Goal: Task Accomplishment & Management: Manage account settings

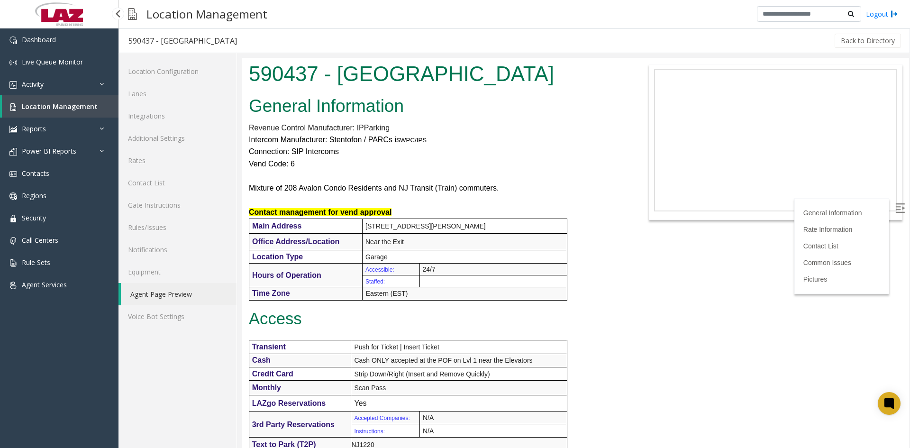
click at [62, 109] on span "Location Management" at bounding box center [60, 106] width 76 height 9
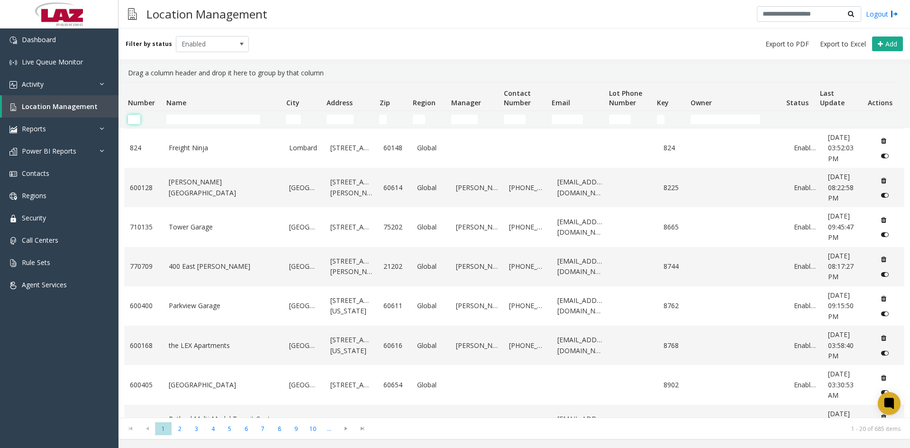
click at [135, 118] on input "Number Filter" at bounding box center [134, 119] width 12 height 9
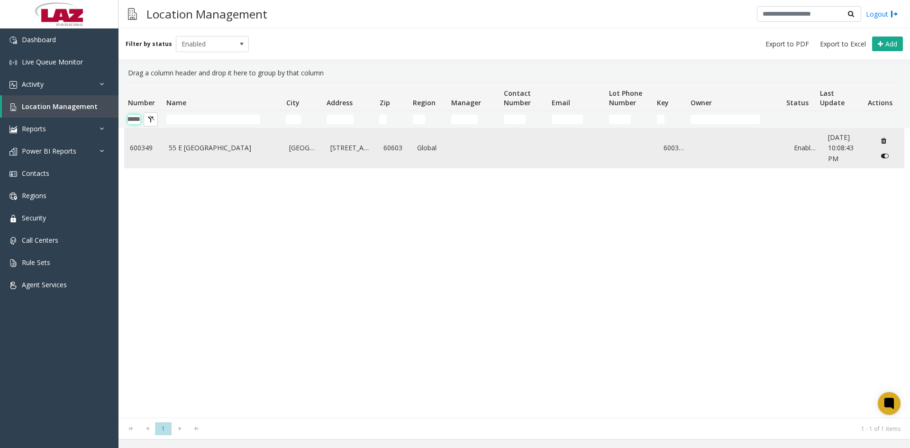
type input "******"
click at [180, 144] on link "55 E Monroe" at bounding box center [223, 148] width 109 height 10
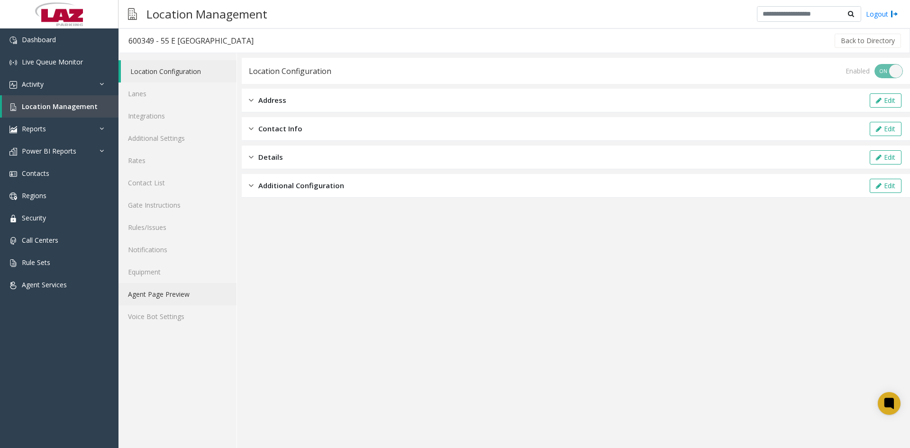
click at [166, 297] on link "Agent Page Preview" at bounding box center [177, 294] width 118 height 22
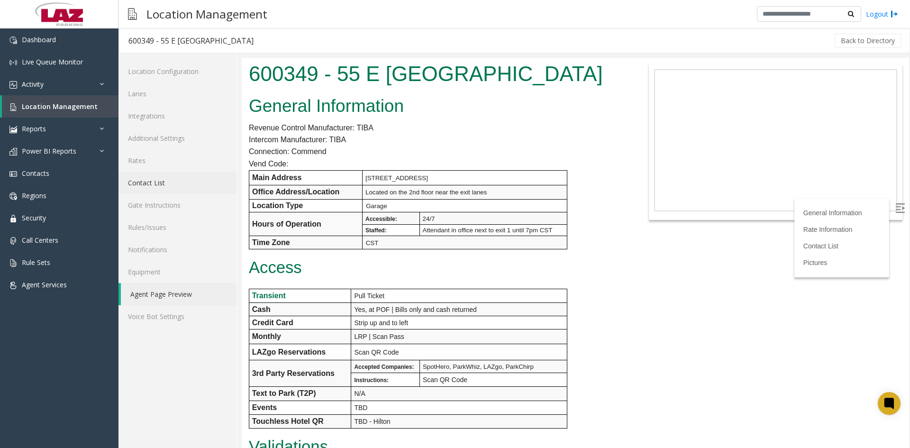
click at [169, 184] on link "Contact List" at bounding box center [177, 183] width 118 height 22
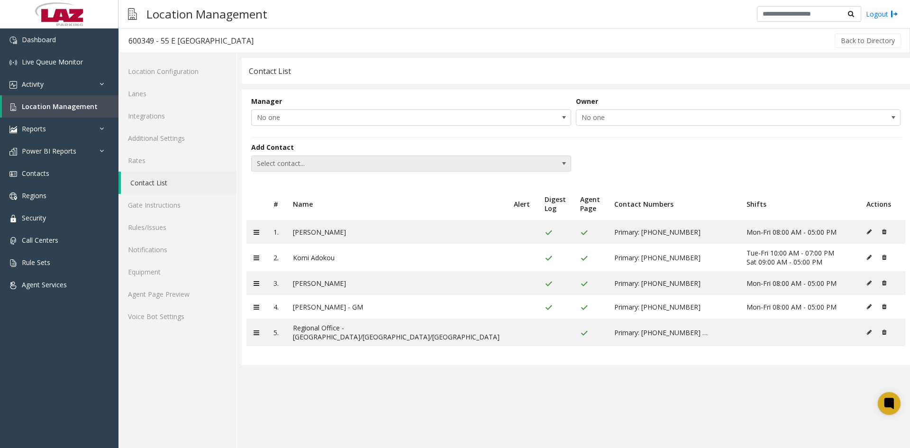
click at [303, 160] on span "Select contact..." at bounding box center [379, 163] width 255 height 15
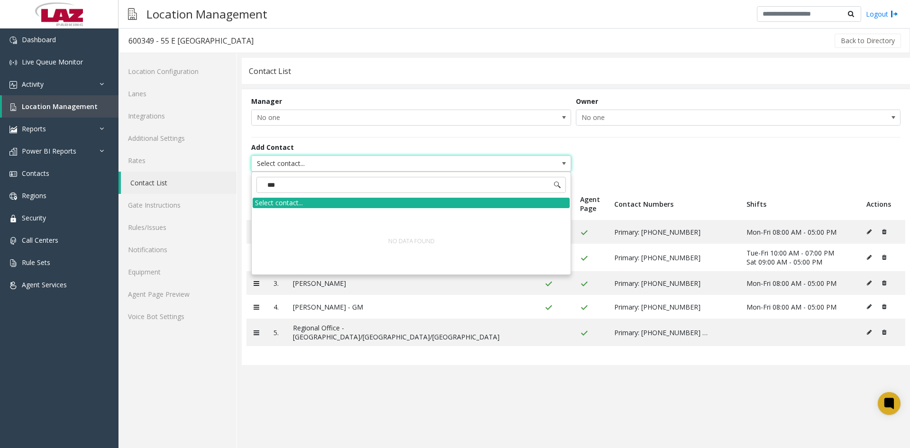
type input "****"
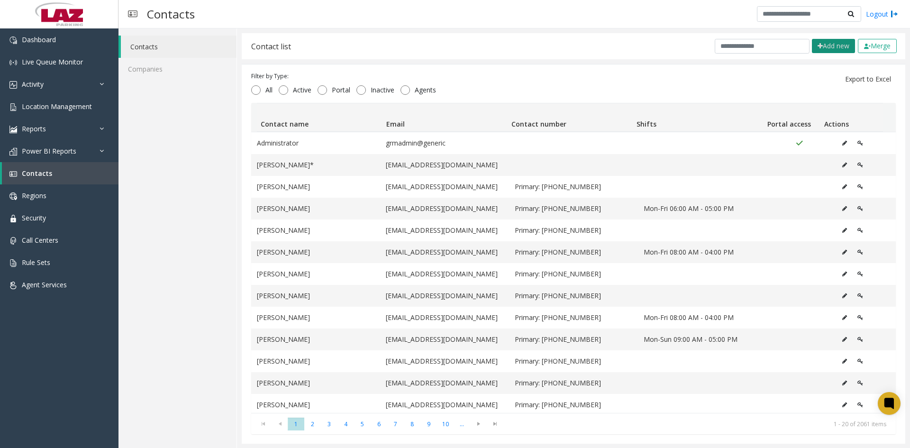
click at [834, 46] on button "Add new" at bounding box center [833, 46] width 43 height 14
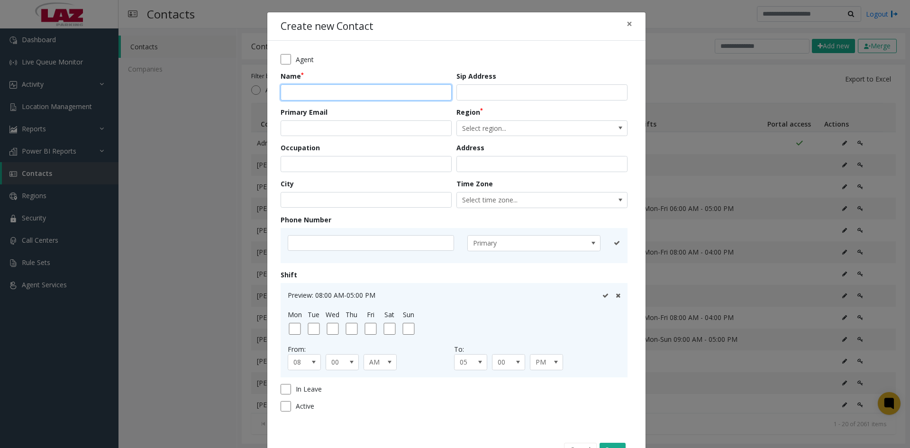
click at [305, 95] on input "text" at bounding box center [366, 92] width 171 height 16
type input "**********"
click at [522, 130] on span "Select region..." at bounding box center [525, 128] width 136 height 15
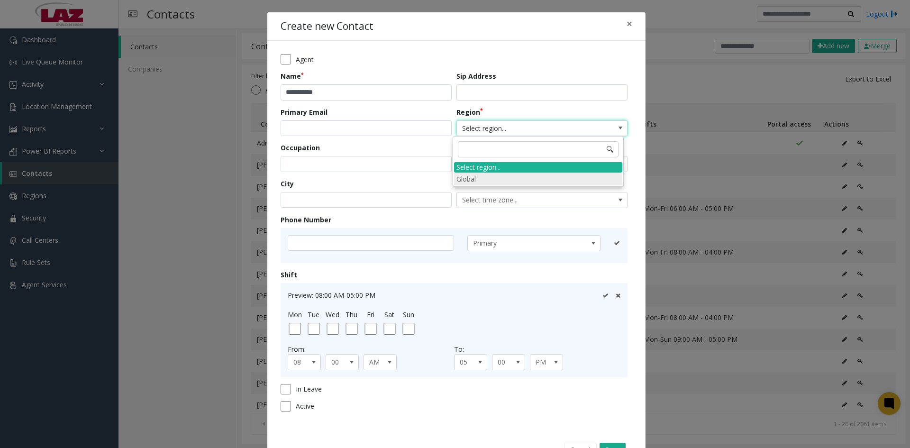
click at [492, 178] on li "Global" at bounding box center [538, 179] width 168 height 13
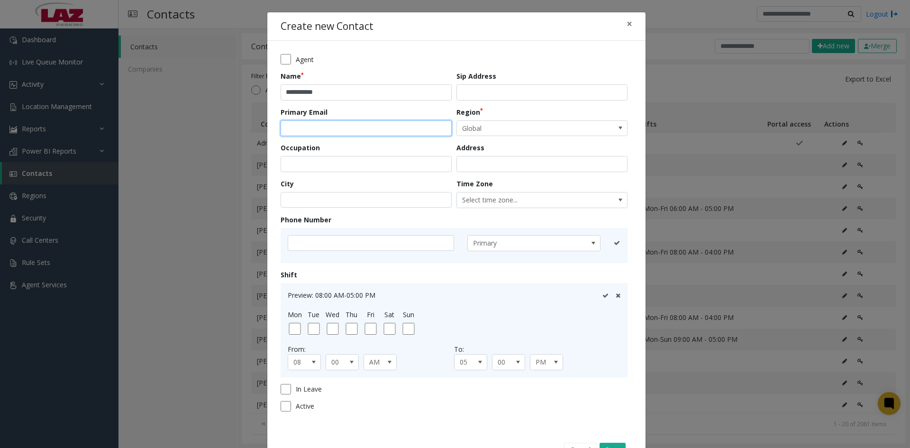
click at [354, 127] on input "email" at bounding box center [366, 128] width 171 height 16
paste input "**********"
type input "**********"
click at [367, 242] on input "text" at bounding box center [371, 243] width 166 height 16
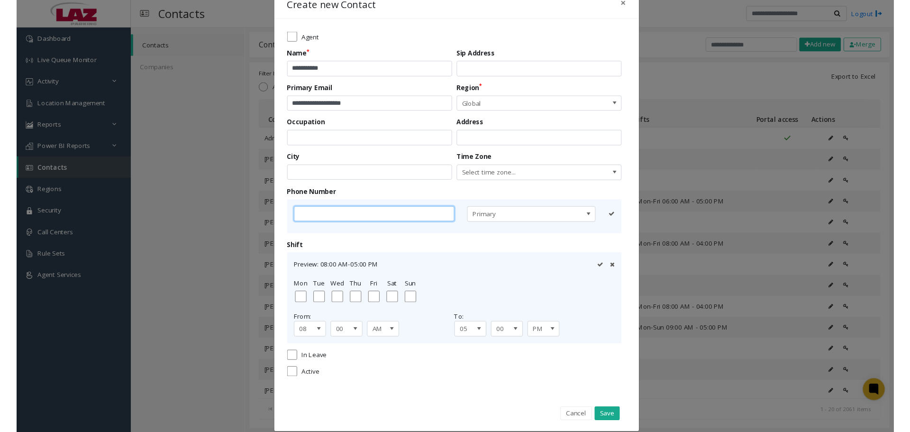
scroll to position [32, 0]
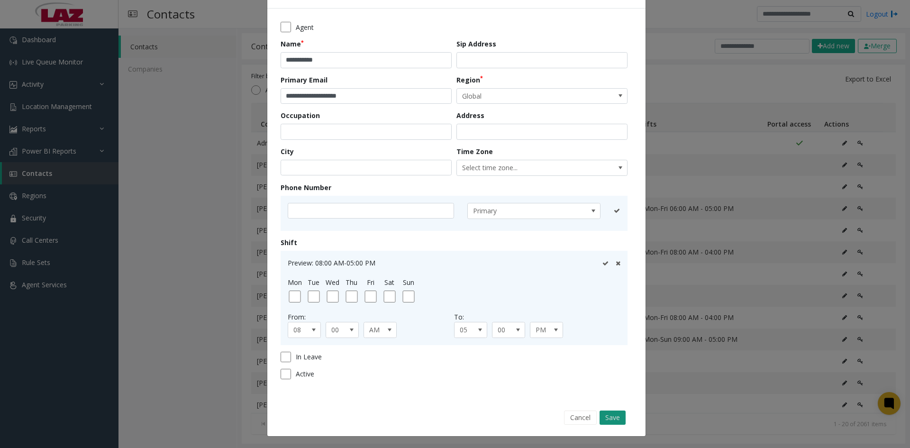
click at [615, 419] on button "Save" at bounding box center [613, 417] width 26 height 14
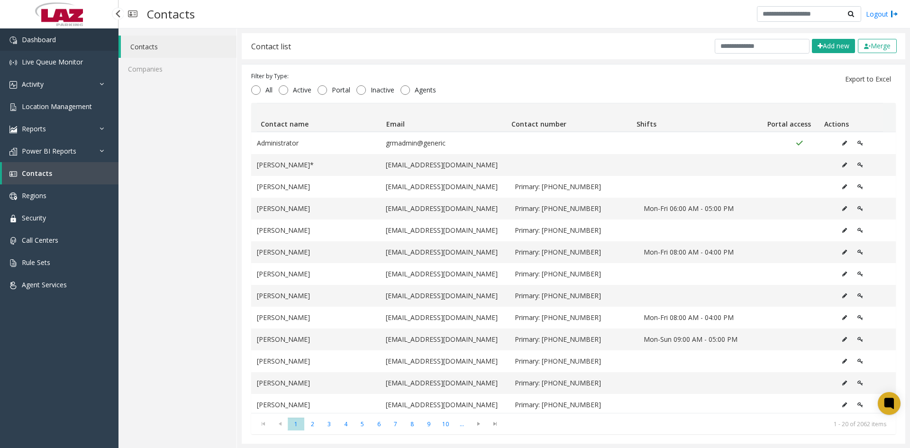
click at [50, 42] on span "Dashboard" at bounding box center [39, 39] width 34 height 9
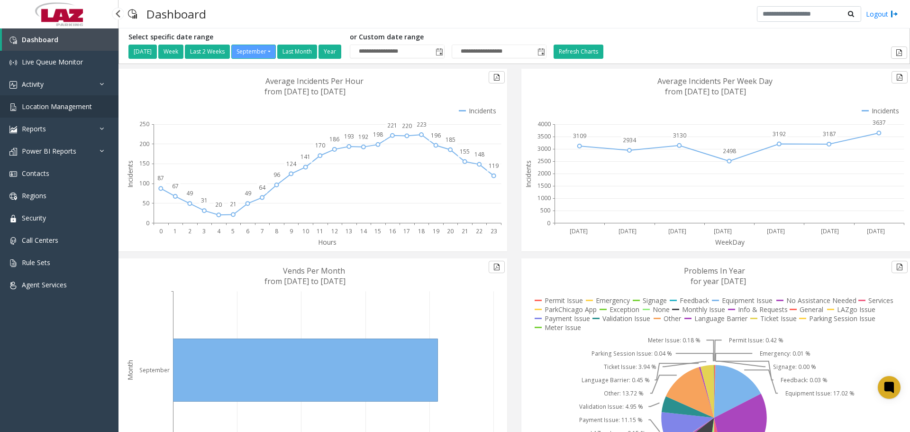
click at [59, 100] on link "Location Management" at bounding box center [59, 106] width 118 height 22
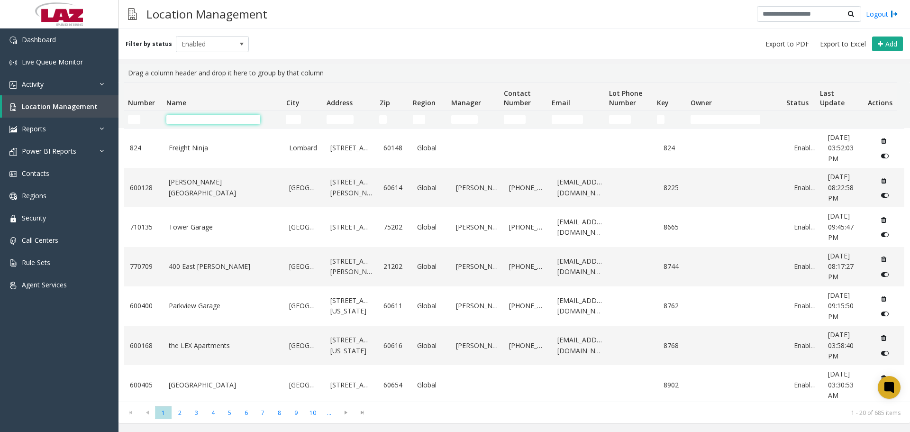
click at [168, 120] on input "Name Filter" at bounding box center [213, 119] width 94 height 9
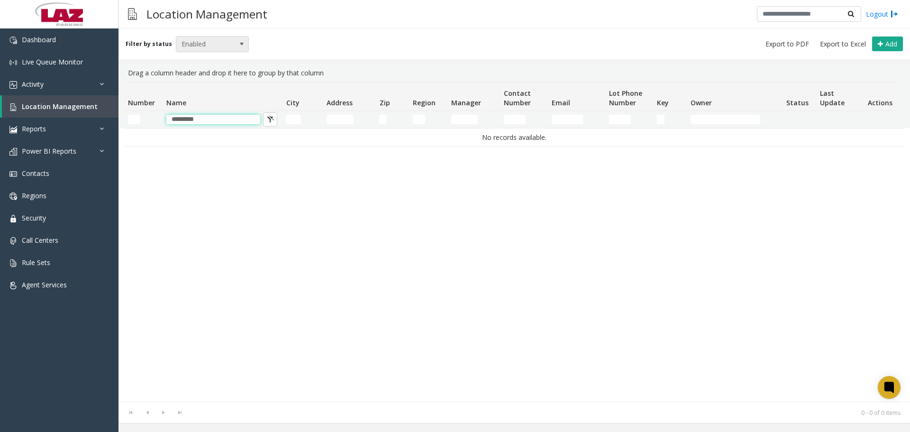
type input "*********"
click at [206, 40] on span "Enabled" at bounding box center [205, 43] width 58 height 15
click at [201, 85] on li "Disabled" at bounding box center [208, 85] width 71 height 13
click at [222, 33] on div "Filter by status Disabled Add" at bounding box center [514, 43] width 792 height 31
click at [218, 39] on span "Disabled" at bounding box center [205, 43] width 58 height 15
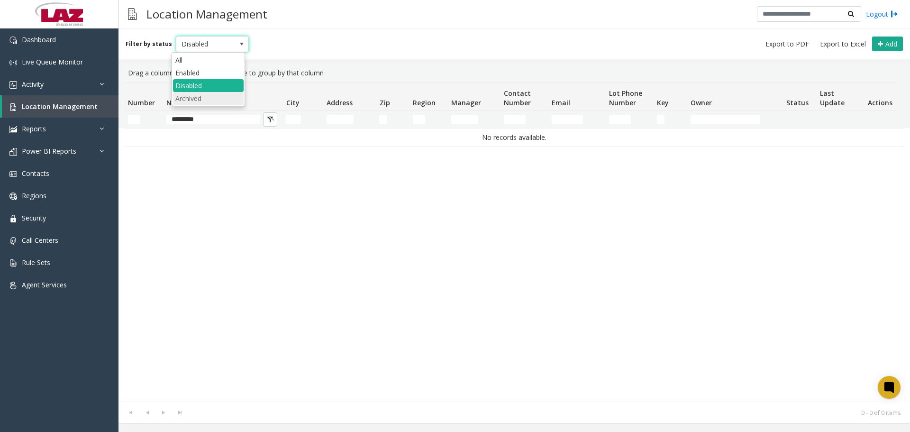
click at [199, 95] on li "Archived" at bounding box center [208, 98] width 71 height 13
click at [215, 37] on span "Archived" at bounding box center [205, 43] width 58 height 15
click at [204, 62] on li "All" at bounding box center [208, 60] width 71 height 13
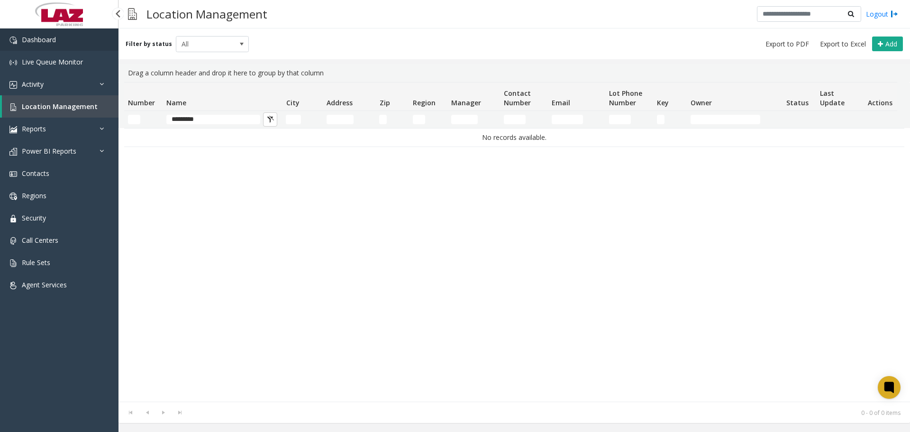
click at [42, 46] on link "Dashboard" at bounding box center [59, 39] width 118 height 22
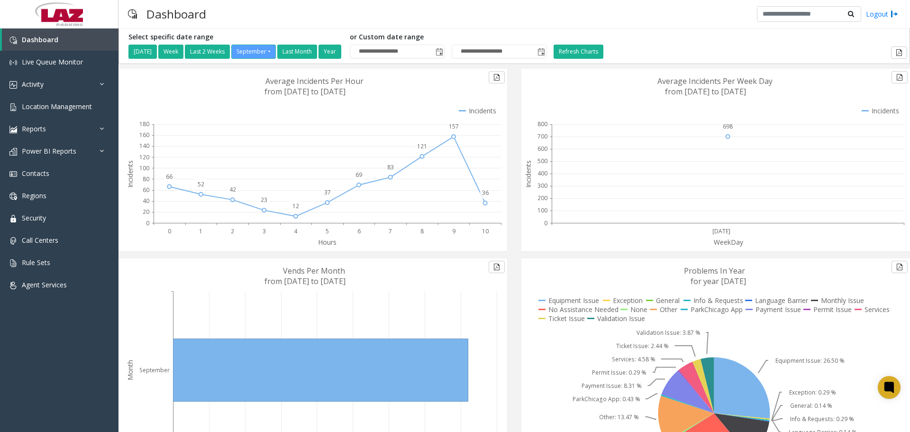
click at [275, 13] on div "Dashboard Logout" at bounding box center [514, 14] width 792 height 28
click at [83, 86] on link "Activity" at bounding box center [59, 84] width 118 height 22
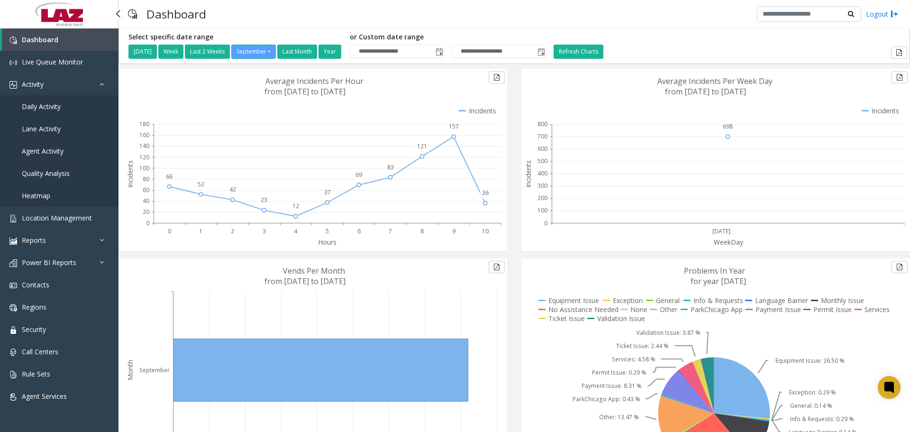
click at [67, 108] on link "Daily Activity" at bounding box center [59, 106] width 118 height 22
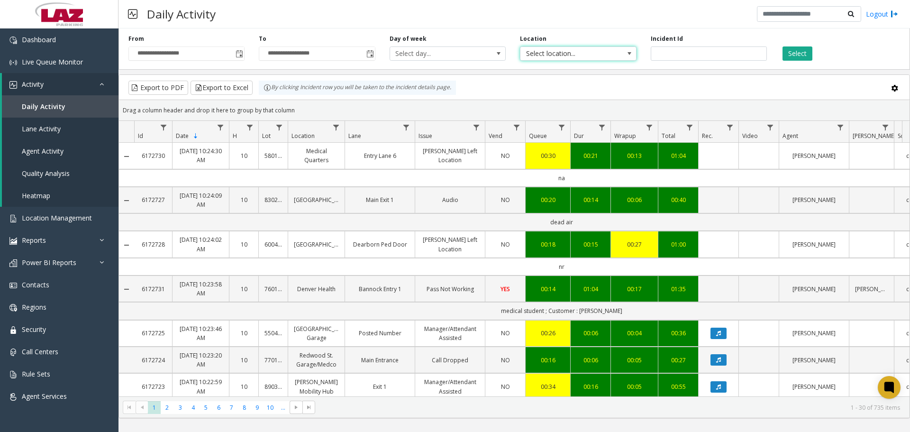
click at [605, 55] on span "Select location..." at bounding box center [566, 53] width 92 height 13
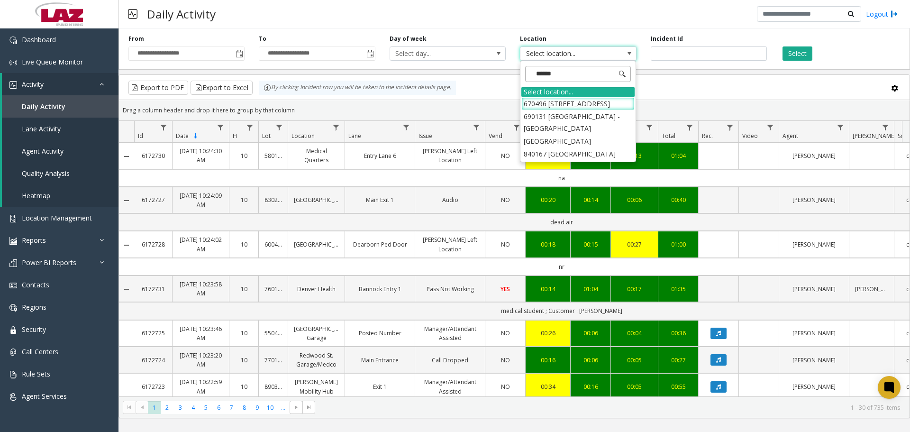
type input "*******"
click at [537, 152] on li "840167 Central Station" at bounding box center [577, 153] width 113 height 13
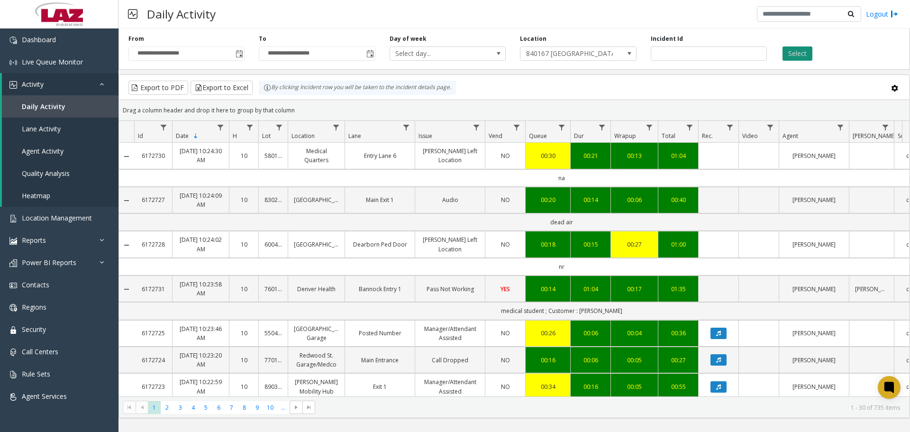
click at [784, 52] on button "Select" at bounding box center [798, 53] width 30 height 14
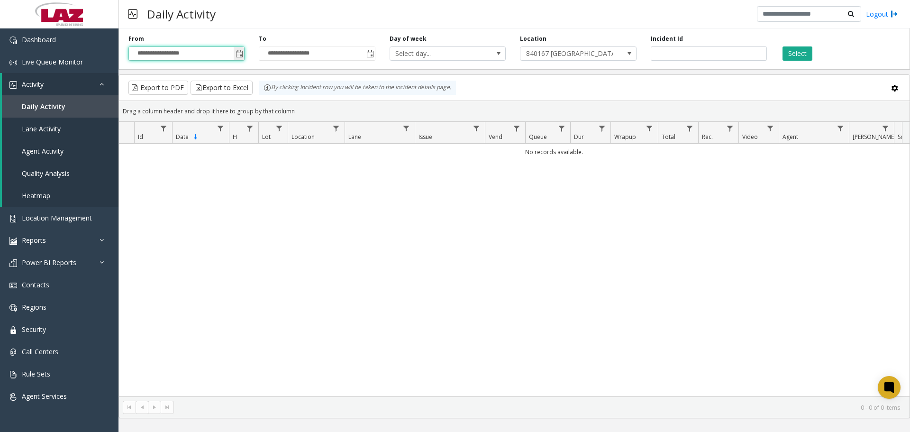
drag, startPoint x: 232, startPoint y: 48, endPoint x: 239, endPoint y: 55, distance: 9.1
click at [234, 50] on span "**********" at bounding box center [186, 53] width 116 height 14
click at [241, 58] on span "Toggle popup" at bounding box center [239, 53] width 10 height 15
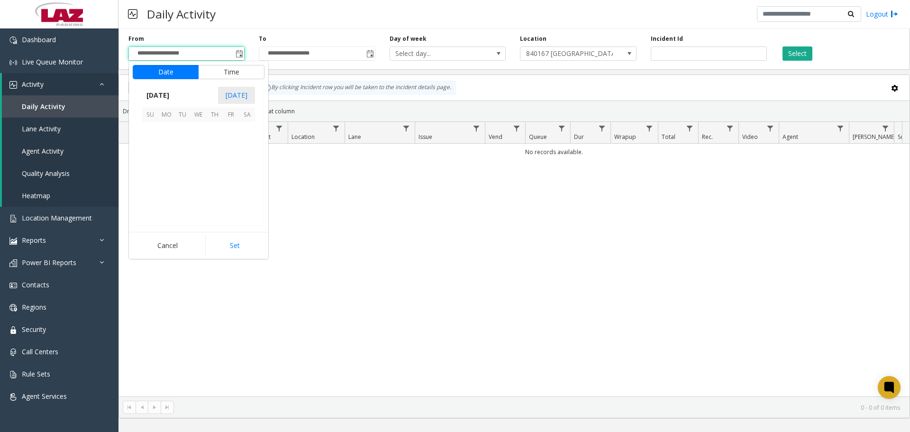
scroll to position [170114, 0]
click at [170, 133] on span "1" at bounding box center [166, 130] width 16 height 16
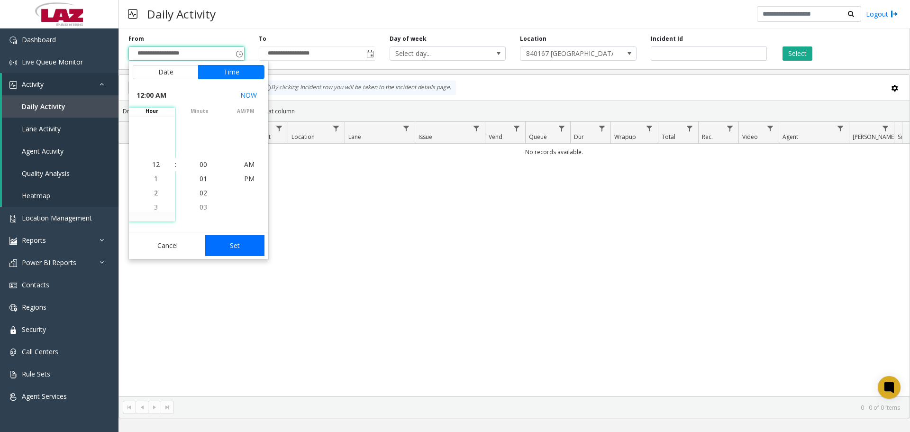
click at [229, 236] on button "Set" at bounding box center [235, 245] width 60 height 21
type input "**********"
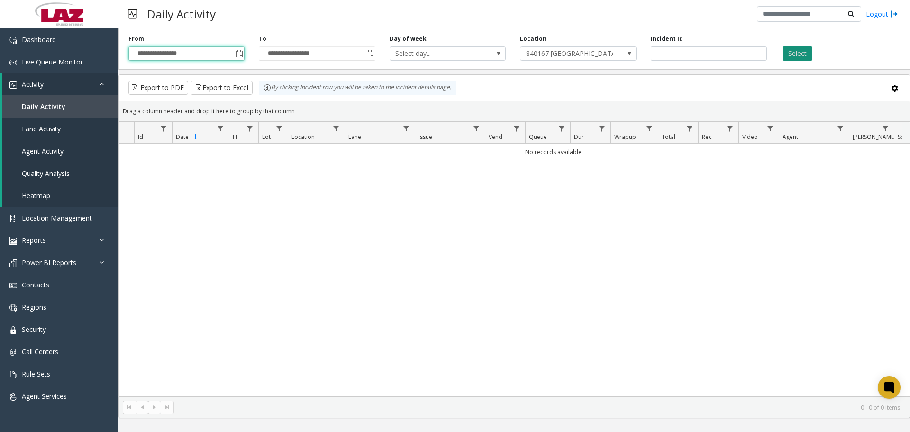
click at [807, 47] on button "Select" at bounding box center [798, 53] width 30 height 14
click at [45, 103] on span "Daily Activity" at bounding box center [44, 106] width 44 height 9
click at [50, 128] on span "Lane Activity" at bounding box center [41, 128] width 39 height 9
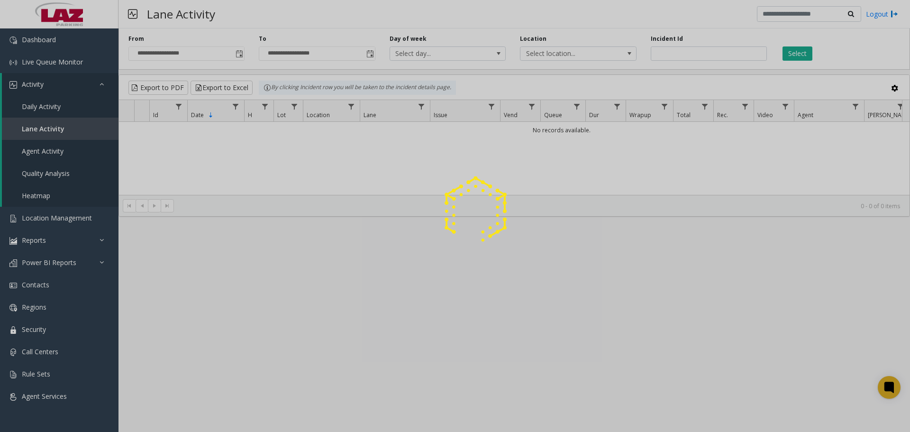
click at [64, 107] on div at bounding box center [455, 216] width 910 height 432
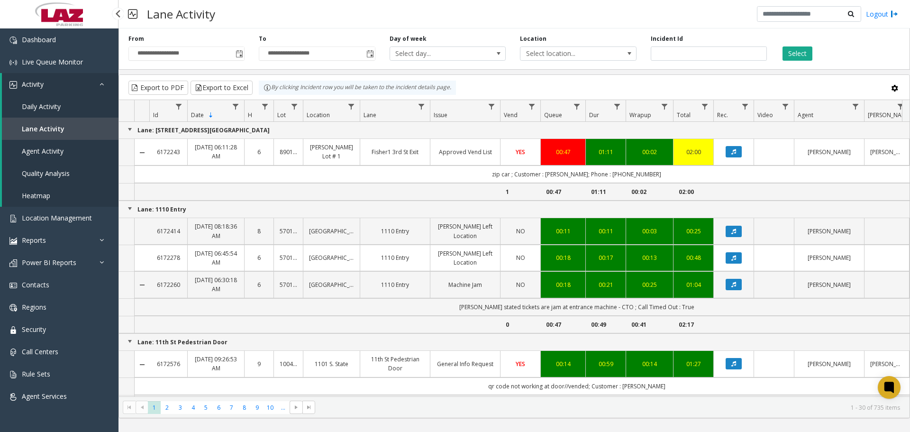
click at [65, 107] on link "Daily Activity" at bounding box center [60, 106] width 117 height 22
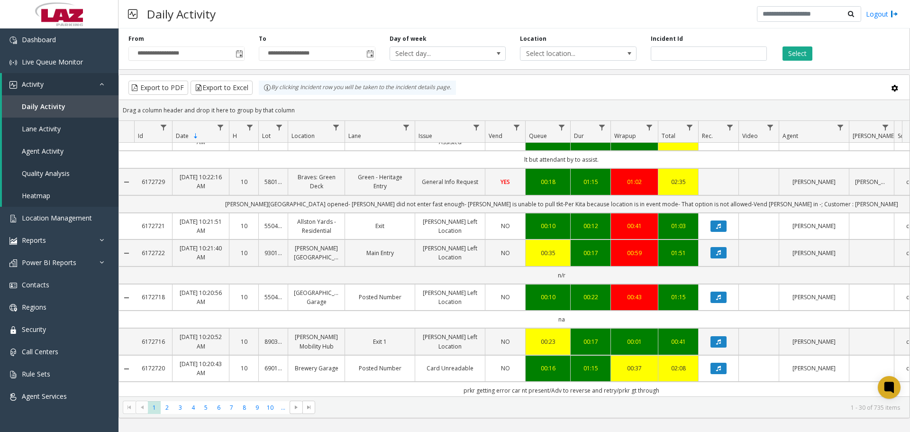
scroll to position [332, 0]
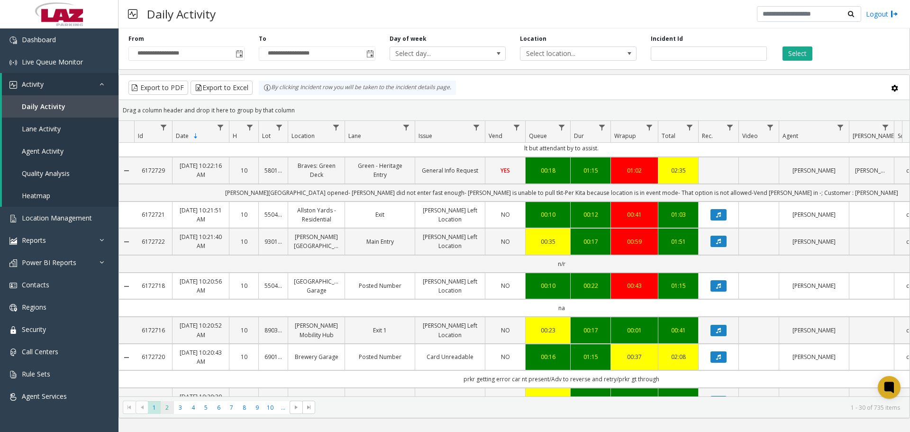
click at [165, 409] on span "2" at bounding box center [167, 407] width 13 height 13
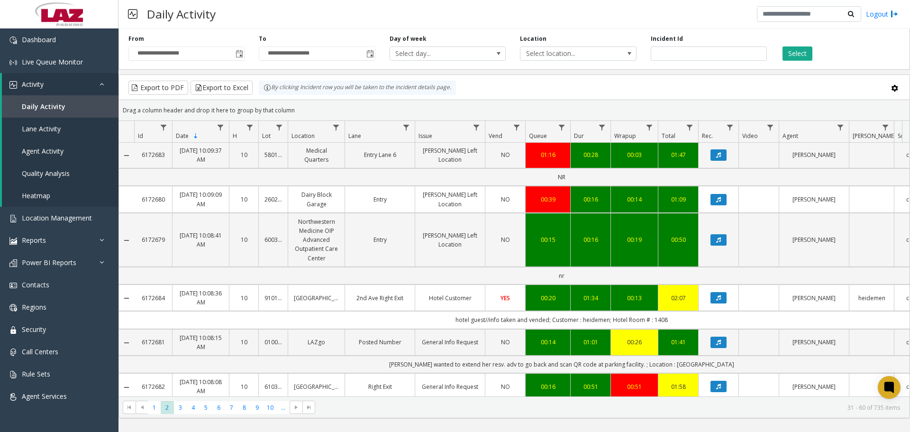
scroll to position [995, 0]
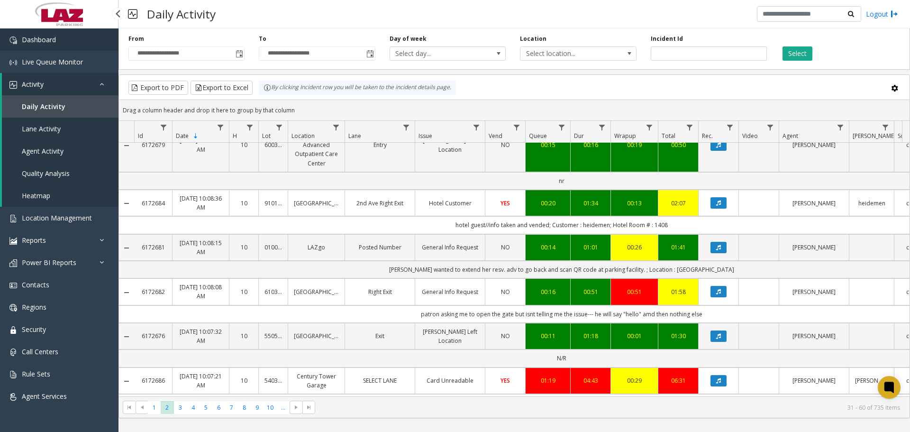
click at [58, 37] on link "Dashboard" at bounding box center [59, 39] width 118 height 22
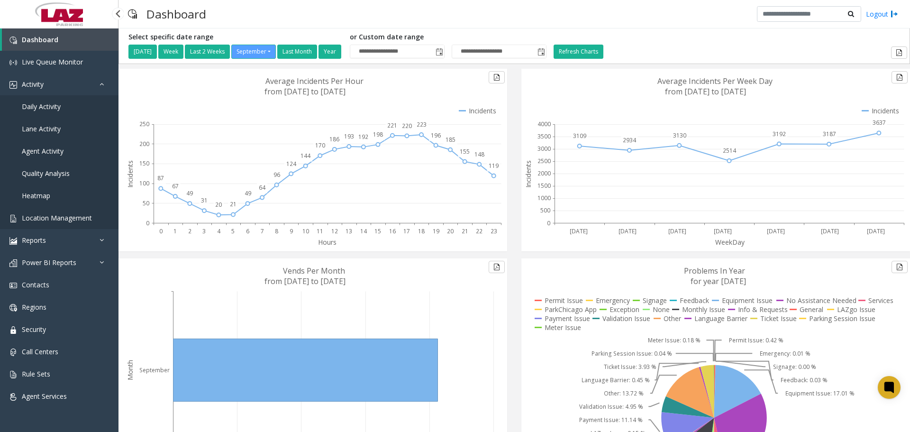
click at [59, 211] on link "Location Management" at bounding box center [59, 218] width 118 height 22
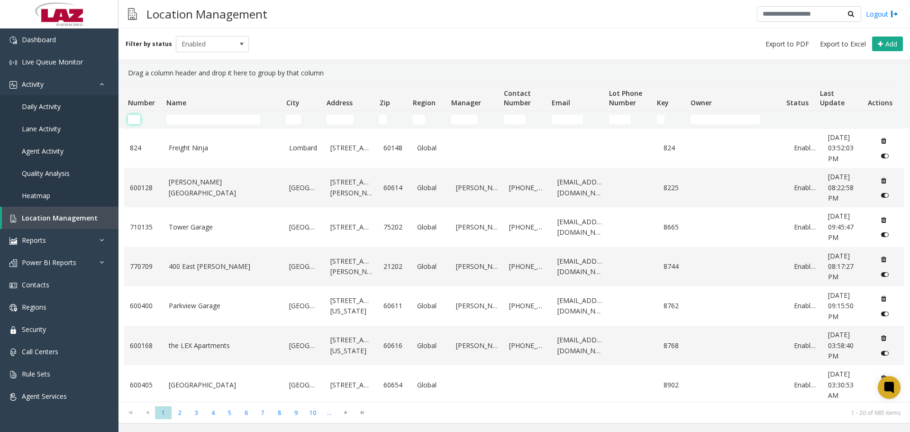
click at [136, 116] on input "Number Filter" at bounding box center [134, 119] width 12 height 9
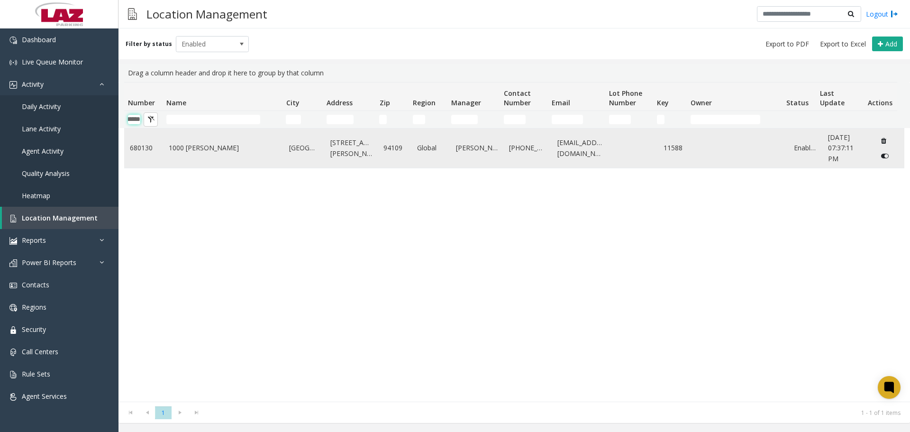
type input "******"
click at [187, 143] on link "1000 Van Ness" at bounding box center [223, 148] width 109 height 10
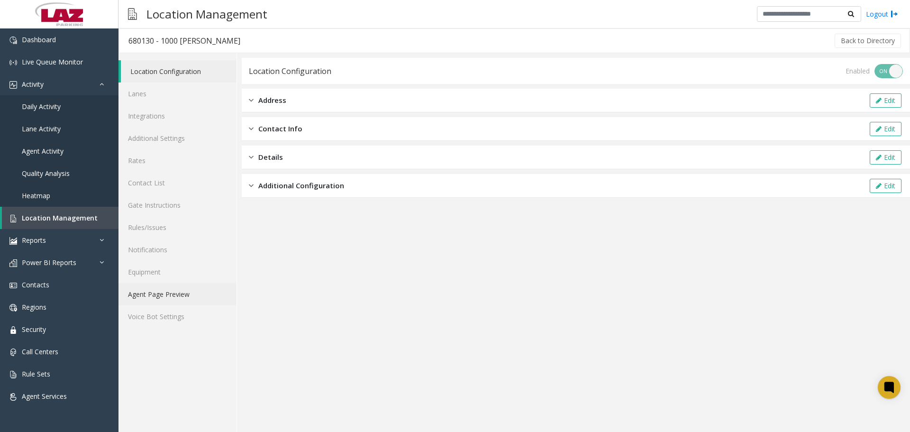
click at [174, 295] on link "Agent Page Preview" at bounding box center [177, 294] width 118 height 22
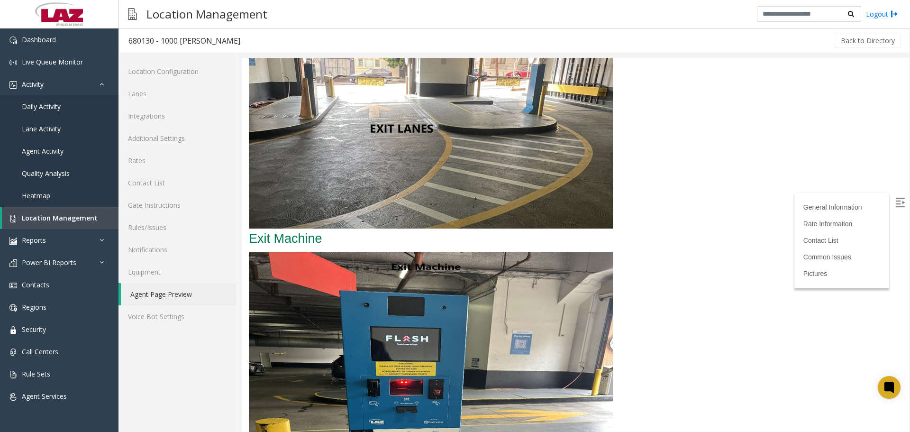
scroll to position [1896, 0]
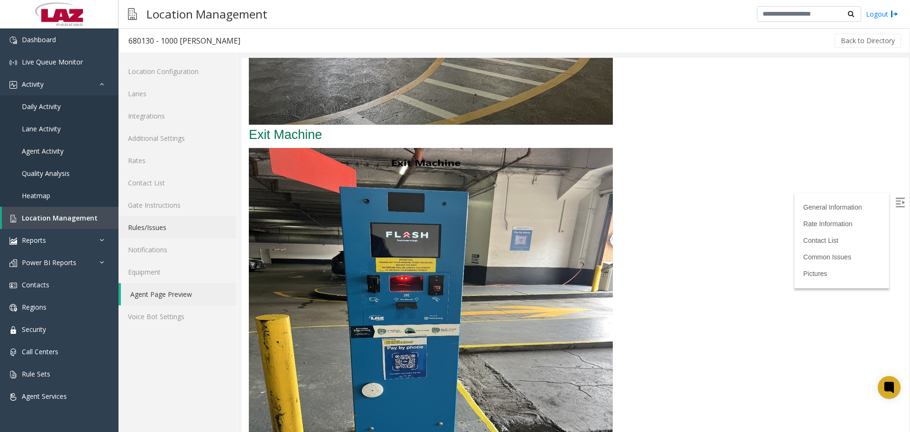
click at [176, 228] on link "Rules/Issues" at bounding box center [177, 227] width 118 height 22
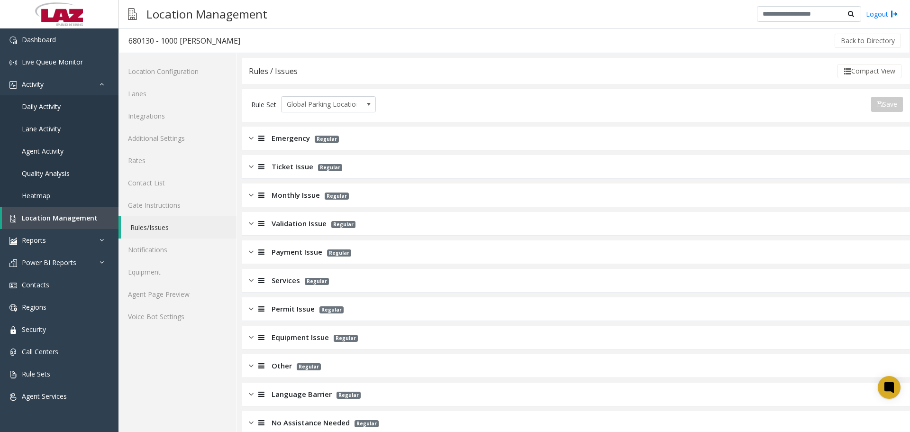
scroll to position [15, 0]
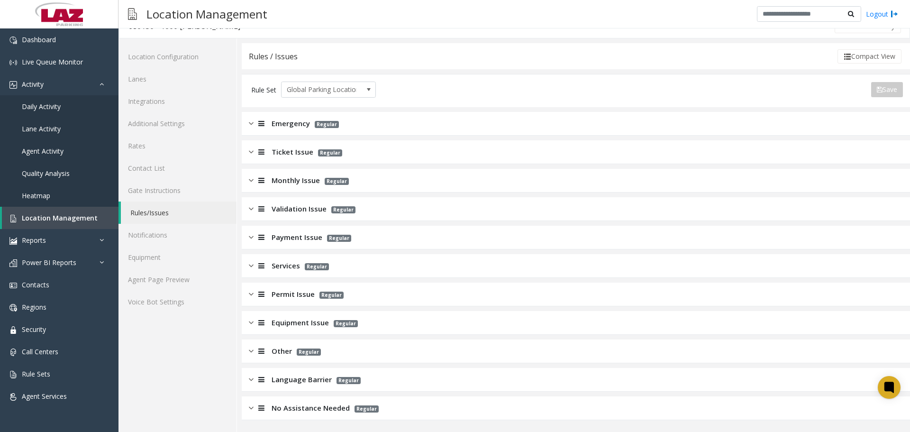
click at [299, 144] on div "Ticket Issue Regular" at bounding box center [576, 152] width 668 height 24
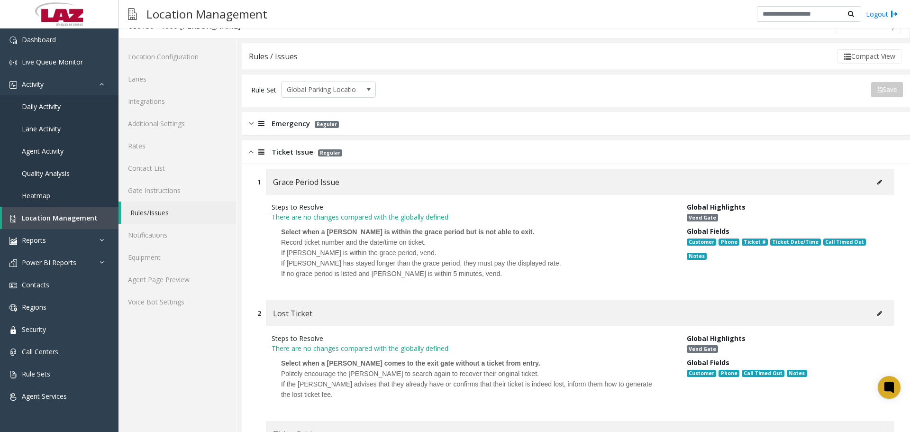
click at [302, 147] on span "Ticket Issue" at bounding box center [293, 151] width 42 height 11
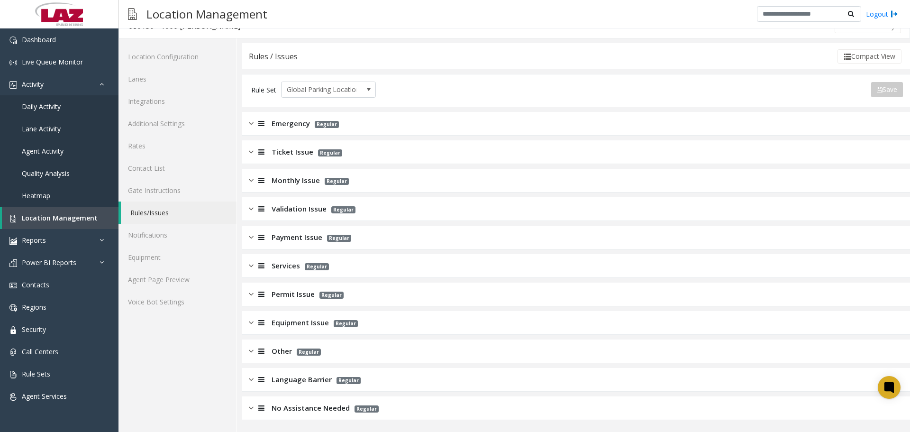
click at [300, 127] on span "Emergency" at bounding box center [291, 123] width 38 height 11
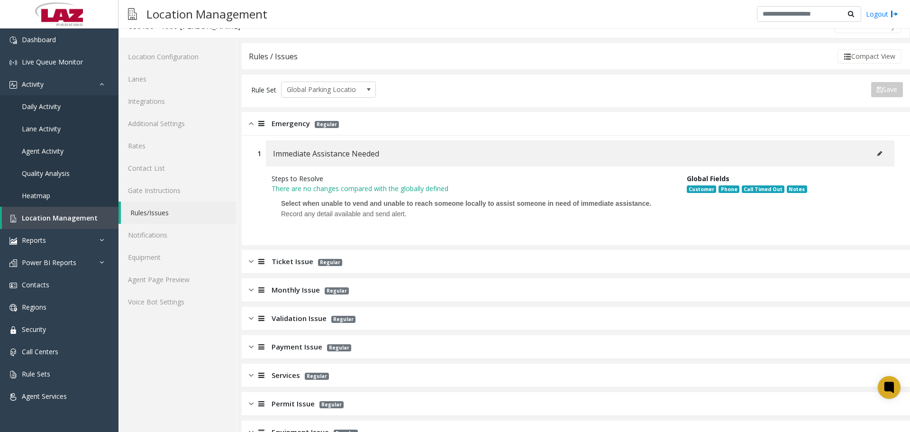
click at [300, 127] on span "Emergency" at bounding box center [291, 123] width 38 height 11
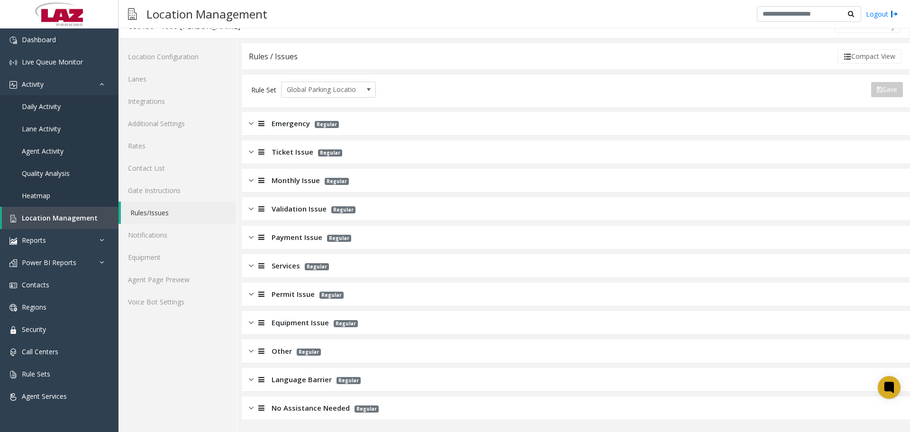
click at [302, 154] on span "Ticket Issue" at bounding box center [293, 151] width 42 height 11
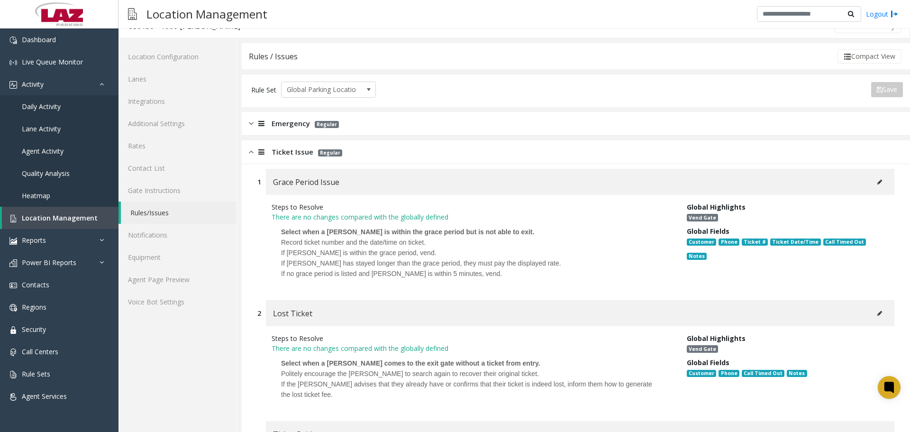
click at [872, 177] on button at bounding box center [879, 182] width 15 height 14
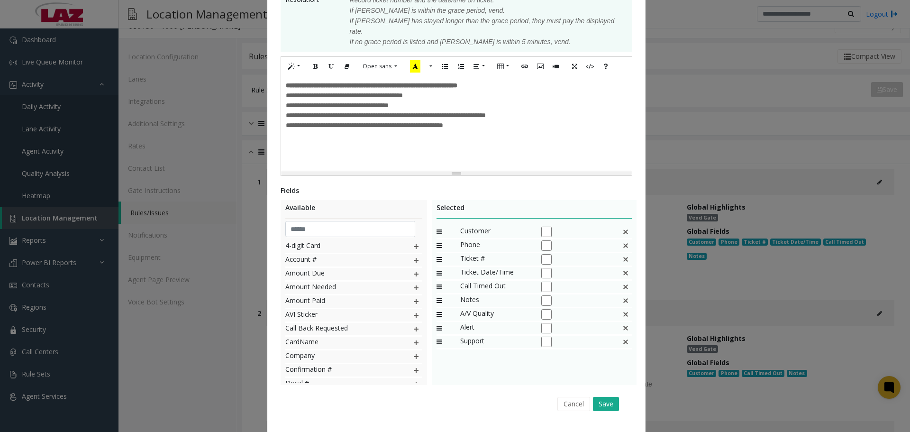
scroll to position [216, 0]
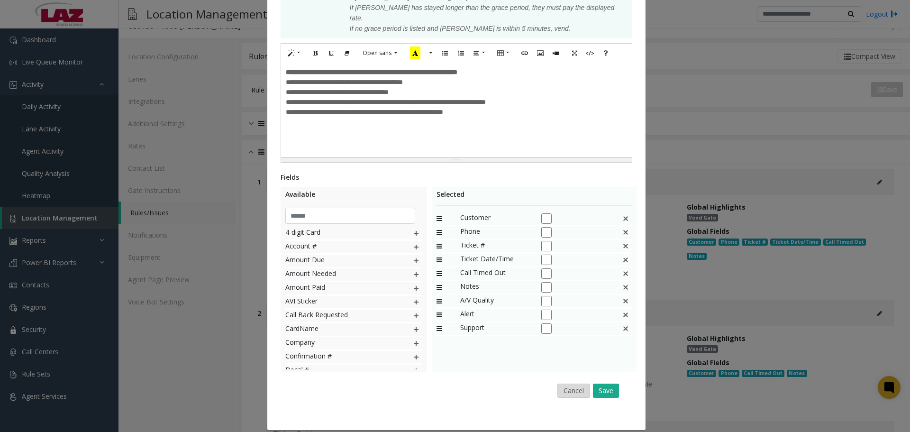
click at [565, 384] on button "Cancel" at bounding box center [573, 390] width 33 height 14
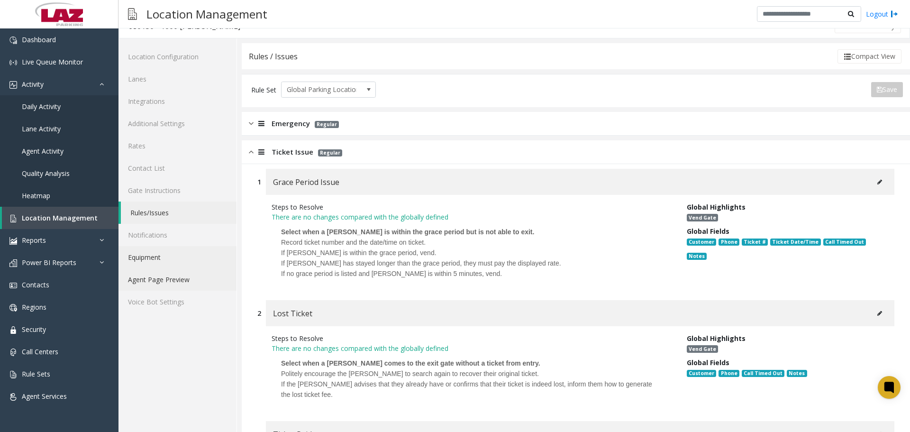
click at [193, 280] on link "Agent Page Preview" at bounding box center [177, 279] width 118 height 22
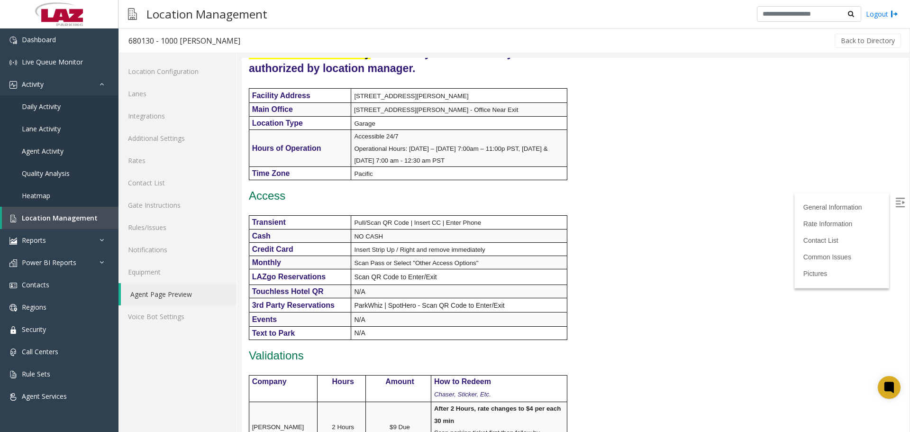
scroll to position [237, 0]
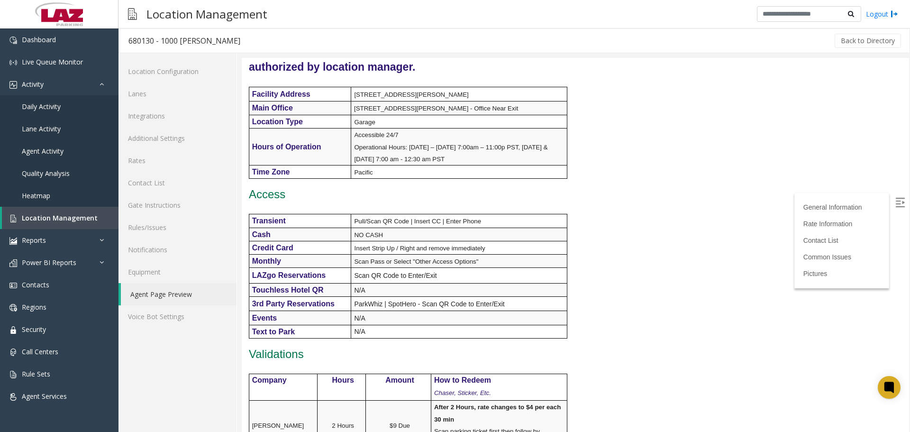
drag, startPoint x: 897, startPoint y: 204, endPoint x: 907, endPoint y: 168, distance: 37.5
click at [897, 203] on img at bounding box center [899, 202] width 9 height 9
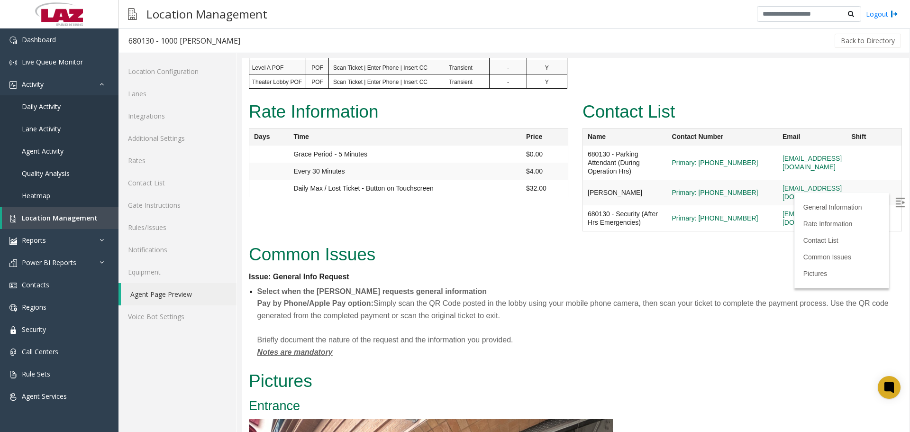
scroll to position [0, 0]
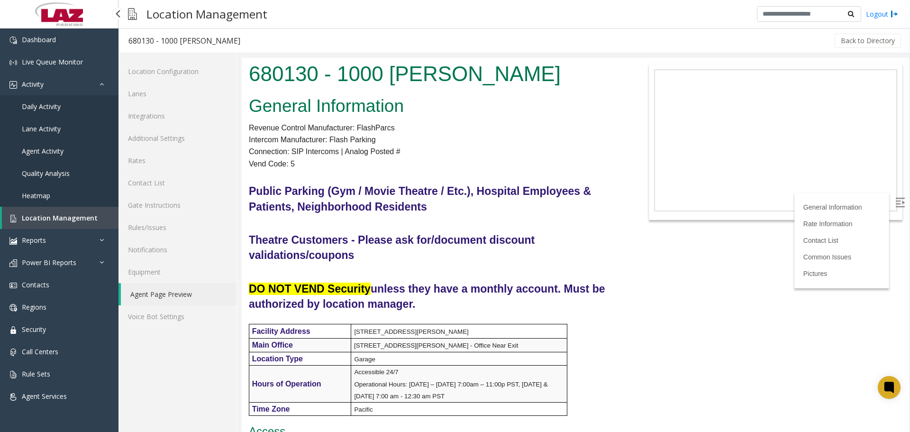
click at [70, 215] on span "Location Management" at bounding box center [60, 217] width 76 height 9
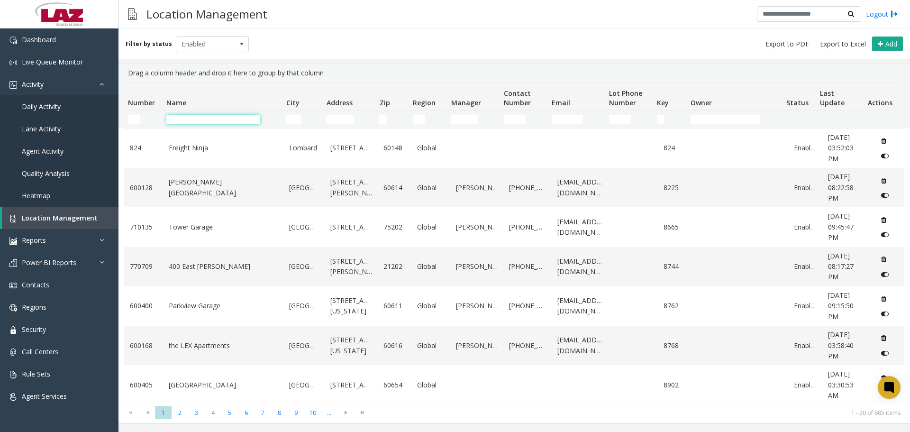
click at [199, 124] on input "Name Filter" at bounding box center [213, 119] width 94 height 9
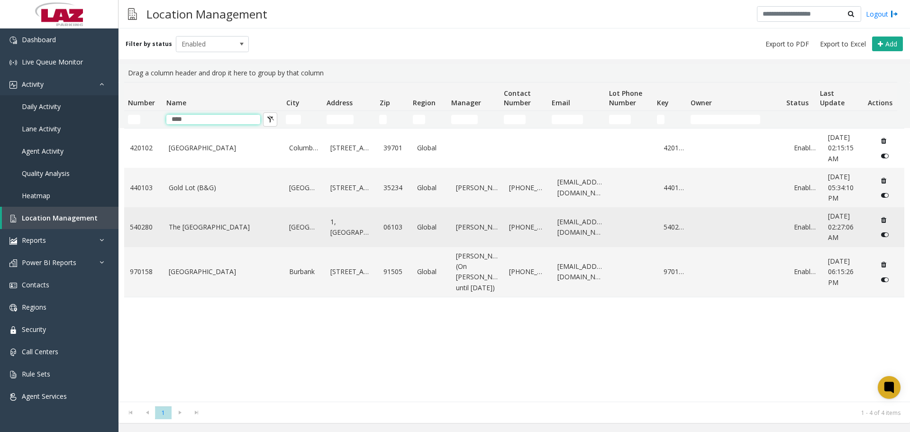
type input "****"
click at [196, 230] on link "The Gold Building" at bounding box center [223, 227] width 109 height 10
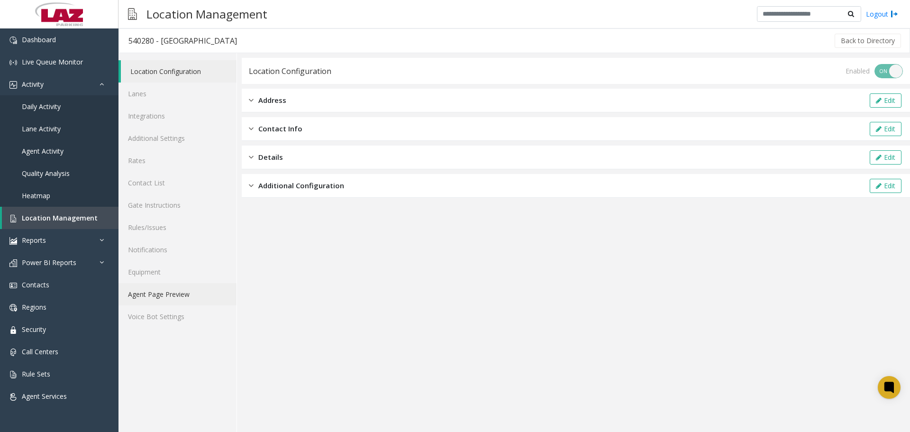
click at [164, 304] on link "Agent Page Preview" at bounding box center [177, 294] width 118 height 22
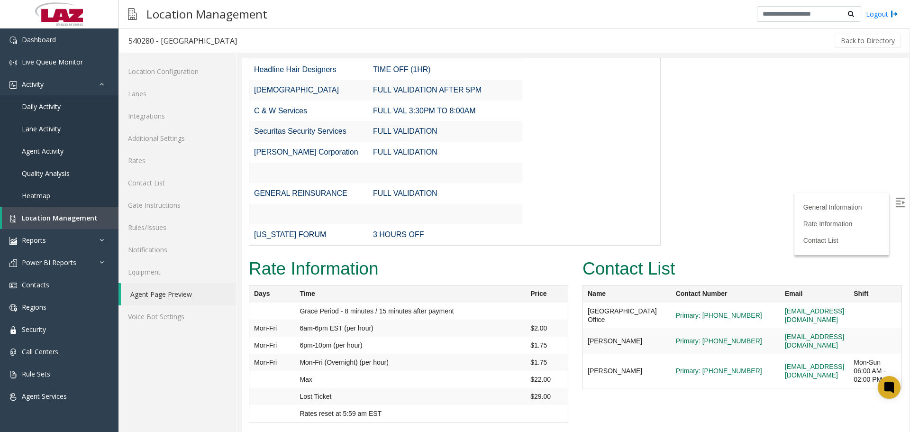
scroll to position [1212, 0]
click at [896, 203] on img at bounding box center [899, 202] width 9 height 9
click at [152, 312] on link "Voice Bot Settings" at bounding box center [177, 316] width 118 height 22
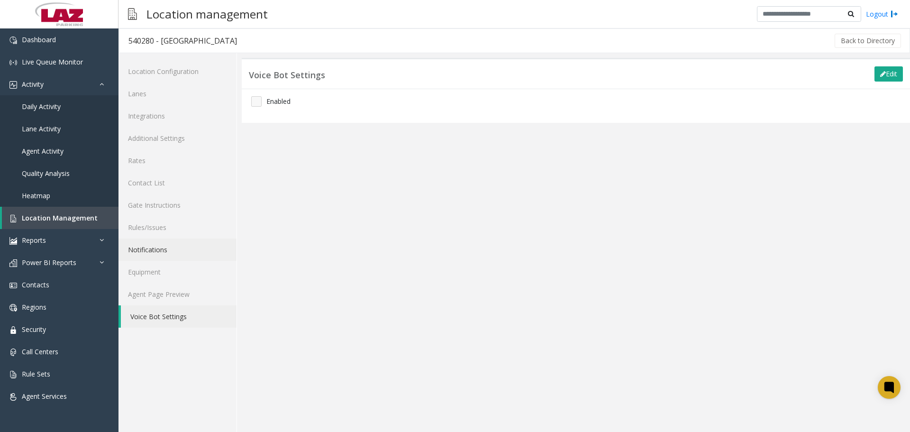
click at [155, 255] on link "Notifications" at bounding box center [177, 249] width 118 height 22
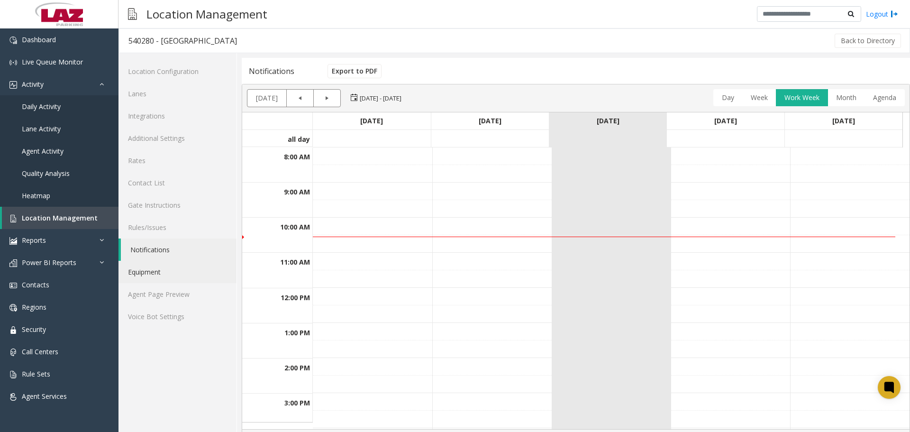
click at [164, 272] on link "Equipment" at bounding box center [177, 272] width 118 height 22
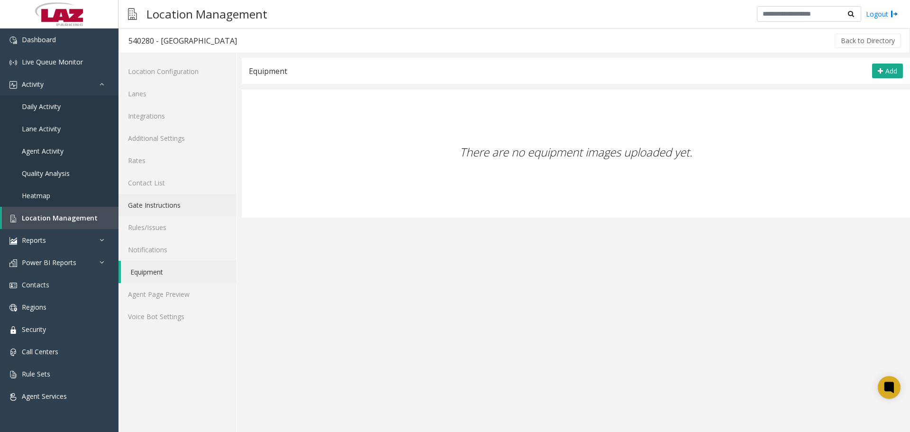
click at [166, 210] on link "Gate Instructions" at bounding box center [177, 205] width 118 height 22
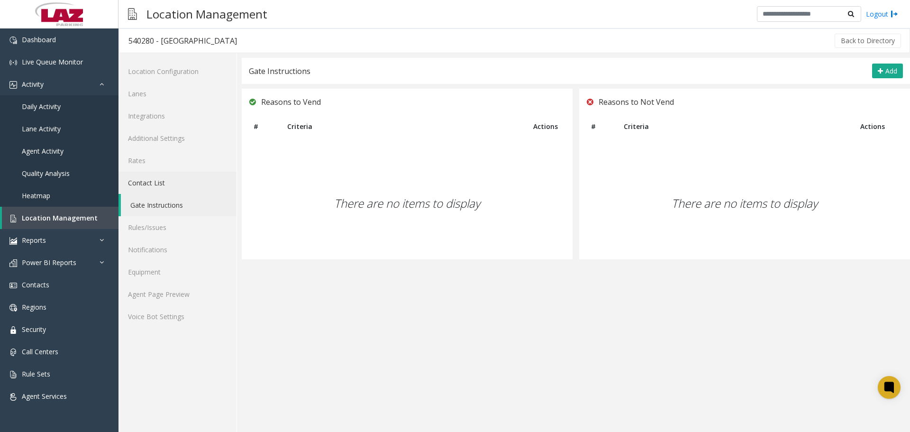
click at [172, 188] on link "Contact List" at bounding box center [177, 183] width 118 height 22
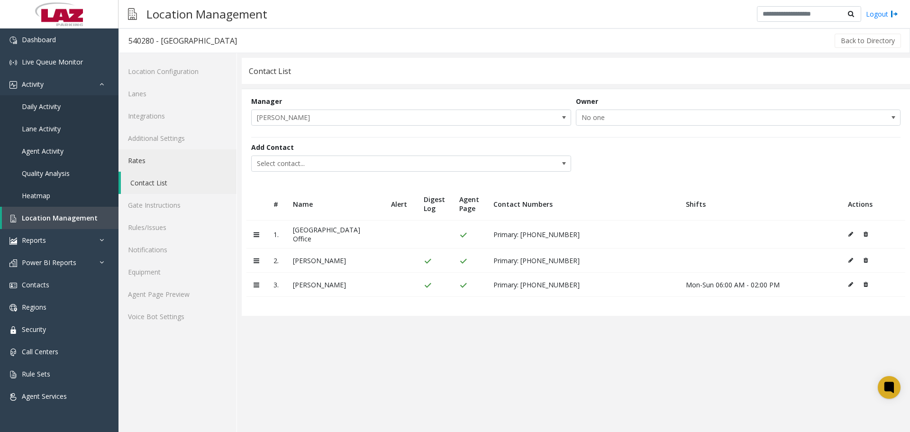
click at [164, 161] on link "Rates" at bounding box center [177, 160] width 118 height 22
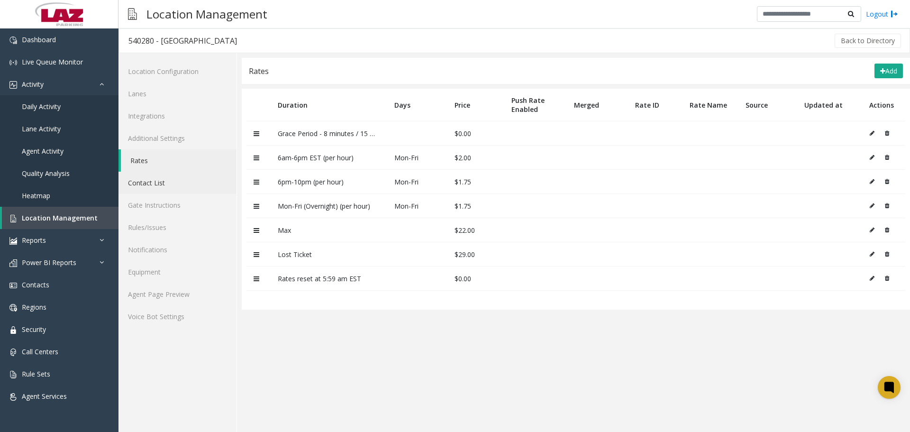
click at [175, 178] on link "Contact List" at bounding box center [177, 183] width 118 height 22
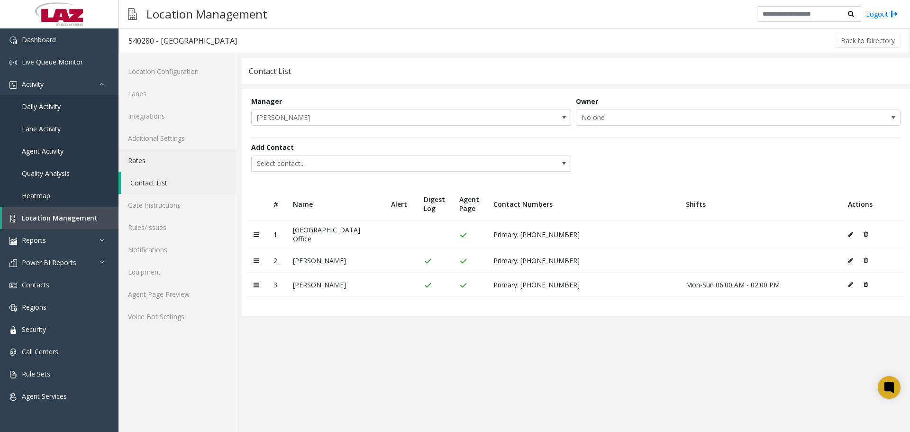
click at [170, 161] on link "Rates" at bounding box center [177, 160] width 118 height 22
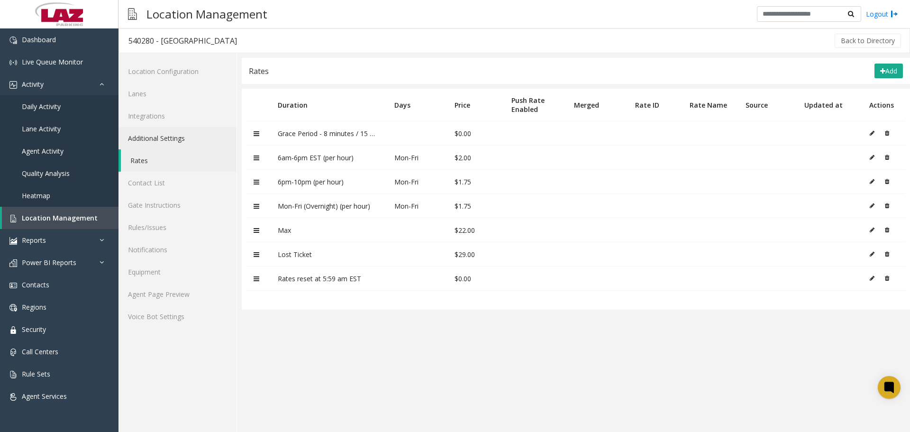
click at [165, 136] on link "Additional Settings" at bounding box center [177, 138] width 118 height 22
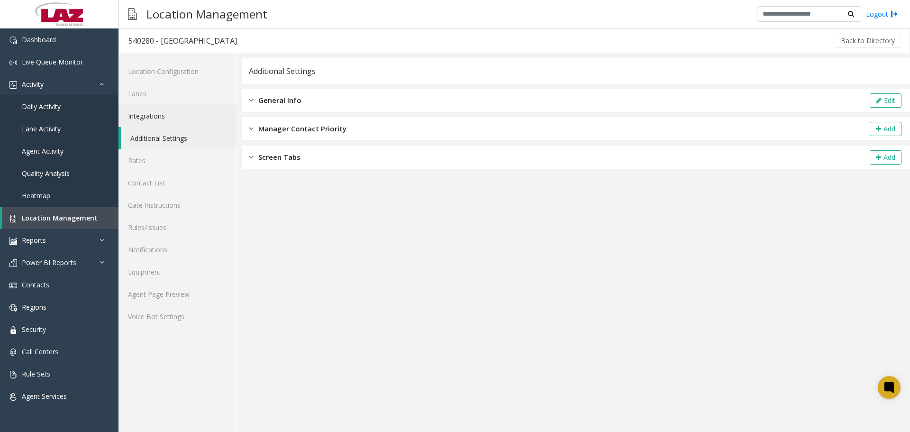
click at [162, 122] on link "Integrations" at bounding box center [177, 116] width 118 height 22
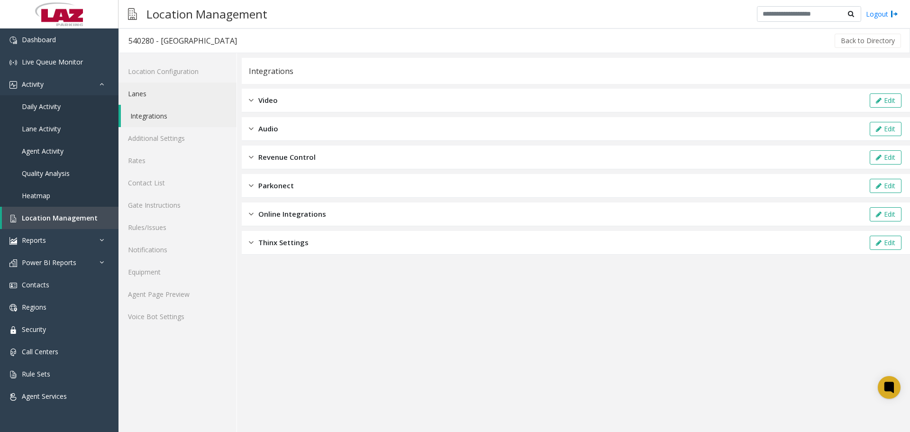
click at [160, 104] on link "Lanes" at bounding box center [177, 93] width 118 height 22
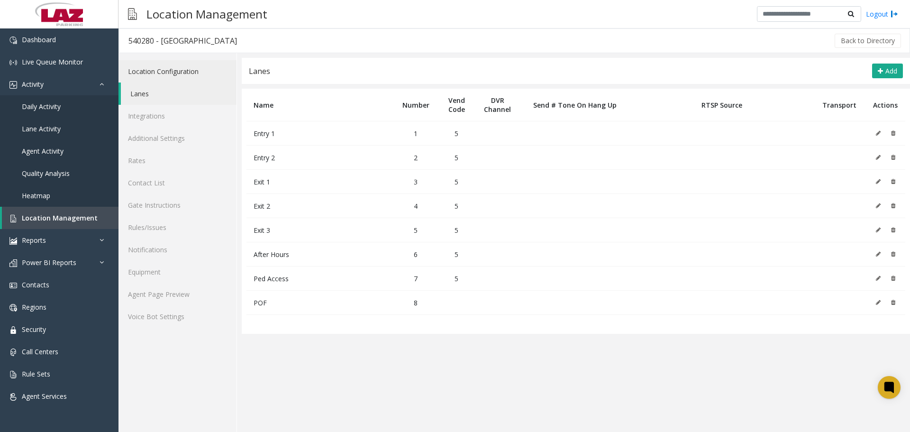
click at [172, 77] on link "Location Configuration" at bounding box center [177, 71] width 118 height 22
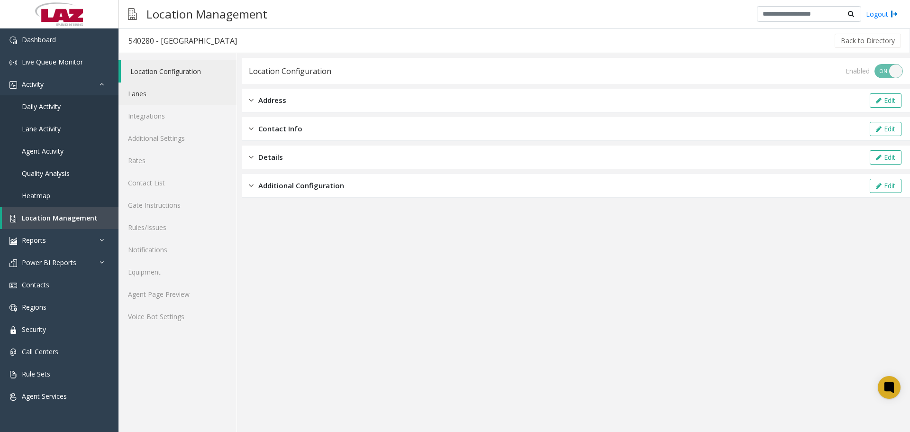
click at [178, 93] on link "Lanes" at bounding box center [177, 93] width 118 height 22
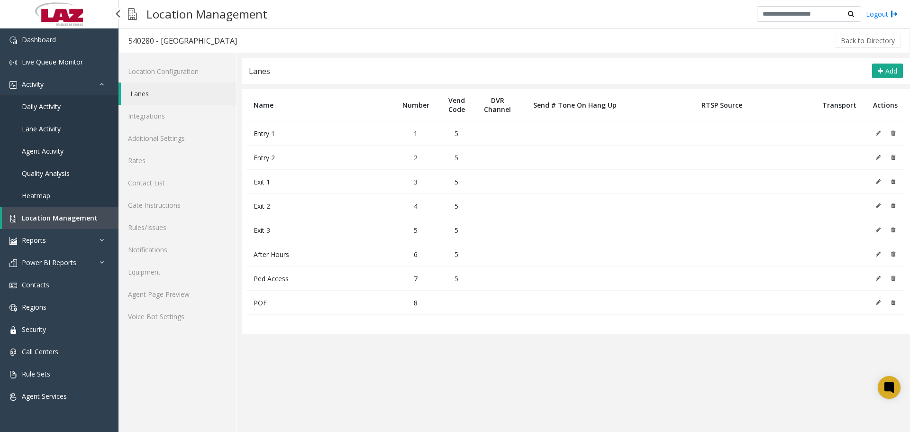
click at [43, 219] on span "Location Management" at bounding box center [60, 217] width 76 height 9
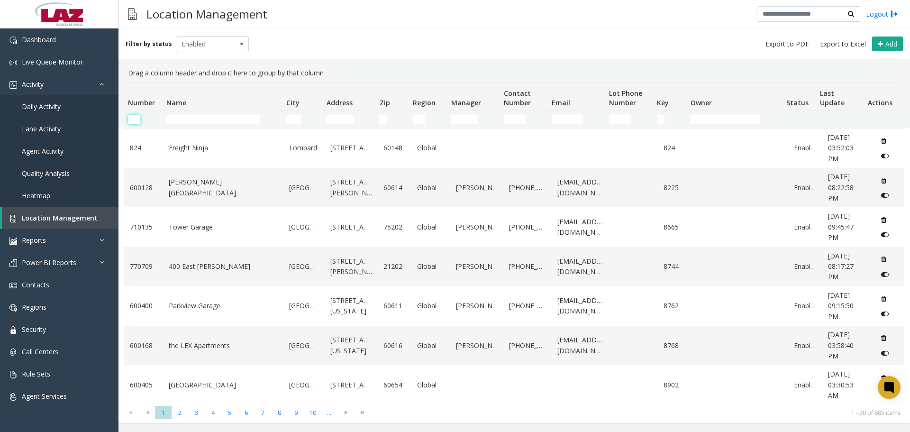
click at [133, 121] on input "Number Filter" at bounding box center [134, 119] width 12 height 9
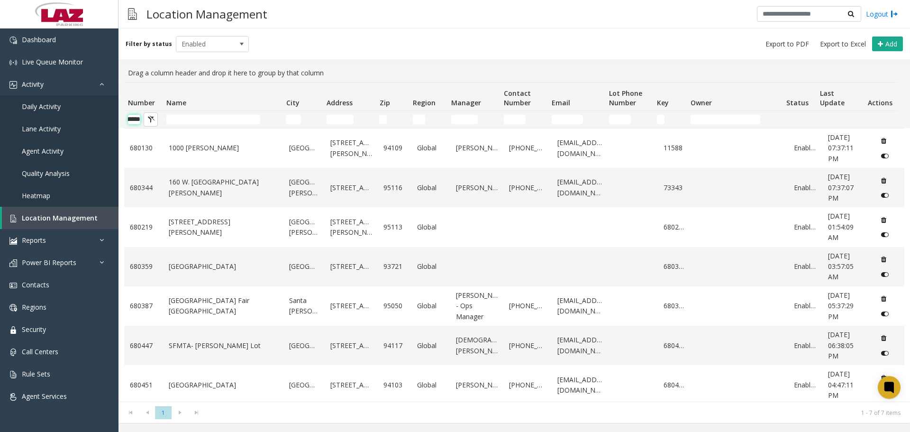
scroll to position [0, 16]
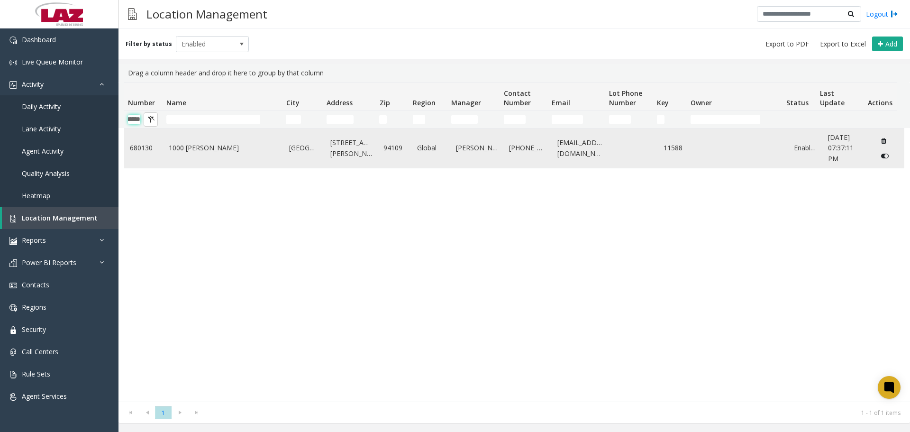
type input "******"
click at [191, 157] on td "1000 Van Ness" at bounding box center [223, 147] width 121 height 39
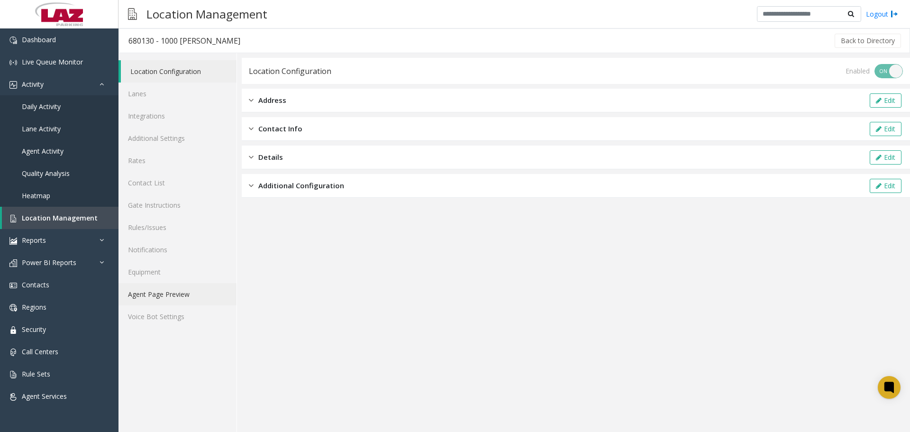
click at [168, 300] on link "Agent Page Preview" at bounding box center [177, 294] width 118 height 22
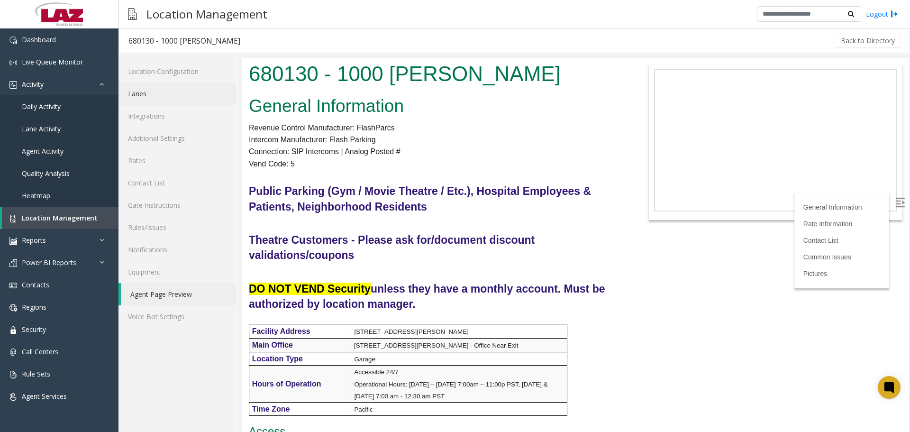
click at [159, 92] on link "Lanes" at bounding box center [177, 93] width 118 height 22
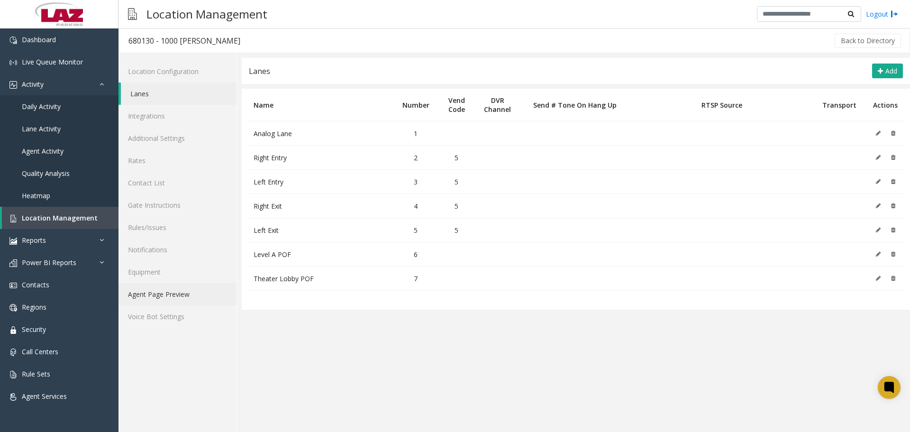
click at [185, 292] on link "Agent Page Preview" at bounding box center [177, 294] width 118 height 22
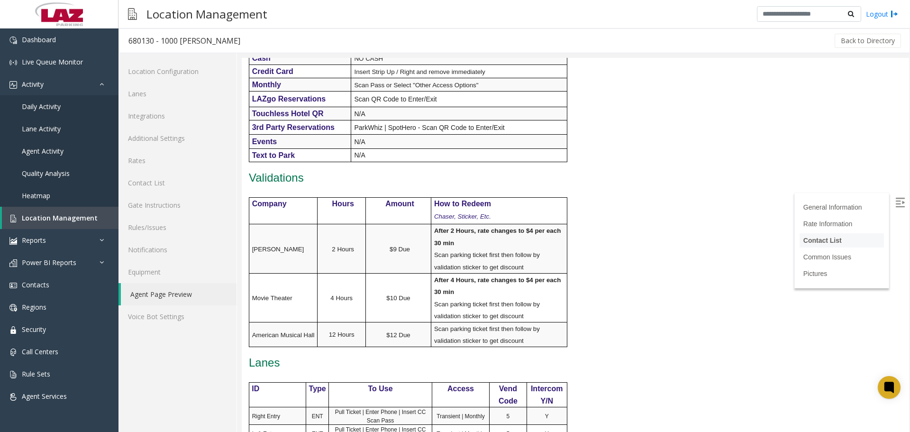
scroll to position [427, 0]
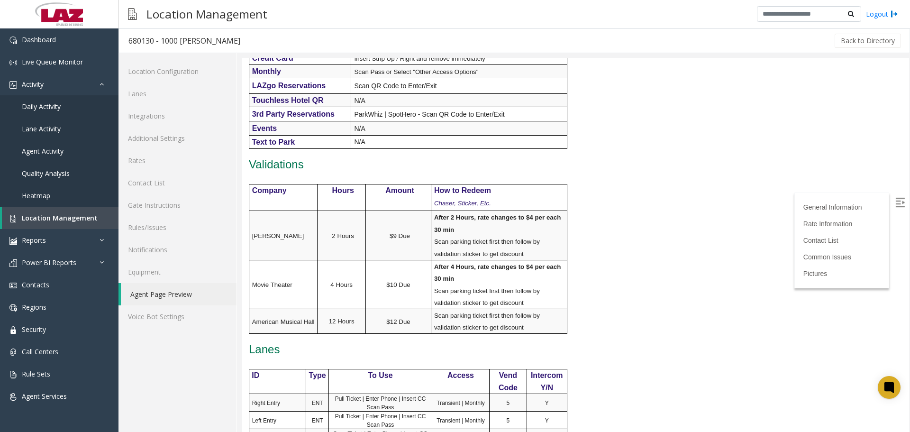
click at [895, 202] on img at bounding box center [899, 202] width 9 height 9
drag, startPoint x: 910, startPoint y: 148, endPoint x: 910, endPoint y: 218, distance: 69.2
click at [910, 218] on div at bounding box center [576, 245] width 668 height 374
click at [893, 392] on icon at bounding box center [889, 387] width 10 height 12
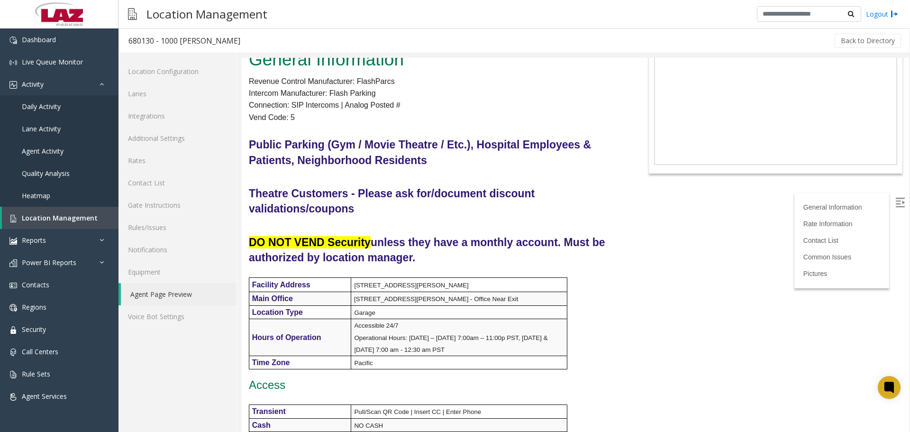
scroll to position [0, 0]
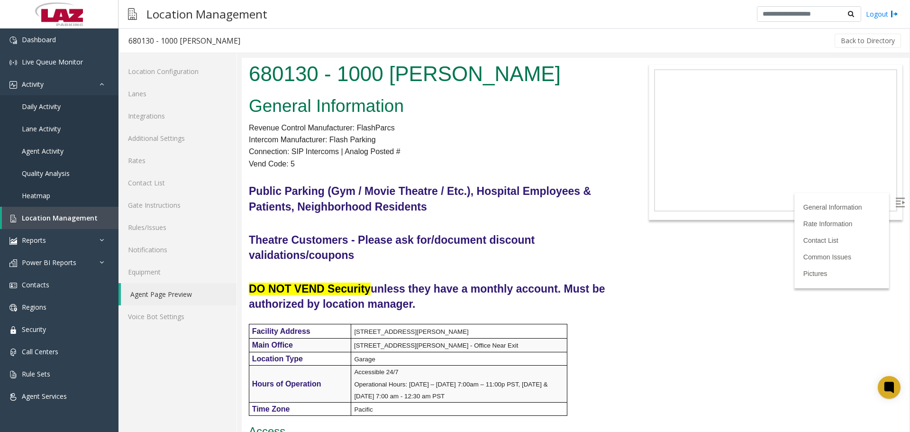
click at [741, 303] on body "680130 - 1000 Van Ness General Information Revenue Control Manufacturer: FlashP…" at bounding box center [575, 245] width 667 height 374
click at [46, 211] on link "Location Management" at bounding box center [60, 218] width 117 height 22
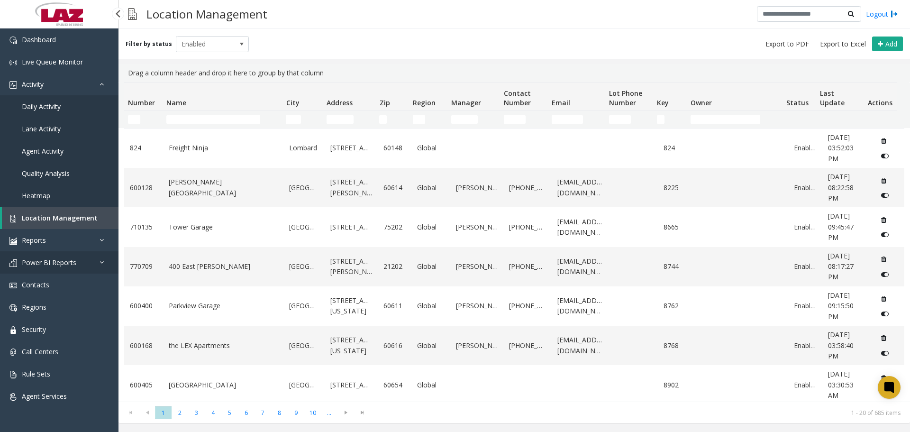
click at [82, 264] on link "Power BI Reports" at bounding box center [59, 262] width 118 height 22
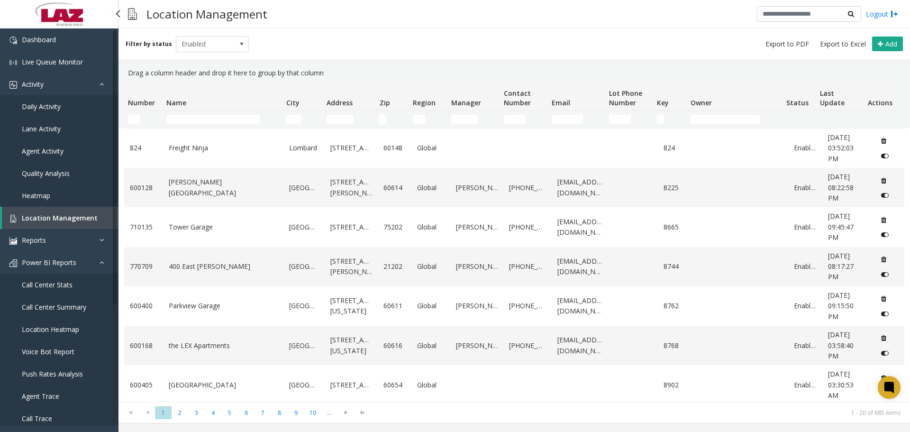
click at [66, 376] on span "Push Rates Analysis" at bounding box center [52, 373] width 61 height 9
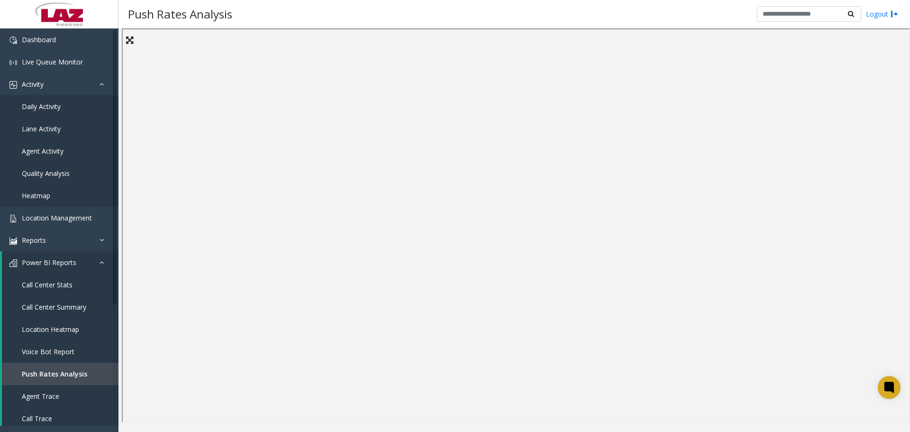
drag, startPoint x: 565, startPoint y: 22, endPoint x: 564, endPoint y: 29, distance: 7.1
click at [565, 24] on div "Push Rates Analysis Logout" at bounding box center [514, 14] width 792 height 28
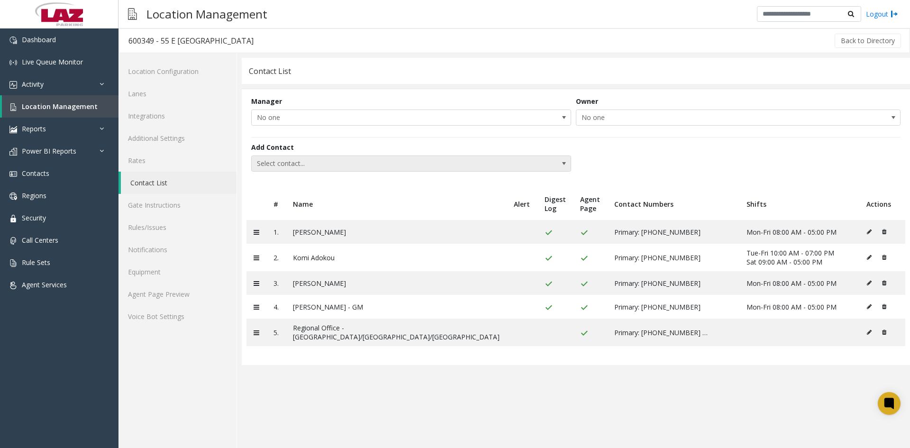
click at [439, 157] on span "Select contact..." at bounding box center [379, 163] width 255 height 15
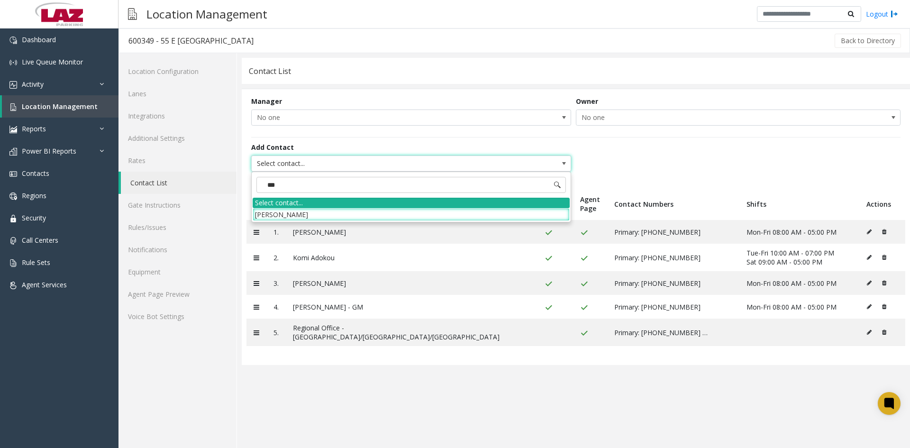
type input "****"
click at [446, 217] on li "[PERSON_NAME]" at bounding box center [411, 214] width 317 height 13
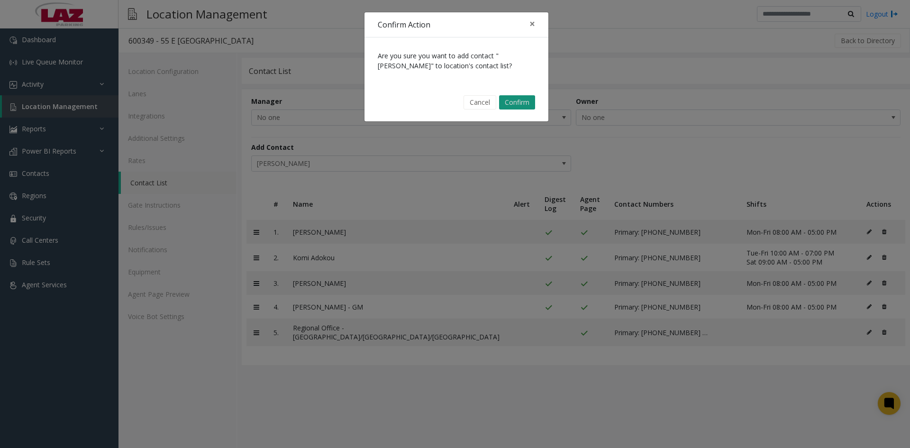
click at [520, 101] on button "Confirm" at bounding box center [517, 102] width 36 height 14
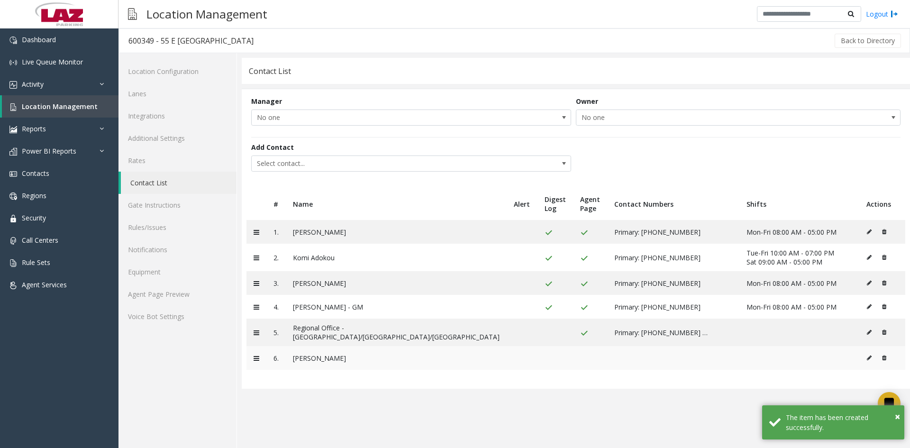
click at [866, 355] on button at bounding box center [871, 358] width 10 height 14
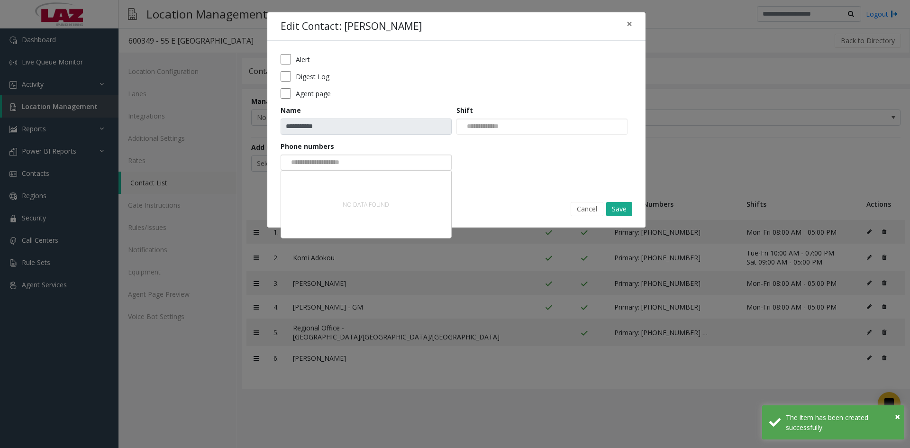
drag, startPoint x: 337, startPoint y: 165, endPoint x: 336, endPoint y: 170, distance: 4.9
click at [336, 165] on input "NO DATA FOUND" at bounding box center [317, 162] width 72 height 15
drag, startPoint x: 532, startPoint y: 155, endPoint x: 543, endPoint y: 164, distance: 14.8
click at [532, 155] on form "**********" at bounding box center [457, 115] width 352 height 123
click at [613, 202] on button "Save" at bounding box center [619, 209] width 26 height 14
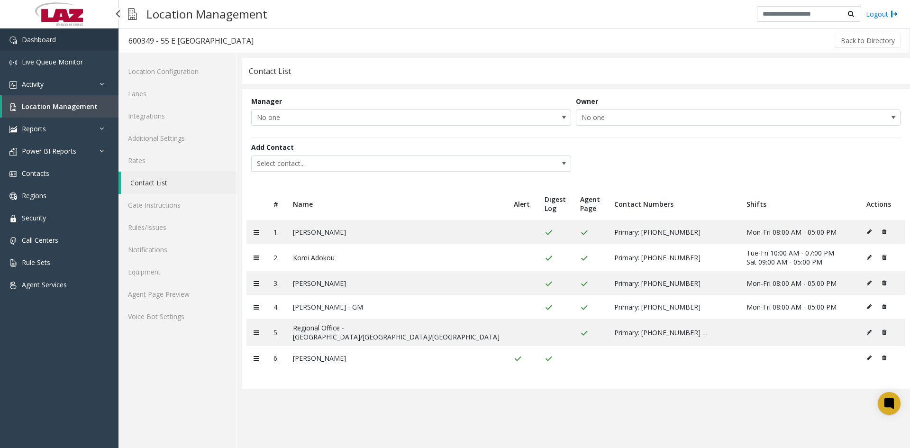
click at [76, 41] on link "Dashboard" at bounding box center [59, 39] width 118 height 22
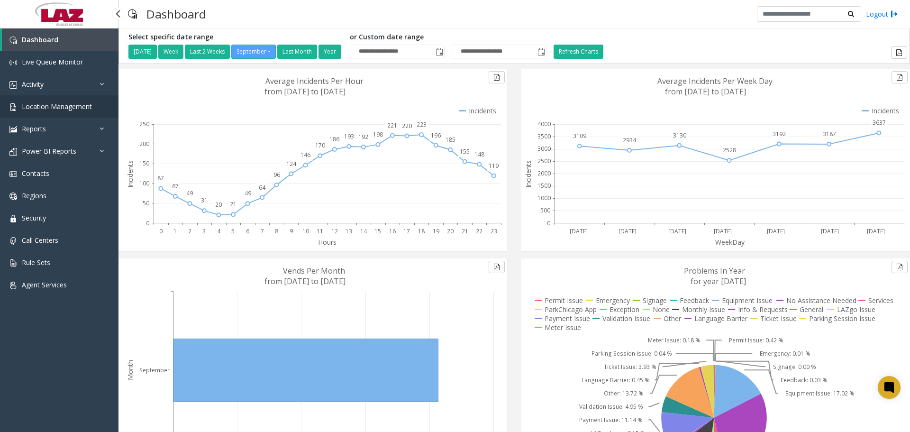
click at [98, 106] on link "Location Management" at bounding box center [59, 106] width 118 height 22
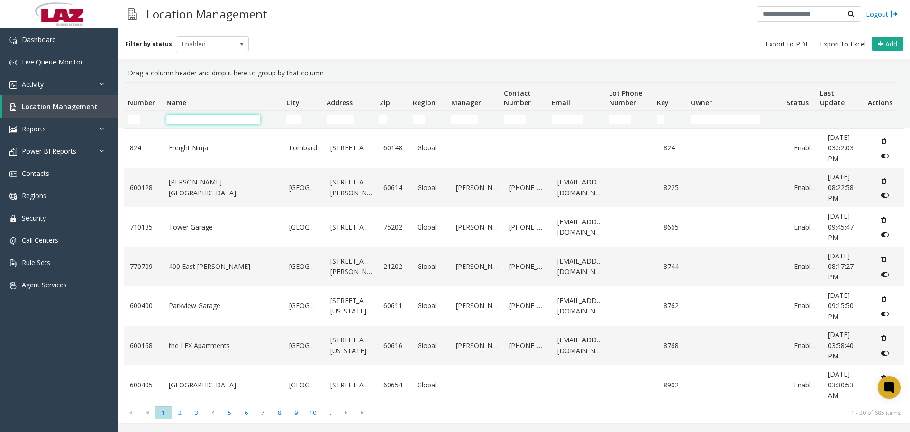
click at [173, 120] on input "Name Filter" at bounding box center [213, 119] width 94 height 9
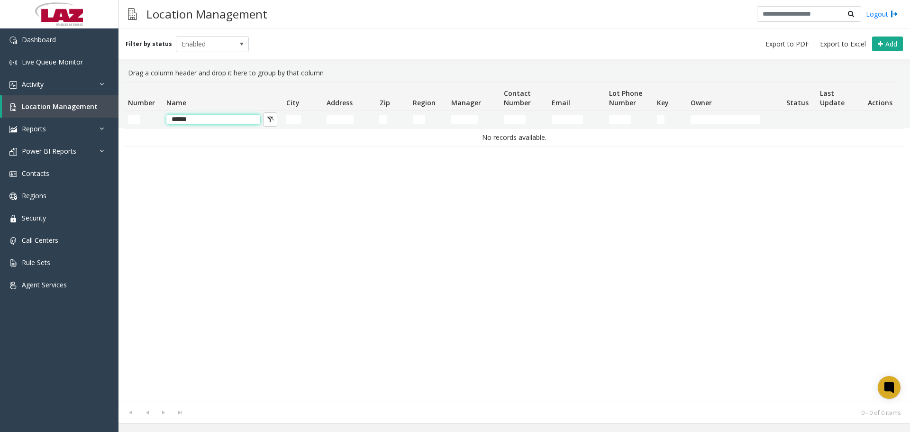
click at [225, 121] on input "******" at bounding box center [213, 119] width 94 height 9
click at [225, 120] on input "******" at bounding box center [213, 119] width 94 height 9
click at [224, 120] on input "******" at bounding box center [213, 119] width 94 height 9
click at [218, 46] on span "Enabled" at bounding box center [205, 43] width 58 height 15
click at [207, 79] on li "Disabled" at bounding box center [208, 85] width 71 height 13
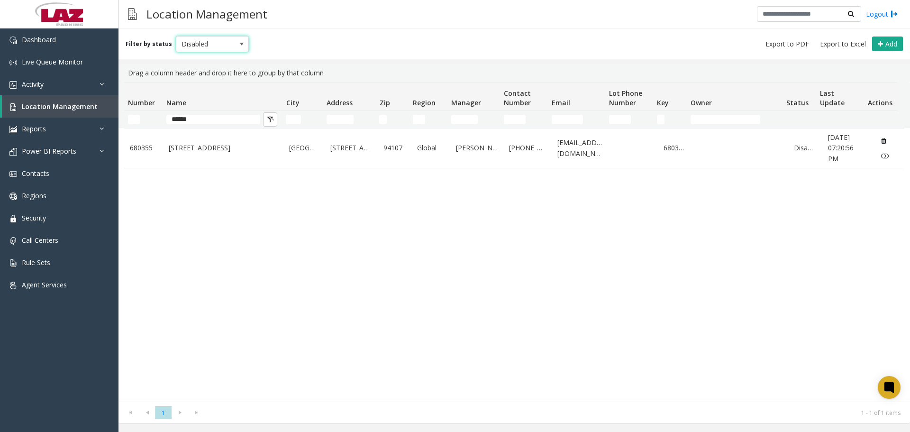
click at [212, 43] on span "Disabled" at bounding box center [205, 43] width 58 height 15
click at [201, 71] on li "Enabled" at bounding box center [208, 72] width 71 height 13
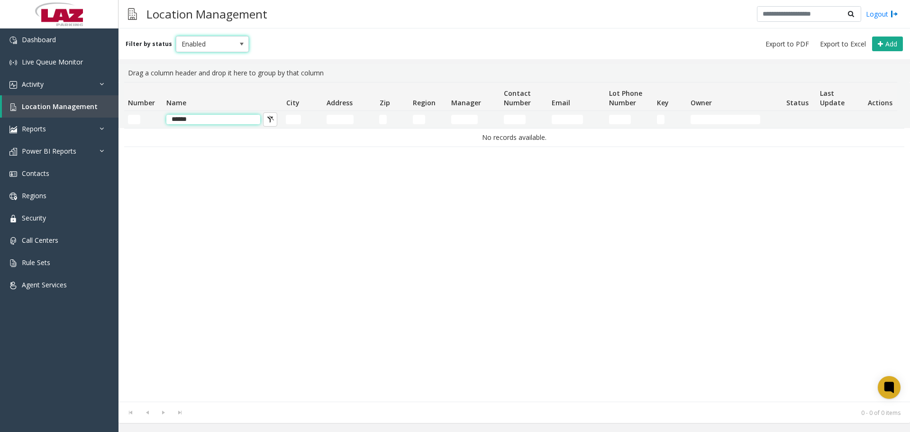
click at [198, 121] on input "******" at bounding box center [213, 119] width 94 height 9
click at [198, 122] on input "******" at bounding box center [213, 119] width 94 height 9
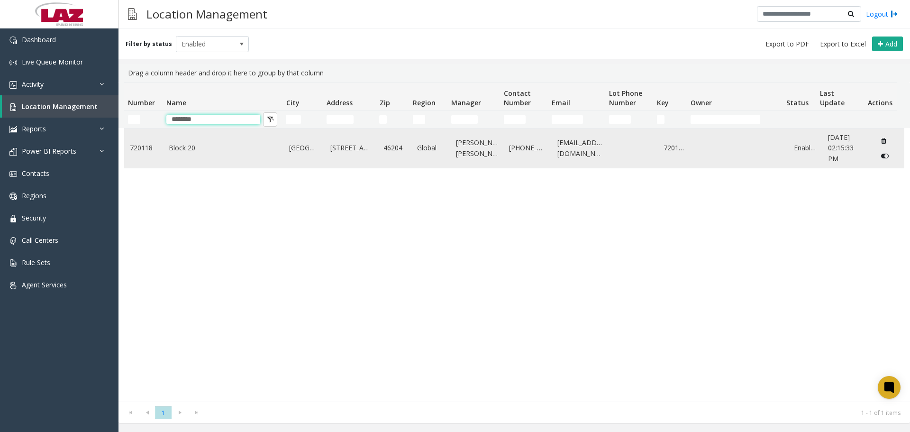
type input "********"
click at [190, 147] on link "Block 20" at bounding box center [223, 148] width 109 height 10
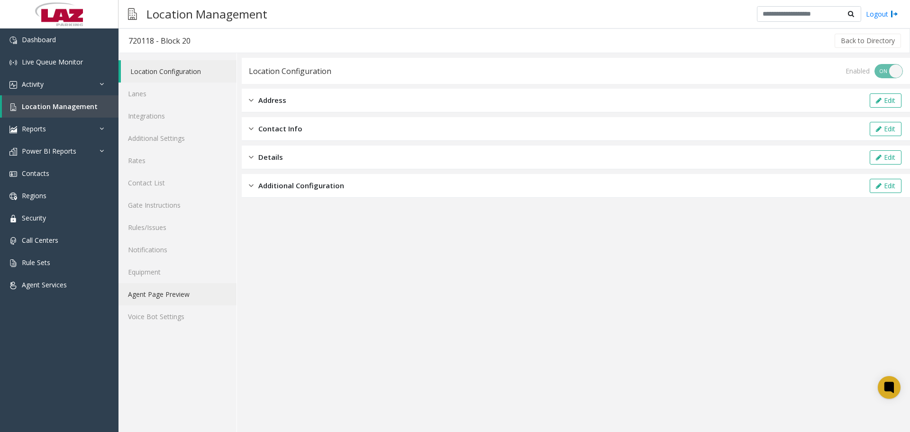
click at [170, 300] on link "Agent Page Preview" at bounding box center [177, 294] width 118 height 22
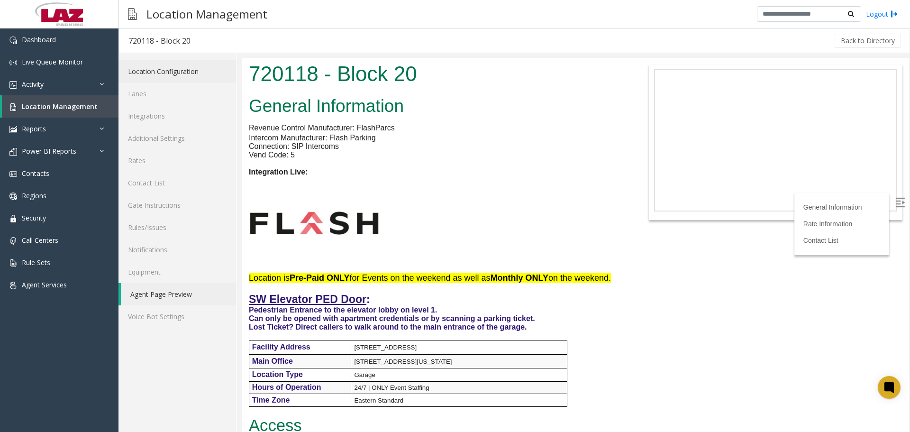
click at [177, 59] on div "Location Configuration Lanes Integrations Additional Settings Rates Contact Lis…" at bounding box center [177, 242] width 118 height 379
click at [179, 65] on link "Location Configuration" at bounding box center [177, 71] width 118 height 22
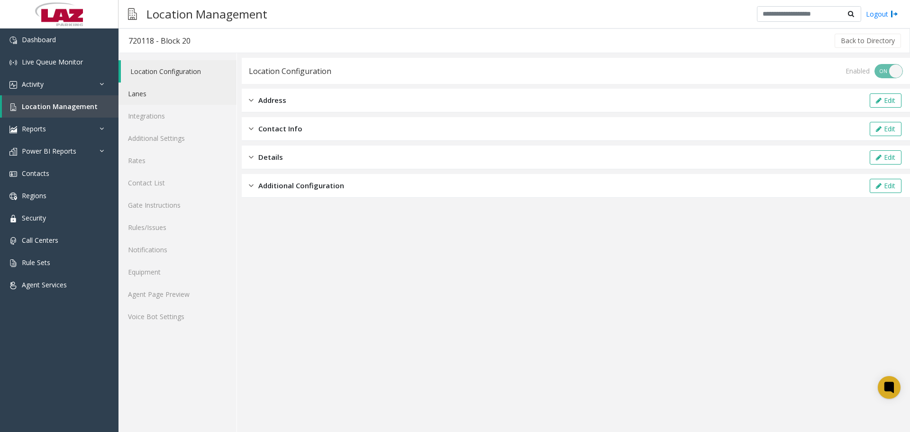
click at [168, 91] on link "Lanes" at bounding box center [177, 93] width 118 height 22
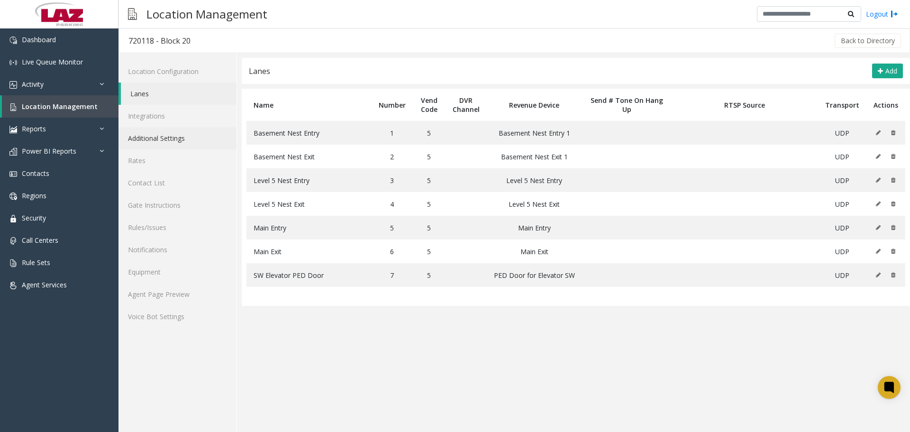
click at [174, 145] on link "Additional Settings" at bounding box center [177, 138] width 118 height 22
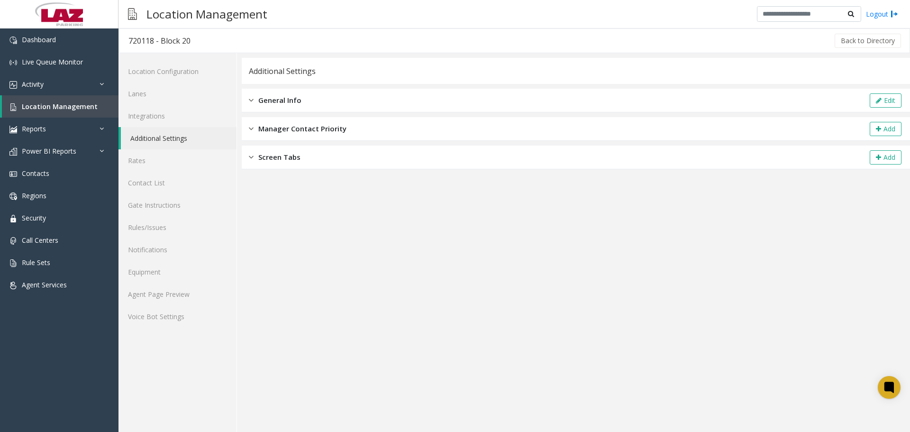
click at [269, 157] on span "Screen Tabs" at bounding box center [279, 157] width 42 height 11
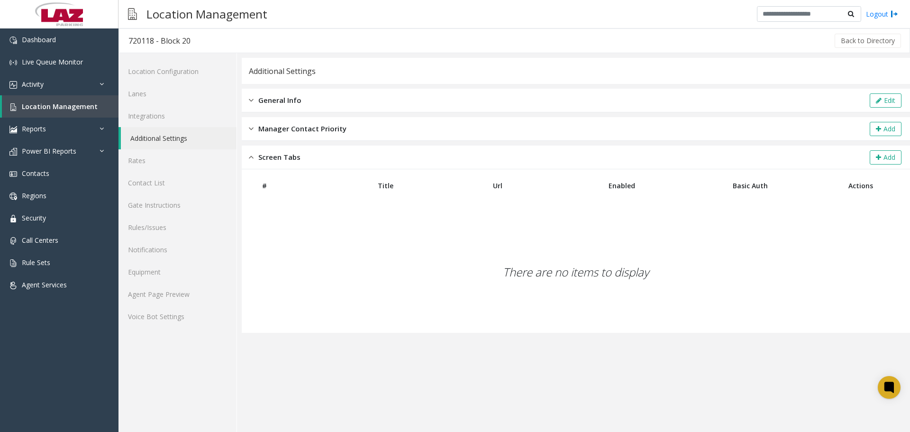
click at [270, 156] on span "Screen Tabs" at bounding box center [279, 157] width 42 height 11
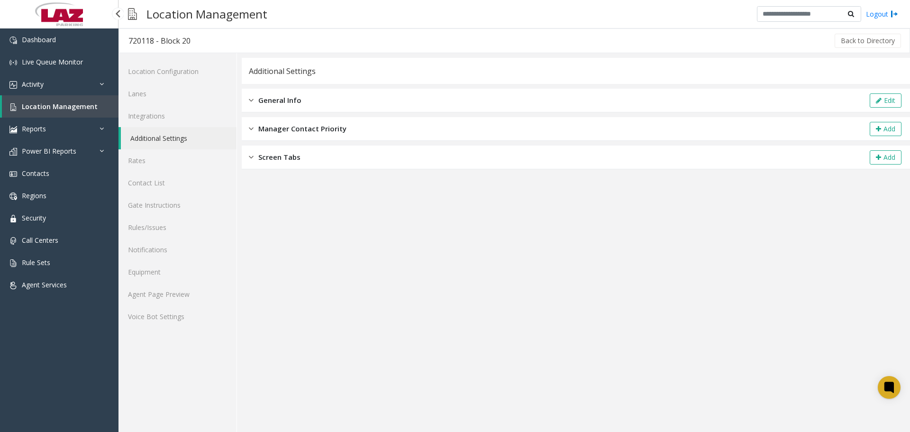
click at [80, 101] on link "Location Management" at bounding box center [60, 106] width 117 height 22
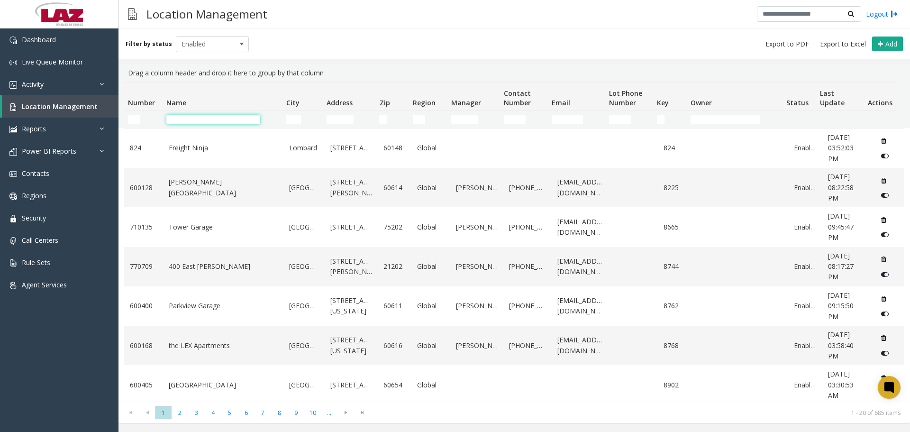
click at [197, 120] on input "Name Filter" at bounding box center [213, 119] width 94 height 9
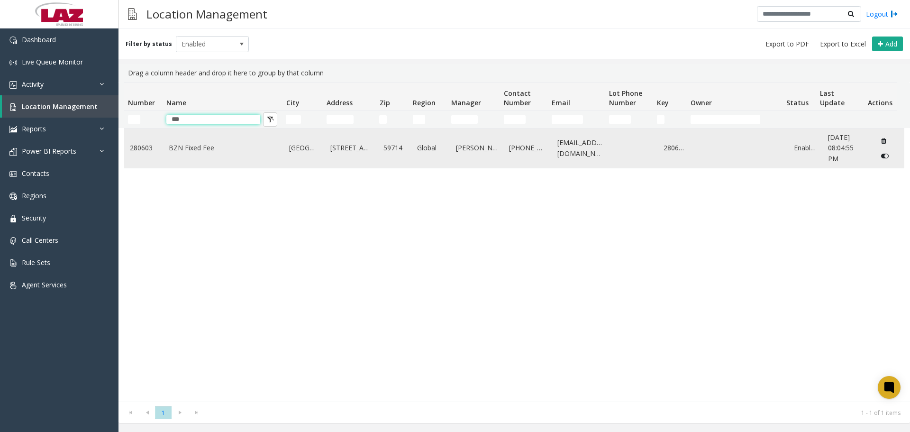
type input "***"
click at [205, 150] on link "BZN Fixed Fee" at bounding box center [223, 148] width 109 height 10
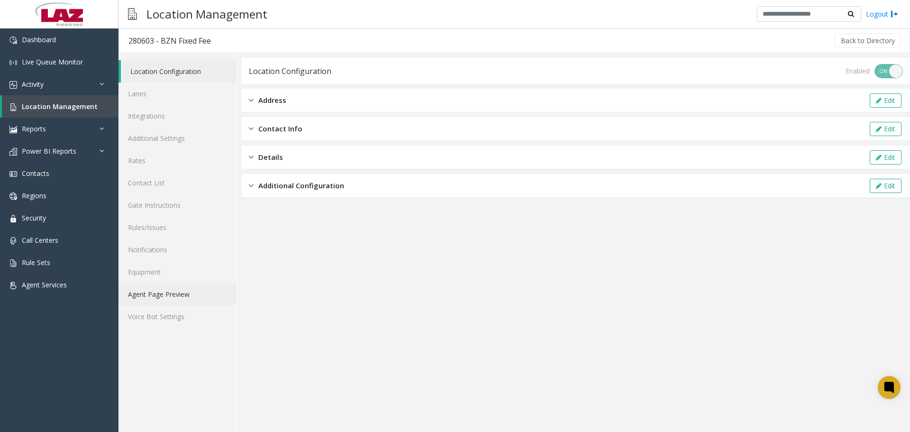
click at [160, 292] on link "Agent Page Preview" at bounding box center [177, 294] width 118 height 22
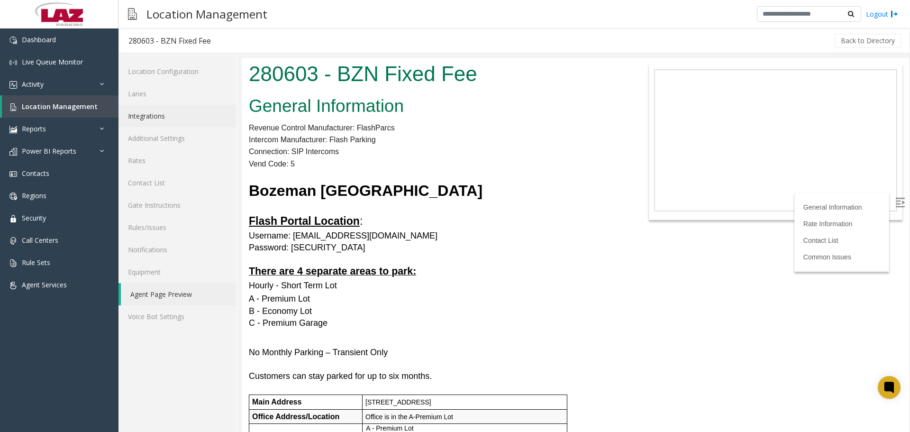
click at [175, 106] on link "Integrations" at bounding box center [177, 116] width 118 height 22
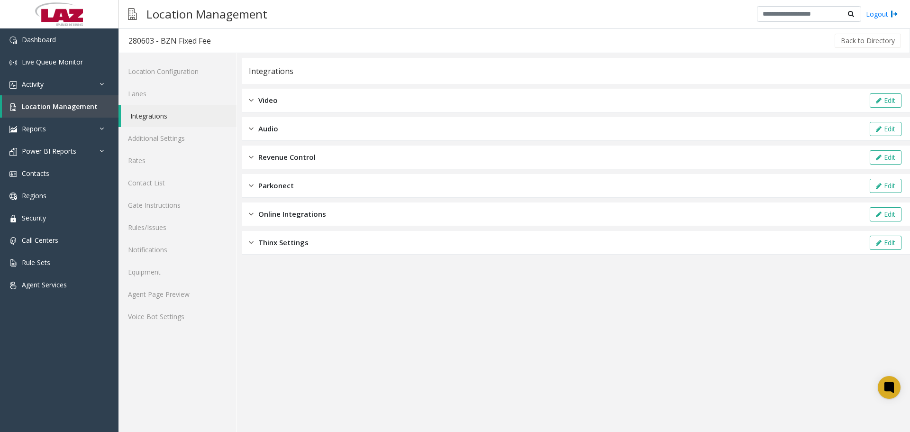
click at [299, 162] on span "Revenue Control" at bounding box center [286, 157] width 57 height 11
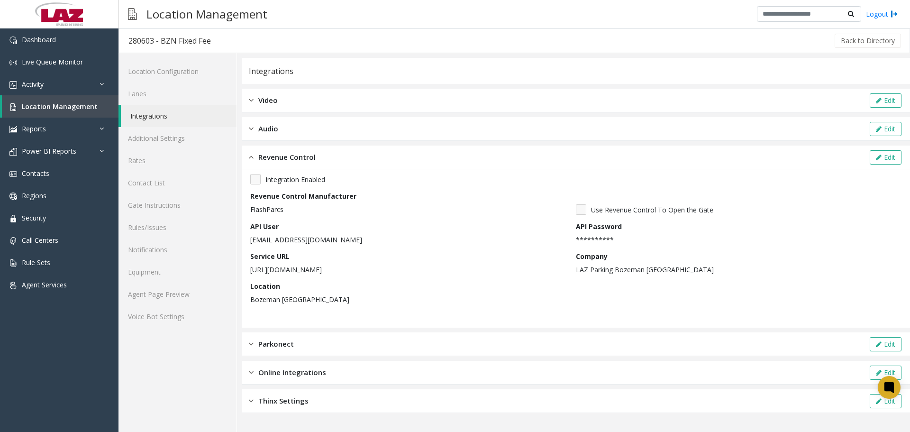
click at [297, 161] on span "Revenue Control" at bounding box center [286, 157] width 57 height 11
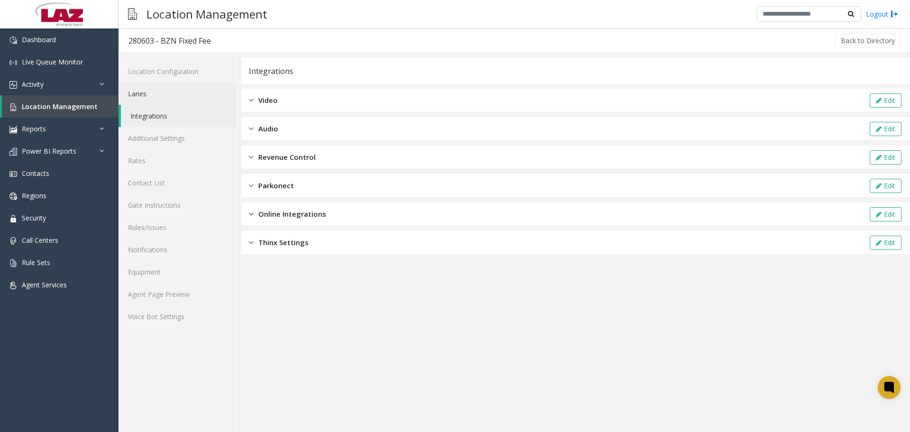
click at [166, 96] on link "Lanes" at bounding box center [177, 93] width 118 height 22
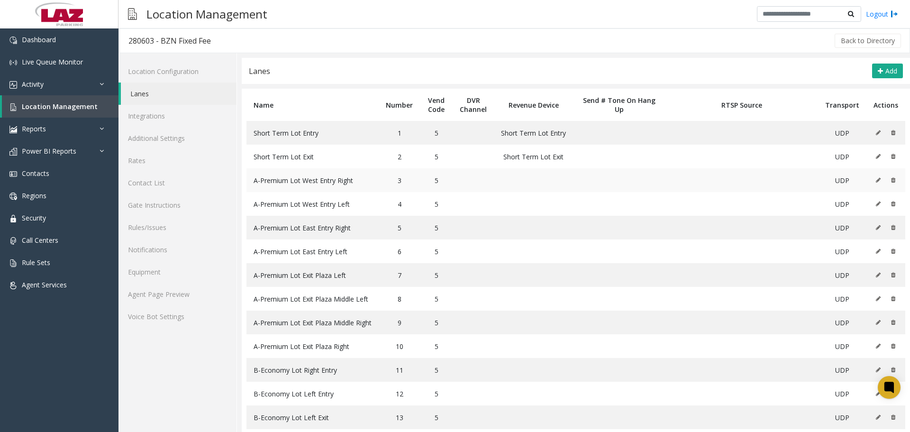
click at [876, 181] on icon at bounding box center [878, 180] width 5 height 6
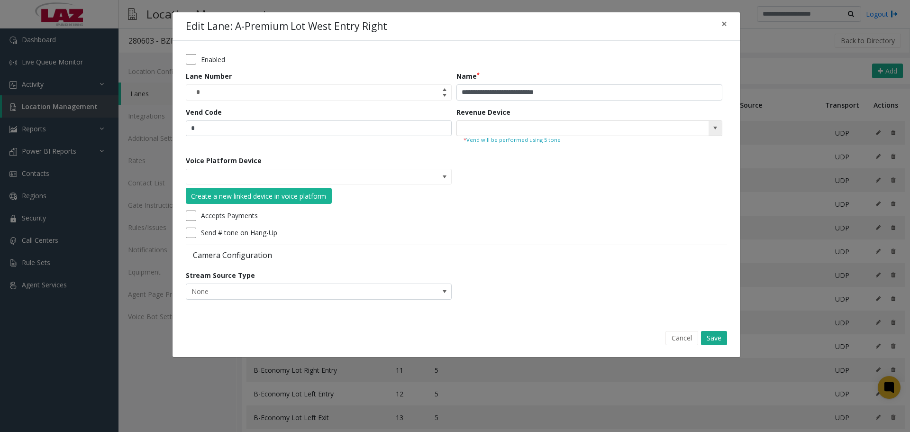
click at [694, 125] on kendo-searchbar at bounding box center [589, 128] width 265 height 15
click at [718, 132] on span at bounding box center [715, 128] width 13 height 15
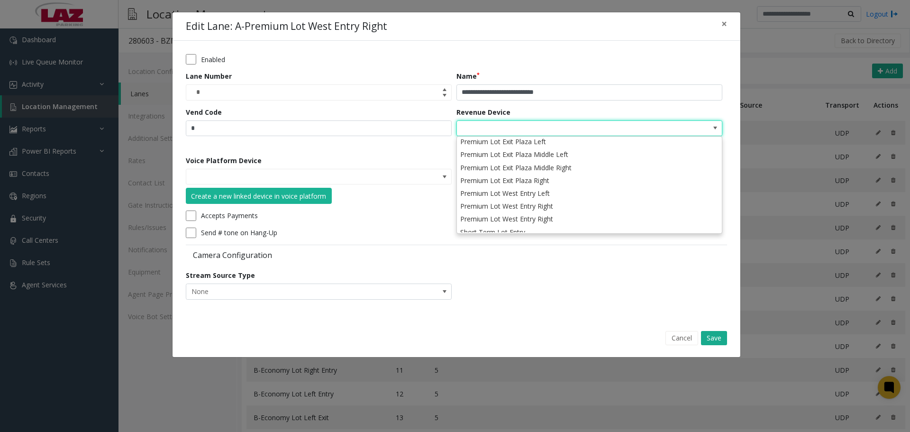
scroll to position [163, 0]
click at [677, 345] on button "Cancel" at bounding box center [681, 338] width 33 height 14
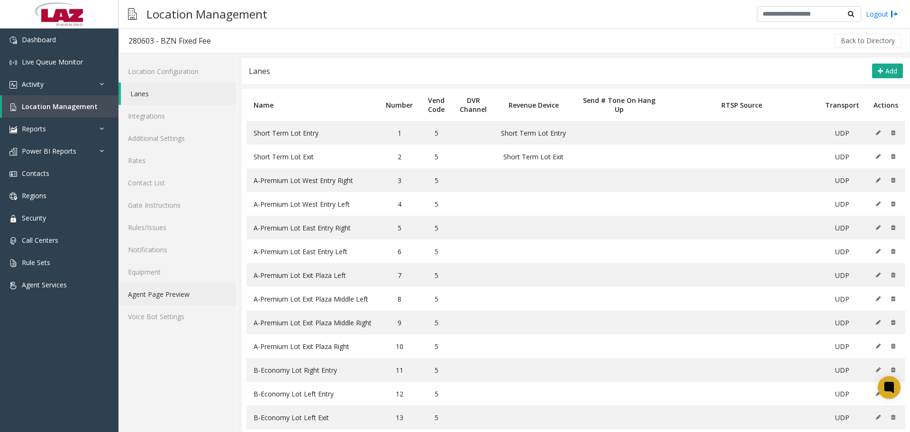
click at [183, 291] on link "Agent Page Preview" at bounding box center [177, 294] width 118 height 22
click at [876, 179] on icon at bounding box center [878, 180] width 5 height 6
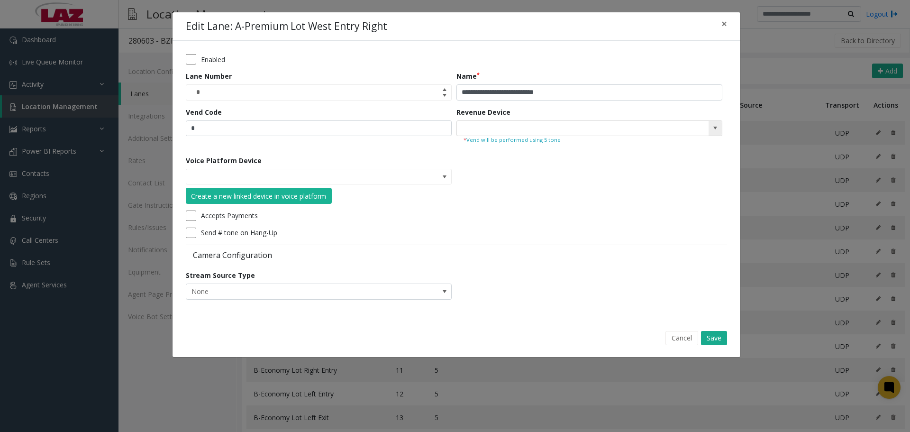
drag, startPoint x: 633, startPoint y: 125, endPoint x: 646, endPoint y: 125, distance: 12.3
click at [634, 125] on input at bounding box center [563, 128] width 212 height 15
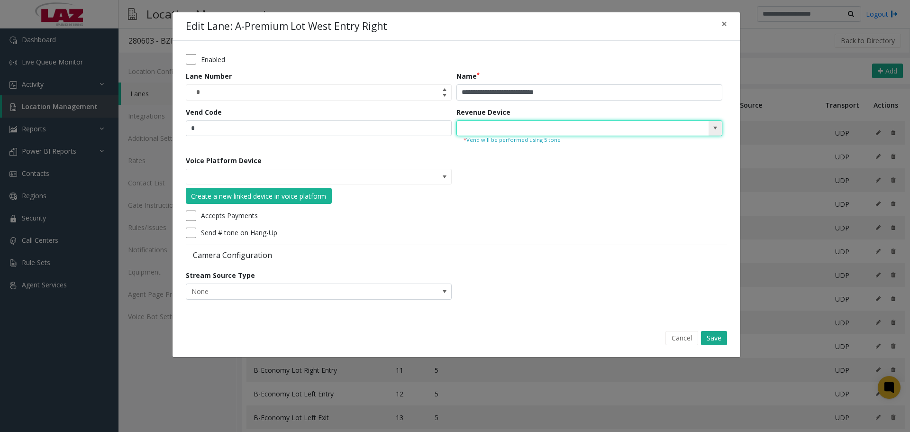
click at [717, 128] on span at bounding box center [715, 128] width 8 height 8
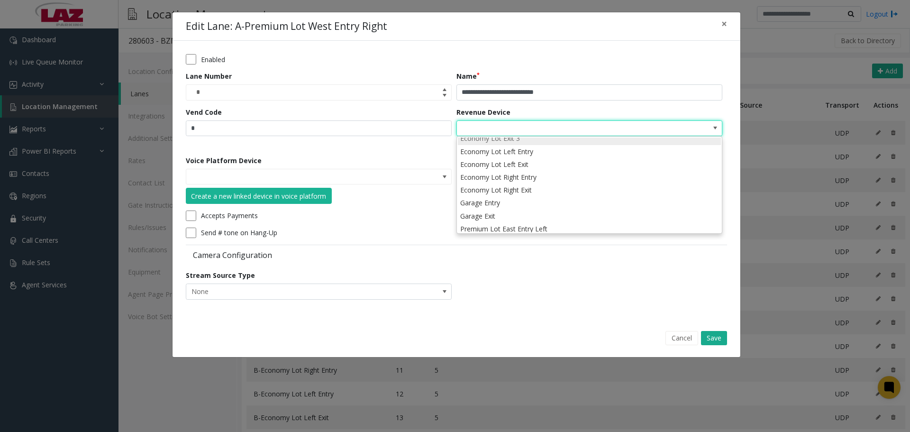
scroll to position [47, 0]
click at [689, 337] on button "Cancel" at bounding box center [681, 338] width 33 height 14
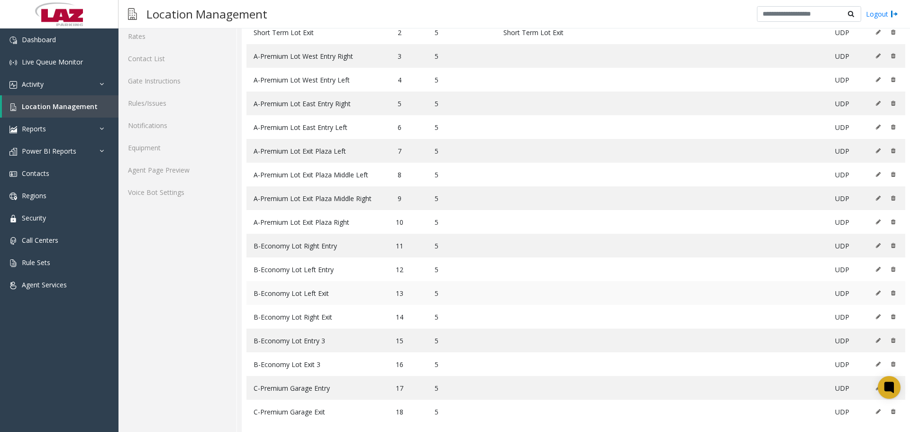
scroll to position [135, 0]
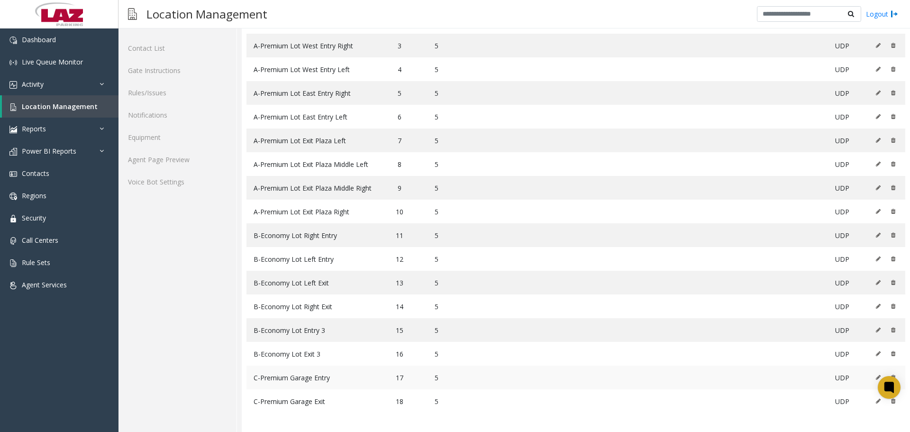
click at [876, 376] on icon at bounding box center [878, 377] width 5 height 6
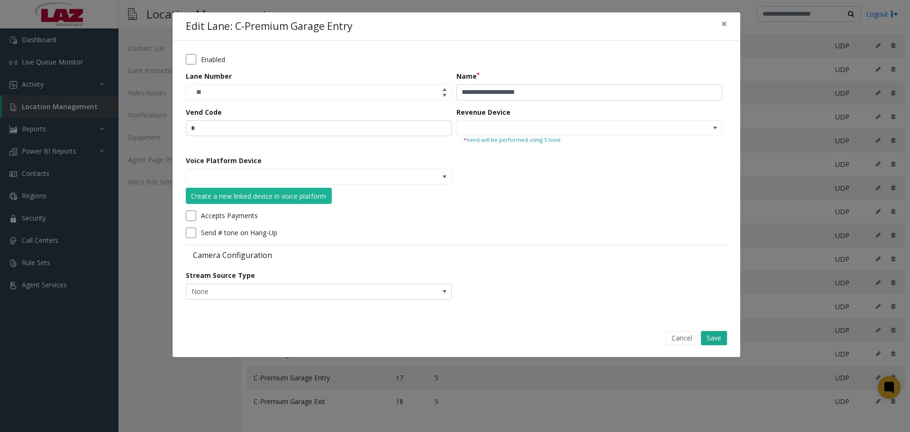
click at [531, 139] on small "* Vend will be performed using 5 tone" at bounding box center [590, 140] width 252 height 8
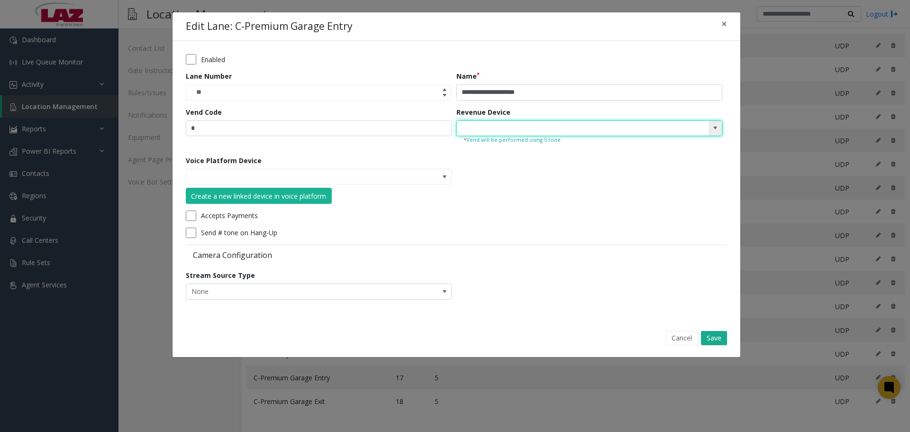
click at [531, 132] on input at bounding box center [563, 128] width 212 height 15
click at [713, 128] on span at bounding box center [715, 128] width 8 height 8
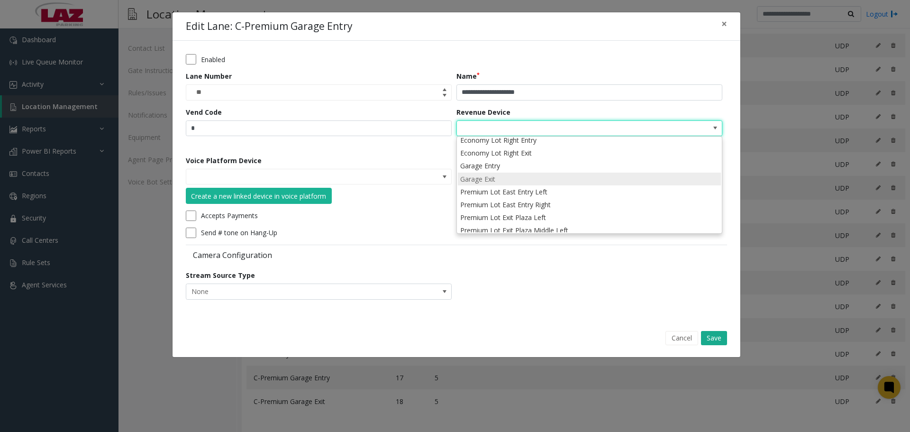
scroll to position [21, 0]
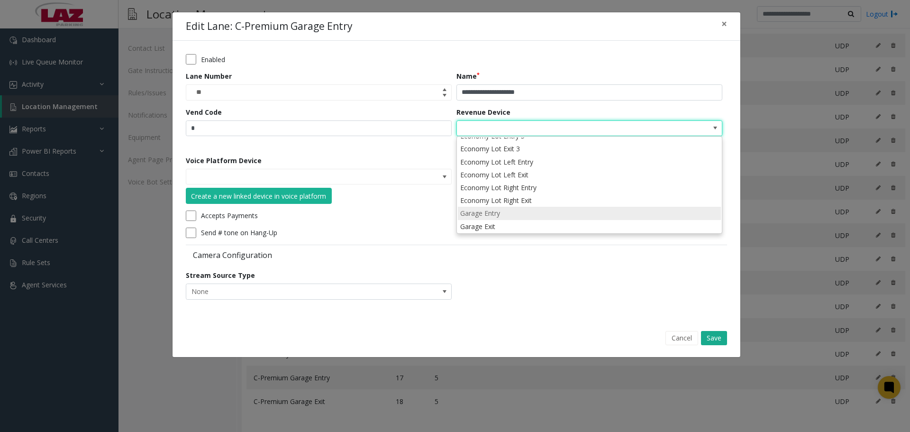
click at [516, 211] on li "Garage Entry" at bounding box center [589, 213] width 263 height 13
type input "**********"
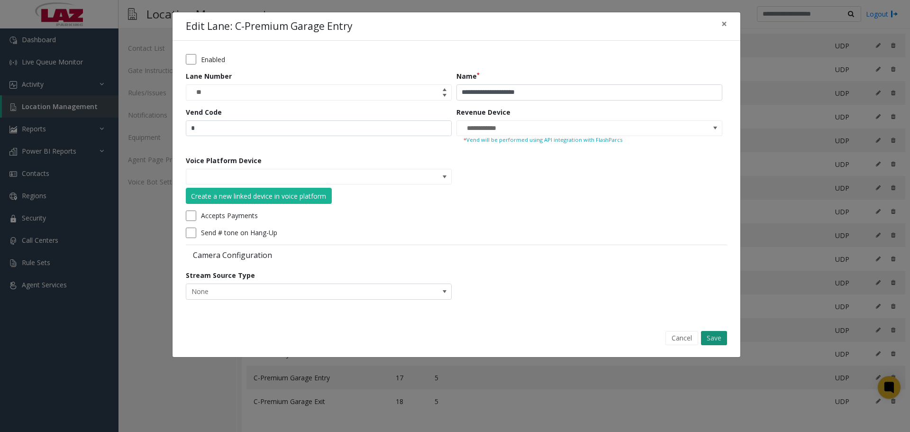
click at [717, 337] on button "Save" at bounding box center [714, 338] width 26 height 14
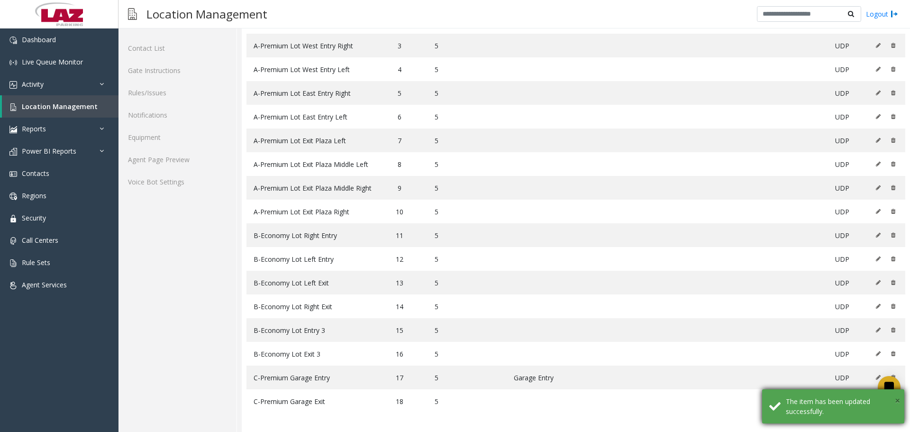
click at [895, 400] on span "×" at bounding box center [897, 400] width 5 height 13
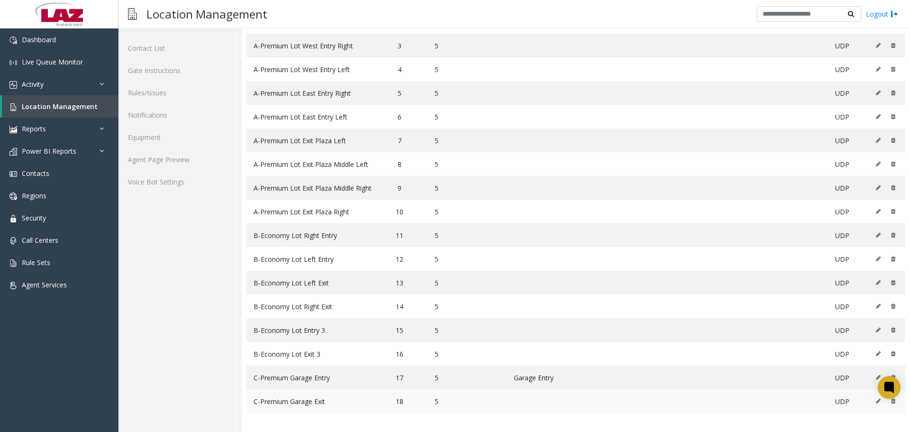
click at [876, 401] on icon at bounding box center [878, 401] width 5 height 6
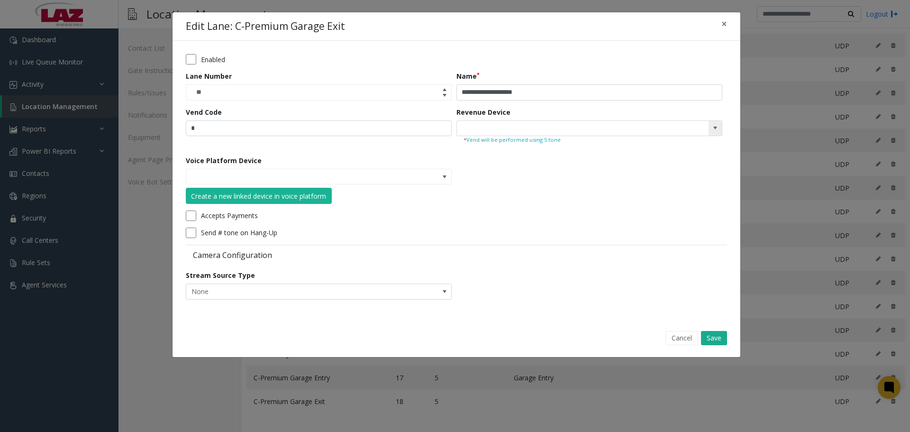
click at [710, 132] on span at bounding box center [715, 128] width 13 height 15
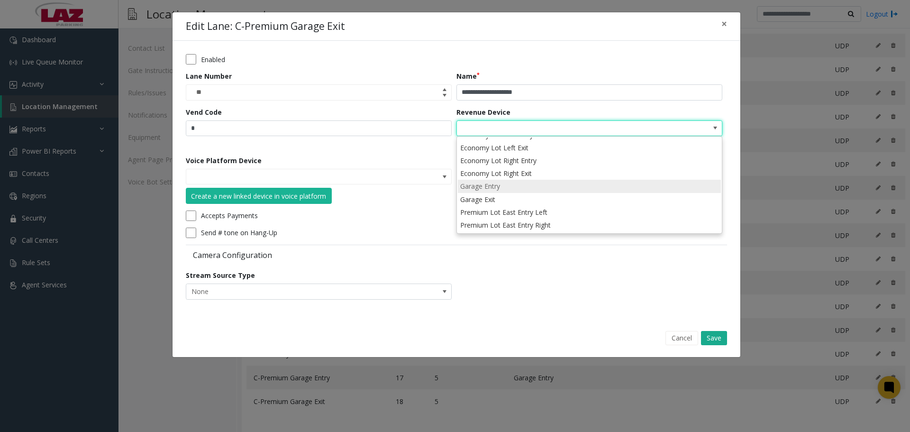
scroll to position [47, 0]
click at [532, 199] on li "Garage Exit" at bounding box center [589, 199] width 263 height 13
type input "**********"
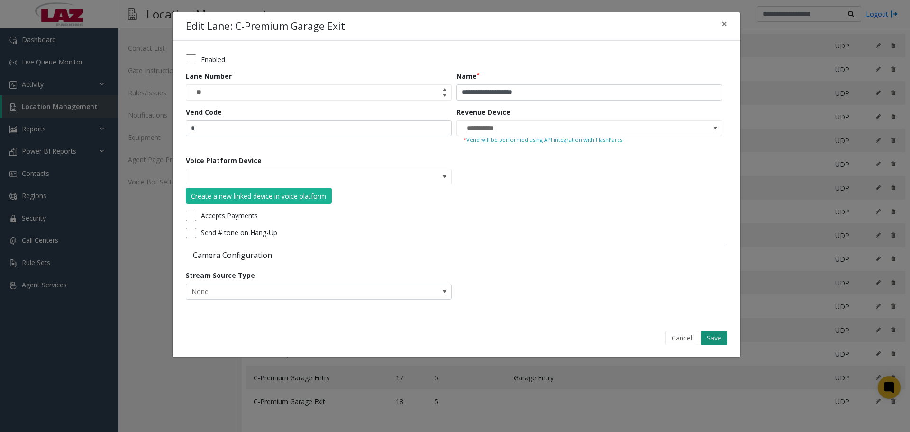
click at [722, 336] on button "Save" at bounding box center [714, 338] width 26 height 14
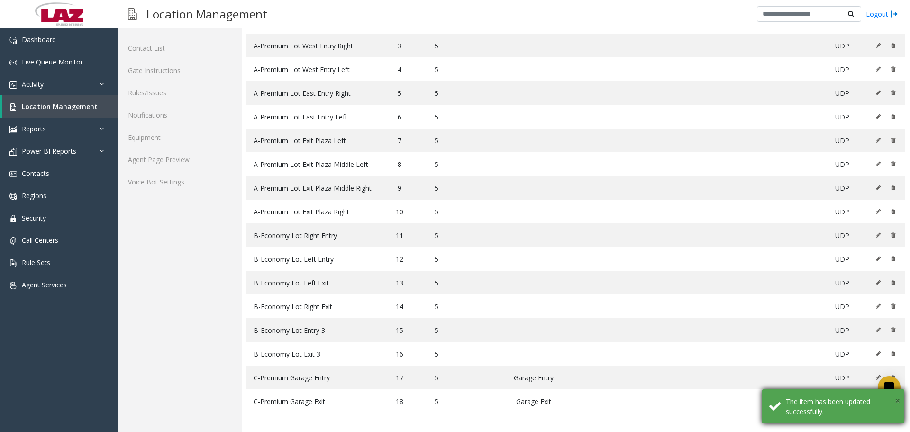
click at [899, 400] on span "×" at bounding box center [897, 400] width 5 height 13
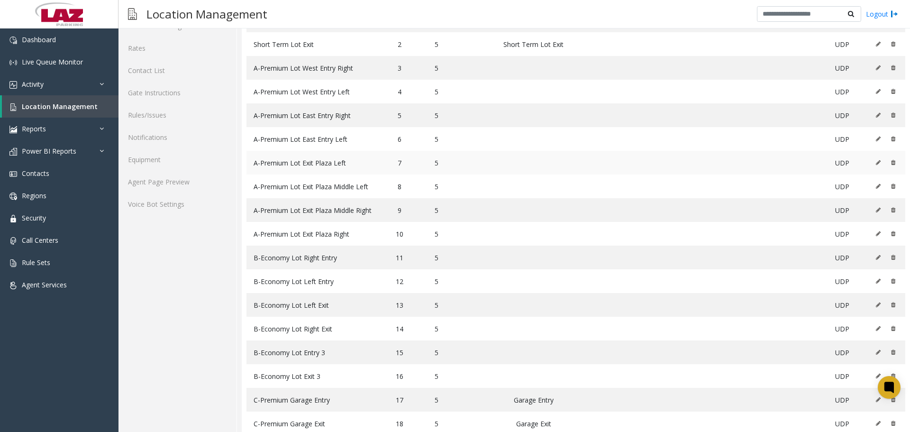
scroll to position [135, 0]
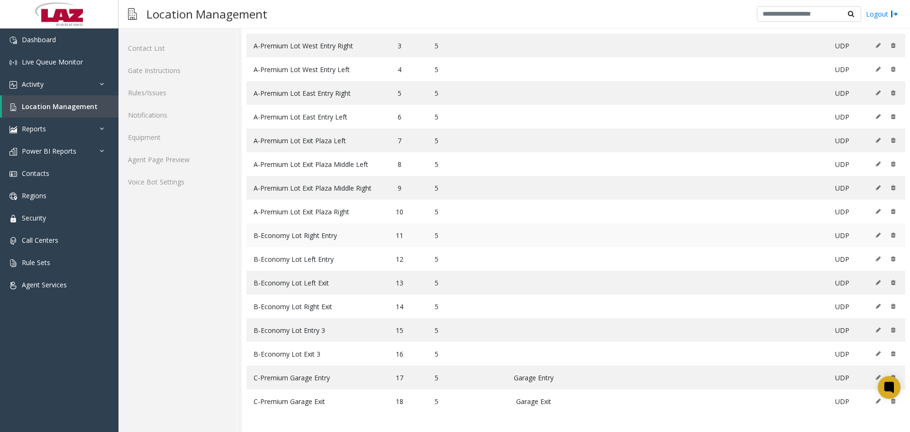
click at [876, 235] on icon at bounding box center [878, 235] width 5 height 6
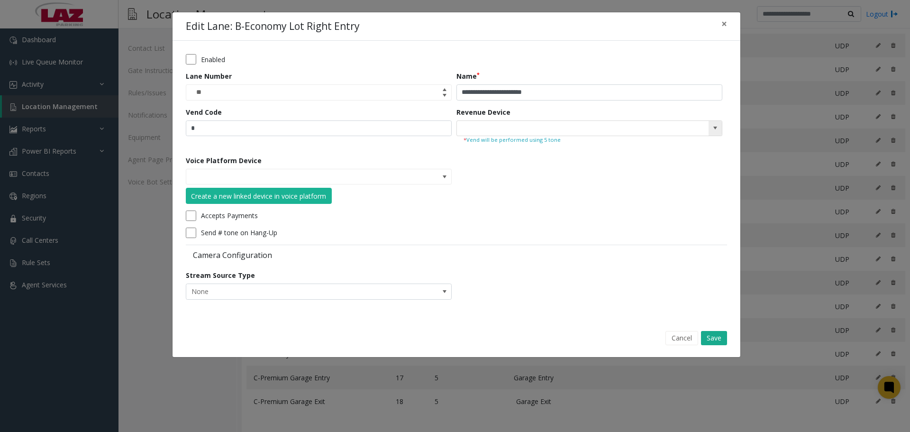
click at [618, 130] on input at bounding box center [563, 128] width 212 height 15
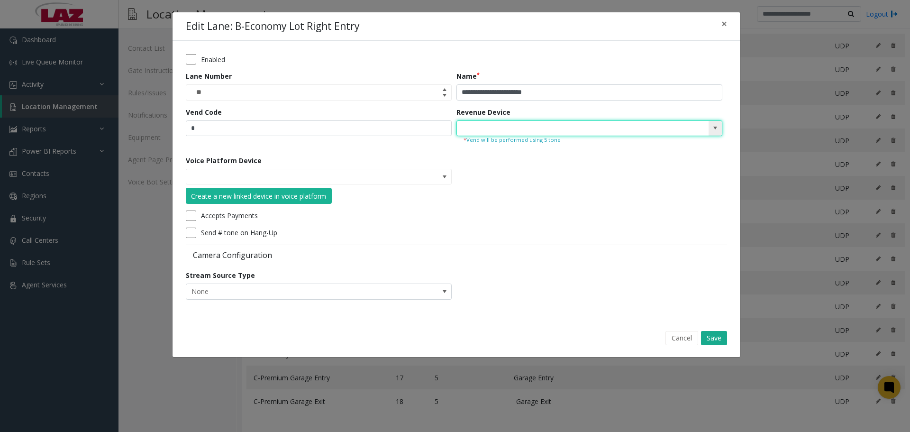
click at [719, 126] on span at bounding box center [715, 128] width 13 height 15
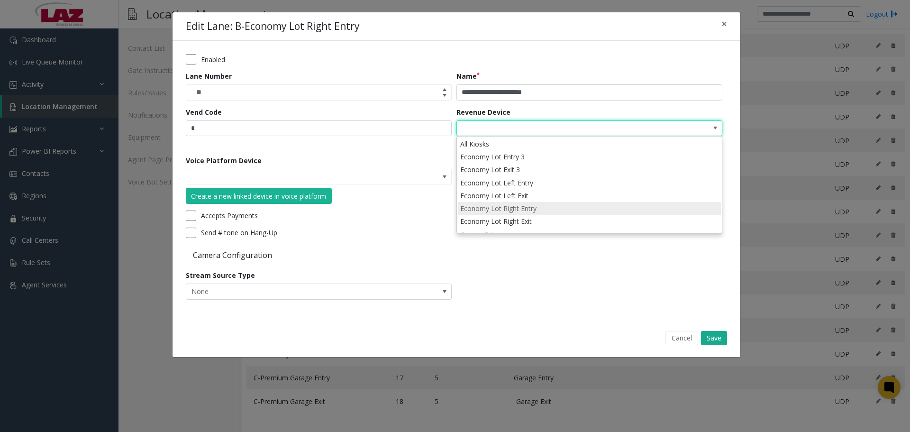
click at [551, 207] on li "Economy Lot Right Entry" at bounding box center [589, 208] width 263 height 13
type input "**********"
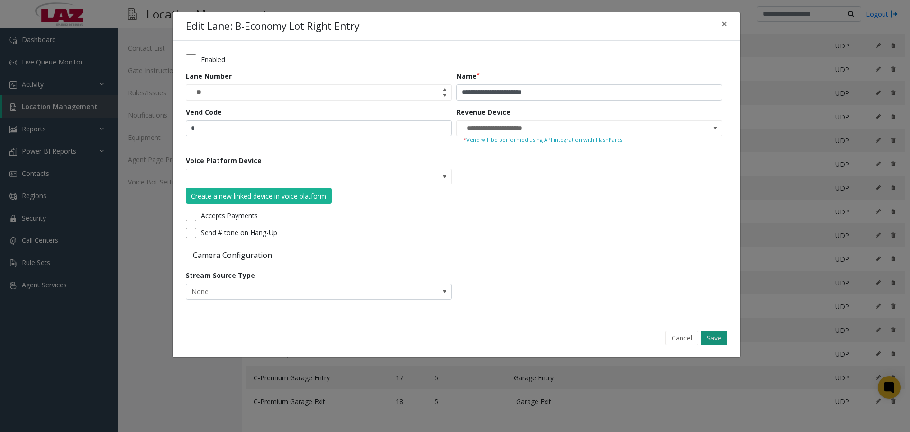
click at [718, 338] on button "Save" at bounding box center [714, 338] width 26 height 14
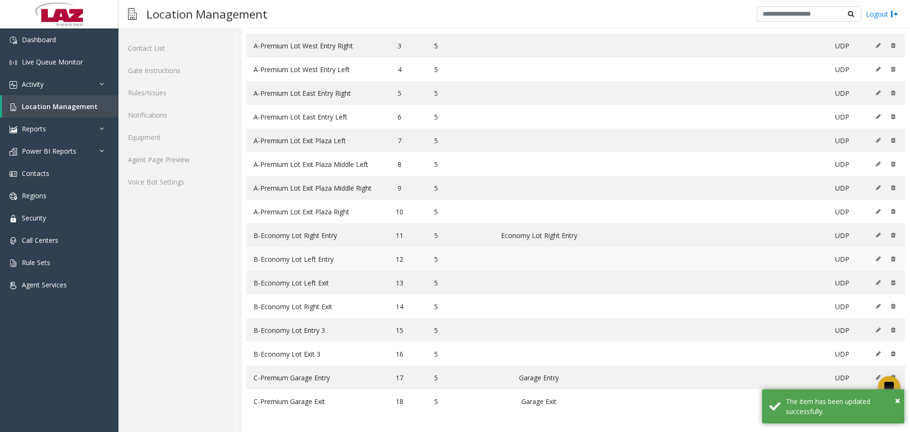
click at [876, 257] on icon at bounding box center [878, 259] width 5 height 6
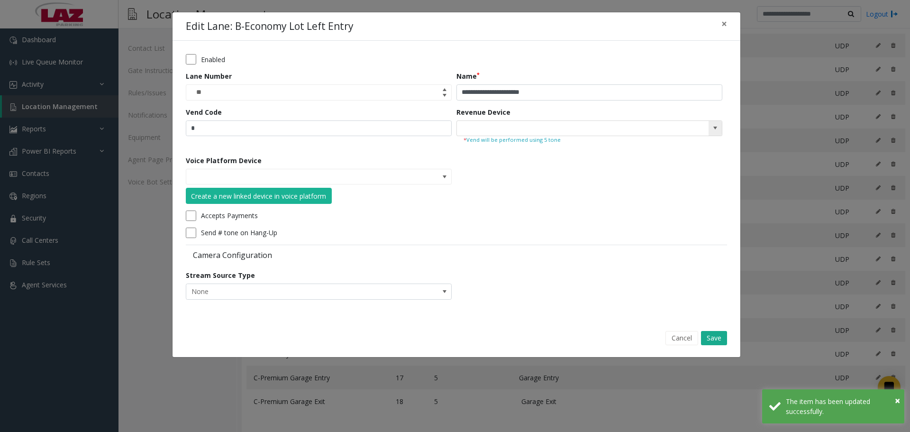
click at [707, 130] on kendo-searchbar at bounding box center [589, 128] width 265 height 15
click at [712, 124] on span at bounding box center [715, 128] width 13 height 15
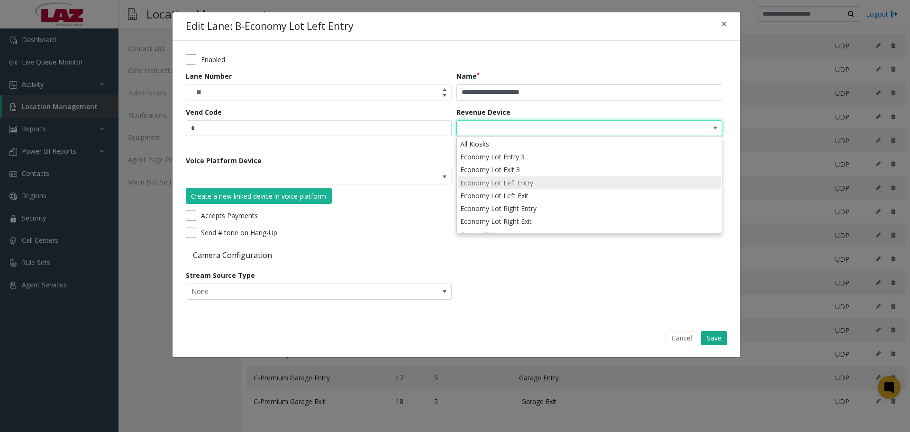
click at [524, 186] on li "Economy Lot Left Entry" at bounding box center [589, 182] width 263 height 13
type input "**********"
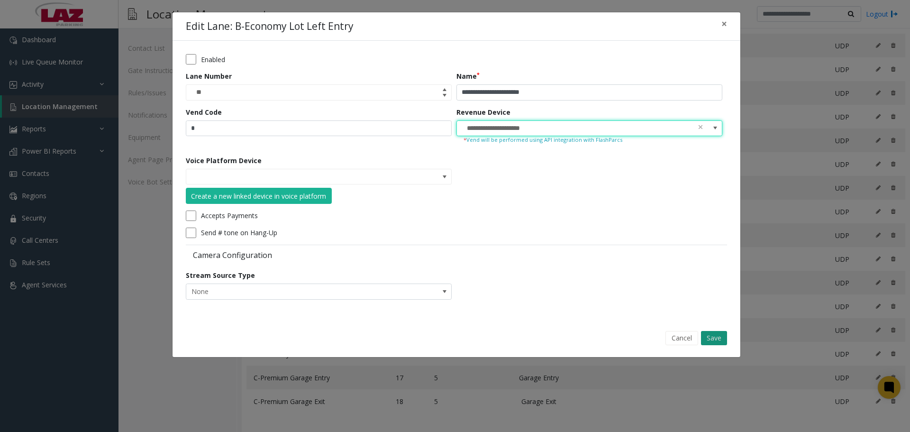
click at [713, 331] on button "Save" at bounding box center [714, 338] width 26 height 14
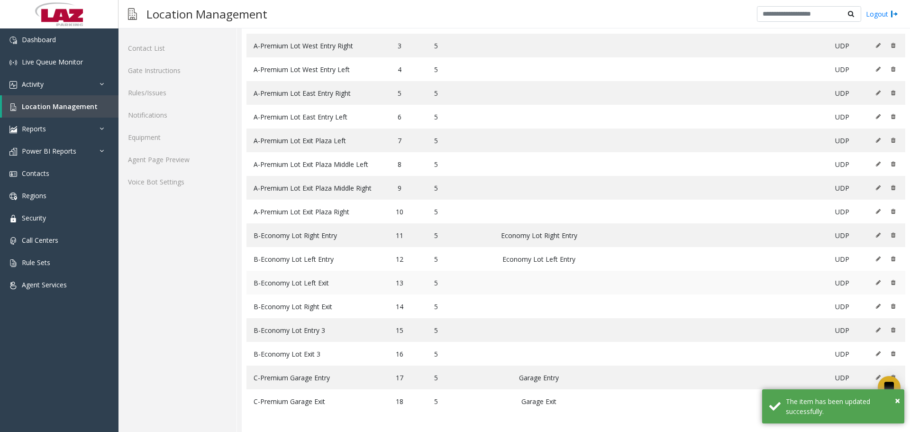
click at [876, 282] on icon at bounding box center [878, 283] width 5 height 6
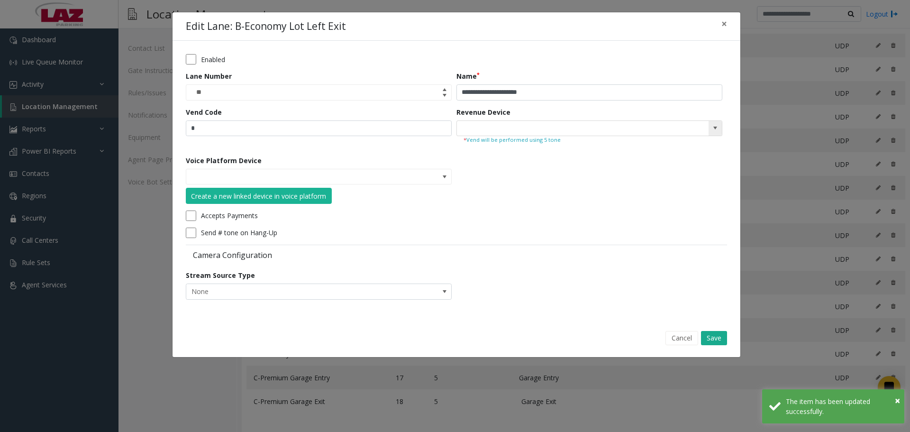
click at [705, 131] on kendo-searchbar at bounding box center [589, 128] width 265 height 15
click at [710, 134] on span at bounding box center [715, 128] width 13 height 15
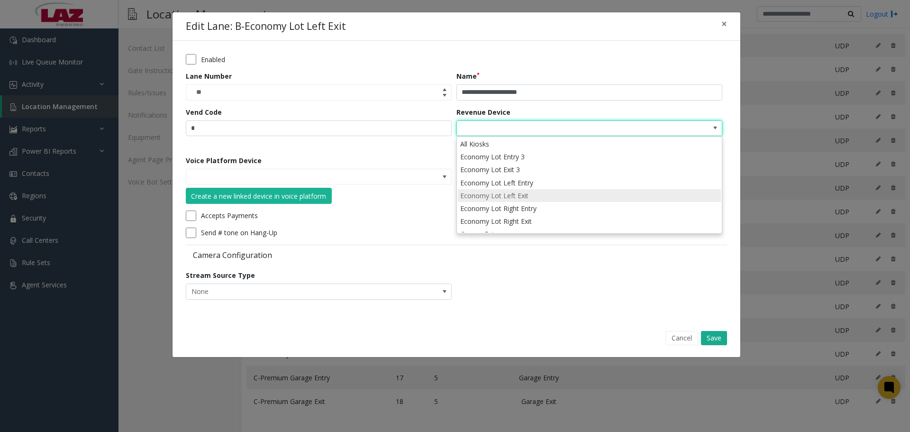
click at [552, 194] on li "Economy Lot Left Exit" at bounding box center [589, 195] width 263 height 13
type input "**********"
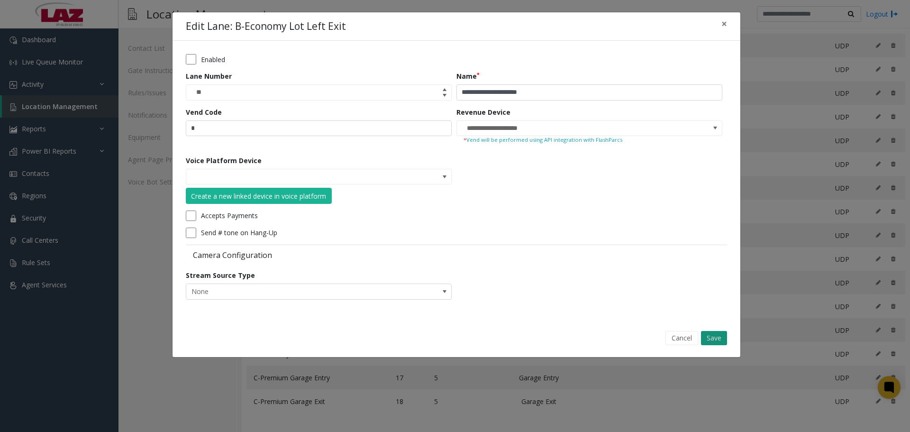
click at [713, 335] on button "Save" at bounding box center [714, 338] width 26 height 14
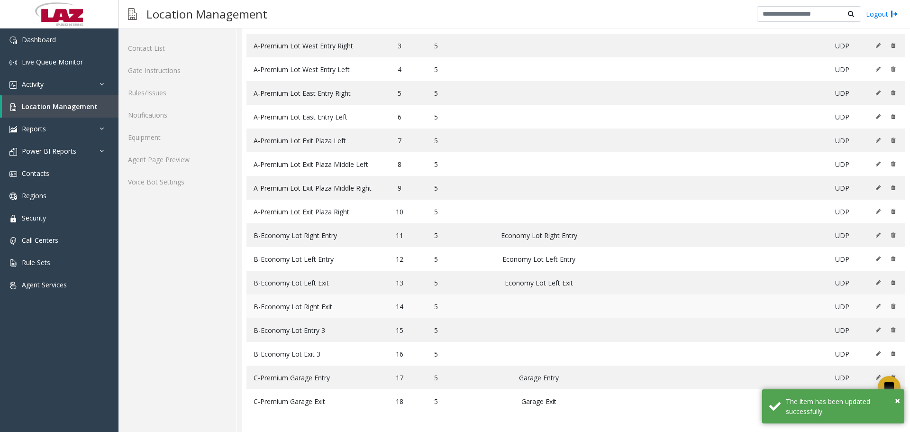
click at [876, 307] on icon at bounding box center [878, 306] width 5 height 6
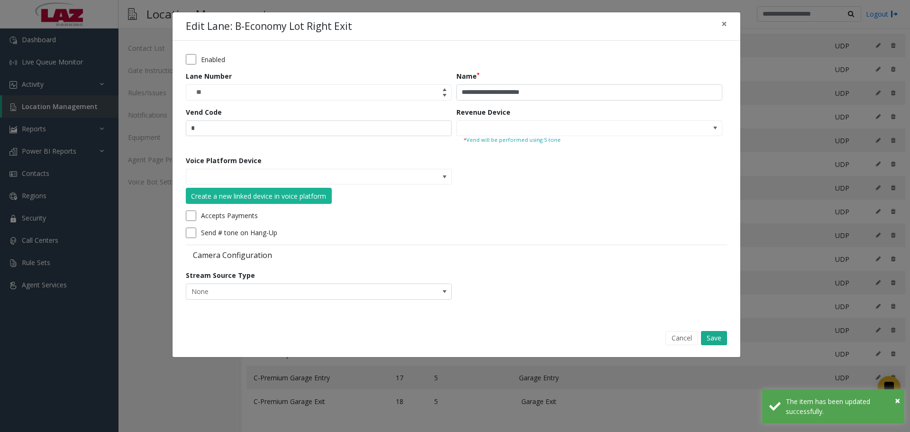
click at [713, 138] on small "* Vend will be performed using 5 tone" at bounding box center [590, 140] width 252 height 8
click at [712, 132] on span at bounding box center [715, 128] width 13 height 15
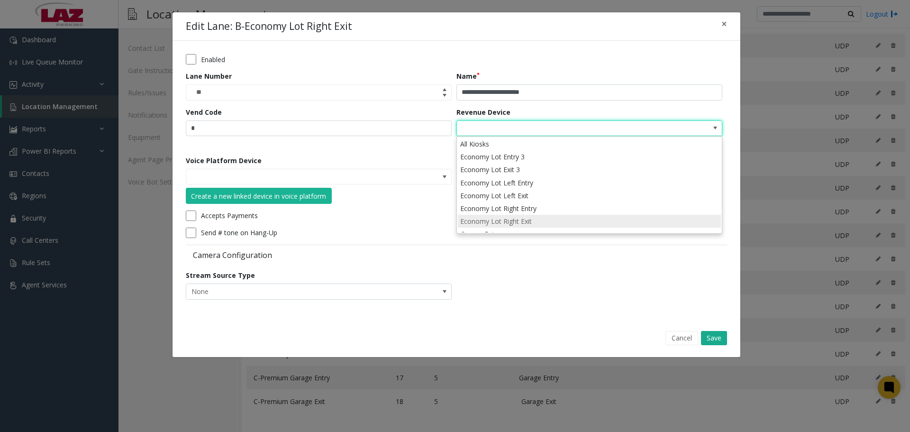
click at [552, 217] on li "Economy Lot Right Exit" at bounding box center [589, 221] width 263 height 13
type input "**********"
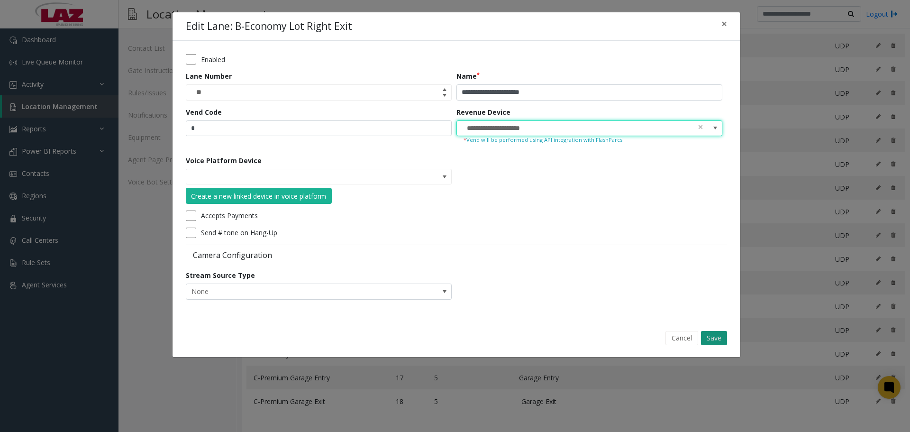
click at [705, 334] on button "Save" at bounding box center [714, 338] width 26 height 14
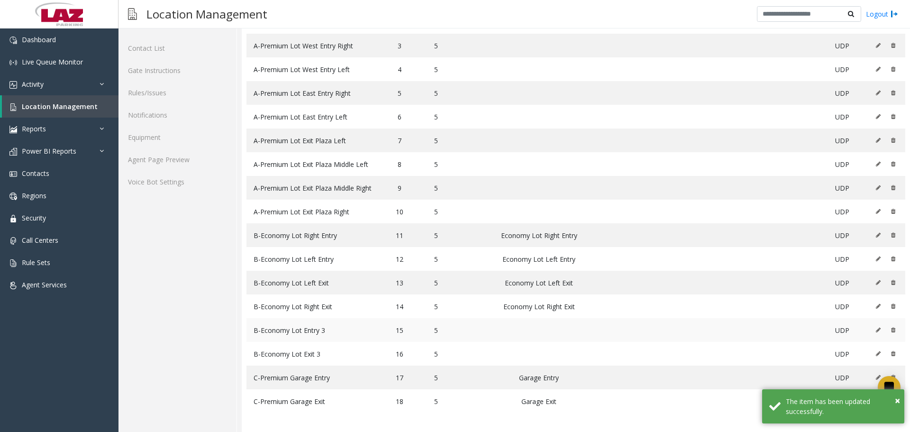
click at [875, 334] on button at bounding box center [880, 330] width 10 height 14
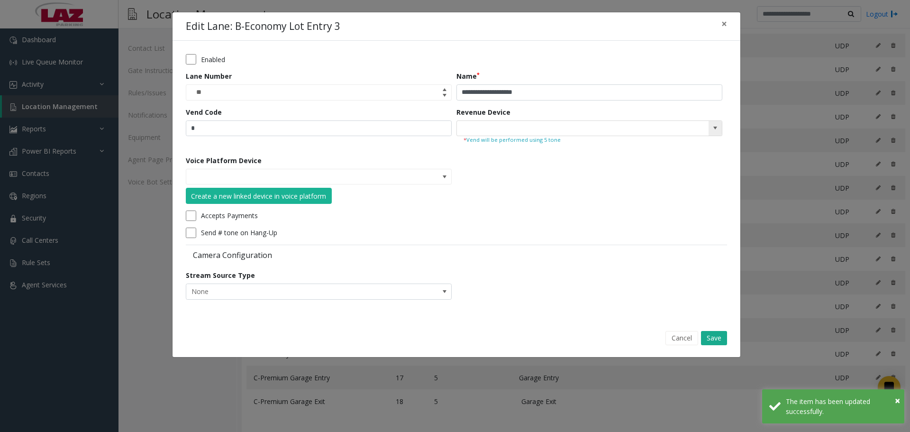
click at [708, 128] on span at bounding box center [589, 128] width 266 height 16
click at [715, 131] on span at bounding box center [715, 128] width 8 height 8
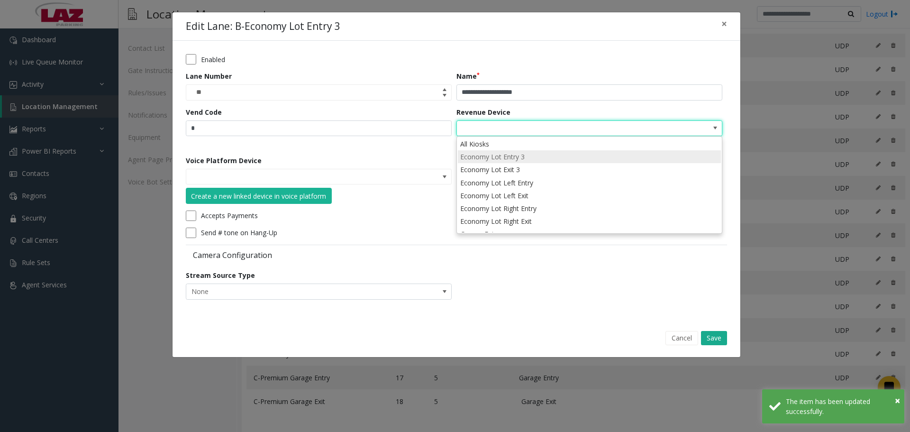
click at [547, 152] on li "Economy Lot Entry 3" at bounding box center [589, 156] width 263 height 13
type input "**********"
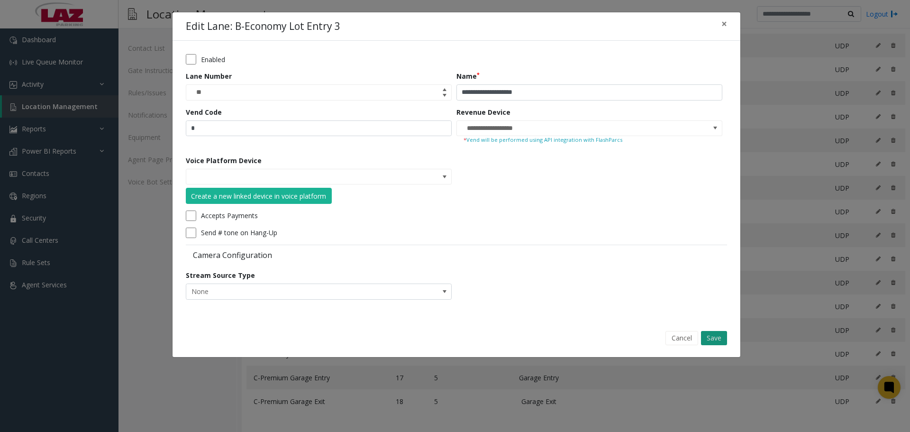
click at [716, 336] on button "Save" at bounding box center [714, 338] width 26 height 14
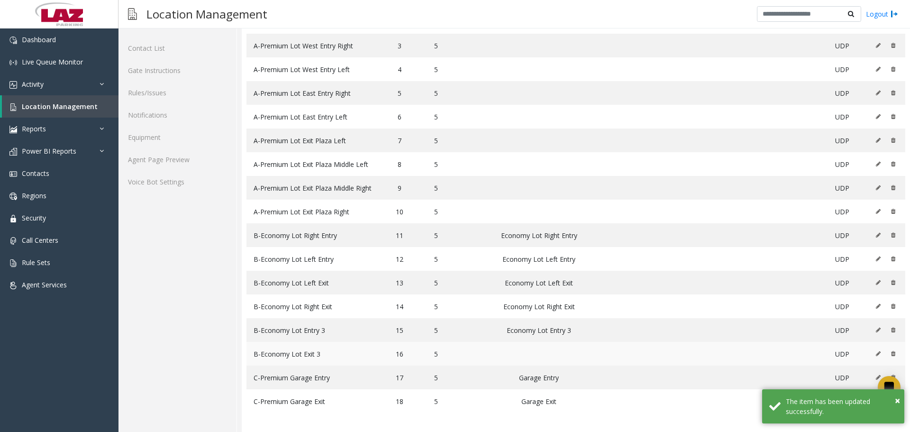
click at [875, 356] on button at bounding box center [880, 353] width 10 height 14
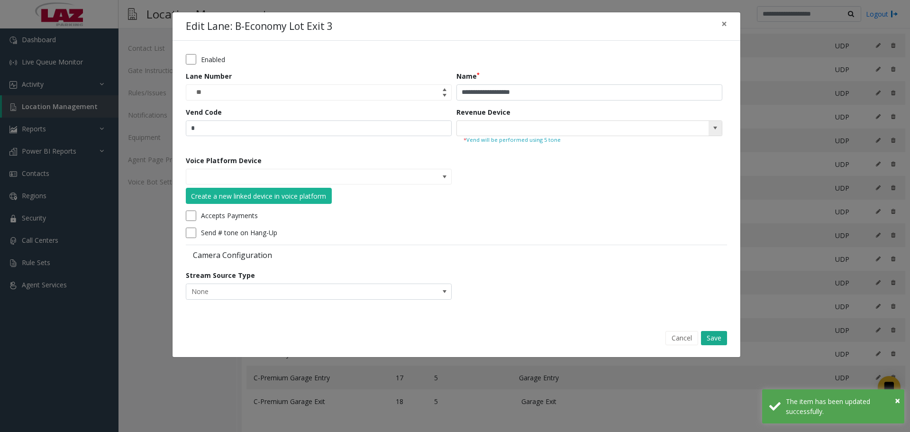
click at [709, 130] on span at bounding box center [715, 128] width 13 height 15
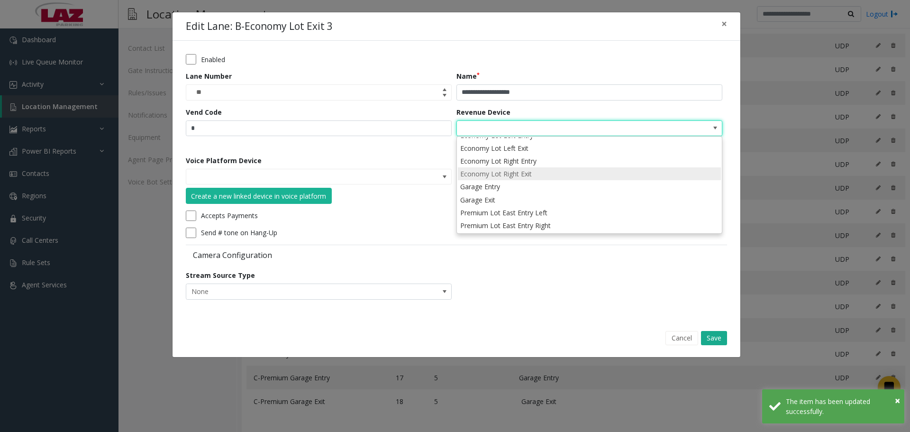
scroll to position [0, 0]
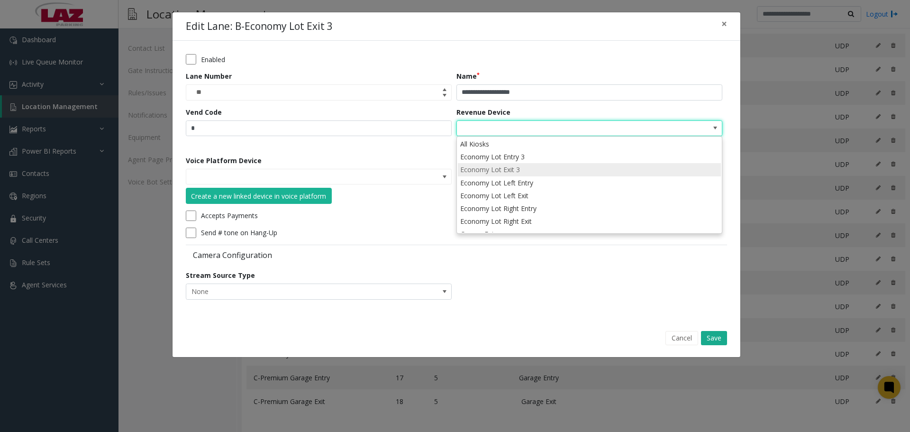
click at [524, 173] on li "Economy Lot Exit 3" at bounding box center [589, 169] width 263 height 13
type input "**********"
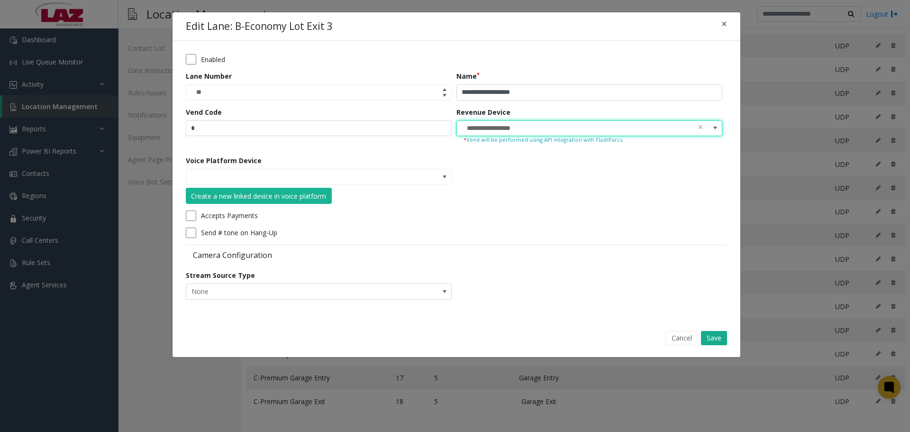
click at [713, 329] on div "Cancel Save" at bounding box center [456, 338] width 555 height 24
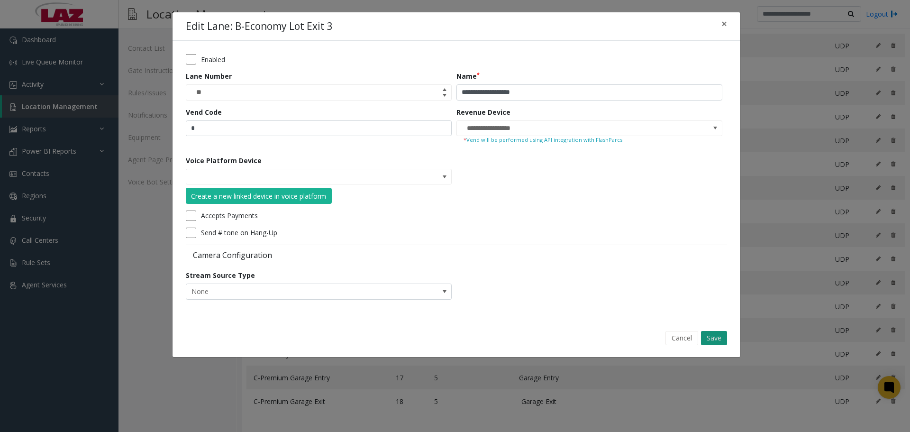
click at [714, 333] on button "Save" at bounding box center [714, 338] width 26 height 14
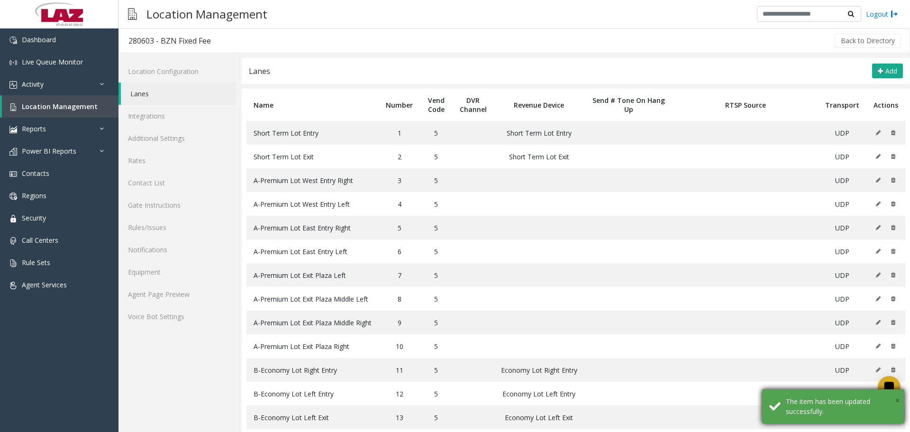
click at [896, 400] on span "×" at bounding box center [897, 400] width 5 height 13
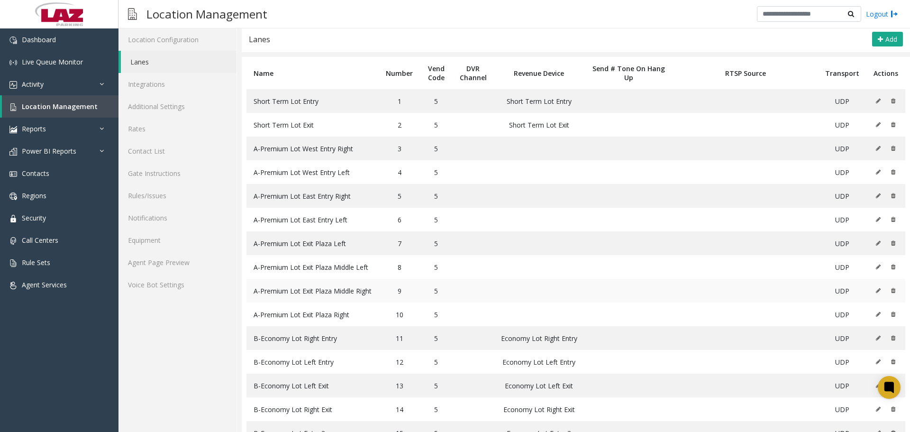
scroll to position [47, 0]
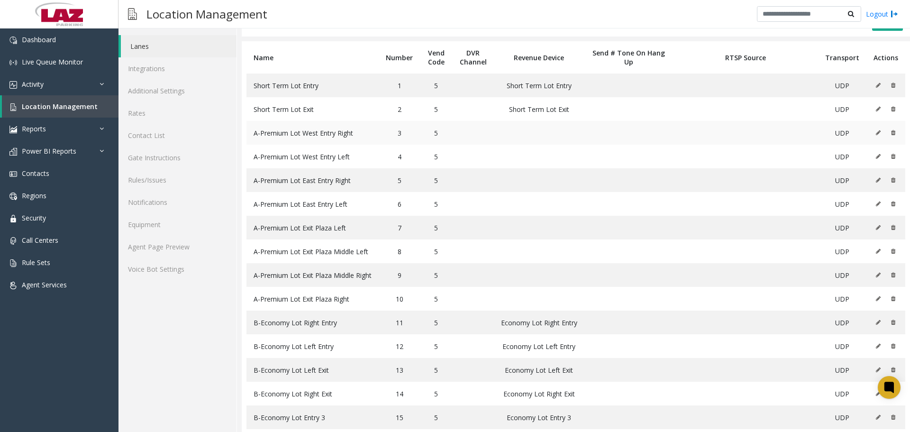
click at [876, 133] on icon at bounding box center [878, 133] width 5 height 6
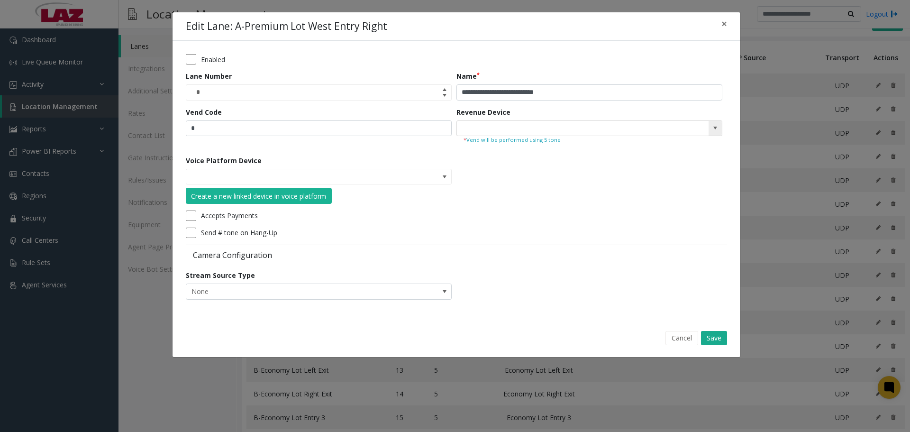
click at [717, 129] on span at bounding box center [715, 128] width 8 height 8
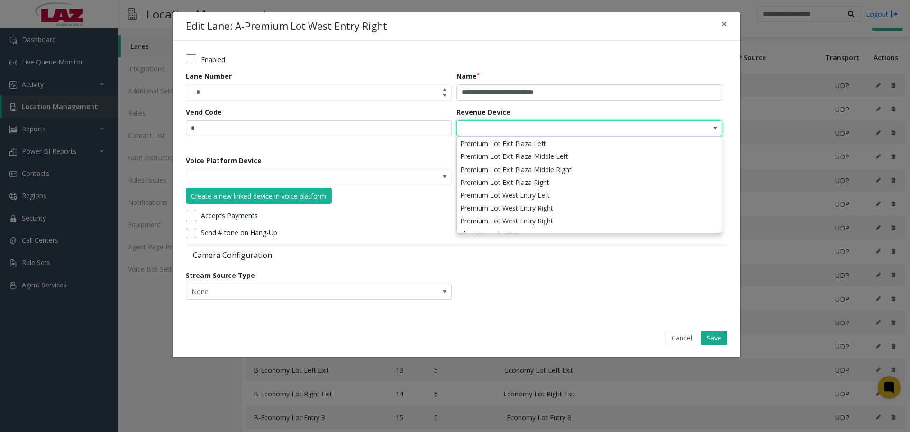
scroll to position [163, 0]
click at [565, 185] on li "Premium Lot West Entry Right" at bounding box center [589, 187] width 263 height 13
type input "**********"
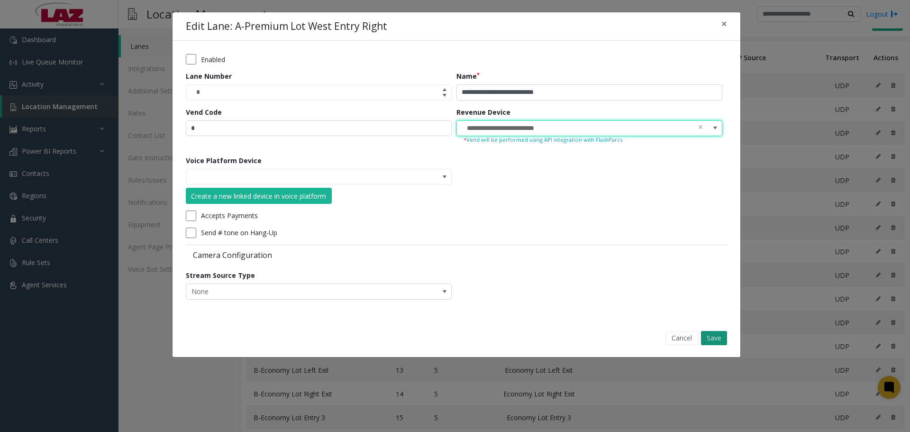
click at [703, 337] on button "Save" at bounding box center [714, 338] width 26 height 14
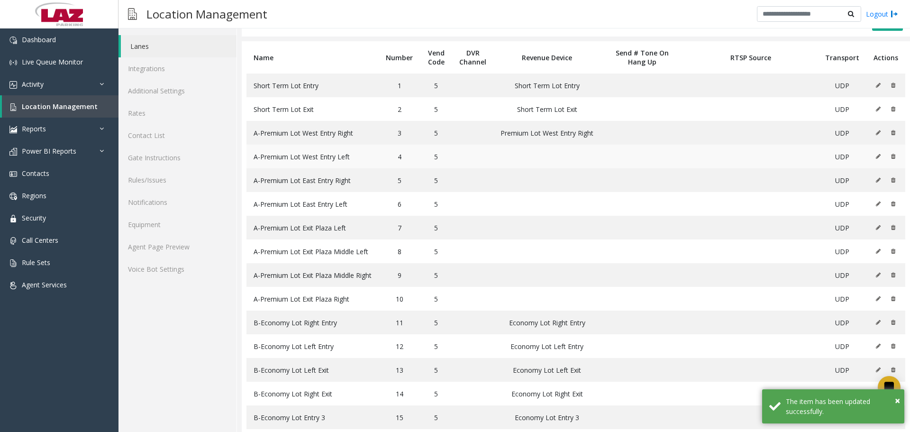
click at [876, 156] on icon at bounding box center [878, 157] width 5 height 6
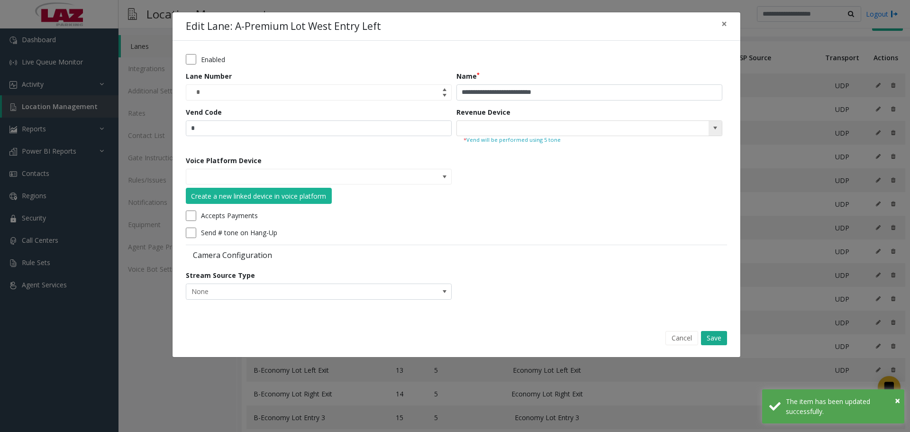
click at [719, 127] on span at bounding box center [715, 128] width 8 height 8
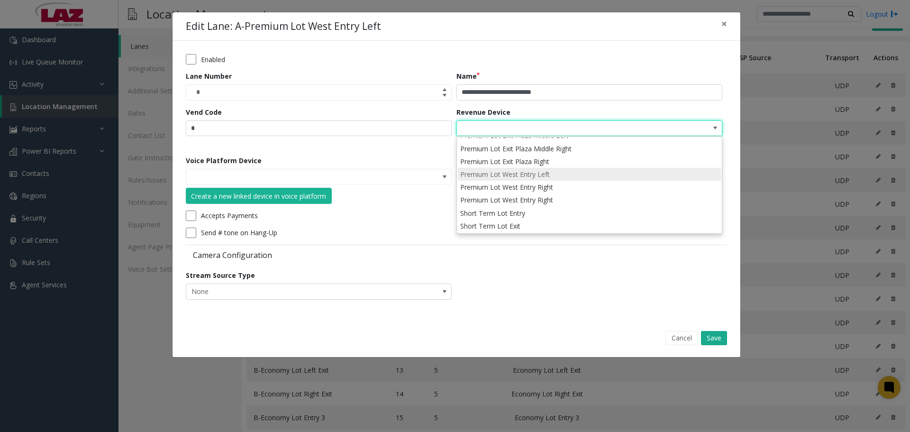
click at [564, 173] on li "Premium Lot West Entry Left" at bounding box center [589, 174] width 263 height 13
type input "**********"
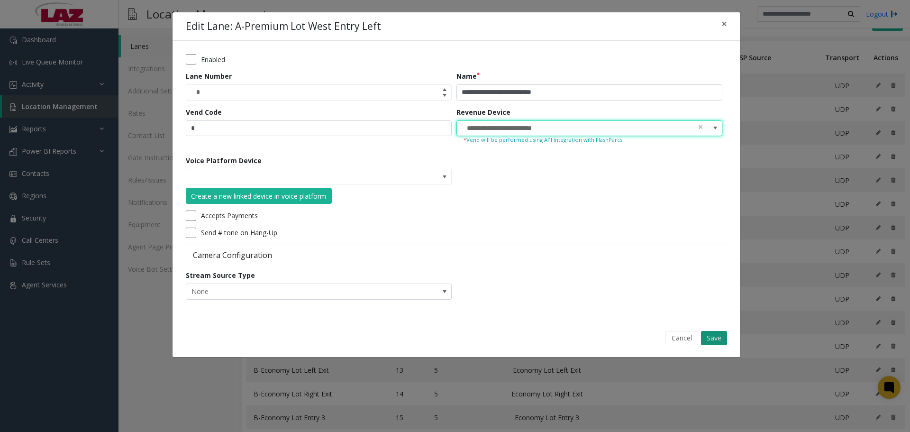
click at [714, 334] on button "Save" at bounding box center [714, 338] width 26 height 14
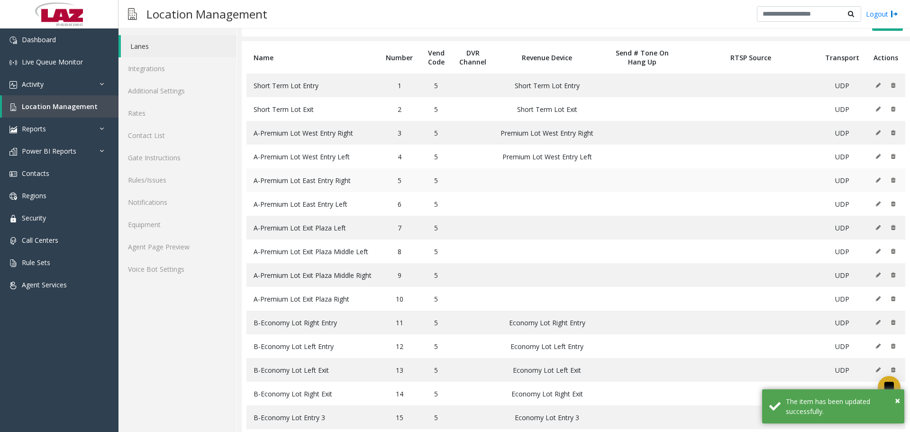
click at [876, 182] on icon at bounding box center [878, 180] width 5 height 6
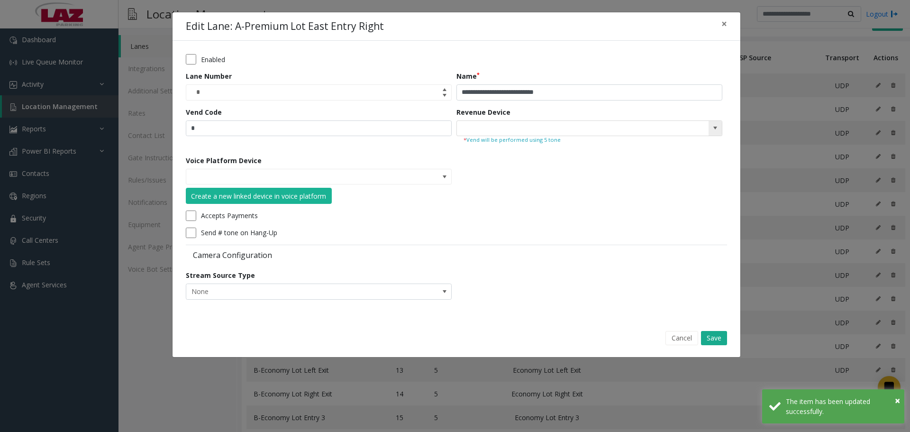
click at [714, 130] on span at bounding box center [715, 128] width 8 height 8
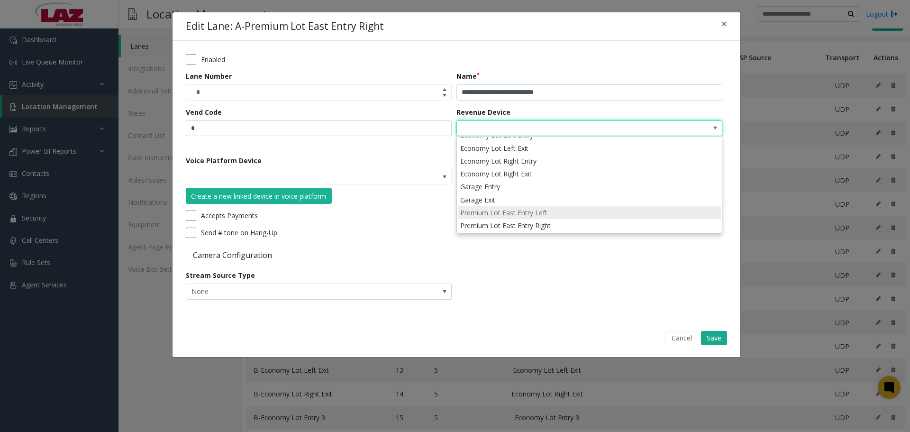
scroll to position [95, 0]
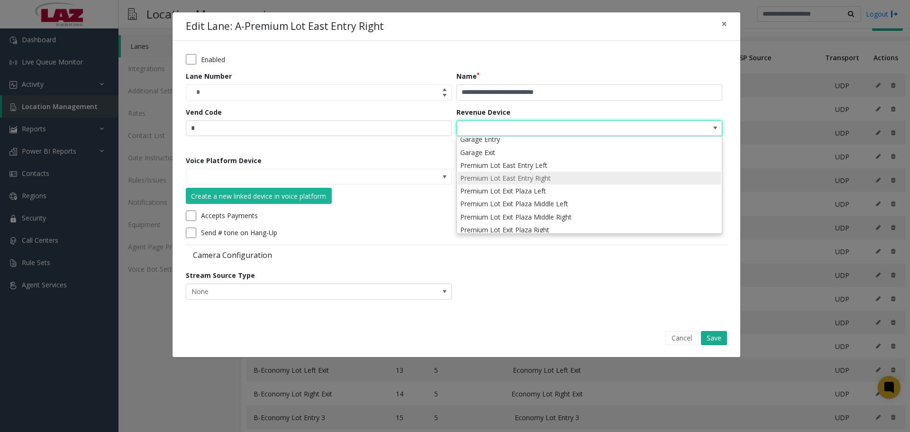
click at [564, 174] on li "Premium Lot East Entry Right" at bounding box center [589, 178] width 263 height 13
type input "**********"
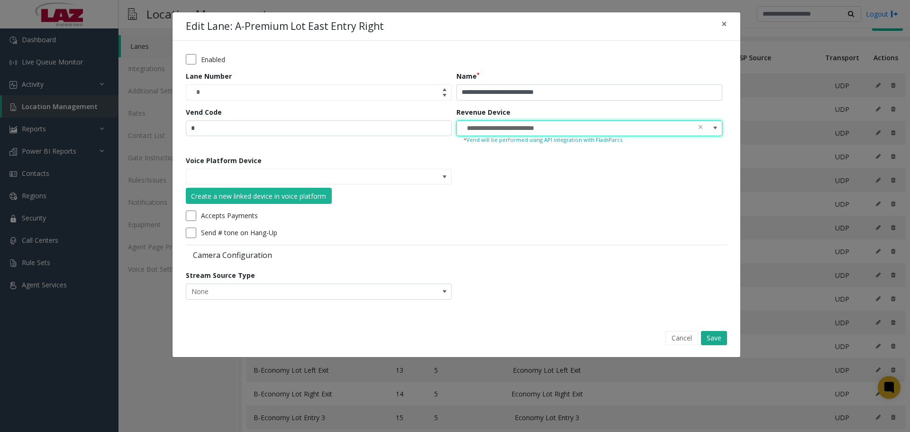
click at [721, 339] on button "Save" at bounding box center [714, 338] width 26 height 14
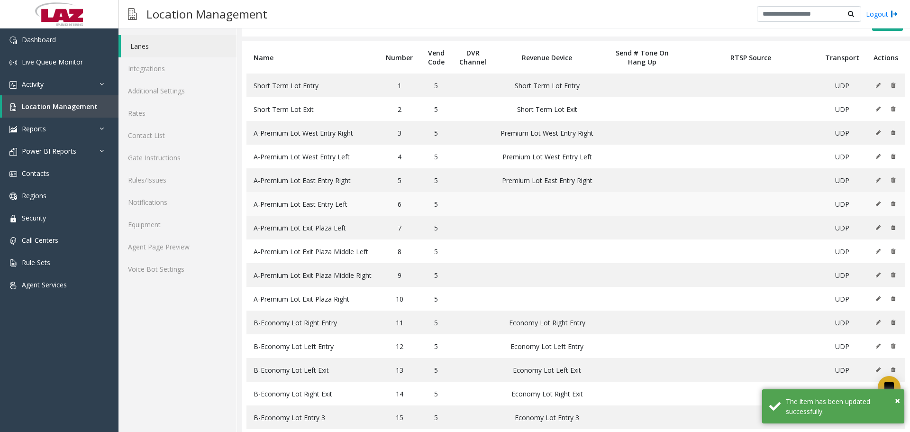
click at [876, 205] on icon at bounding box center [878, 204] width 5 height 6
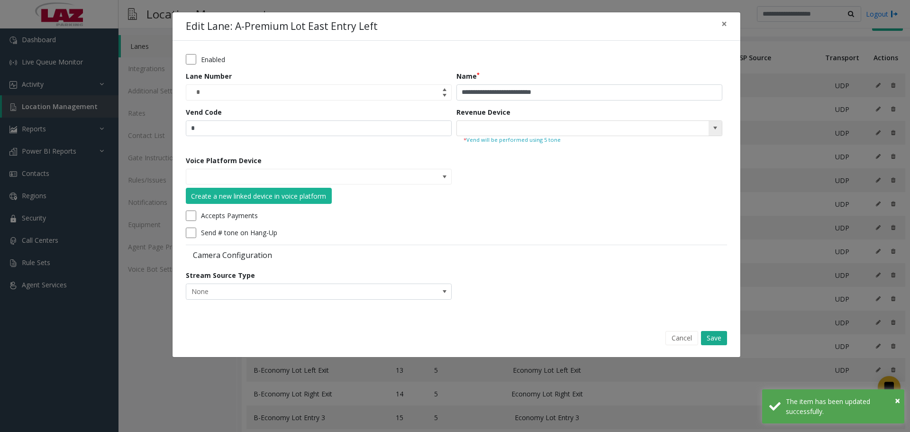
click at [697, 135] on kendo-searchbar at bounding box center [589, 128] width 265 height 15
click at [700, 130] on kendo-searchbar at bounding box center [589, 128] width 265 height 15
click at [703, 126] on kendo-searchbar at bounding box center [589, 128] width 265 height 15
click at [718, 129] on span at bounding box center [715, 128] width 8 height 8
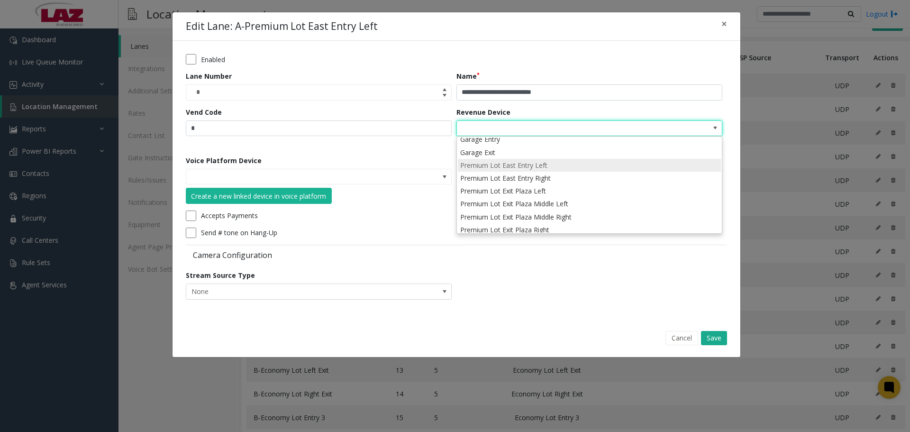
click at [558, 163] on li "Premium Lot East Entry Left" at bounding box center [589, 165] width 263 height 13
type input "**********"
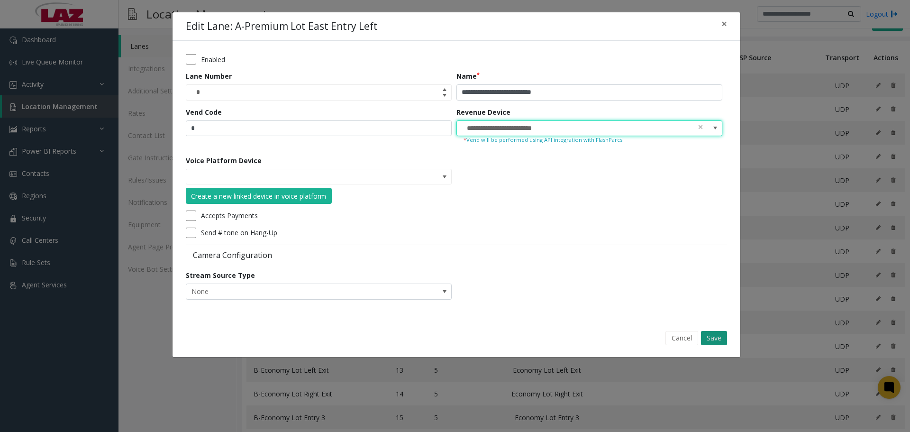
click at [710, 339] on button "Save" at bounding box center [714, 338] width 26 height 14
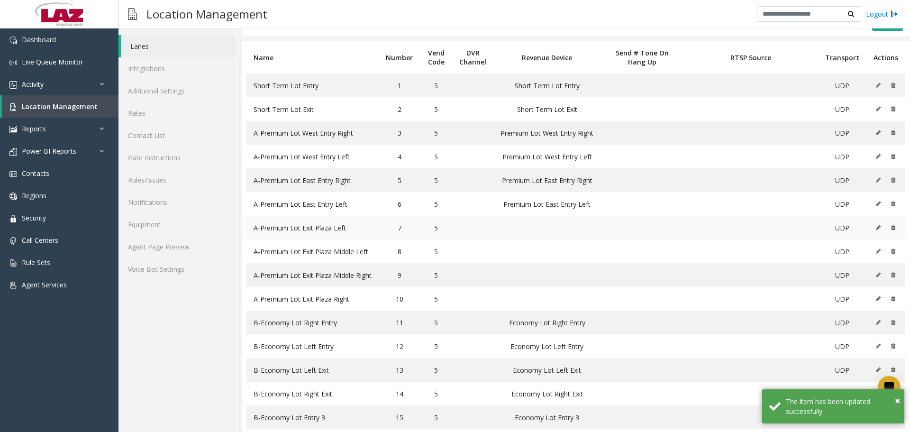
click at [876, 228] on icon at bounding box center [878, 228] width 5 height 6
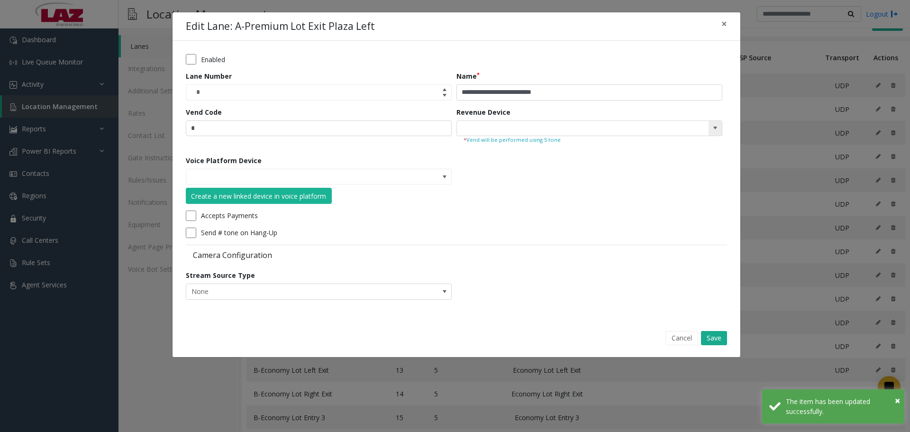
click at [696, 134] on kendo-searchbar at bounding box center [589, 128] width 265 height 15
click at [710, 133] on span at bounding box center [715, 128] width 13 height 15
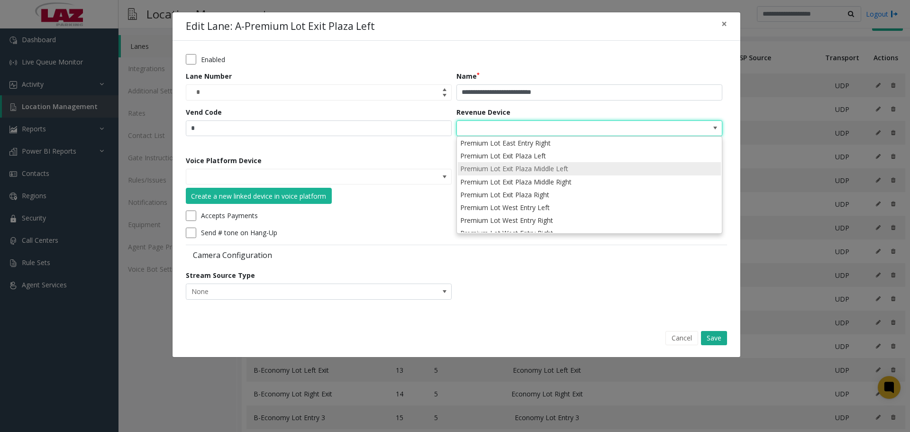
scroll to position [142, 0]
drag, startPoint x: 550, startPoint y: 146, endPoint x: 637, endPoint y: 230, distance: 120.7
click at [550, 146] on li "Premium Lot Exit Plaza Left" at bounding box center [589, 143] width 263 height 13
type input "**********"
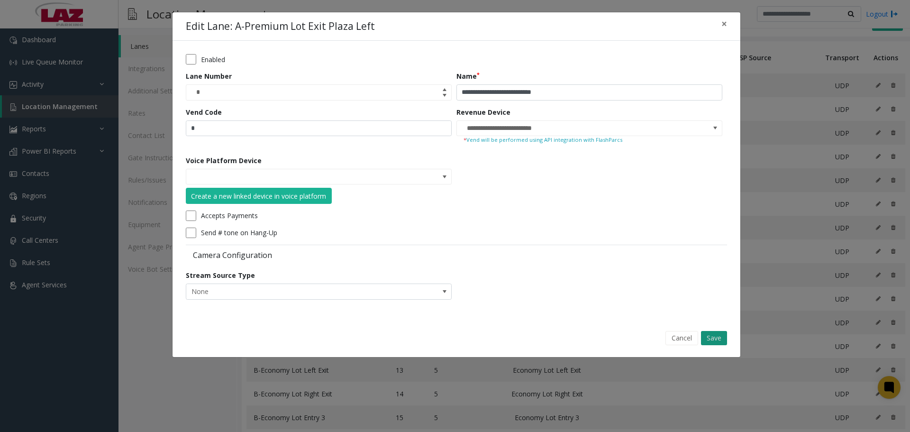
click at [719, 336] on button "Save" at bounding box center [714, 338] width 26 height 14
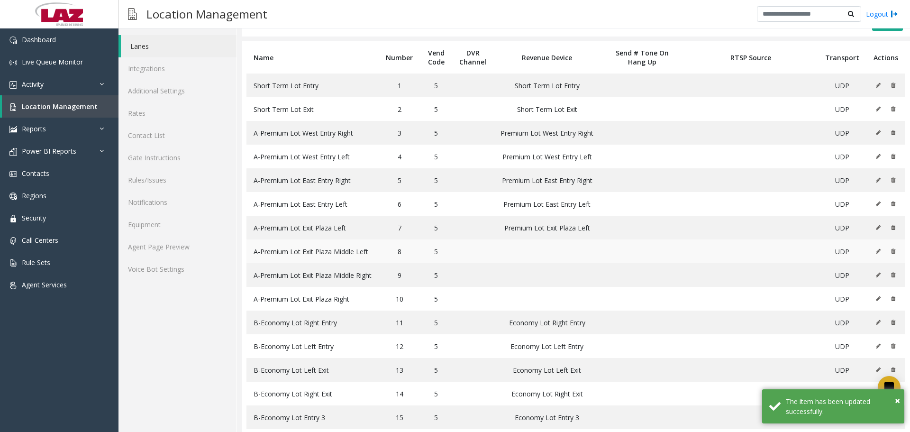
click at [876, 251] on icon at bounding box center [878, 251] width 5 height 6
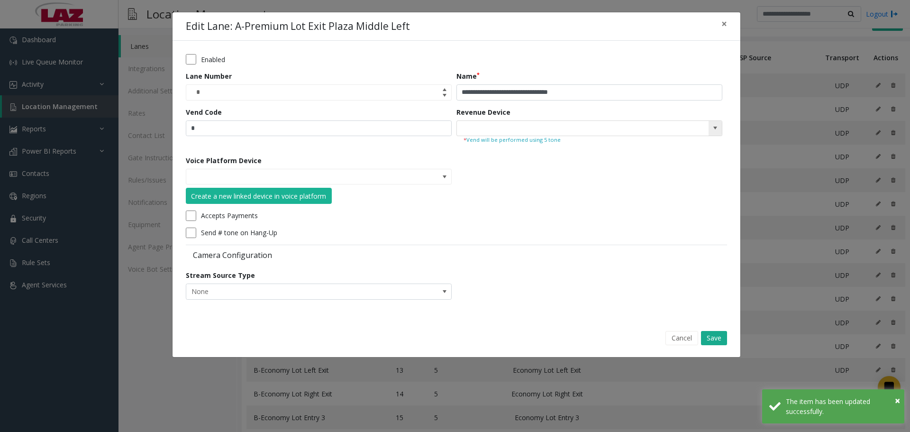
click at [712, 128] on span at bounding box center [715, 128] width 8 height 8
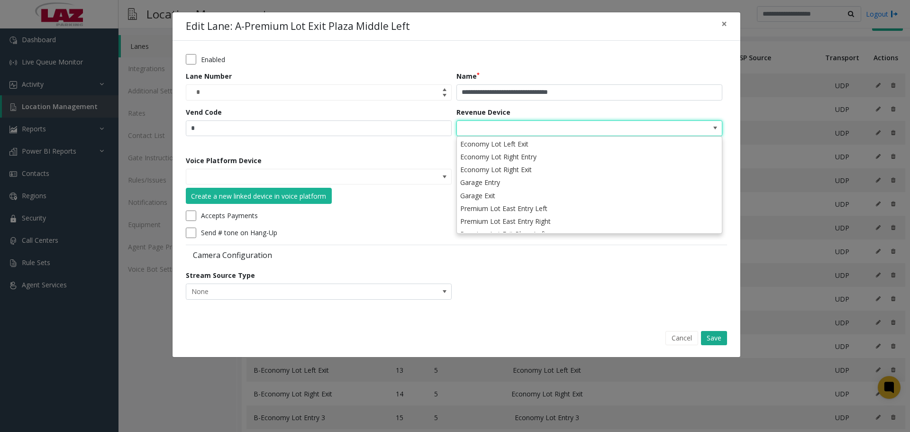
scroll to position [95, 0]
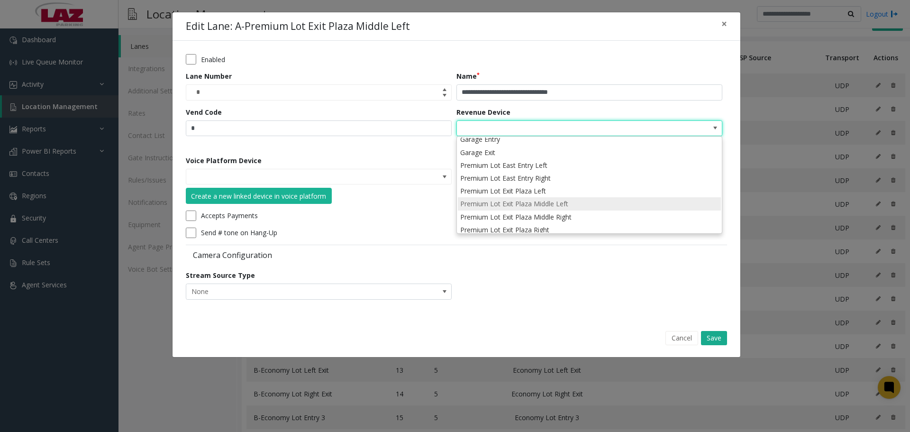
click at [596, 206] on li "Premium Lot Exit Plaza Middle Left" at bounding box center [589, 203] width 263 height 13
type input "**********"
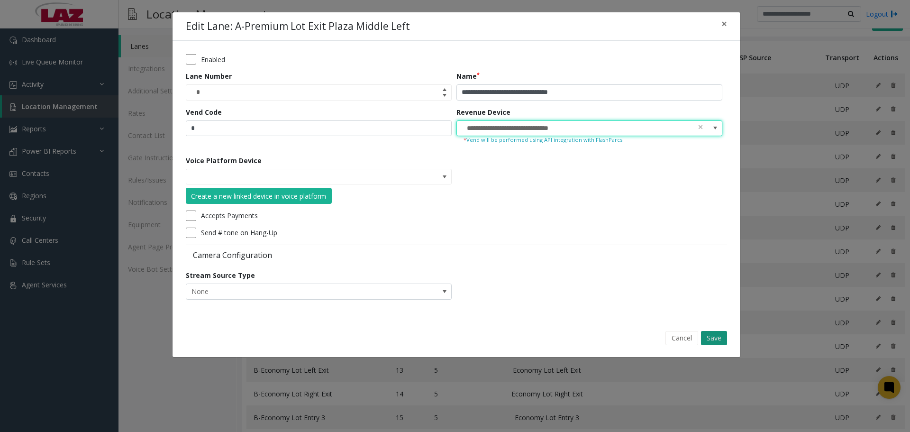
click at [705, 334] on button "Save" at bounding box center [714, 338] width 26 height 14
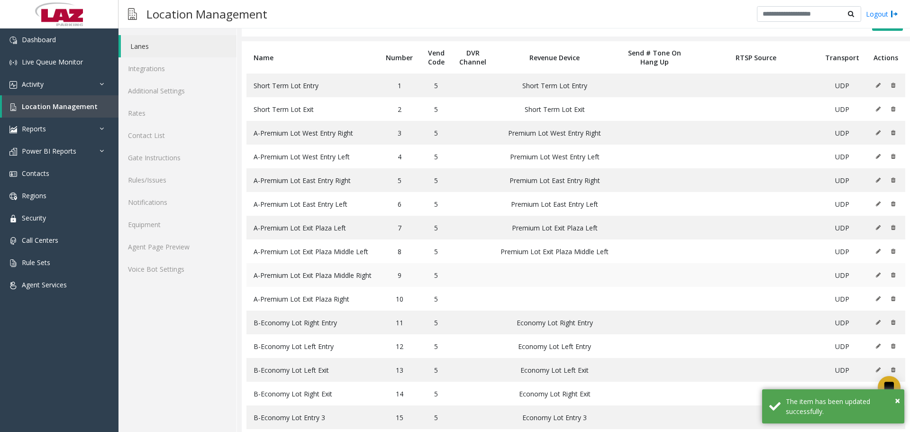
click at [876, 275] on icon at bounding box center [878, 275] width 5 height 6
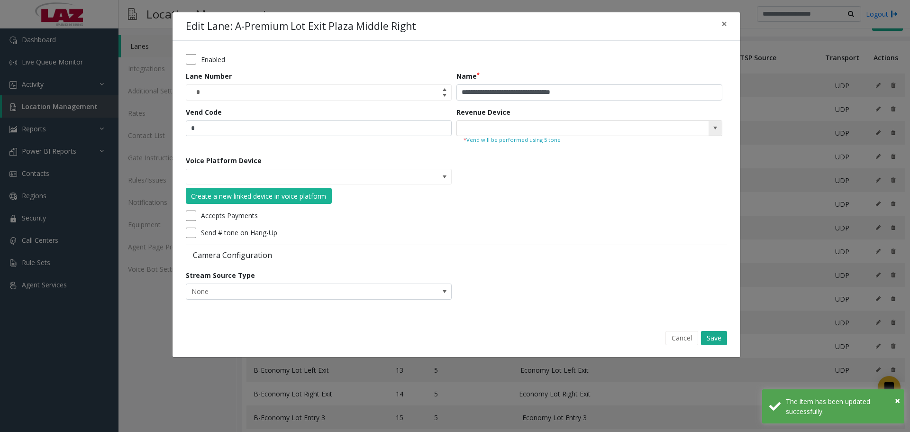
click at [713, 129] on span at bounding box center [715, 128] width 8 height 8
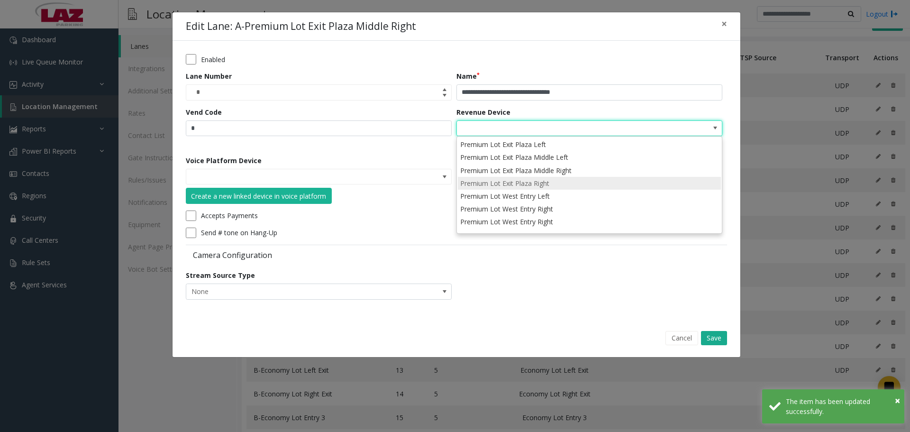
scroll to position [142, 0]
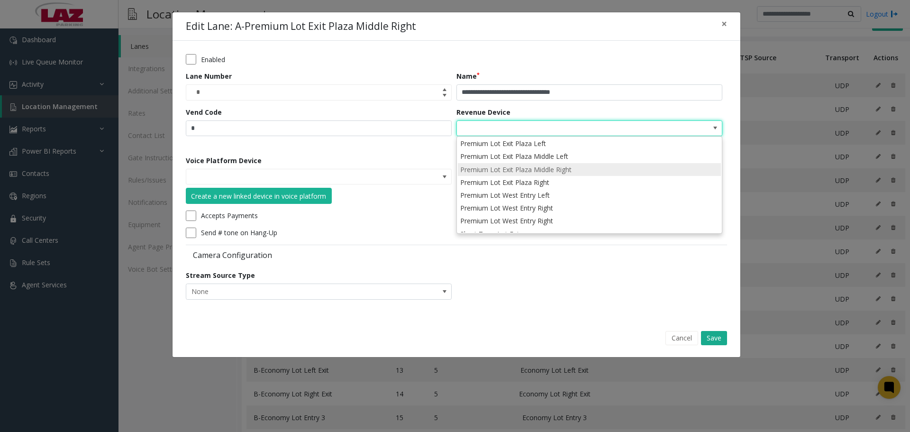
click at [595, 169] on li "Premium Lot Exit Plaza Middle Right" at bounding box center [589, 169] width 263 height 13
type input "**********"
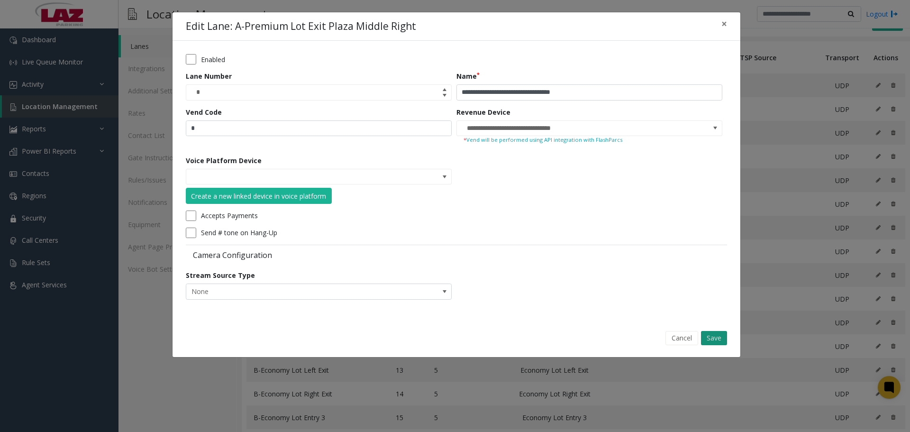
click at [709, 336] on button "Save" at bounding box center [714, 338] width 26 height 14
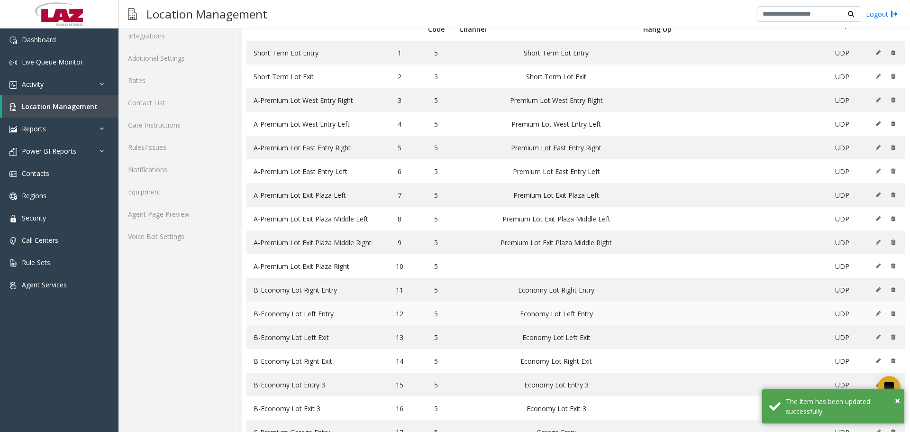
scroll to position [95, 0]
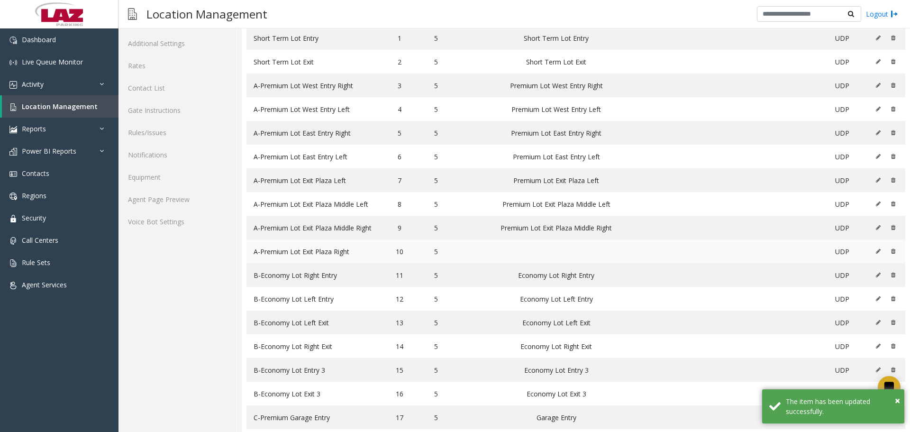
click at [875, 255] on button at bounding box center [880, 251] width 10 height 14
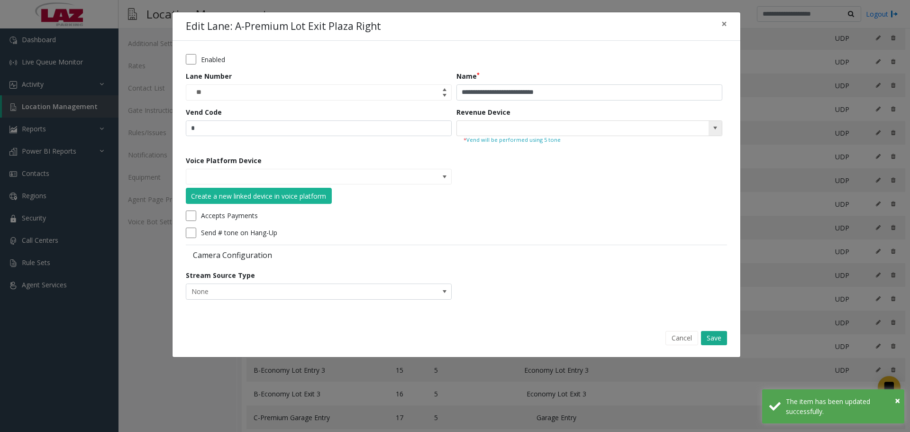
click at [706, 130] on kendo-searchbar at bounding box center [589, 128] width 265 height 15
click at [715, 129] on span at bounding box center [715, 128] width 8 height 8
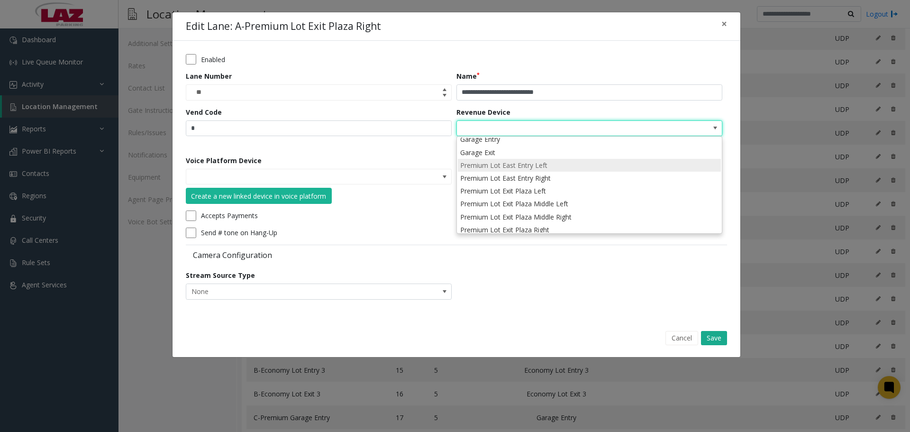
scroll to position [142, 0]
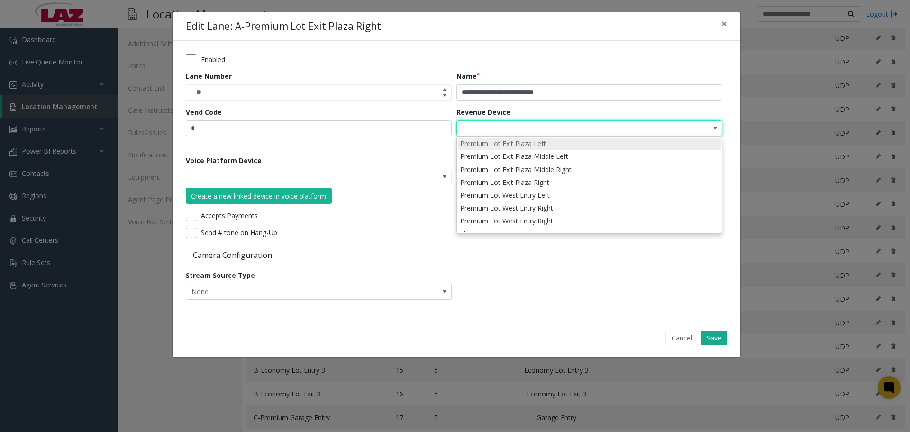
click at [563, 143] on li "Premium Lot Exit Plaza Left" at bounding box center [589, 143] width 263 height 13
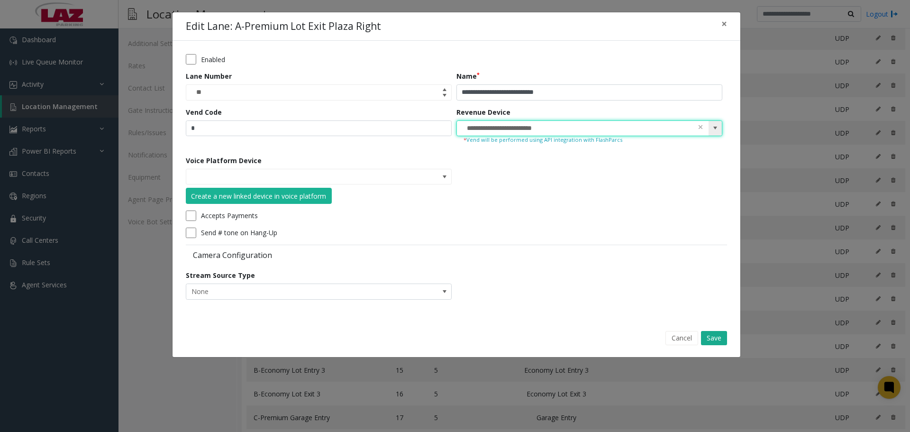
click at [713, 132] on span at bounding box center [715, 128] width 8 height 8
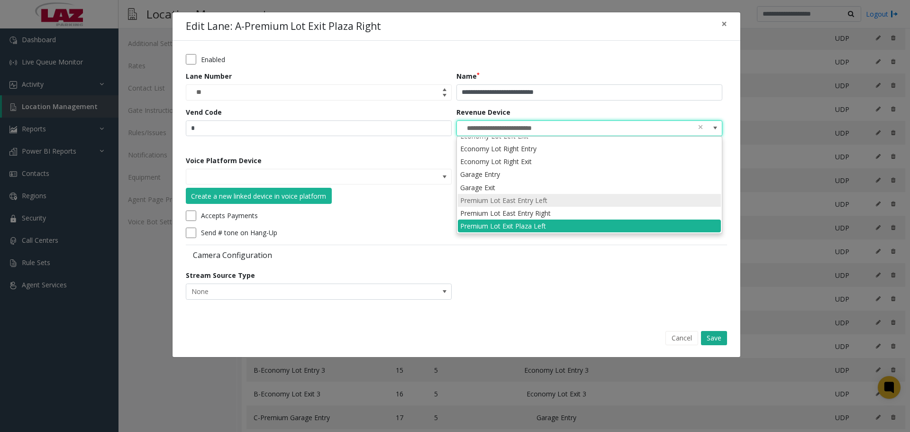
scroll to position [107, 0]
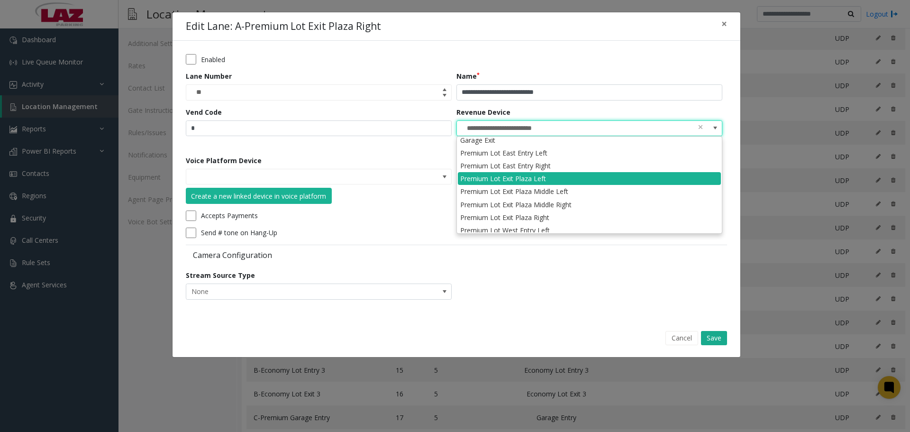
click at [580, 219] on li "Premium Lot Exit Plaza Right" at bounding box center [589, 217] width 263 height 13
type input "**********"
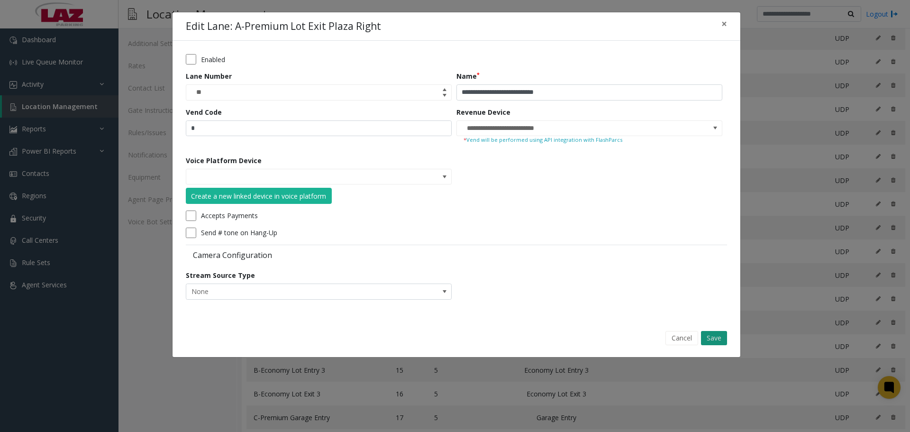
click at [707, 339] on button "Save" at bounding box center [714, 338] width 26 height 14
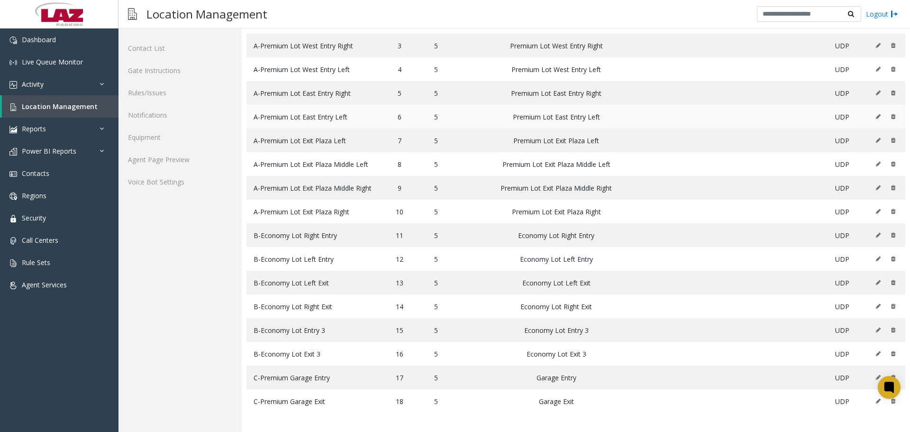
scroll to position [0, 0]
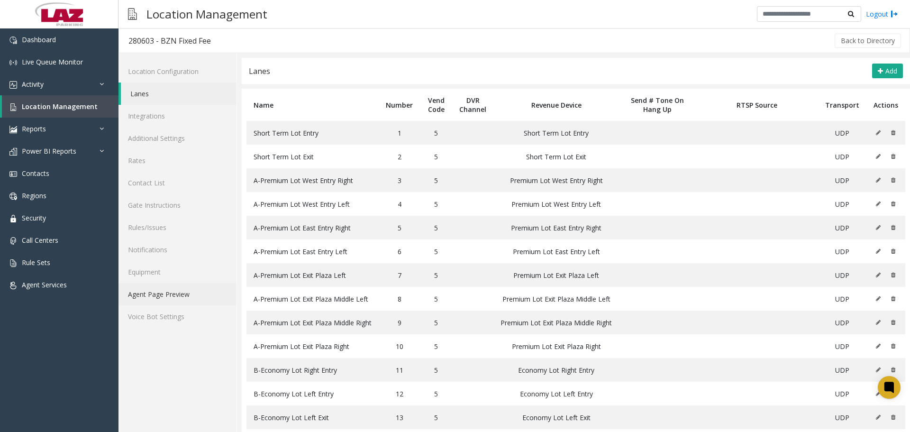
click at [180, 295] on link "Agent Page Preview" at bounding box center [177, 294] width 118 height 22
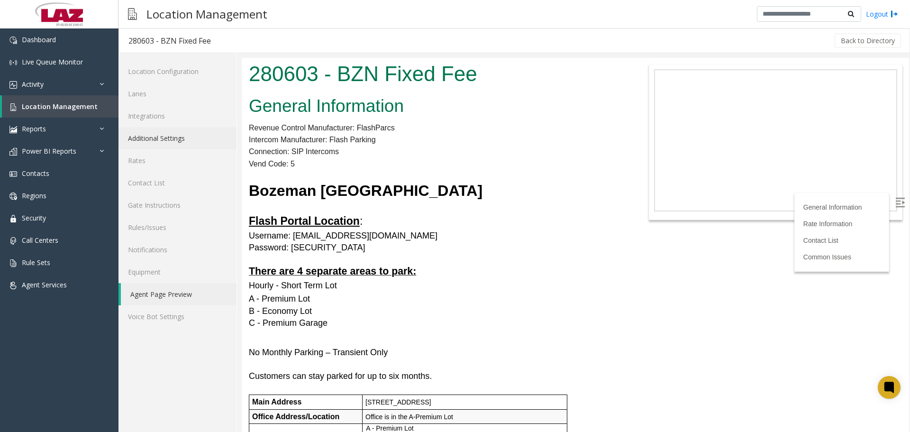
click at [177, 140] on link "Additional Settings" at bounding box center [177, 138] width 118 height 22
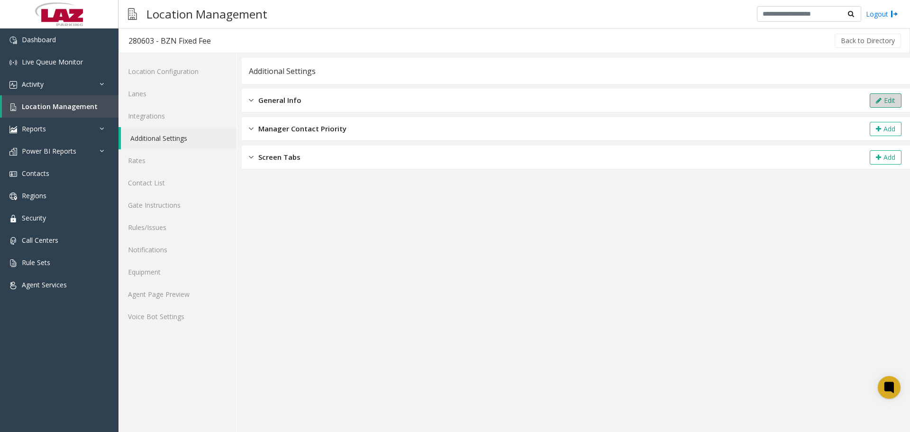
click at [872, 101] on button "Edit" at bounding box center [886, 100] width 32 height 14
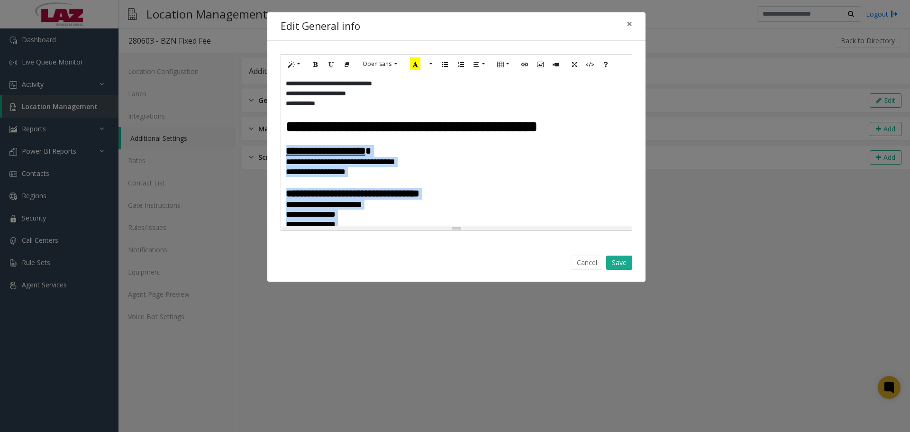
drag, startPoint x: 490, startPoint y: 186, endPoint x: 277, endPoint y: 155, distance: 215.6
click at [277, 155] on div "**********" at bounding box center [456, 142] width 378 height 203
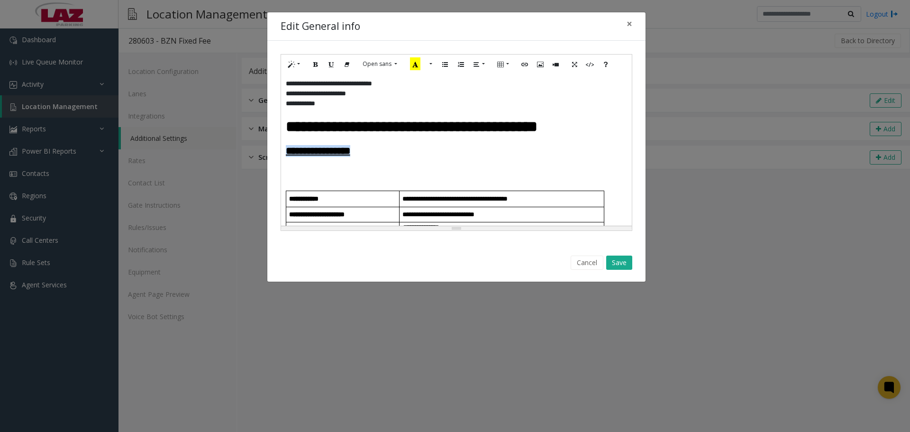
drag, startPoint x: 376, startPoint y: 155, endPoint x: 281, endPoint y: 156, distance: 95.3
click at [281, 156] on div "**********" at bounding box center [456, 150] width 351 height 152
click at [336, 70] on button "Underline (CTRL+U)" at bounding box center [331, 64] width 16 height 15
click at [381, 164] on h4 at bounding box center [456, 163] width 341 height 12
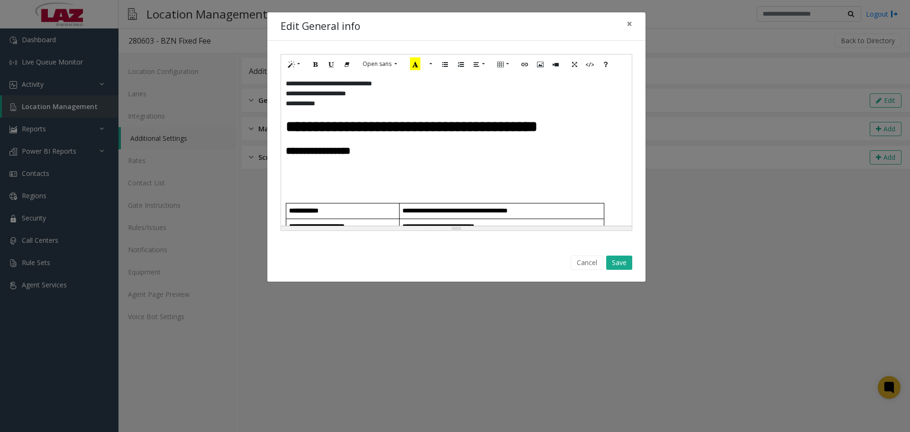
click at [294, 179] on h4 at bounding box center [456, 175] width 341 height 12
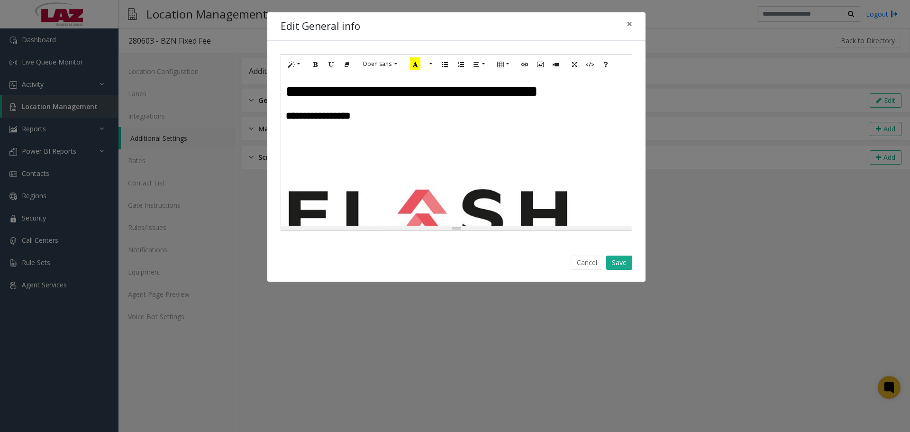
scroll to position [95, 0]
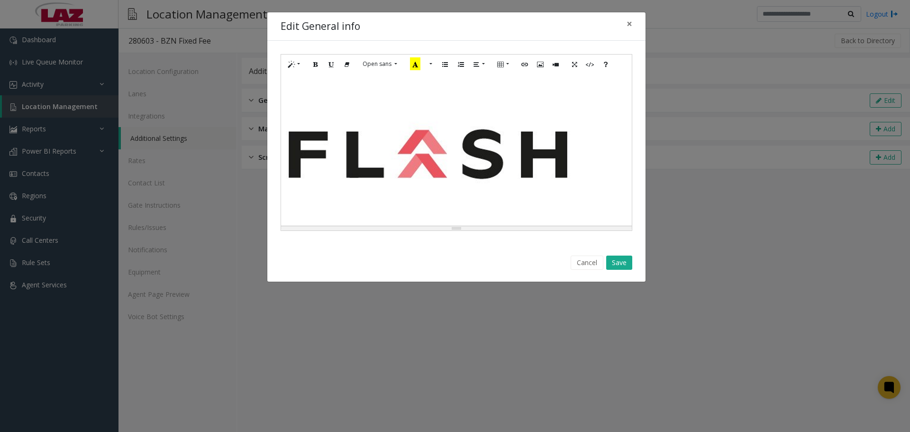
click at [507, 158] on div "**********" at bounding box center [456, 150] width 351 height 152
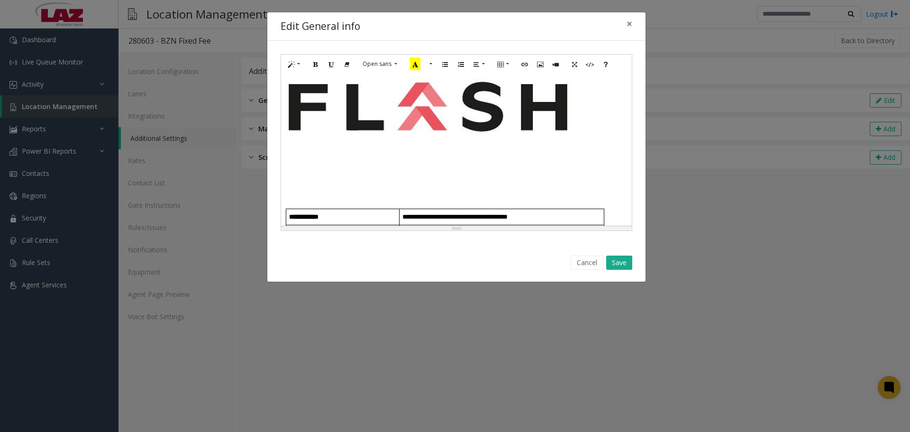
click at [443, 142] on div "**********" at bounding box center [456, 150] width 351 height 152
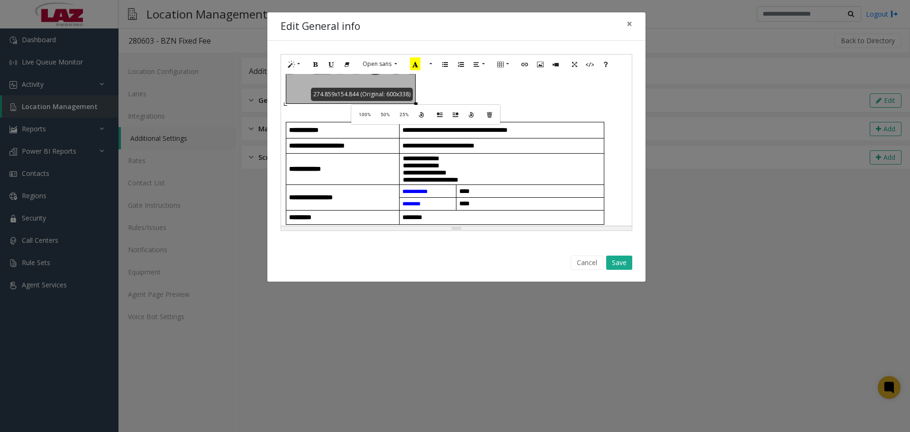
drag, startPoint x: 569, startPoint y: 190, endPoint x: 360, endPoint y: 104, distance: 226.6
click at [360, 104] on div "**********" at bounding box center [456, 150] width 351 height 152
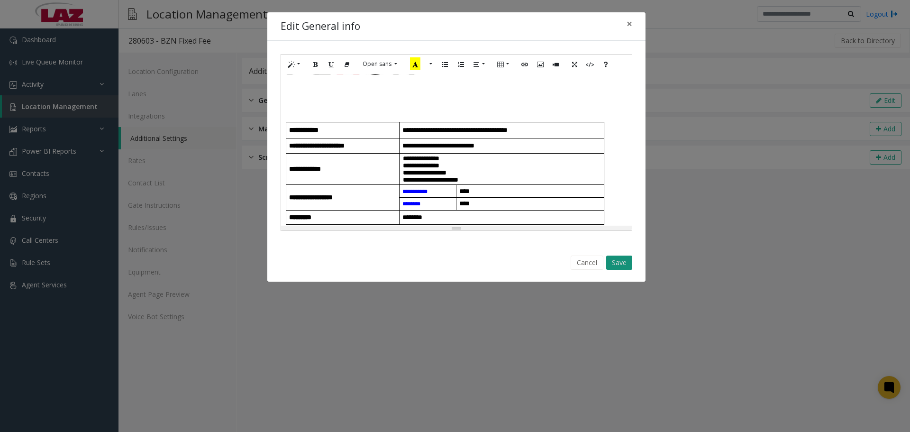
click at [614, 265] on button "Save" at bounding box center [619, 262] width 26 height 14
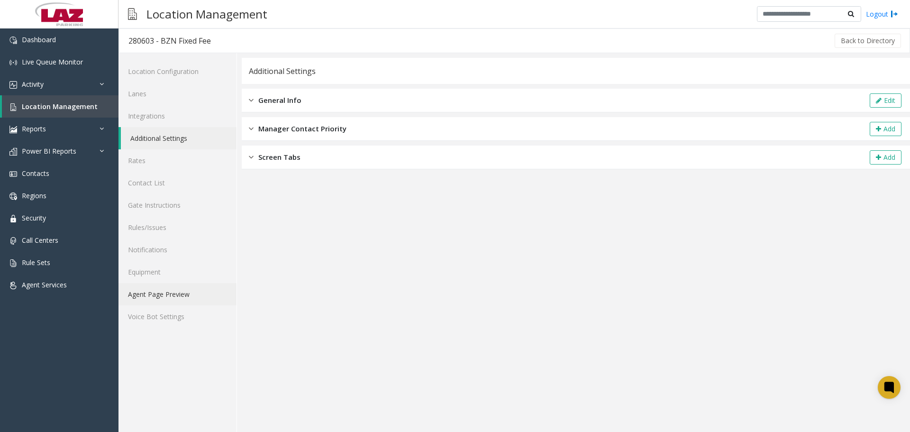
click at [177, 296] on link "Agent Page Preview" at bounding box center [177, 294] width 118 height 22
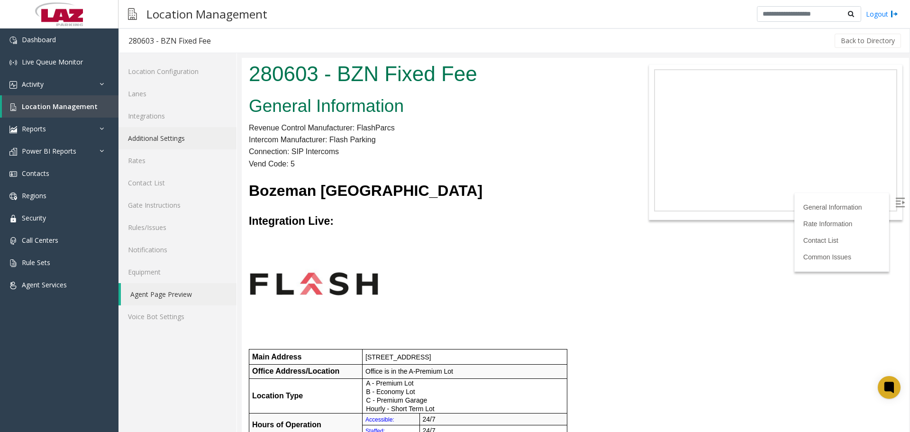
click at [169, 141] on link "Additional Settings" at bounding box center [177, 138] width 118 height 22
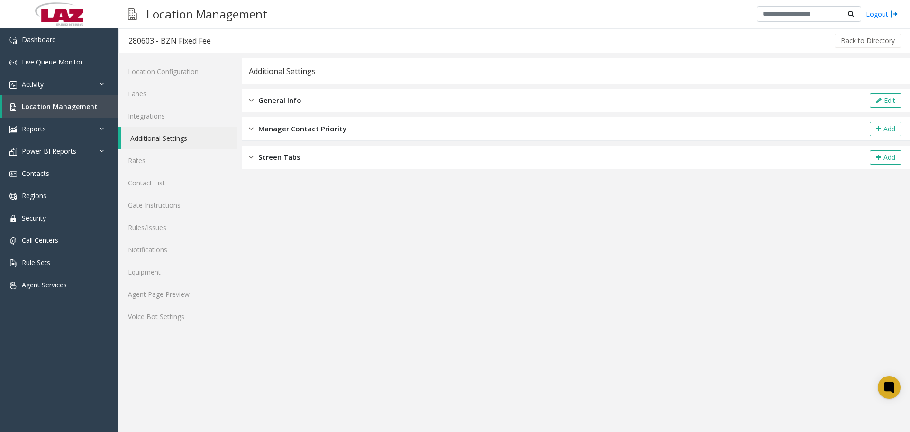
drag, startPoint x: 329, startPoint y: 154, endPoint x: 505, endPoint y: 161, distance: 176.0
click at [333, 153] on div "Screen Tabs Add" at bounding box center [576, 158] width 668 height 24
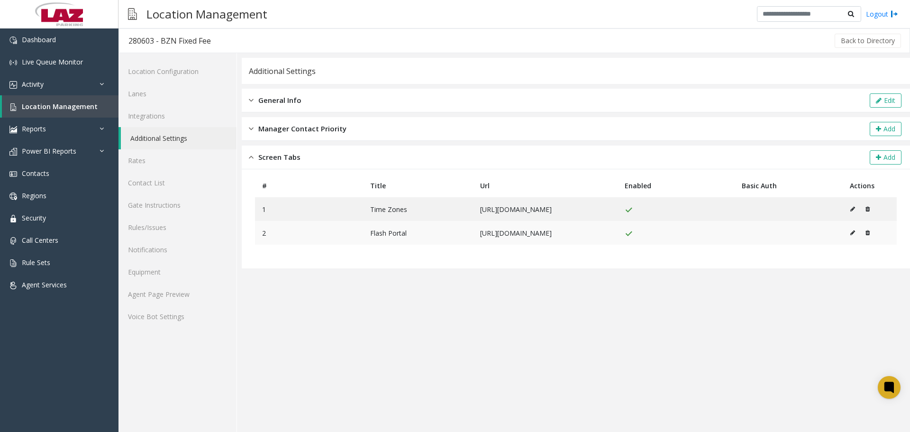
click at [870, 232] on icon at bounding box center [867, 233] width 4 height 6
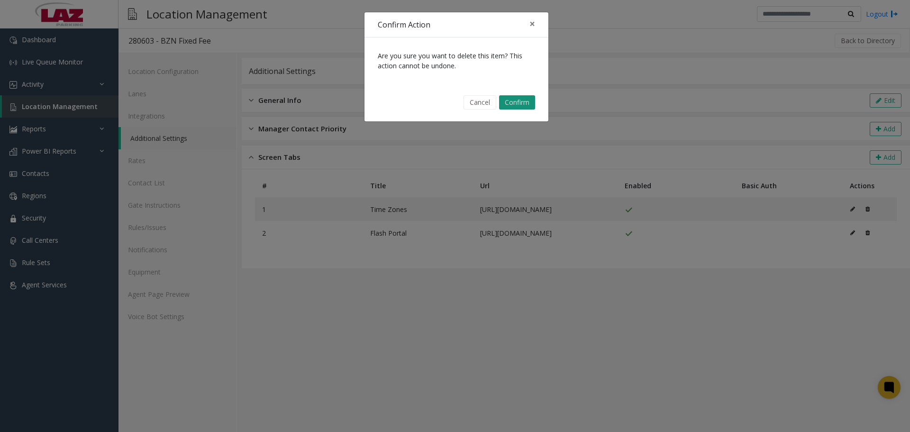
click at [512, 102] on button "Confirm" at bounding box center [517, 102] width 36 height 14
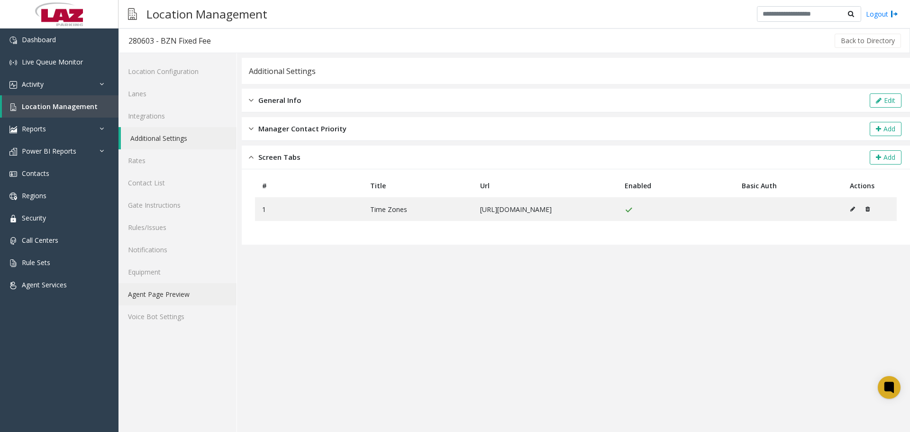
click at [164, 289] on link "Agent Page Preview" at bounding box center [177, 294] width 118 height 22
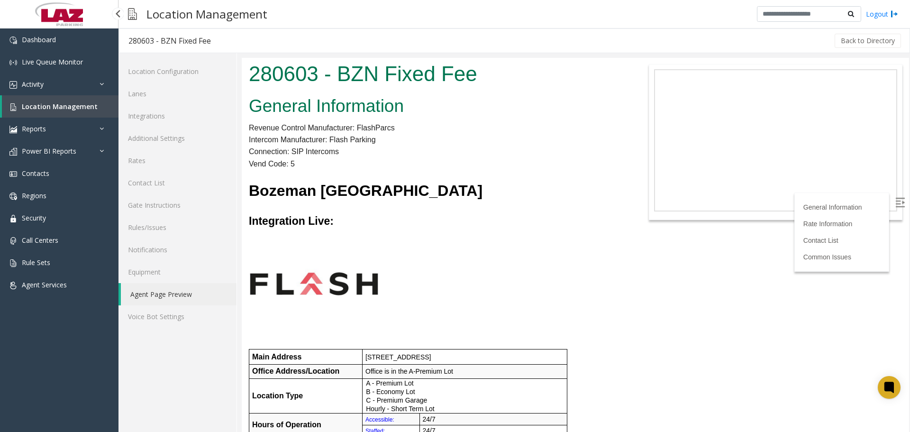
click at [40, 114] on link "Location Management" at bounding box center [60, 106] width 117 height 22
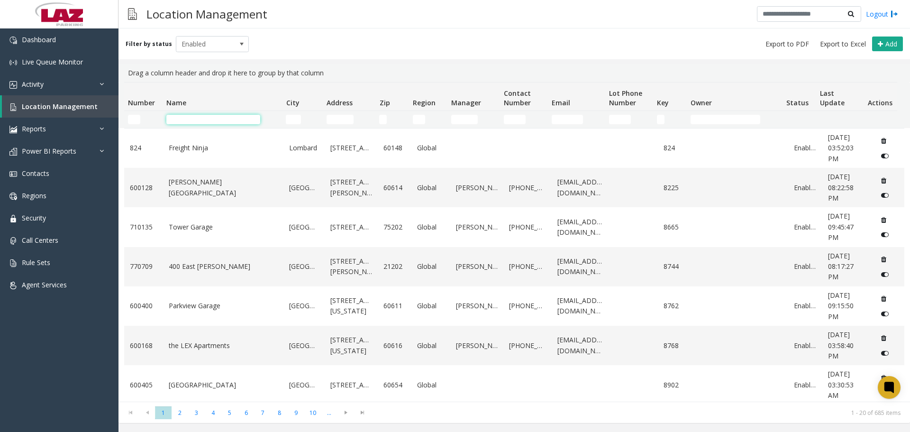
click at [173, 118] on input "Name Filter" at bounding box center [213, 119] width 94 height 9
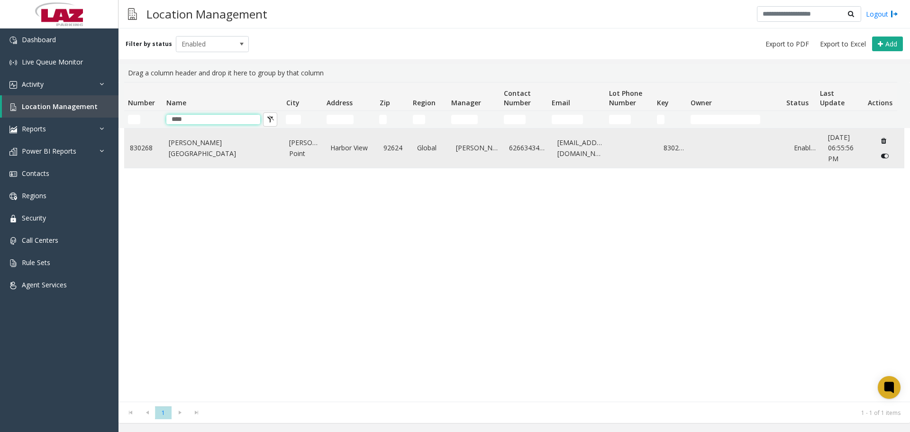
type input "****"
click at [208, 149] on link "Dana Point Harbor" at bounding box center [223, 147] width 109 height 21
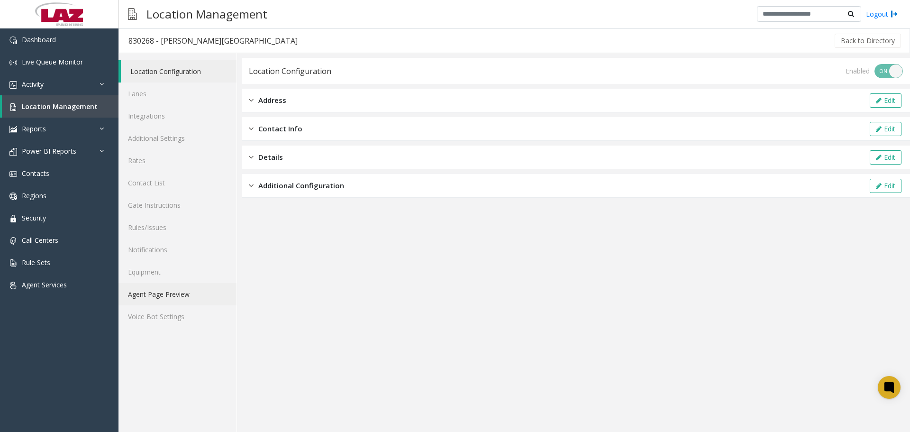
click at [200, 291] on link "Agent Page Preview" at bounding box center [177, 294] width 118 height 22
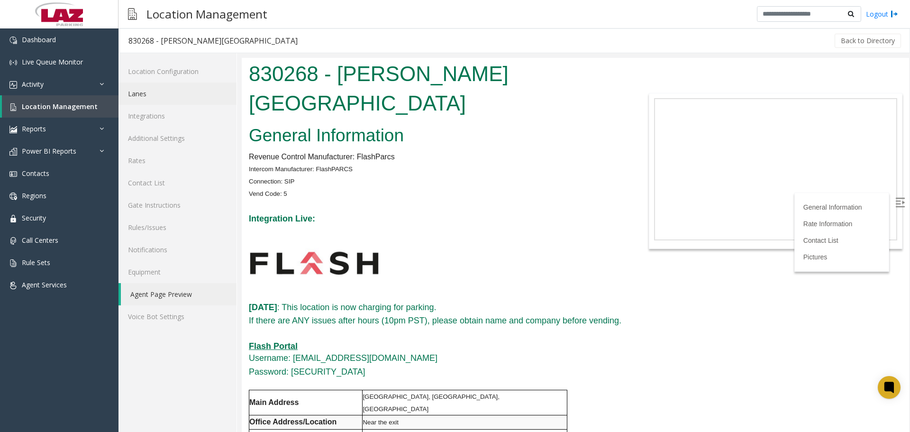
click at [156, 96] on link "Lanes" at bounding box center [177, 93] width 118 height 22
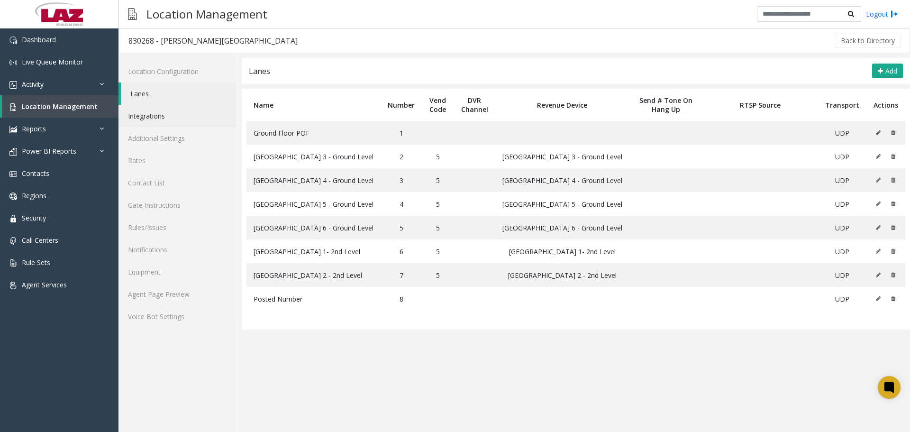
click at [153, 121] on link "Integrations" at bounding box center [177, 116] width 118 height 22
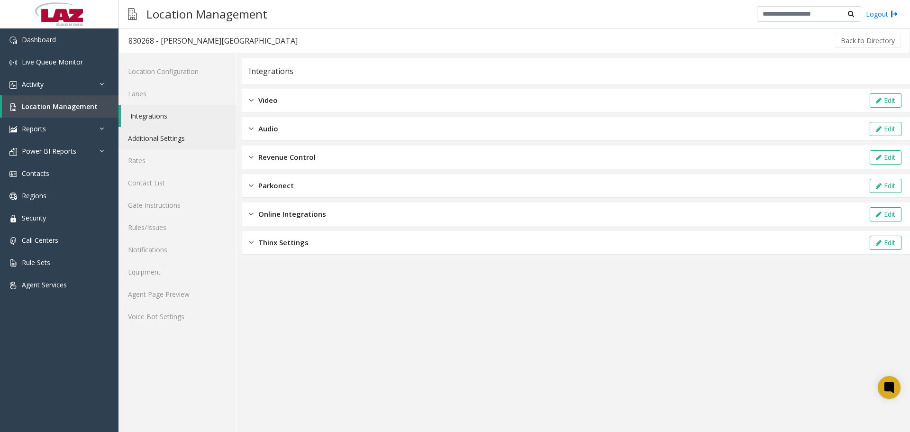
click at [160, 143] on link "Additional Settings" at bounding box center [177, 138] width 118 height 22
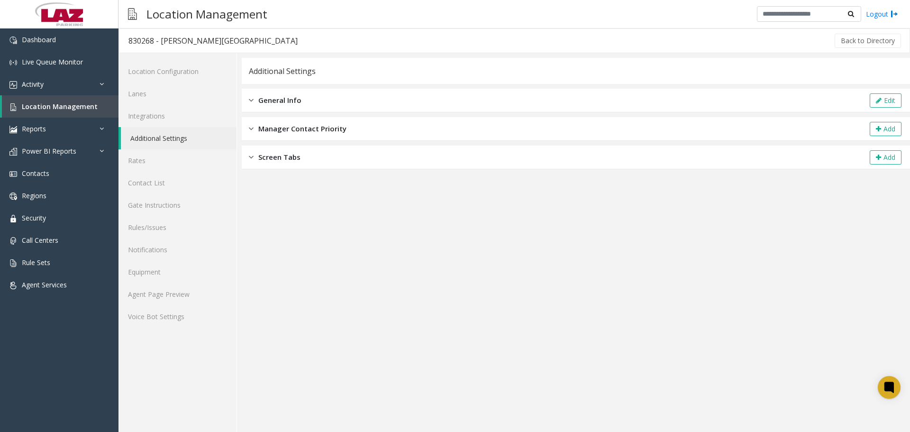
click at [284, 159] on span "Screen Tabs" at bounding box center [279, 157] width 42 height 11
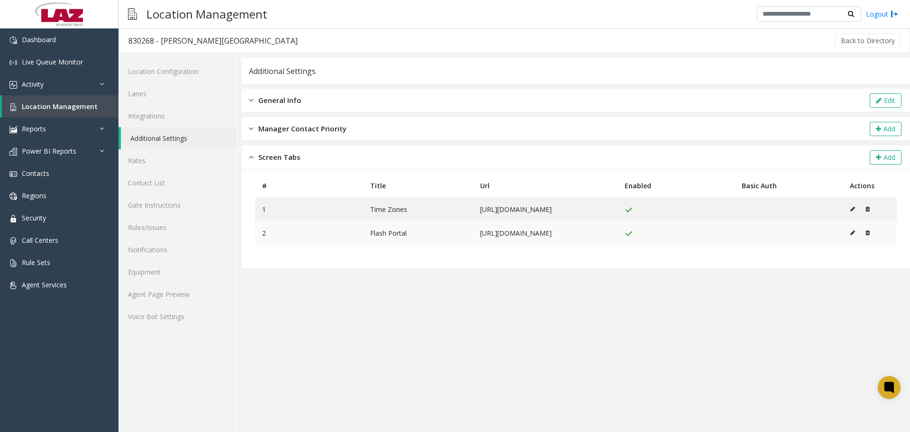
click at [870, 233] on icon at bounding box center [867, 233] width 4 height 6
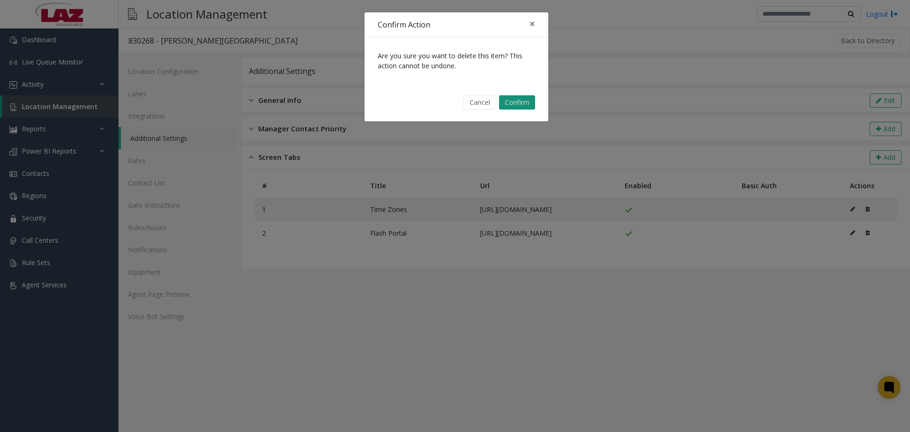
click at [523, 100] on button "Confirm" at bounding box center [517, 102] width 36 height 14
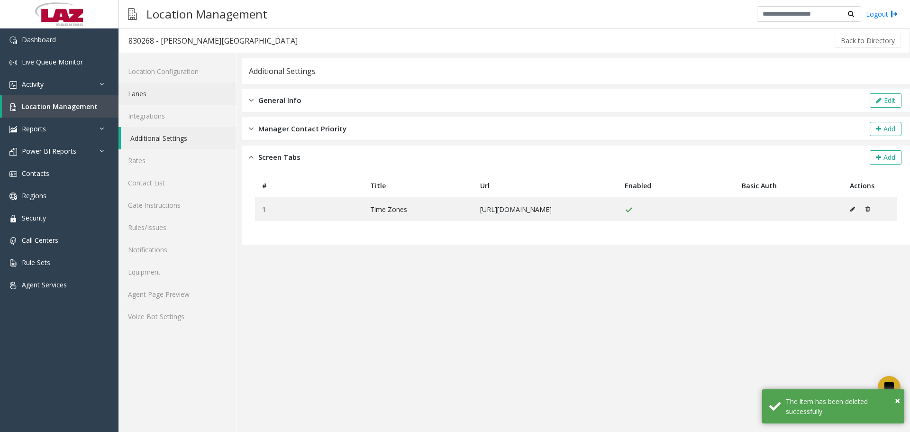
click at [155, 93] on link "Lanes" at bounding box center [177, 93] width 118 height 22
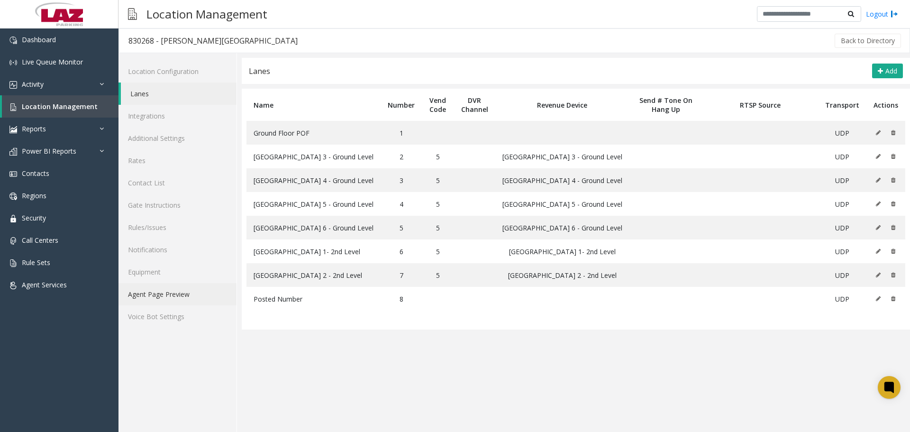
click at [183, 288] on link "Agent Page Preview" at bounding box center [177, 294] width 118 height 22
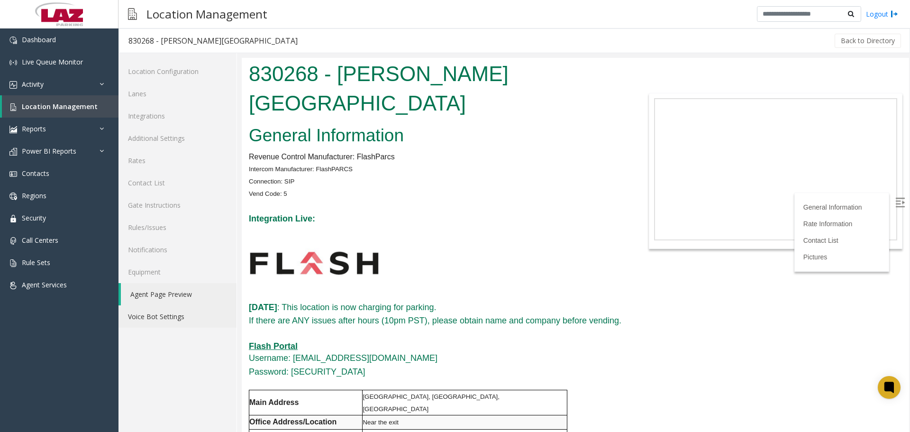
click at [189, 313] on link "Voice Bot Settings" at bounding box center [177, 316] width 118 height 22
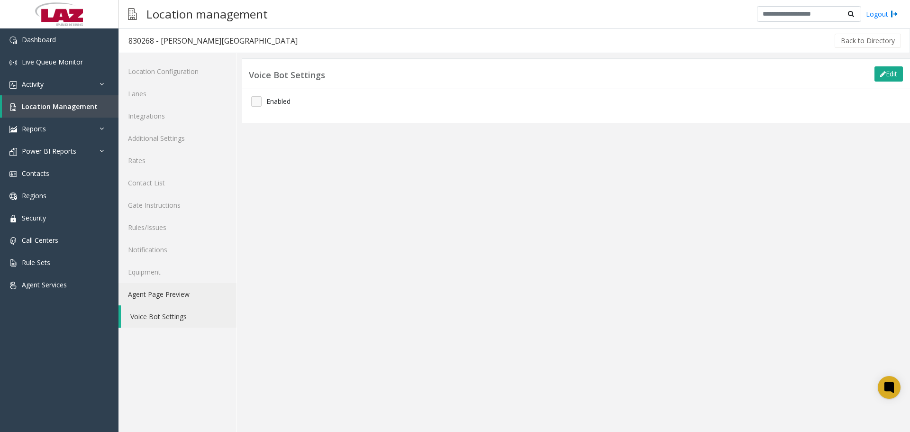
click at [191, 296] on link "Agent Page Preview" at bounding box center [177, 294] width 118 height 22
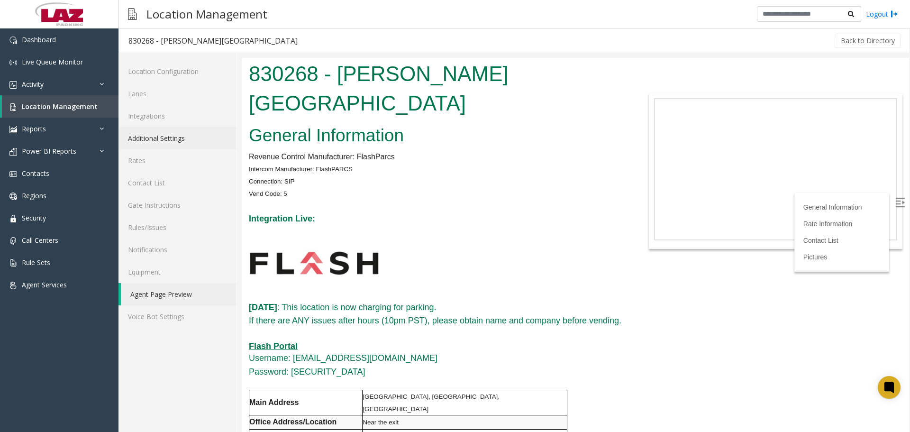
click at [167, 142] on link "Additional Settings" at bounding box center [177, 138] width 118 height 22
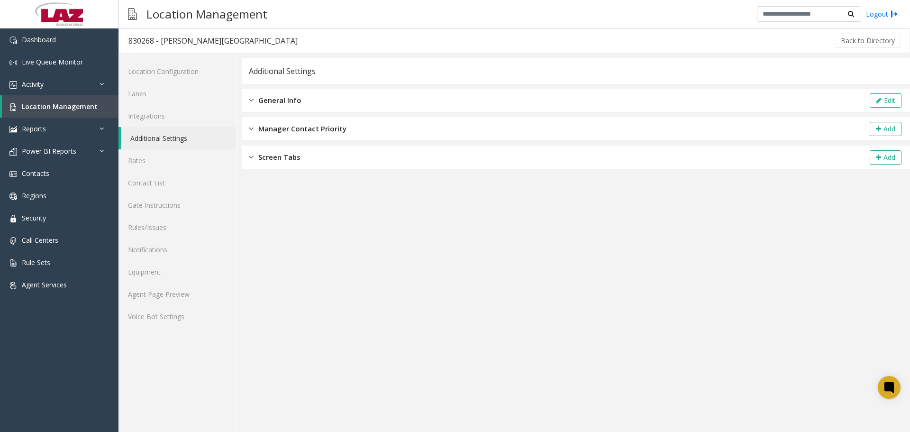
click at [392, 100] on div "General Info Edit" at bounding box center [576, 101] width 668 height 24
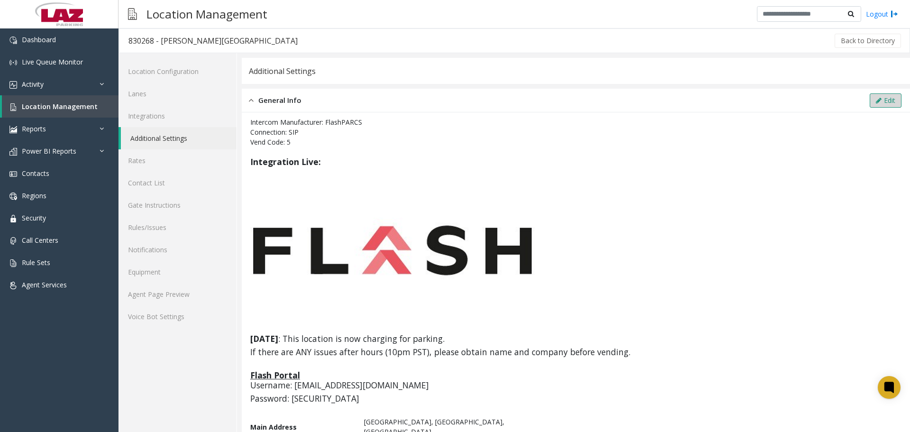
click at [883, 99] on button "Edit" at bounding box center [886, 100] width 32 height 14
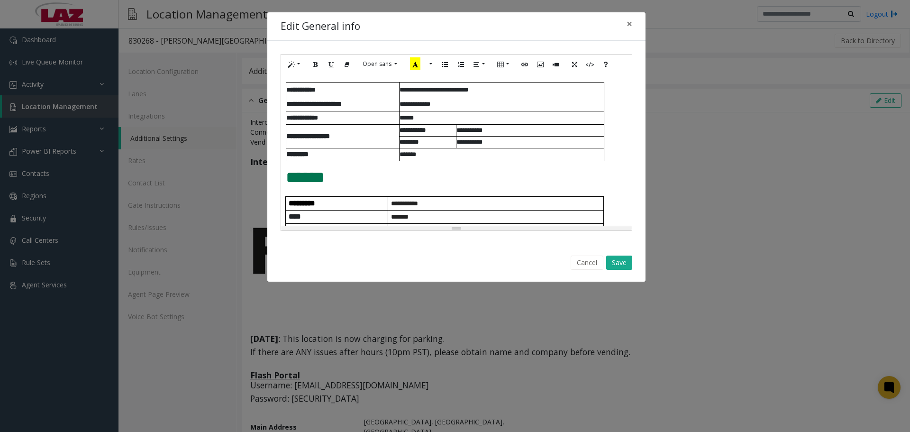
scroll to position [95, 0]
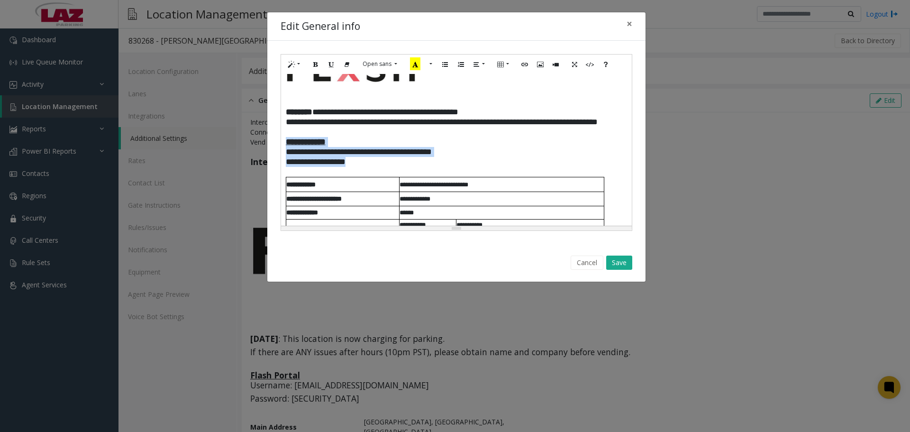
drag, startPoint x: 384, startPoint y: 170, endPoint x: 284, endPoint y: 152, distance: 101.2
click at [284, 152] on div "**********" at bounding box center [456, 150] width 351 height 152
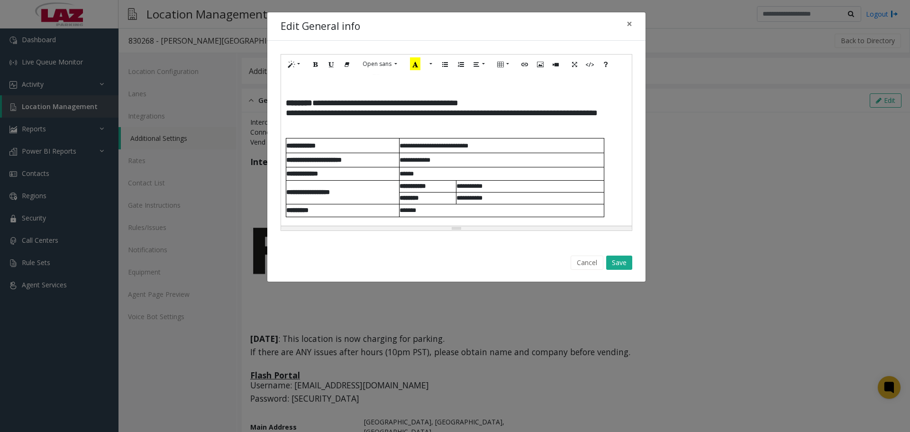
scroll to position [284, 0]
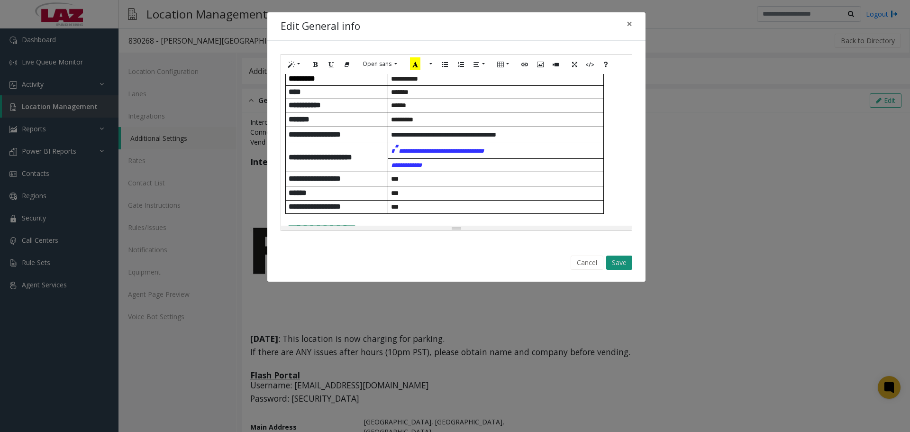
click at [613, 257] on button "Save" at bounding box center [619, 262] width 26 height 14
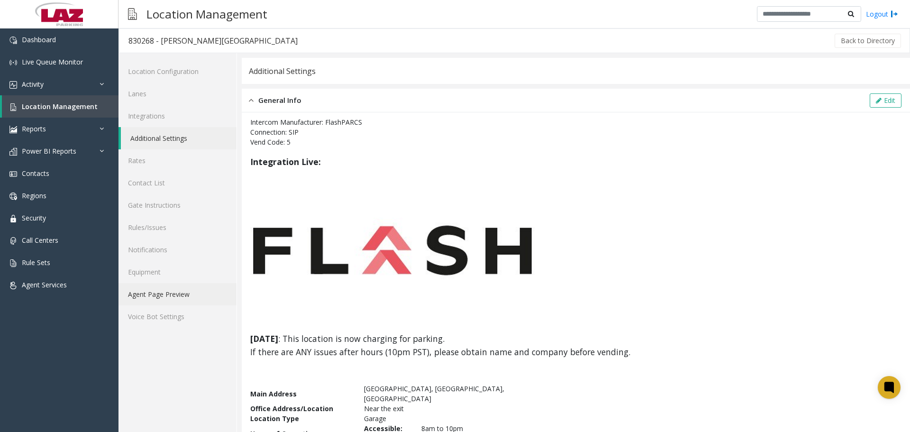
click at [188, 296] on link "Agent Page Preview" at bounding box center [177, 294] width 118 height 22
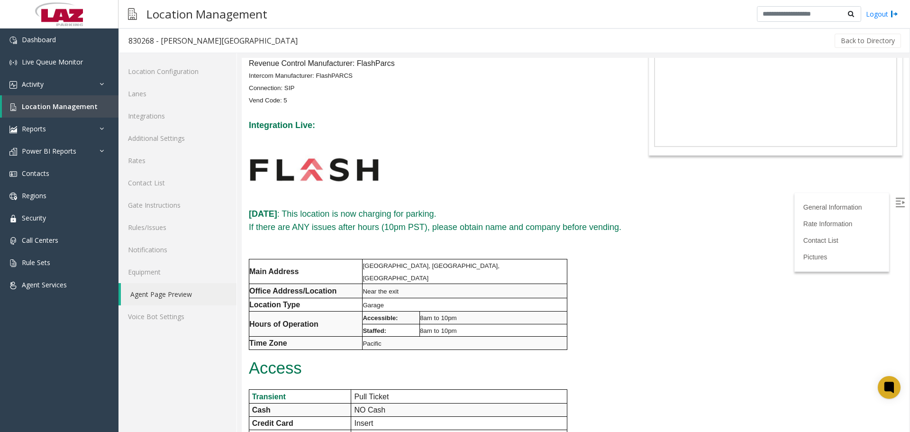
scroll to position [47, 0]
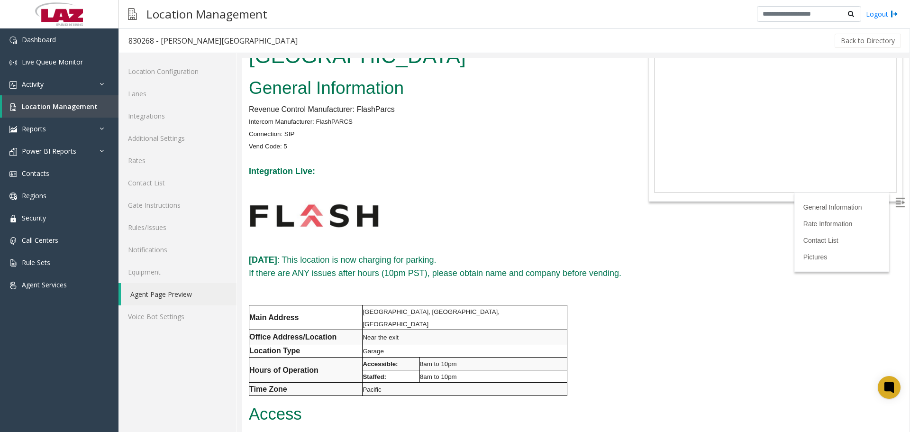
click at [894, 207] on label at bounding box center [901, 203] width 14 height 14
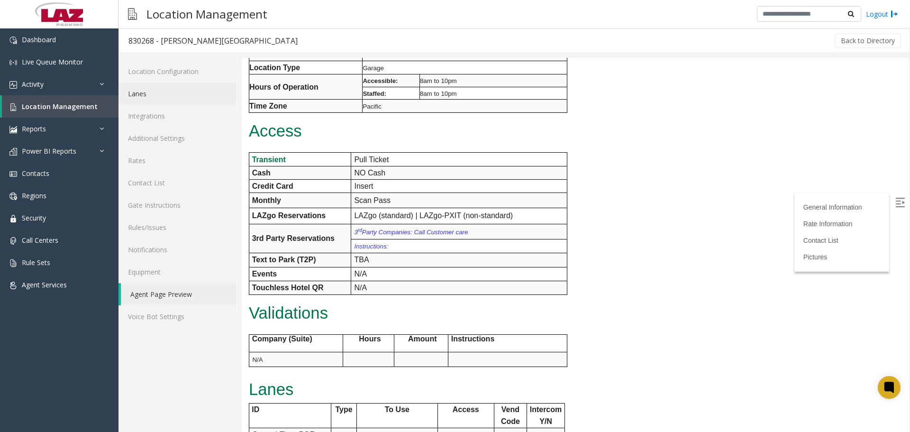
scroll to position [284, 0]
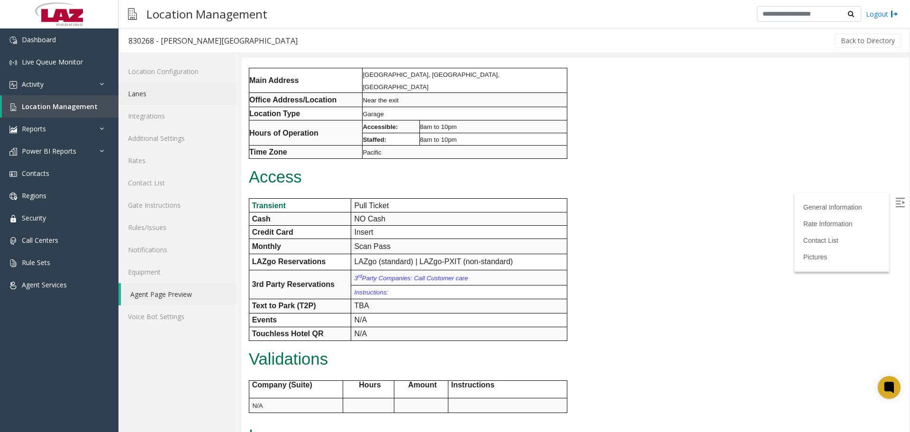
click at [157, 100] on link "Lanes" at bounding box center [177, 93] width 118 height 22
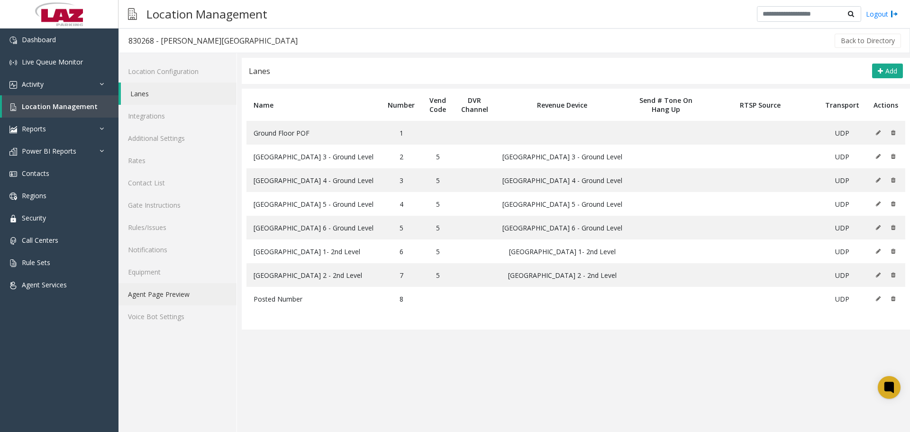
click at [190, 296] on link "Agent Page Preview" at bounding box center [177, 294] width 118 height 22
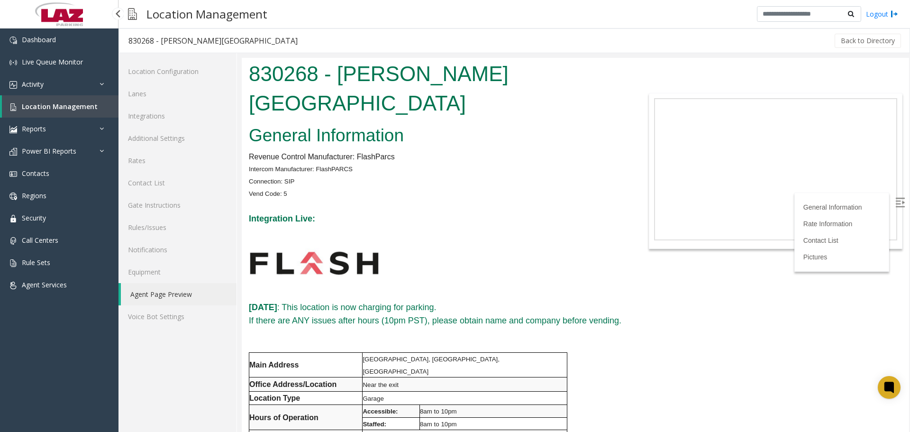
click at [60, 105] on span "Location Management" at bounding box center [60, 106] width 76 height 9
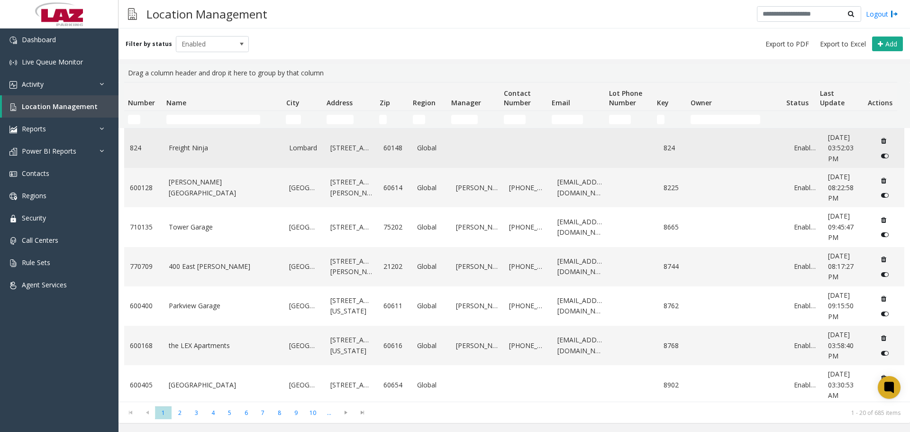
click at [218, 132] on td "Freight Ninja" at bounding box center [223, 147] width 121 height 39
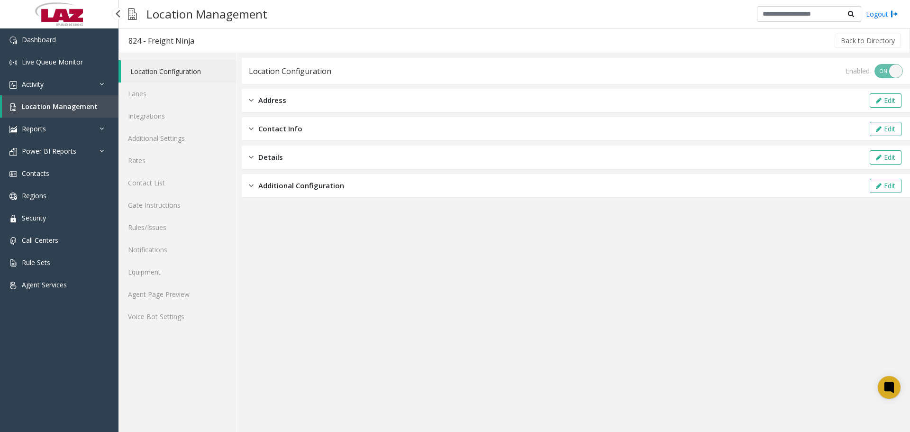
click at [70, 101] on link "Location Management" at bounding box center [60, 106] width 117 height 22
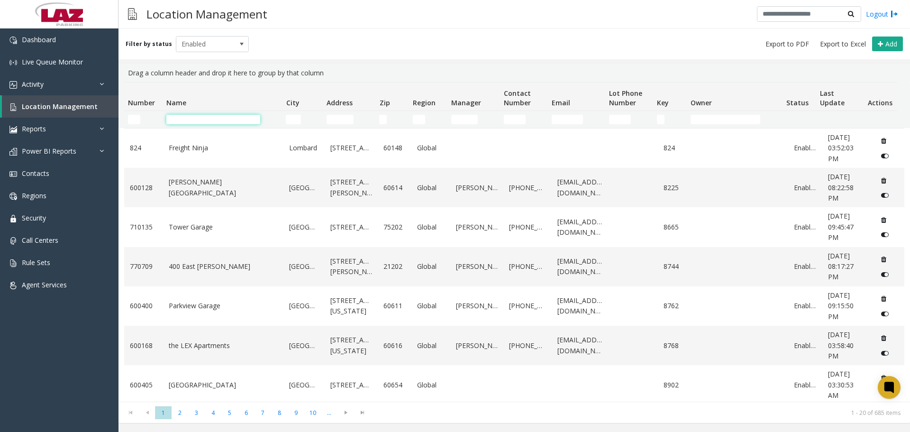
click at [203, 123] on input "Name Filter" at bounding box center [213, 119] width 94 height 9
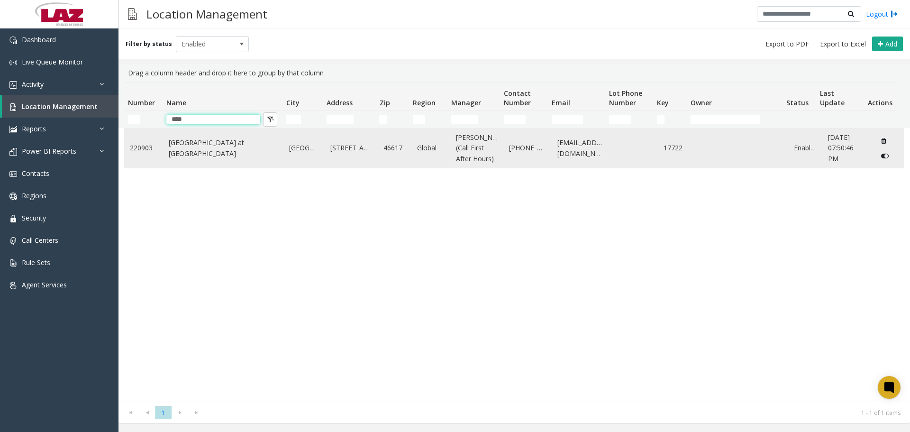
type input "****"
click at [208, 148] on link "Eddy Street Commons at Notre Dame" at bounding box center [223, 147] width 109 height 21
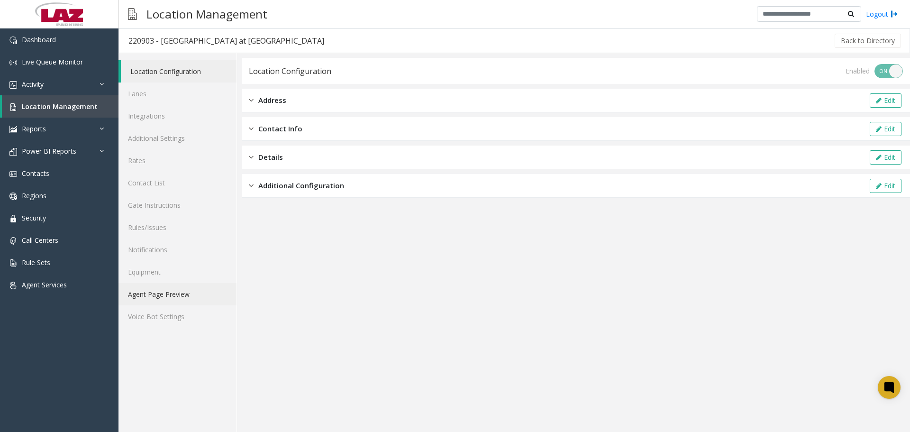
click at [182, 292] on link "Agent Page Preview" at bounding box center [177, 294] width 118 height 22
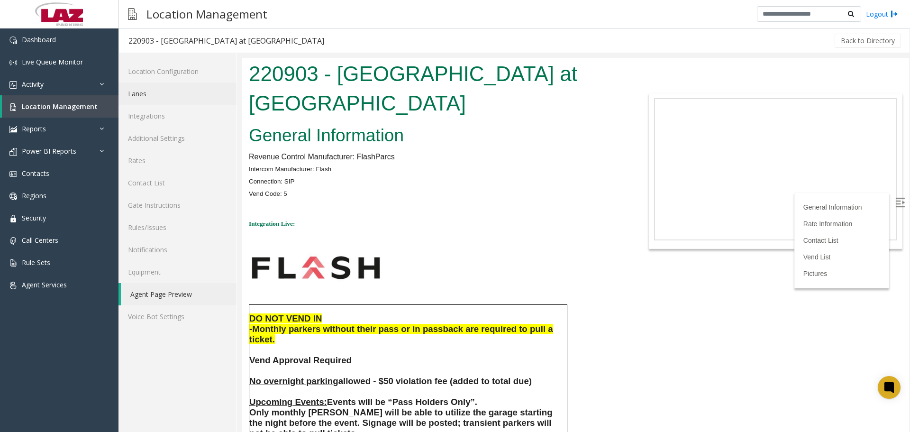
click at [164, 90] on link "Lanes" at bounding box center [177, 93] width 118 height 22
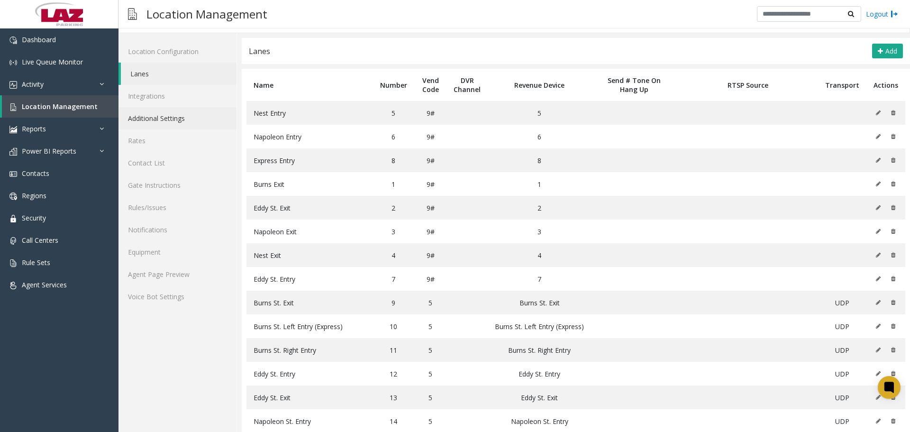
scroll to position [16, 0]
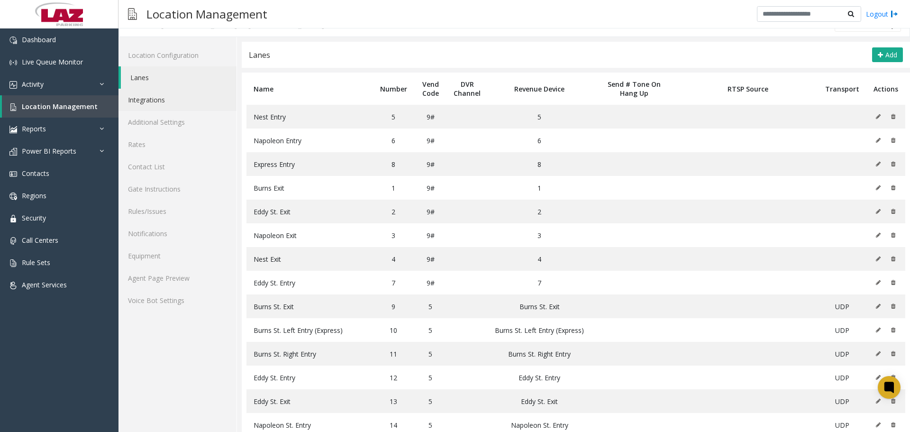
click at [162, 107] on link "Integrations" at bounding box center [177, 100] width 118 height 22
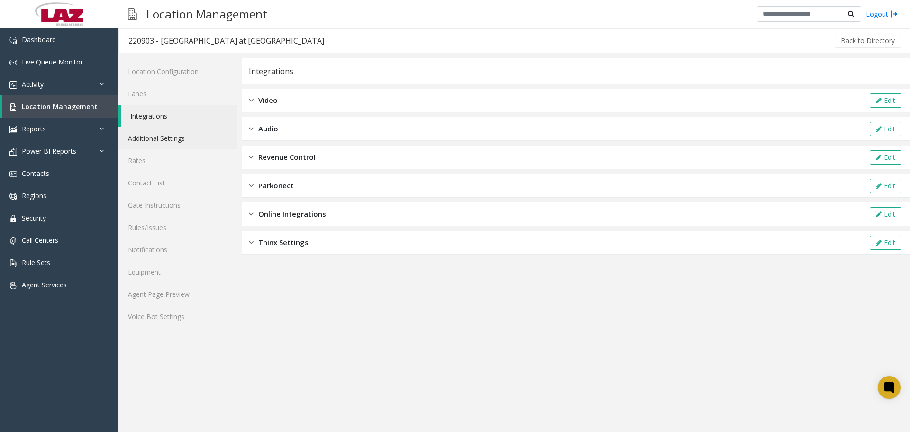
click at [137, 134] on link "Additional Settings" at bounding box center [177, 138] width 118 height 22
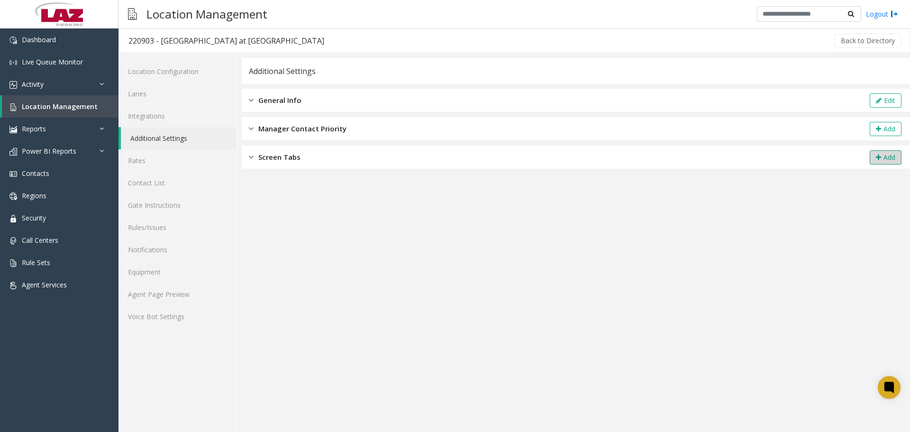
click at [880, 154] on icon at bounding box center [878, 157] width 5 height 7
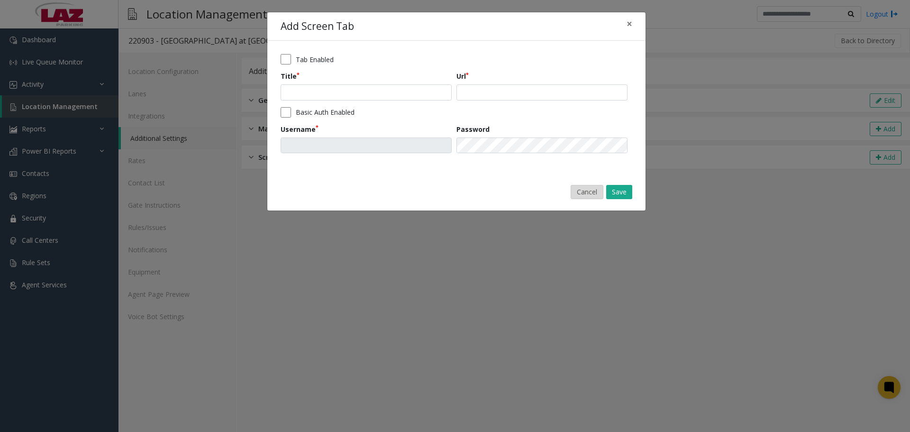
click at [587, 196] on button "Cancel" at bounding box center [587, 192] width 33 height 14
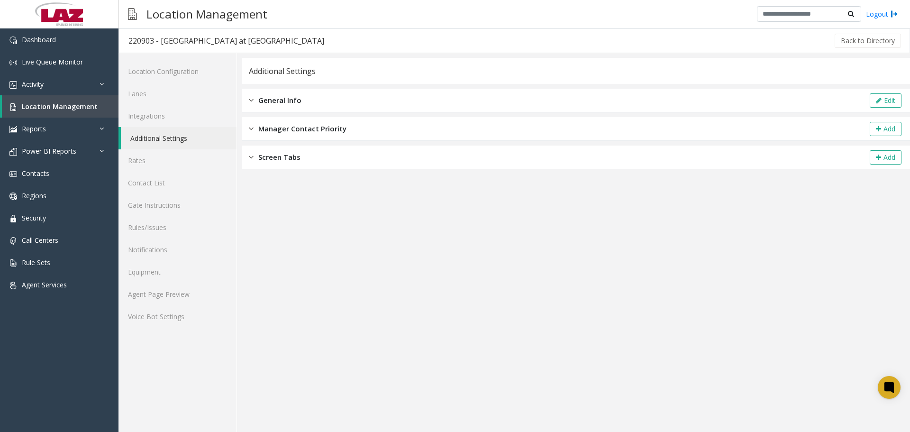
click at [303, 156] on div "Screen Tabs Add" at bounding box center [576, 158] width 668 height 24
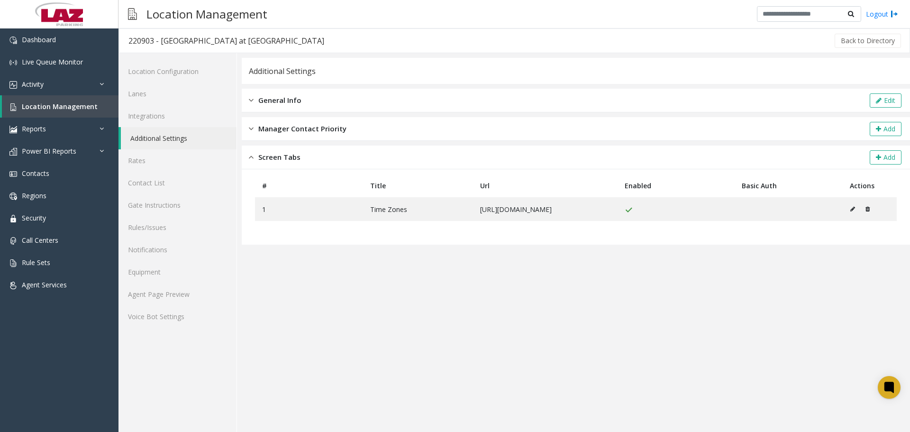
click at [296, 157] on span "Screen Tabs" at bounding box center [279, 157] width 42 height 11
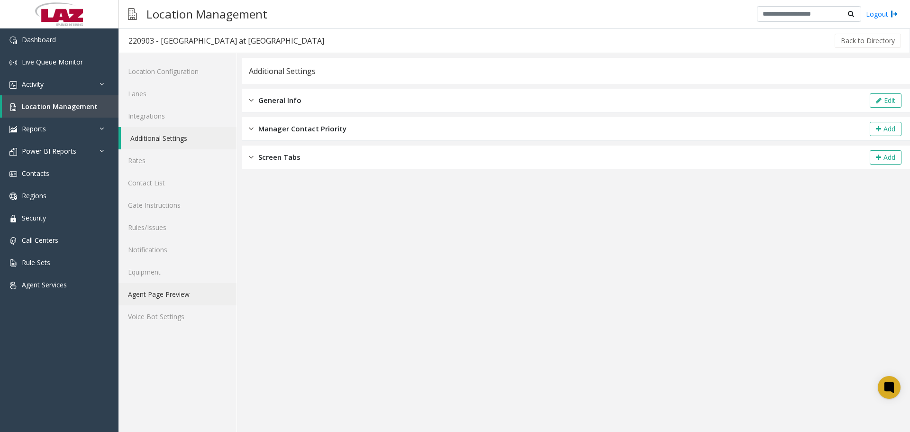
click at [170, 293] on link "Agent Page Preview" at bounding box center [177, 294] width 118 height 22
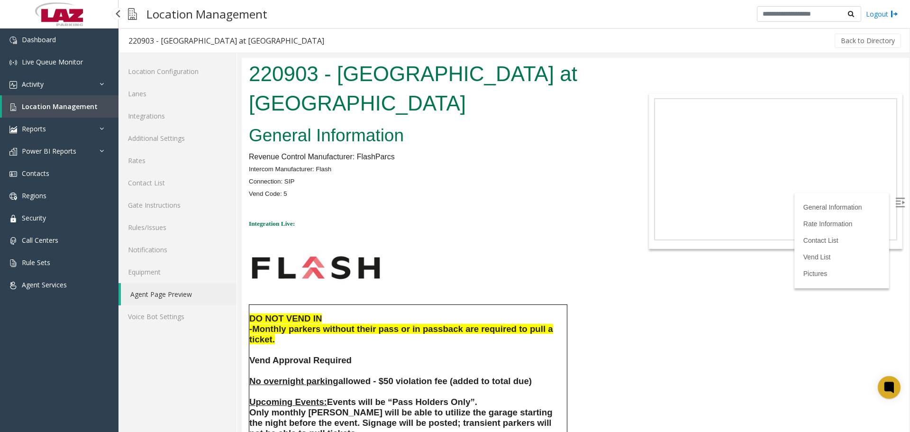
click at [35, 106] on span "Location Management" at bounding box center [60, 106] width 76 height 9
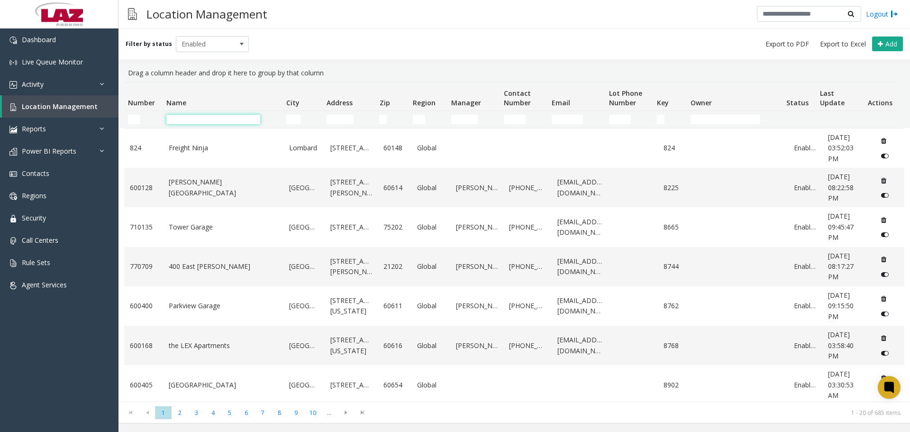
click at [231, 120] on input "Name Filter" at bounding box center [213, 119] width 94 height 9
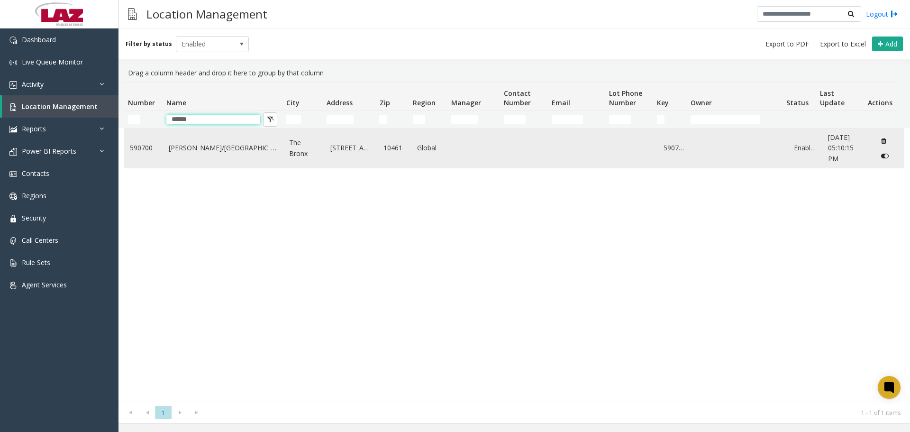
type input "******"
click at [204, 142] on td "Jacobi/NCB Hospital" at bounding box center [223, 147] width 121 height 39
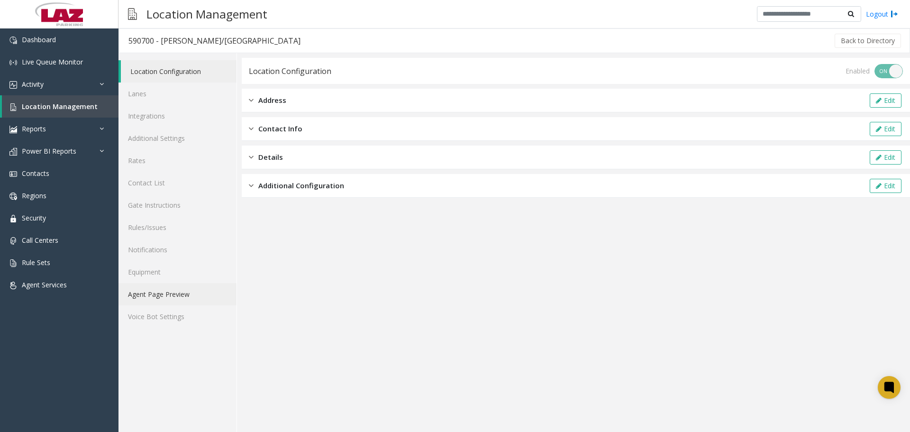
click at [172, 298] on link "Agent Page Preview" at bounding box center [177, 294] width 118 height 22
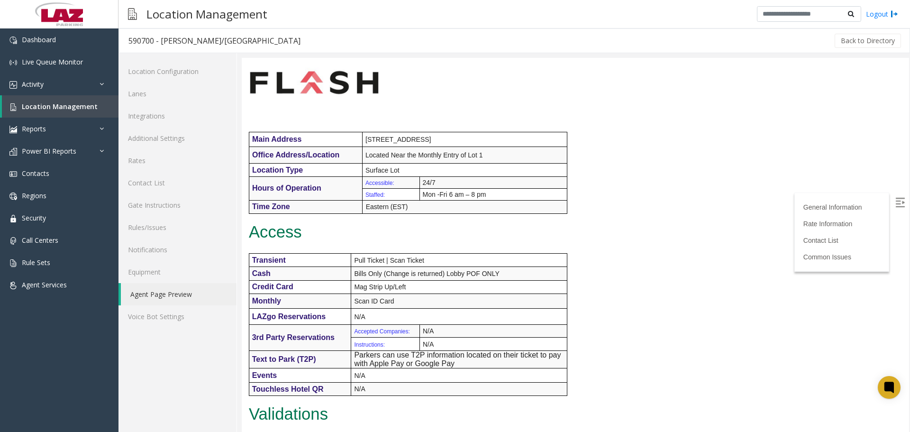
scroll to position [569, 0]
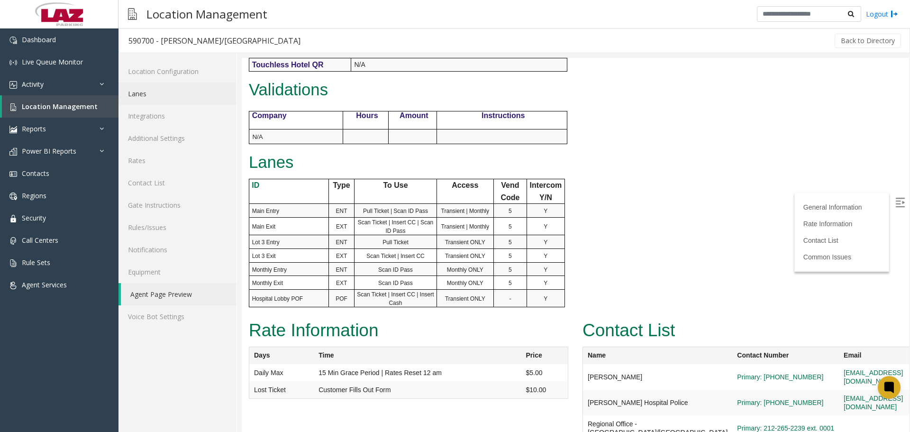
click at [153, 93] on link "Lanes" at bounding box center [177, 93] width 118 height 22
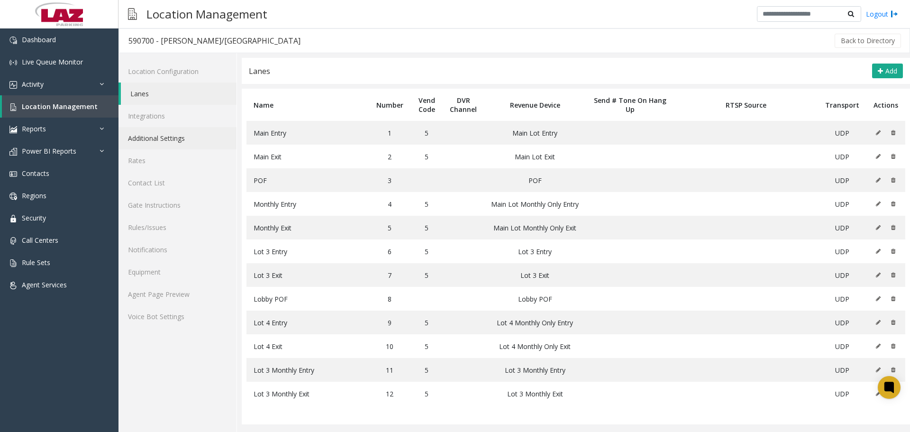
click at [164, 134] on link "Additional Settings" at bounding box center [177, 138] width 118 height 22
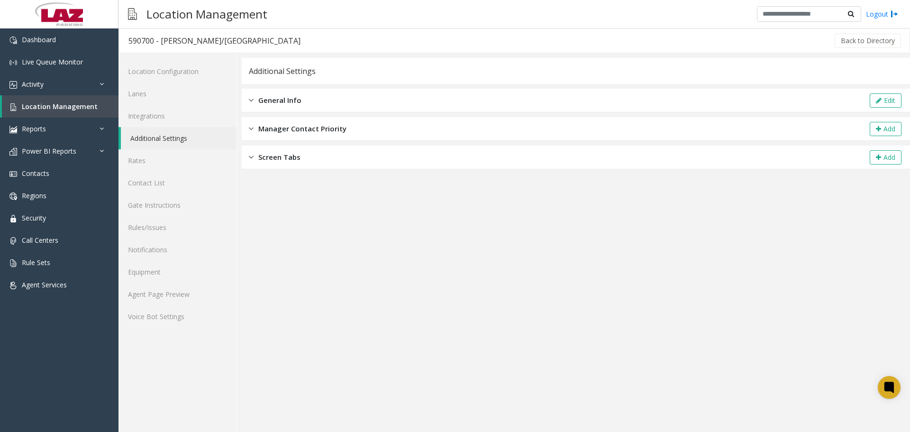
click at [310, 149] on div "Screen Tabs Add" at bounding box center [576, 158] width 668 height 24
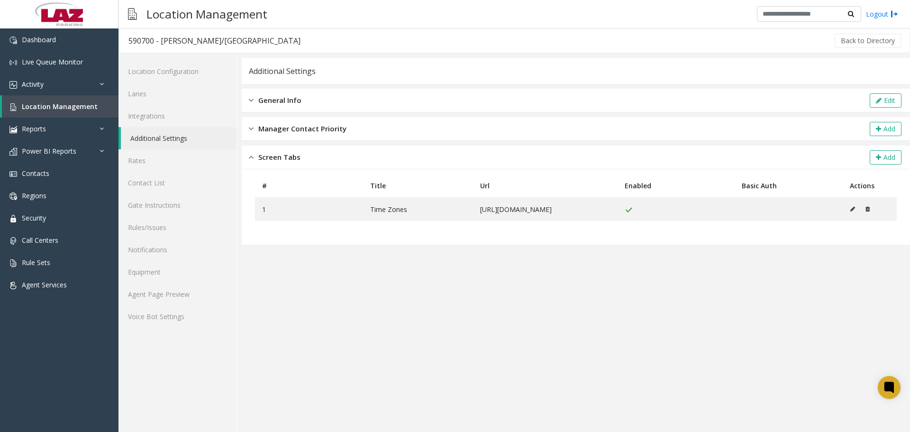
click at [312, 156] on div "Screen Tabs Add" at bounding box center [576, 158] width 668 height 24
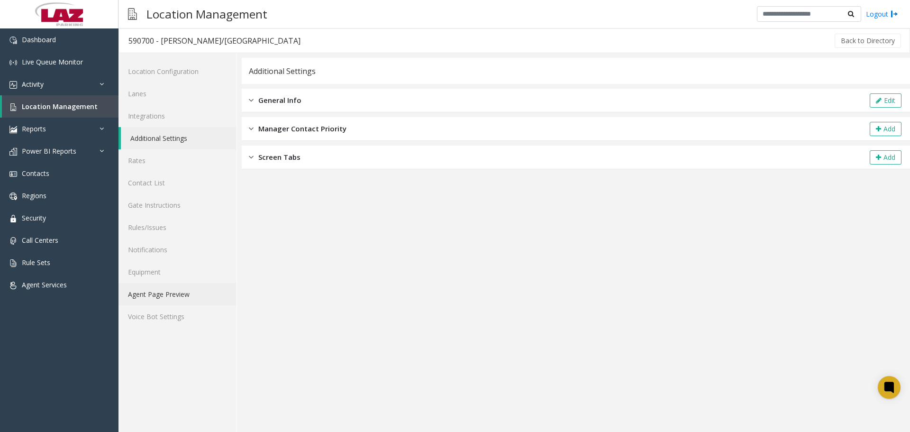
click at [181, 295] on link "Agent Page Preview" at bounding box center [177, 294] width 118 height 22
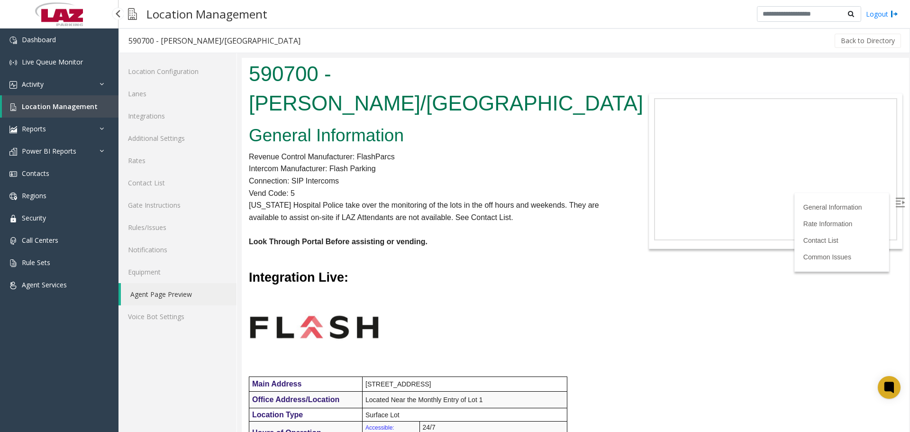
click at [91, 109] on span "Location Management" at bounding box center [60, 106] width 76 height 9
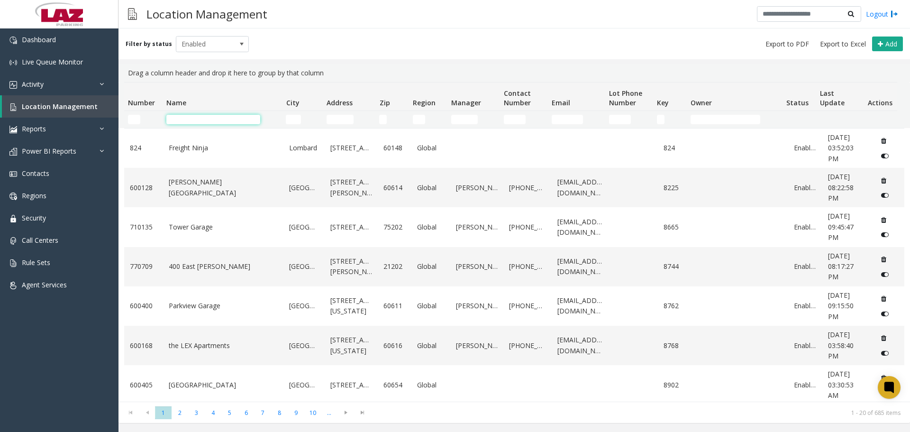
click at [176, 120] on input "Name Filter" at bounding box center [213, 119] width 94 height 9
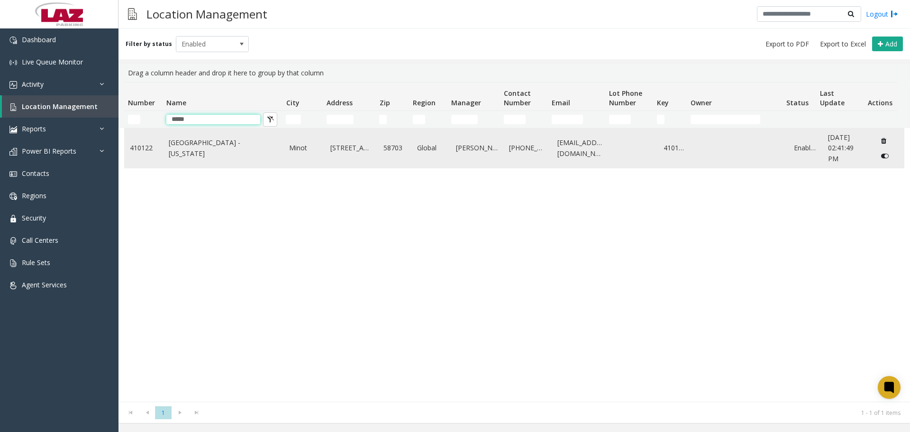
type input "*****"
click at [198, 132] on td "Minot International Airport - North Dakota" at bounding box center [223, 147] width 121 height 39
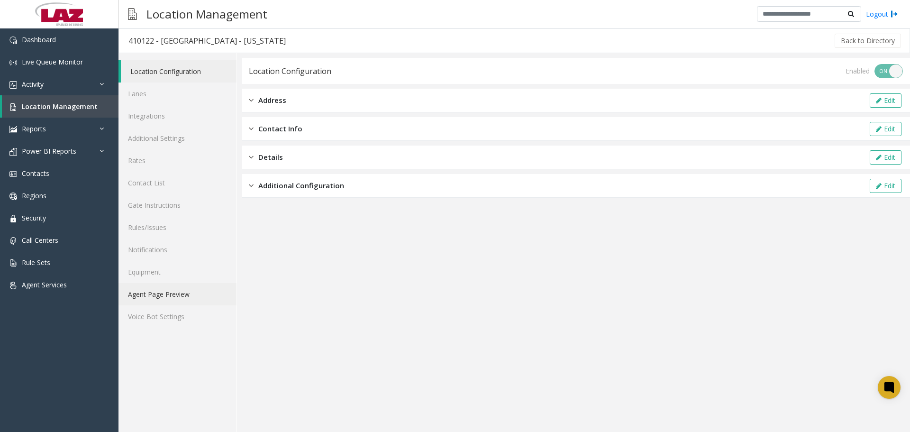
click at [184, 293] on link "Agent Page Preview" at bounding box center [177, 294] width 118 height 22
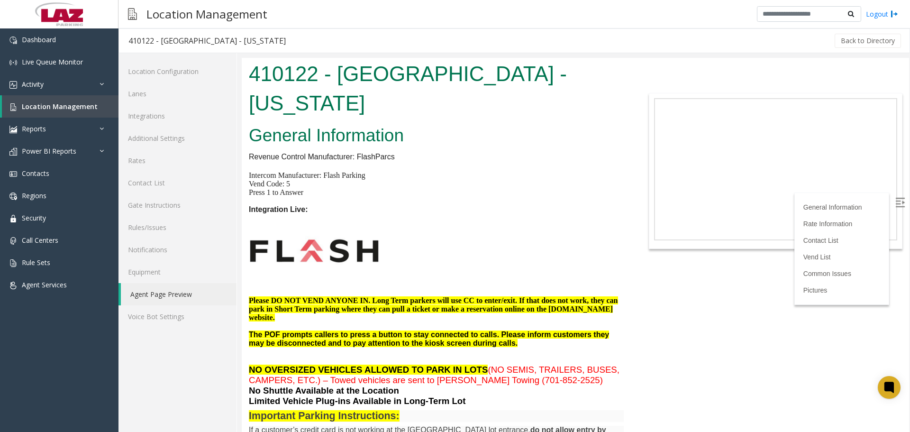
click at [897, 202] on img at bounding box center [899, 202] width 9 height 9
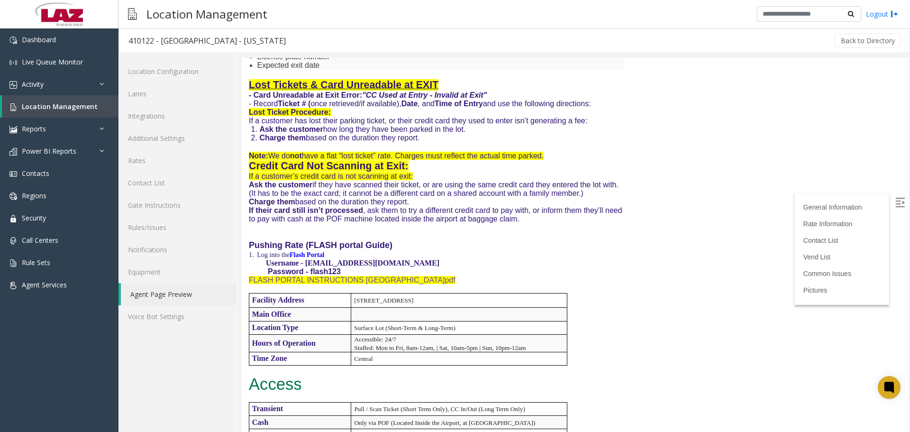
scroll to position [691, 0]
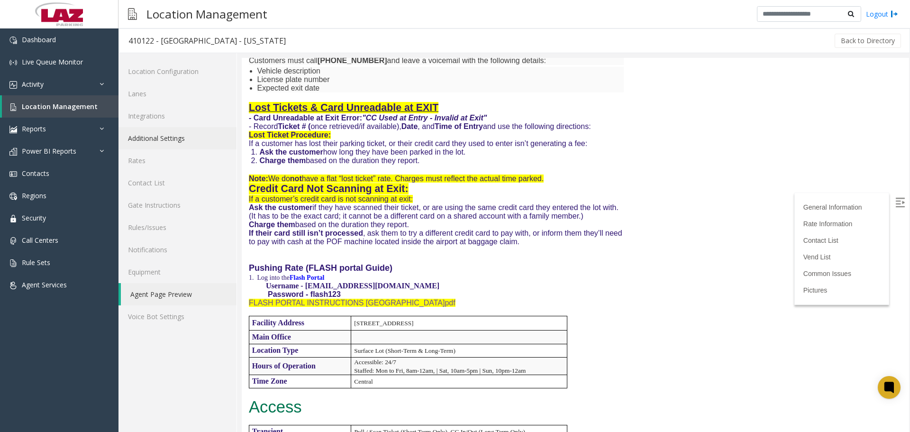
click at [133, 135] on link "Additional Settings" at bounding box center [177, 138] width 118 height 22
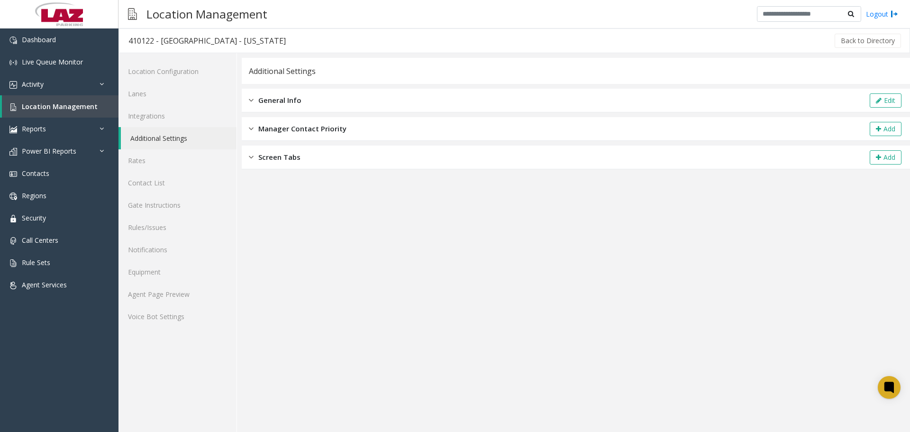
click at [307, 155] on div "Screen Tabs Add" at bounding box center [576, 158] width 668 height 24
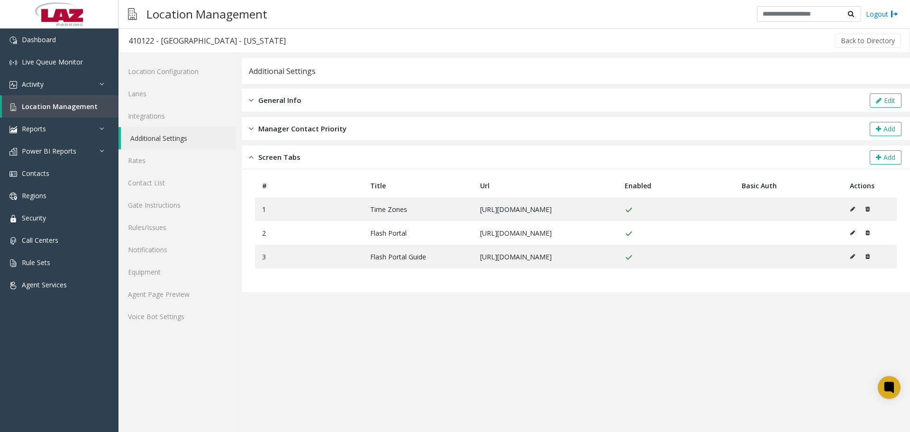
scroll to position [0, 17]
click at [870, 240] on button at bounding box center [865, 233] width 10 height 14
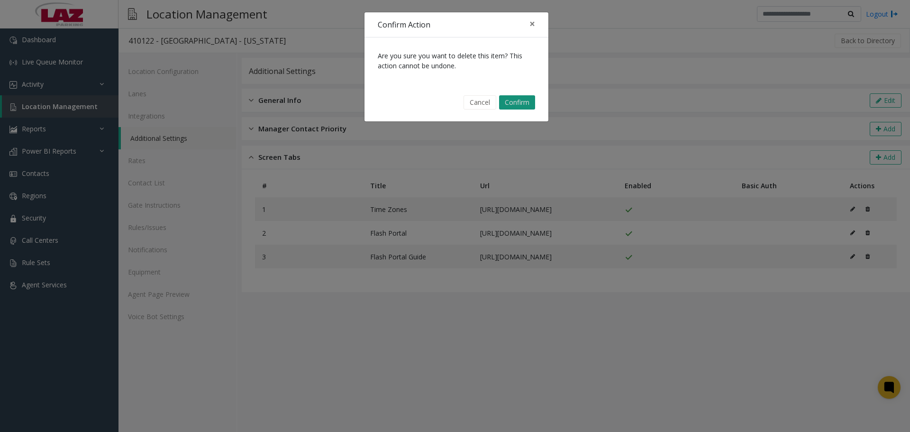
click at [514, 101] on button "Confirm" at bounding box center [517, 102] width 36 height 14
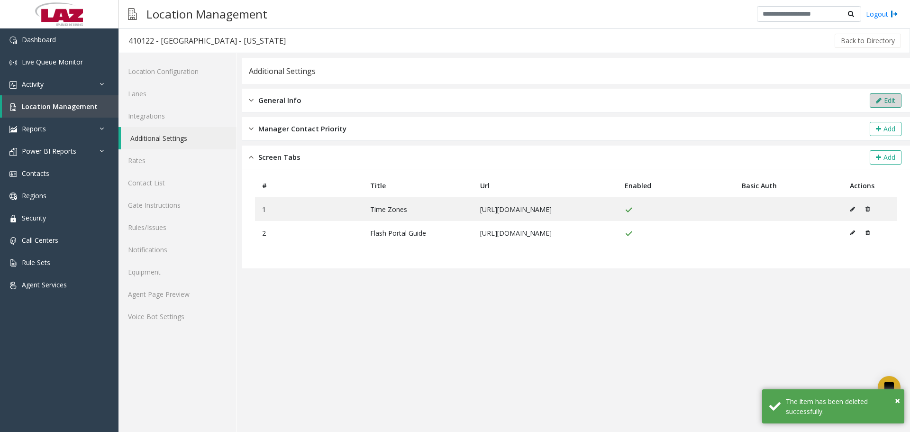
click at [885, 103] on button "Edit" at bounding box center [886, 100] width 32 height 14
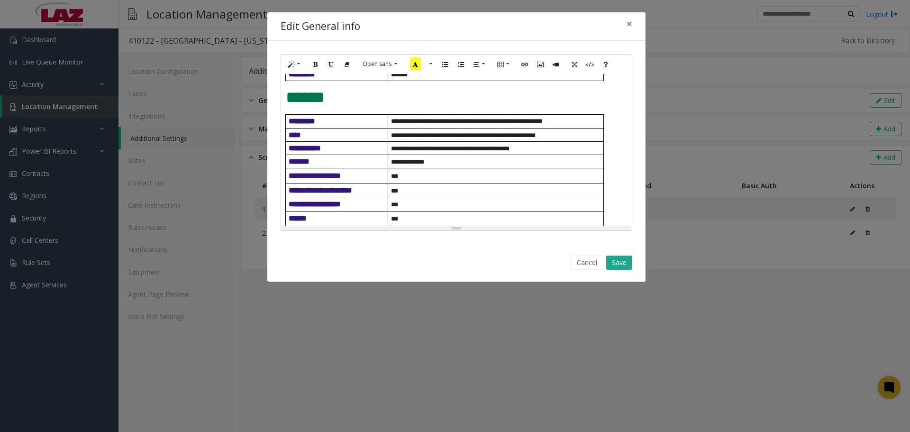
scroll to position [806, 0]
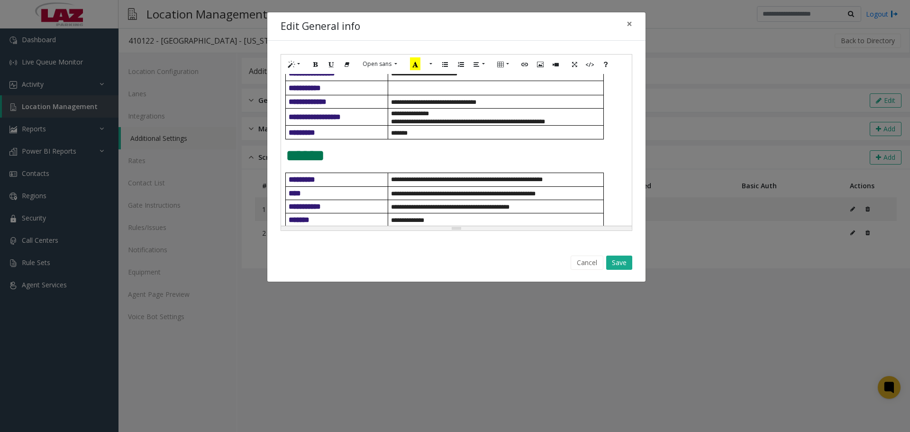
drag, startPoint x: 453, startPoint y: 169, endPoint x: 374, endPoint y: 154, distance: 79.8
click at [374, 154] on div "**********" at bounding box center [456, 150] width 351 height 152
click at [488, 51] on p "**********" at bounding box center [456, 47] width 341 height 8
drag, startPoint x: 384, startPoint y: 160, endPoint x: 283, endPoint y: 135, distance: 104.2
click at [283, 135] on div "**********" at bounding box center [456, 150] width 351 height 152
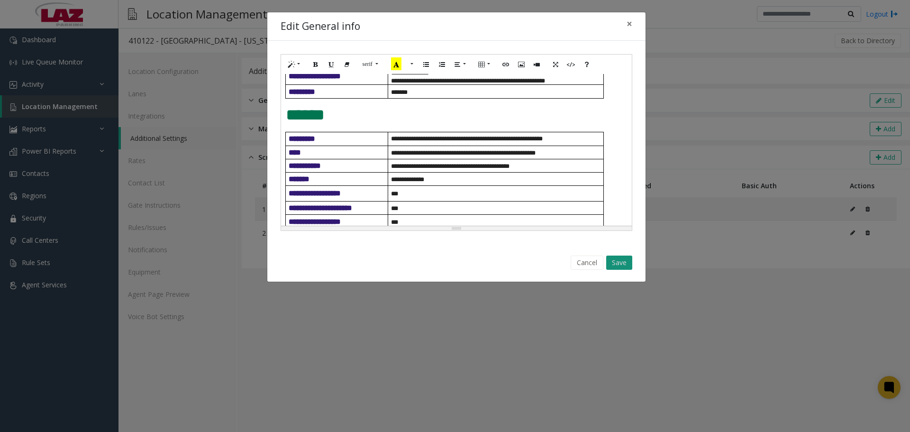
click at [614, 264] on button "Save" at bounding box center [619, 262] width 26 height 14
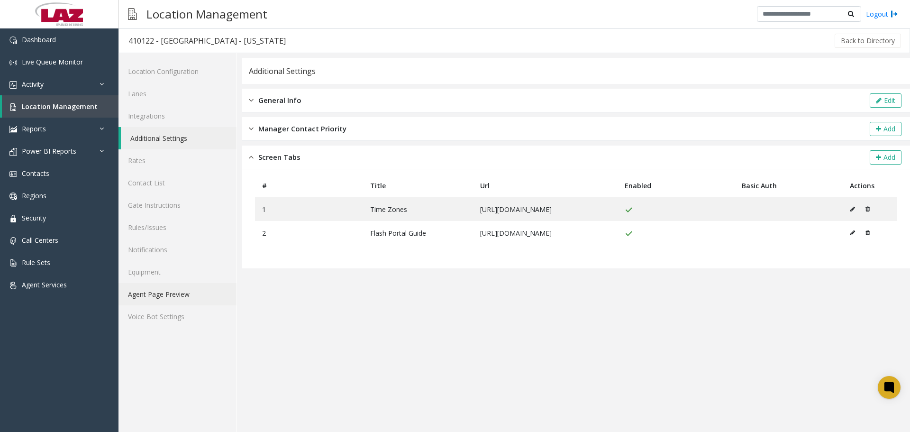
click at [153, 294] on link "Agent Page Preview" at bounding box center [177, 294] width 118 height 22
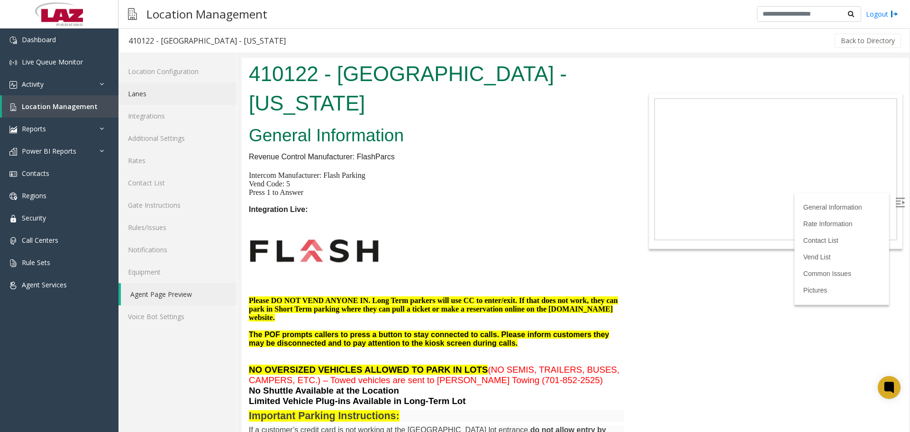
click at [173, 95] on link "Lanes" at bounding box center [177, 93] width 118 height 22
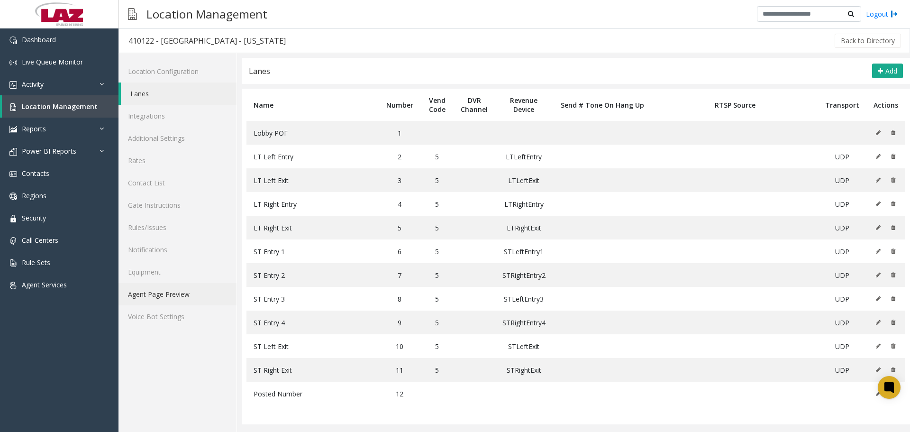
click at [193, 284] on link "Agent Page Preview" at bounding box center [177, 294] width 118 height 22
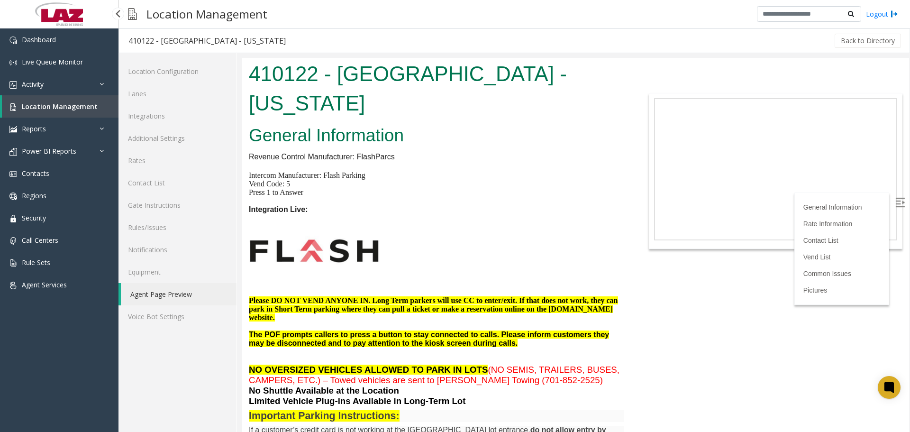
click at [76, 103] on span "Location Management" at bounding box center [60, 106] width 76 height 9
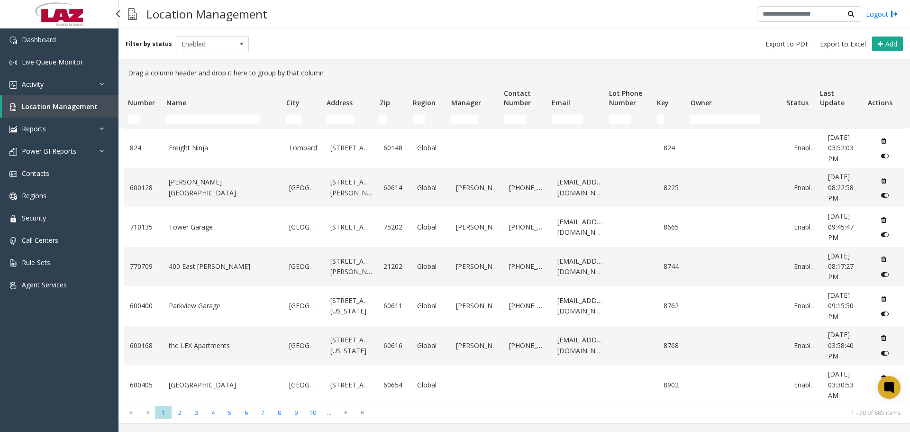
click at [64, 108] on span "Location Management" at bounding box center [60, 106] width 76 height 9
click at [187, 114] on td "Name Filter" at bounding box center [222, 119] width 119 height 17
click at [190, 118] on input "Name Filter" at bounding box center [213, 119] width 94 height 9
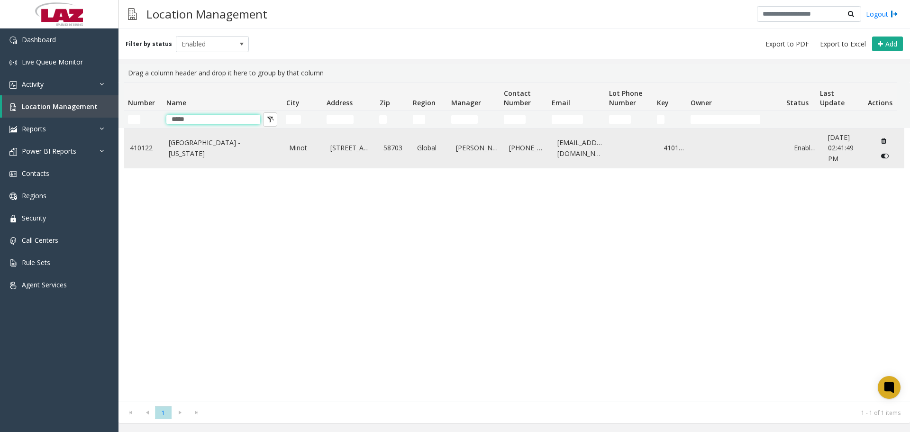
type input "*****"
click at [201, 153] on link "Minot International Airport - North Dakota" at bounding box center [223, 147] width 109 height 21
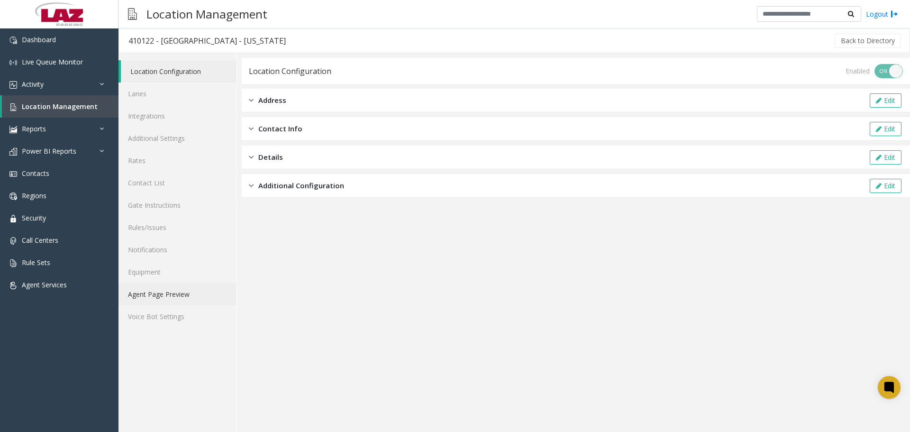
click at [165, 295] on link "Agent Page Preview" at bounding box center [177, 294] width 118 height 22
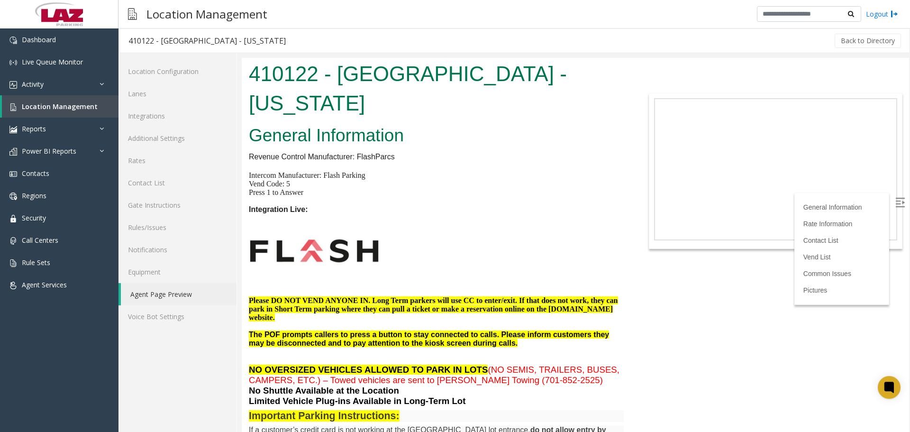
click at [342, 247] on img at bounding box center [314, 250] width 131 height 73
click at [163, 99] on link "Lanes" at bounding box center [177, 93] width 118 height 22
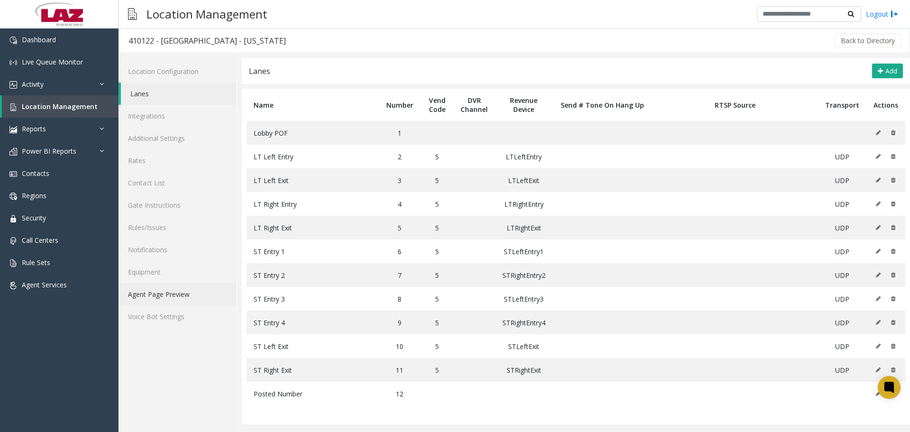
click at [151, 285] on link "Agent Page Preview" at bounding box center [177, 294] width 118 height 22
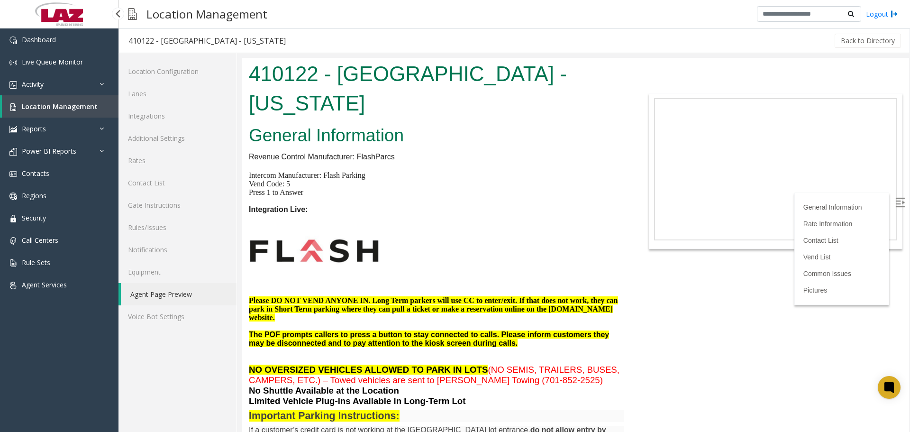
click at [37, 106] on span "Location Management" at bounding box center [60, 106] width 76 height 9
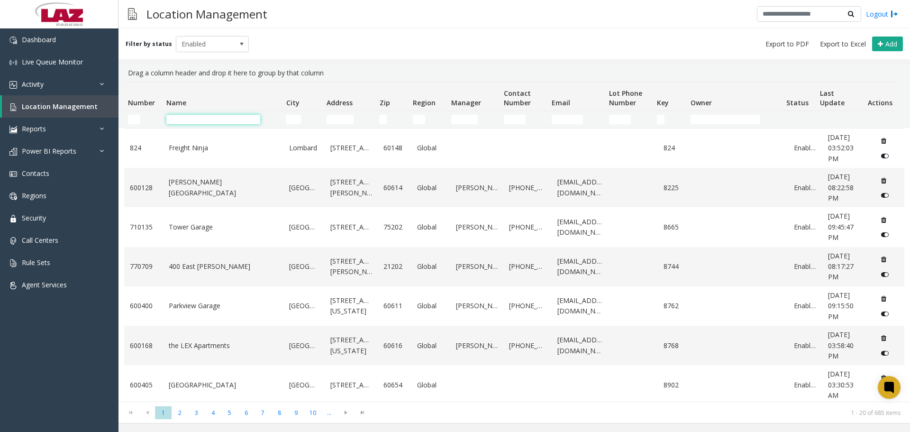
click at [194, 123] on input "Name Filter" at bounding box center [213, 119] width 94 height 9
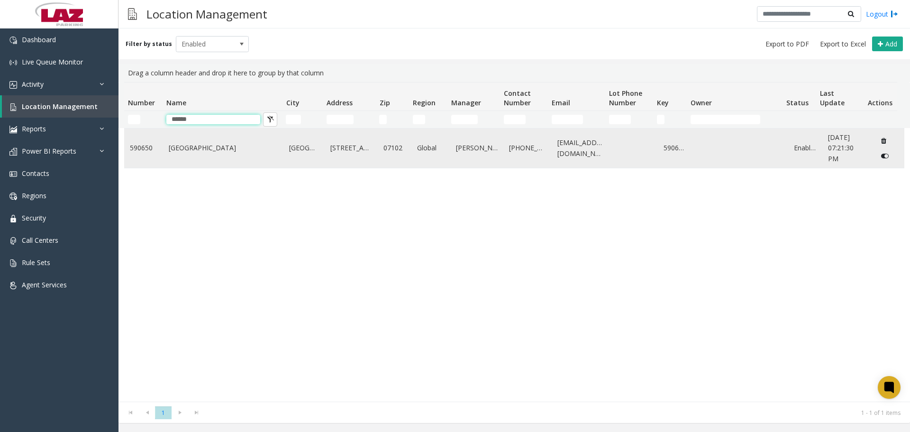
type input "******"
click at [205, 154] on td "One Newark Center" at bounding box center [223, 147] width 121 height 39
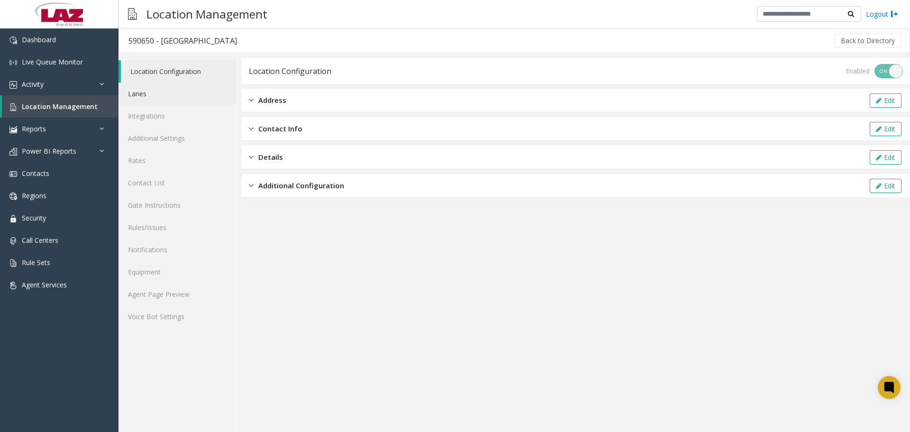
click at [160, 95] on link "Lanes" at bounding box center [177, 93] width 118 height 22
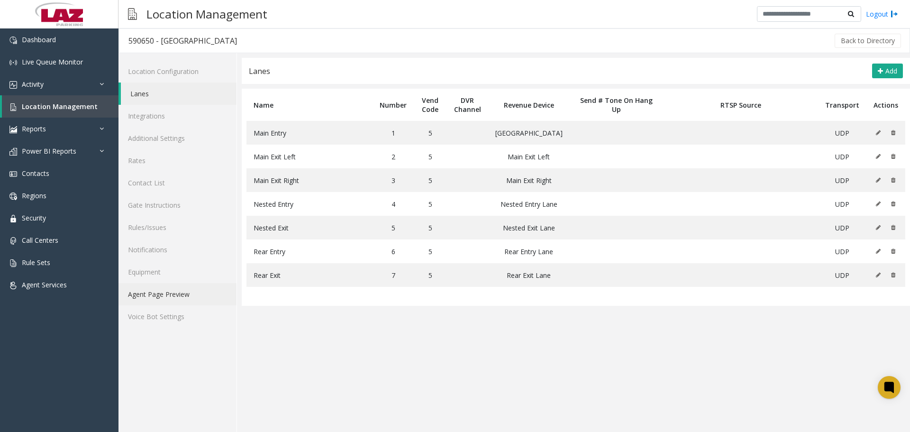
click at [177, 288] on link "Agent Page Preview" at bounding box center [177, 294] width 118 height 22
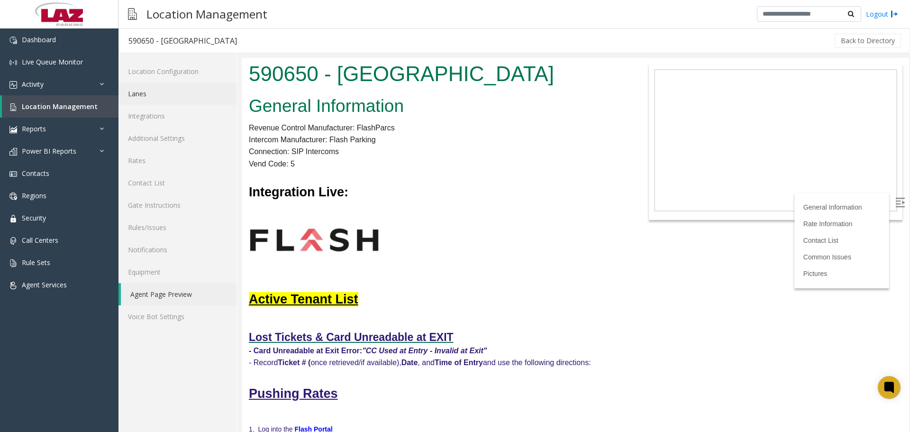
click at [164, 91] on link "Lanes" at bounding box center [177, 93] width 118 height 22
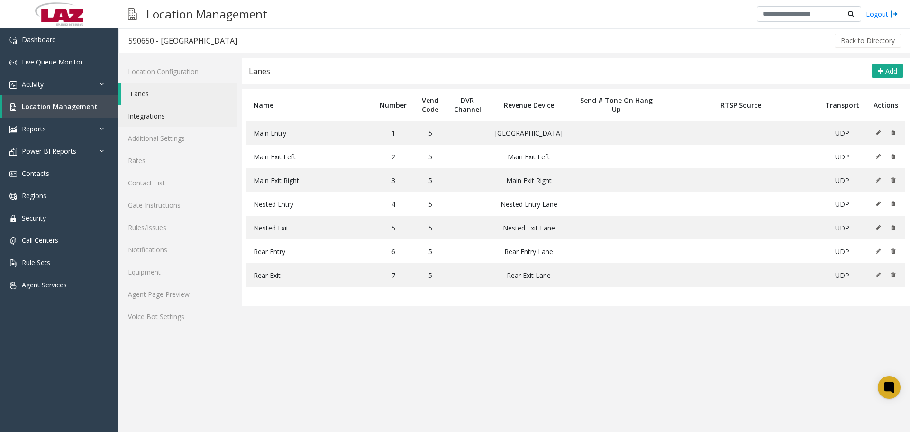
click at [170, 116] on link "Integrations" at bounding box center [177, 116] width 118 height 22
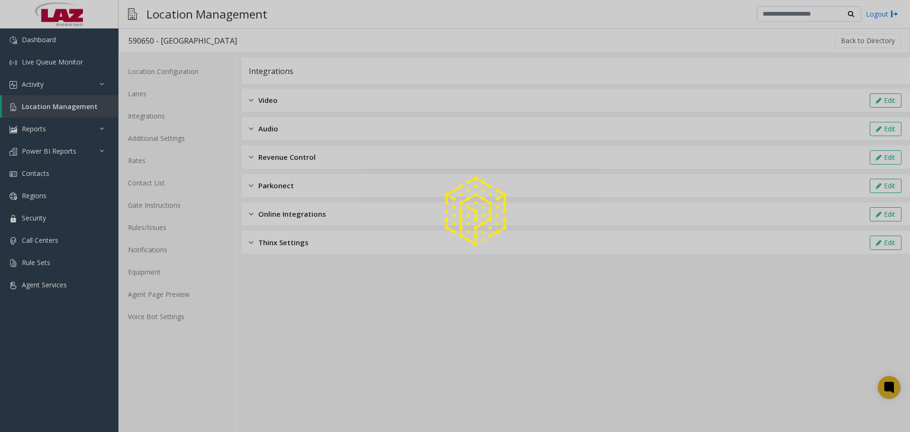
click at [172, 136] on div at bounding box center [455, 216] width 910 height 432
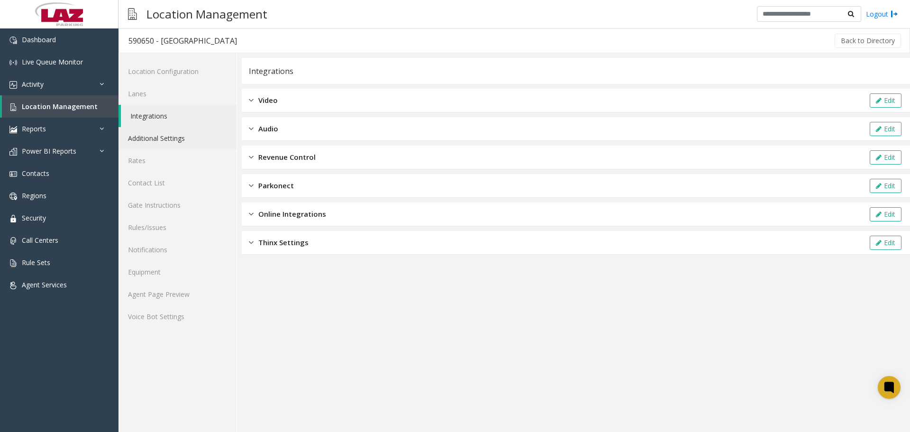
click at [172, 138] on link "Additional Settings" at bounding box center [177, 138] width 118 height 22
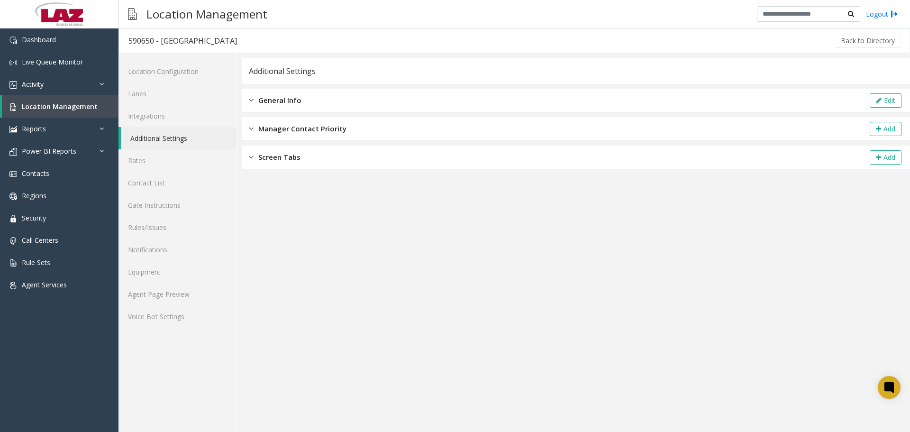
click at [310, 164] on div "Screen Tabs Add" at bounding box center [576, 158] width 668 height 24
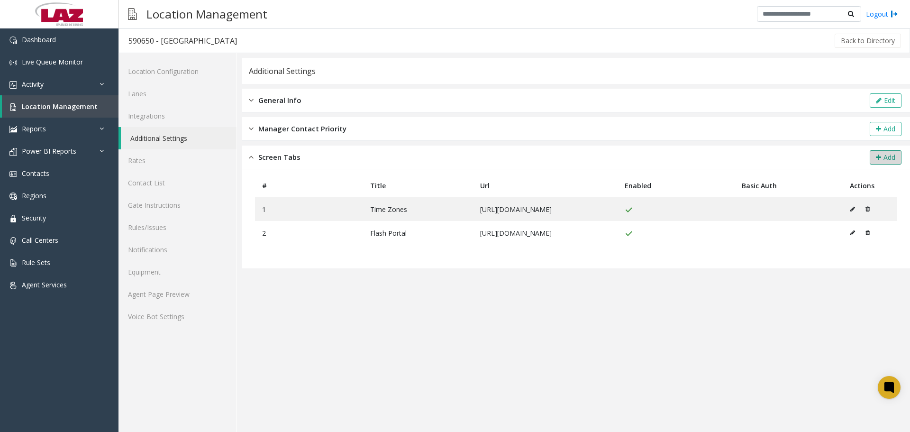
click at [893, 155] on button "Add" at bounding box center [886, 157] width 32 height 14
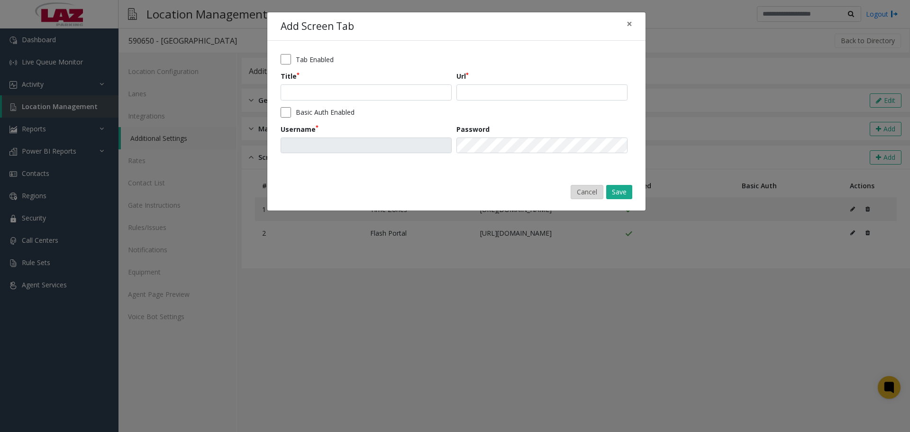
click at [593, 189] on button "Cancel" at bounding box center [587, 192] width 33 height 14
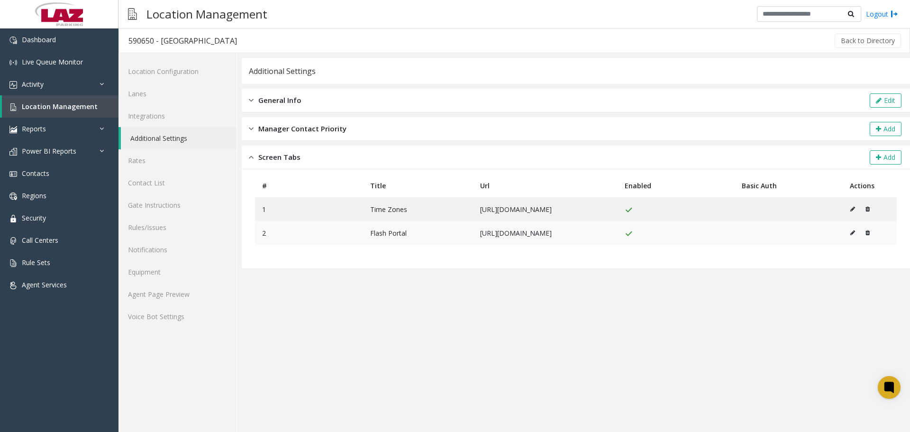
click at [870, 234] on icon at bounding box center [867, 233] width 4 height 6
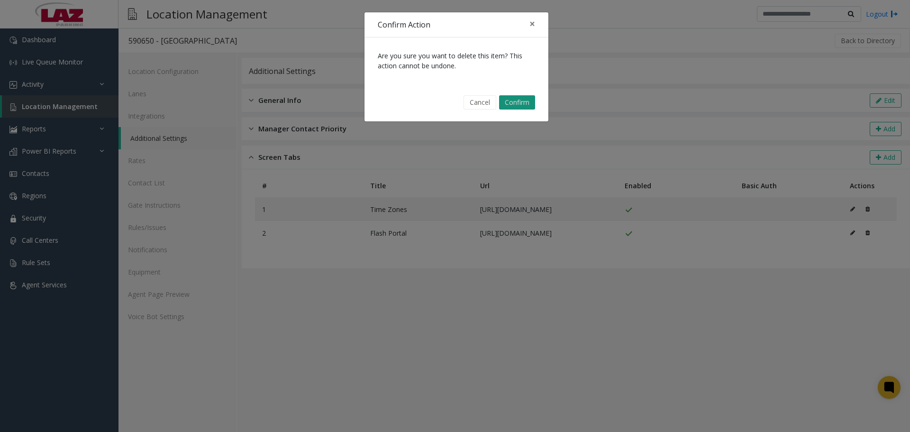
click at [515, 102] on button "Confirm" at bounding box center [517, 102] width 36 height 14
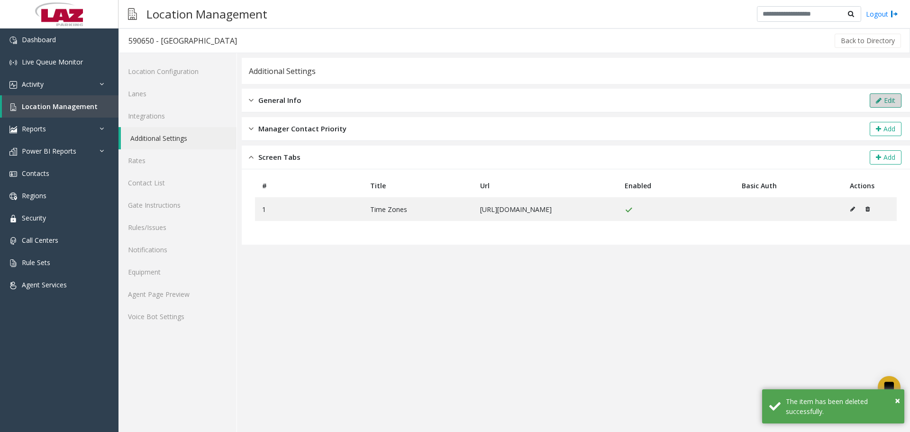
click at [881, 96] on button "Edit" at bounding box center [886, 100] width 32 height 14
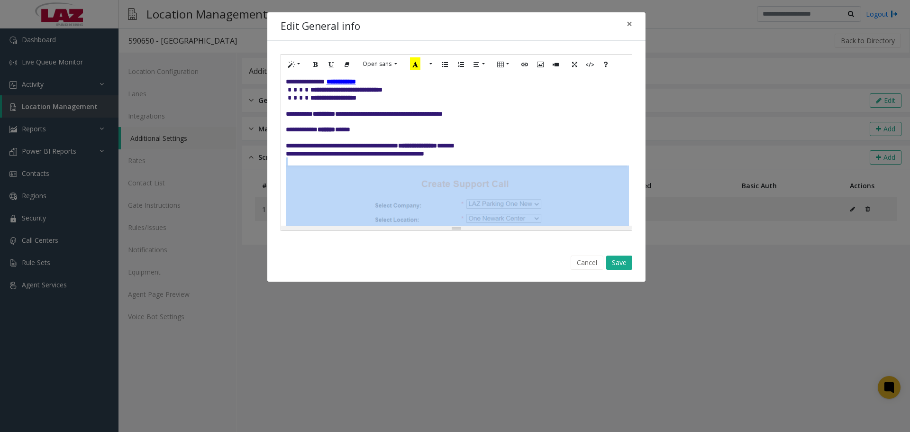
scroll to position [190, 0]
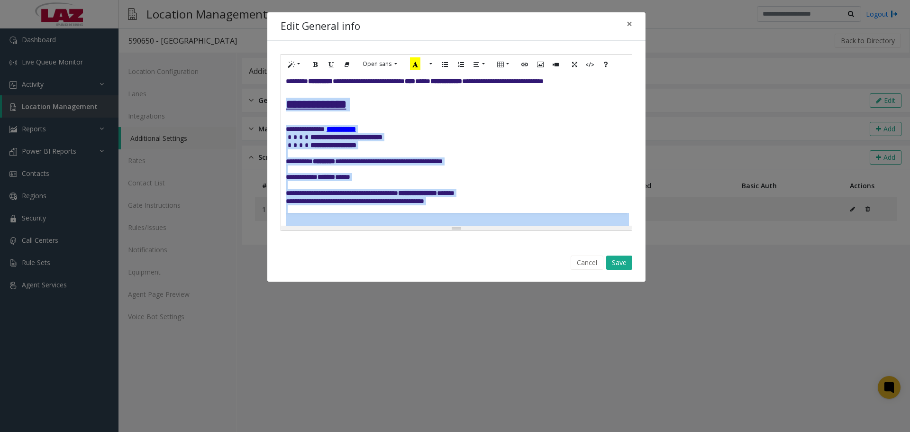
drag, startPoint x: 561, startPoint y: 168, endPoint x: 282, endPoint y: 109, distance: 284.9
click at [282, 109] on div "**********" at bounding box center [456, 150] width 351 height 152
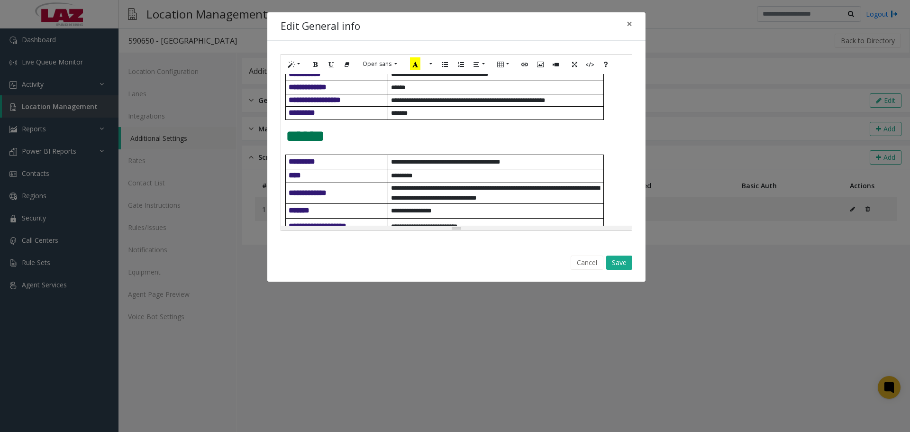
scroll to position [197, 0]
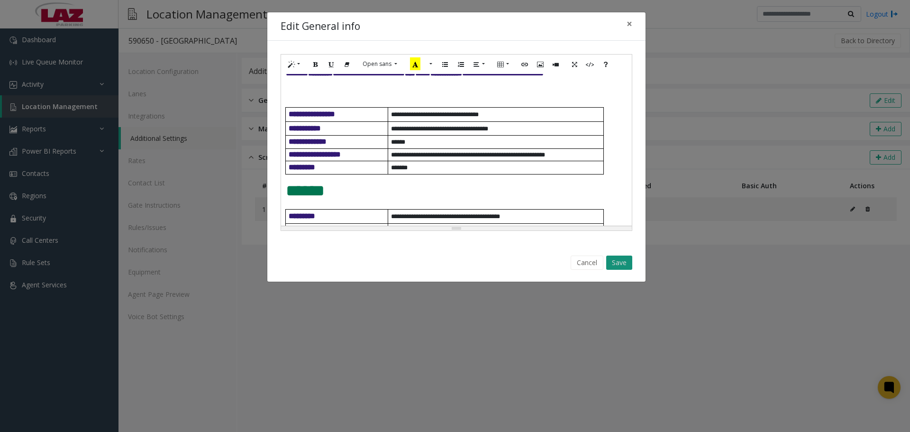
click at [621, 266] on button "Save" at bounding box center [619, 262] width 26 height 14
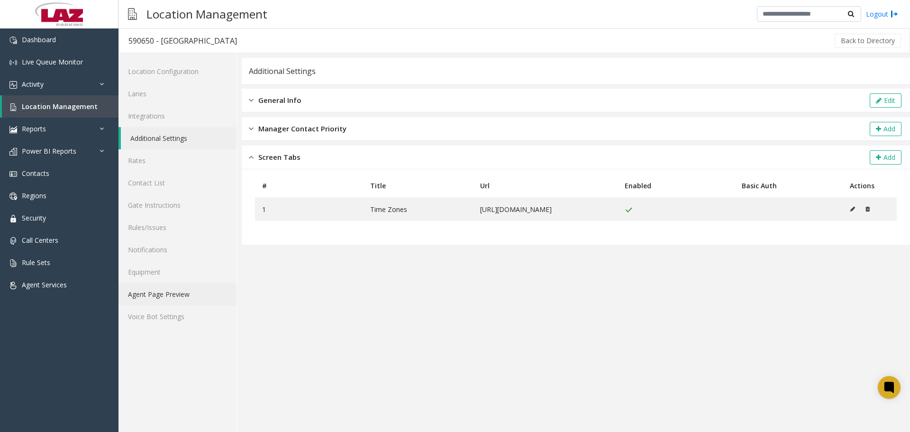
click at [162, 297] on link "Agent Page Preview" at bounding box center [177, 294] width 118 height 22
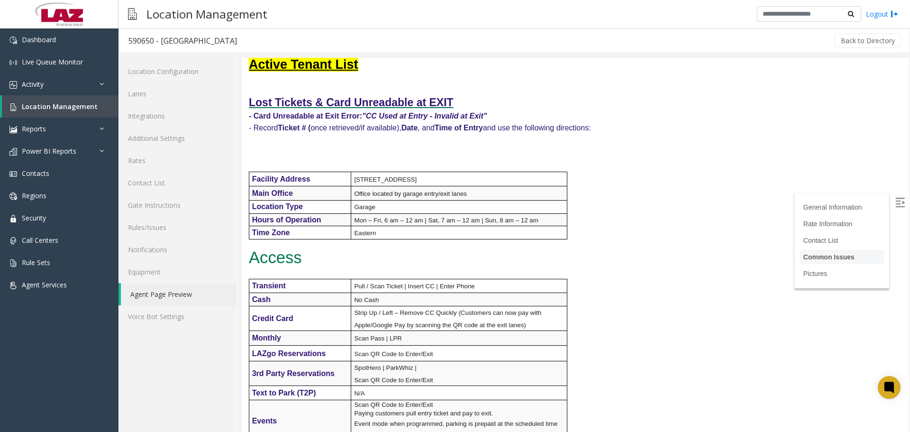
scroll to position [284, 0]
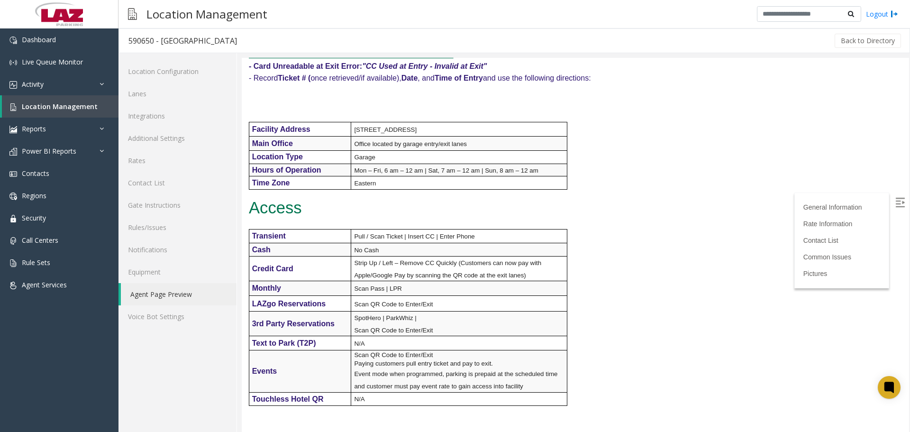
drag, startPoint x: 1151, startPoint y: 160, endPoint x: 908, endPoint y: 65, distance: 261.2
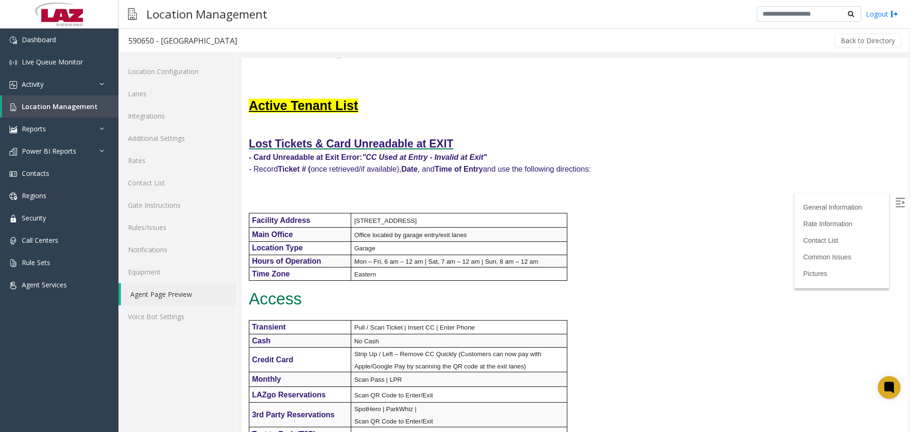
scroll to position [0, 0]
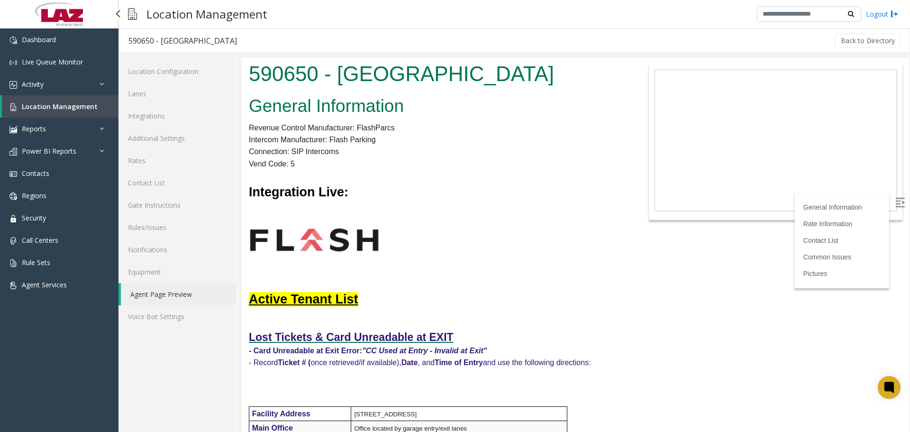
click at [45, 112] on link "Location Management" at bounding box center [60, 106] width 117 height 22
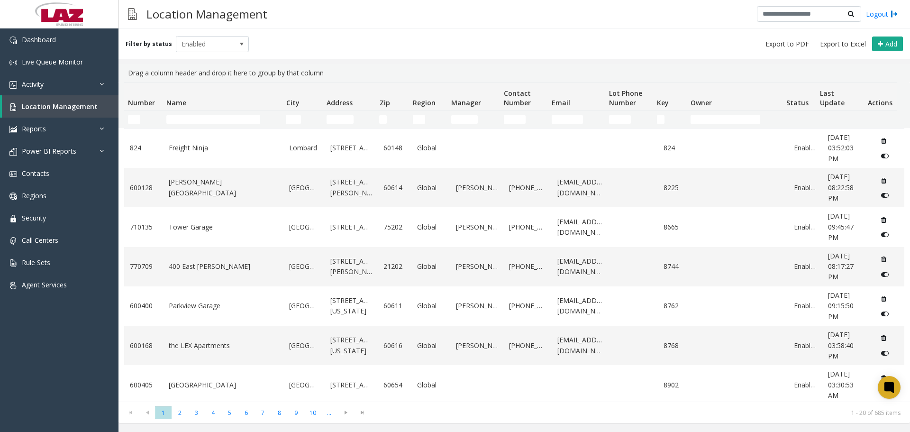
click at [200, 124] on td "Name Filter" at bounding box center [222, 119] width 119 height 17
click at [200, 120] on input "Name Filter" at bounding box center [213, 119] width 94 height 9
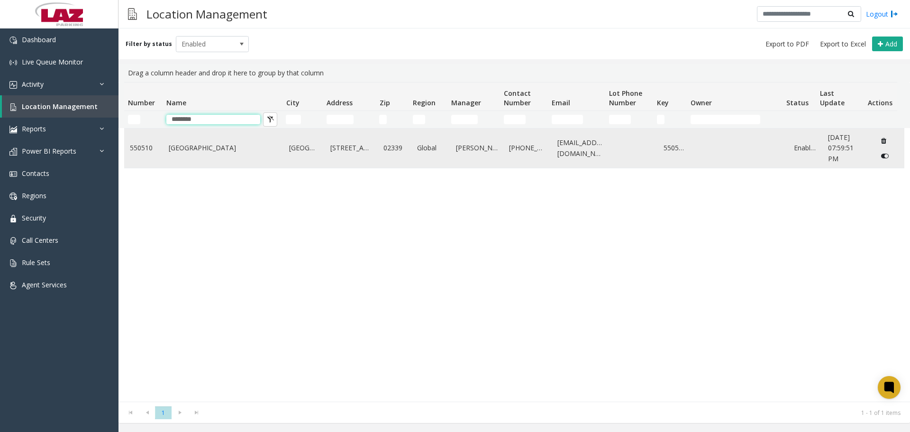
type input "********"
click at [213, 154] on td "Portwalk Place" at bounding box center [223, 147] width 121 height 39
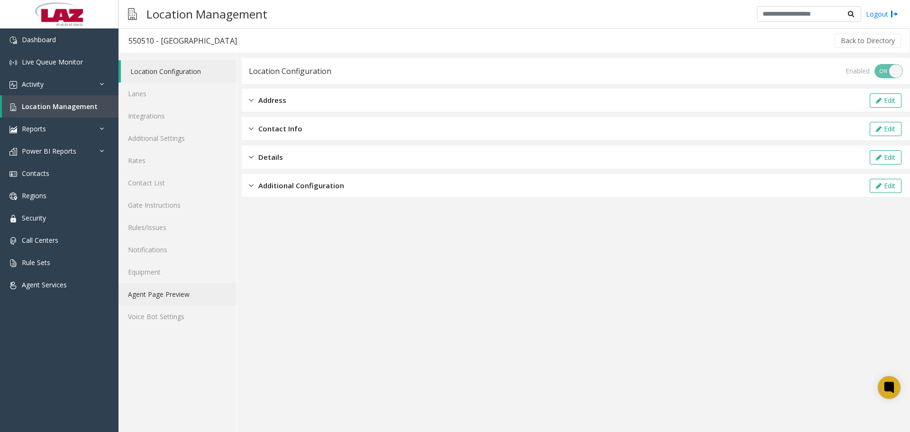
click at [146, 296] on link "Agent Page Preview" at bounding box center [177, 294] width 118 height 22
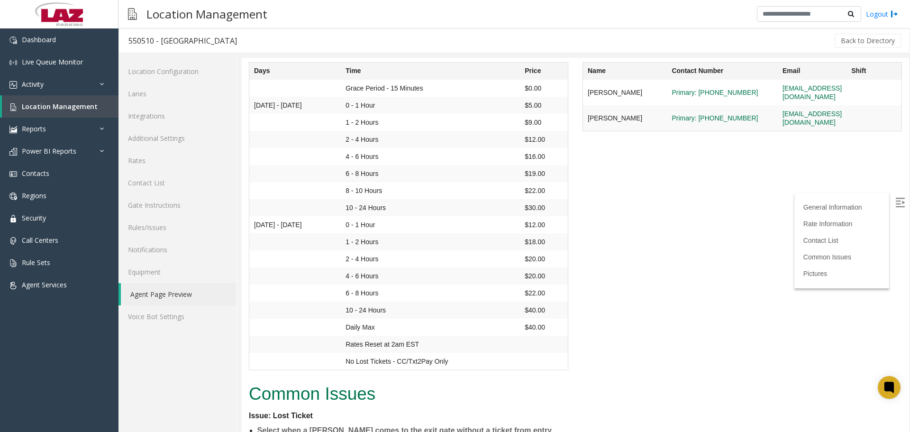
scroll to position [806, 0]
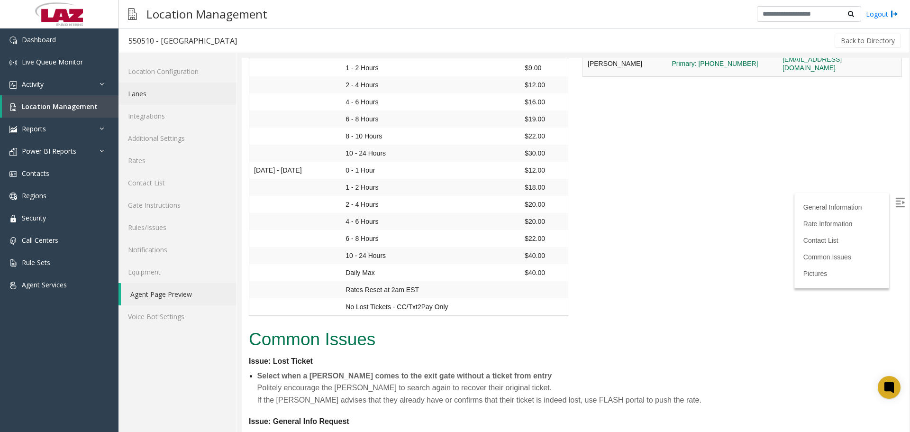
click at [162, 98] on link "Lanes" at bounding box center [177, 93] width 118 height 22
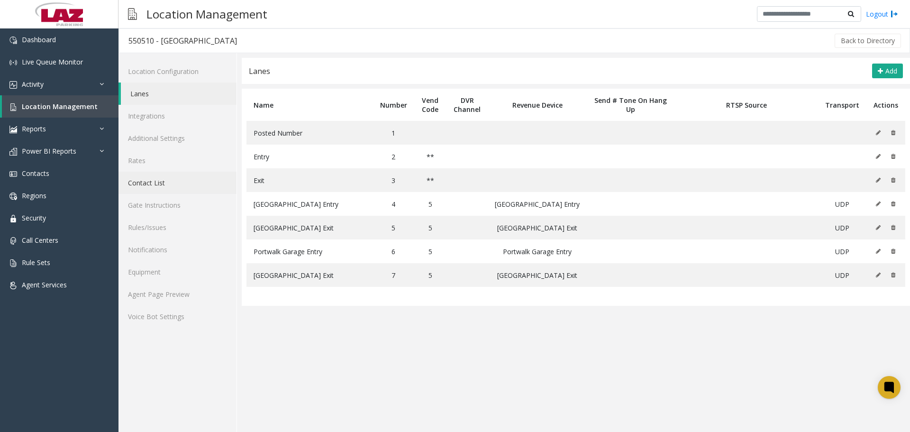
click at [162, 185] on link "Contact List" at bounding box center [177, 183] width 118 height 22
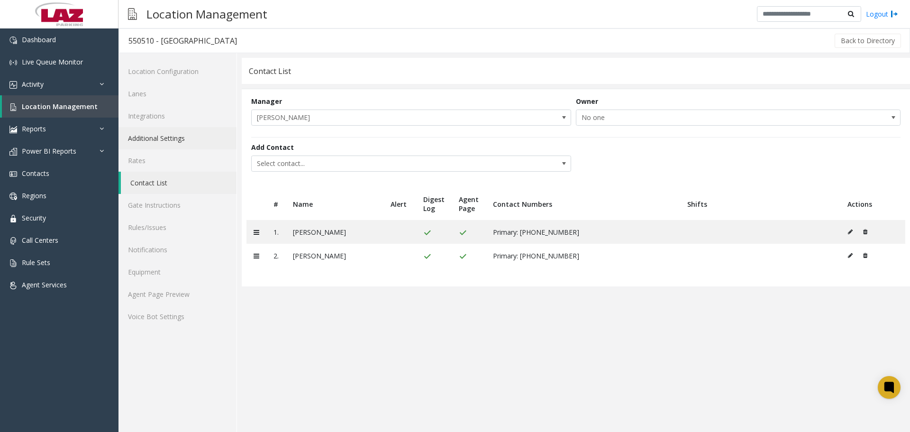
click at [173, 140] on link "Additional Settings" at bounding box center [177, 138] width 118 height 22
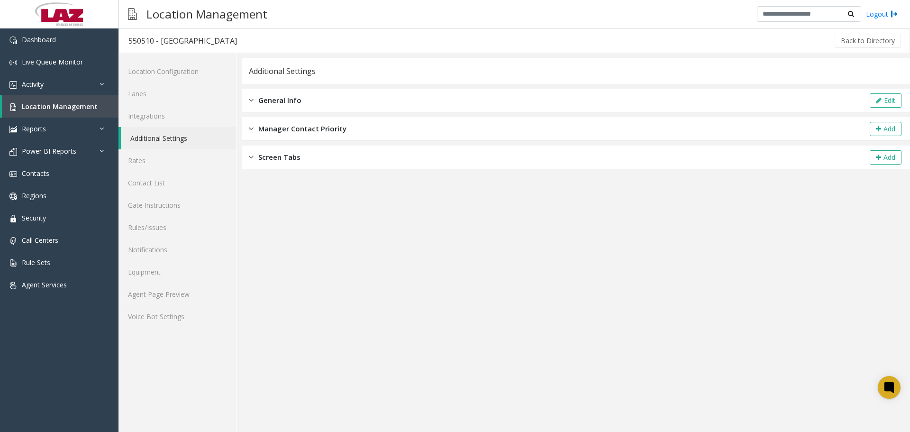
click at [292, 155] on span "Screen Tabs" at bounding box center [279, 157] width 42 height 11
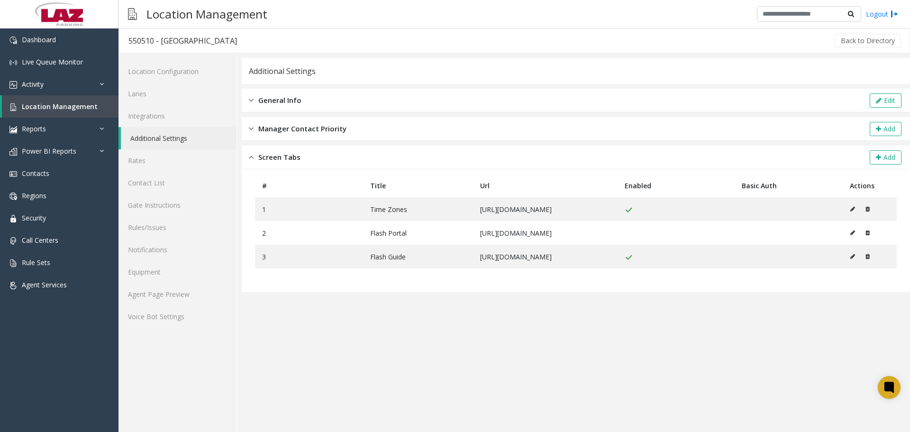
scroll to position [0, 17]
click at [870, 236] on icon at bounding box center [867, 233] width 4 height 6
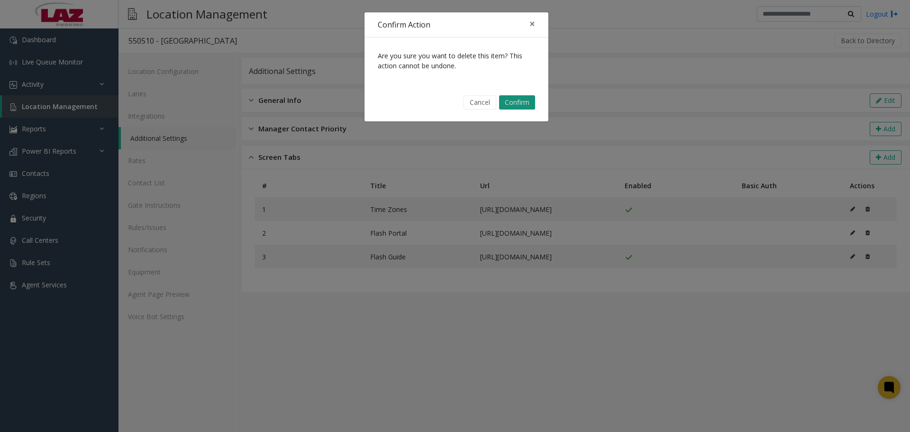
click at [519, 103] on button "Confirm" at bounding box center [517, 102] width 36 height 14
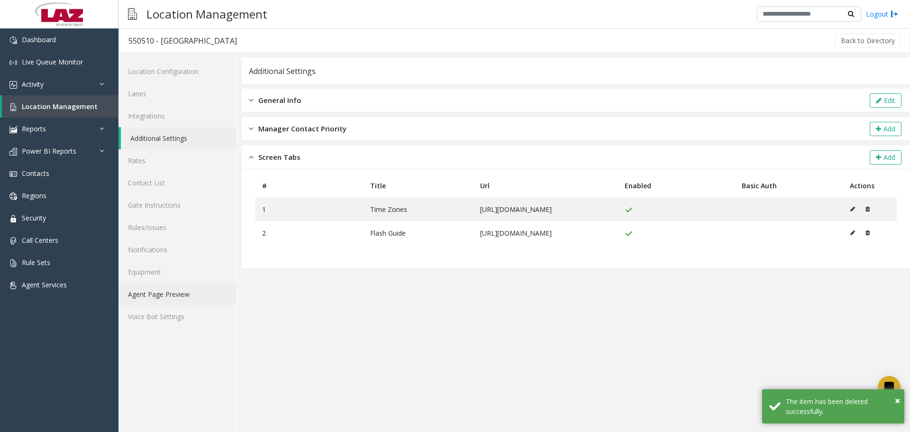
click at [183, 297] on link "Agent Page Preview" at bounding box center [177, 294] width 118 height 22
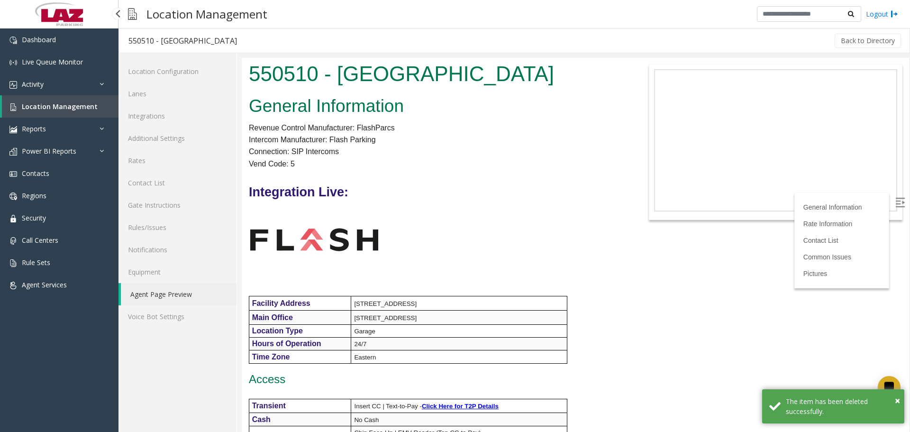
click at [61, 100] on link "Location Management" at bounding box center [60, 106] width 117 height 22
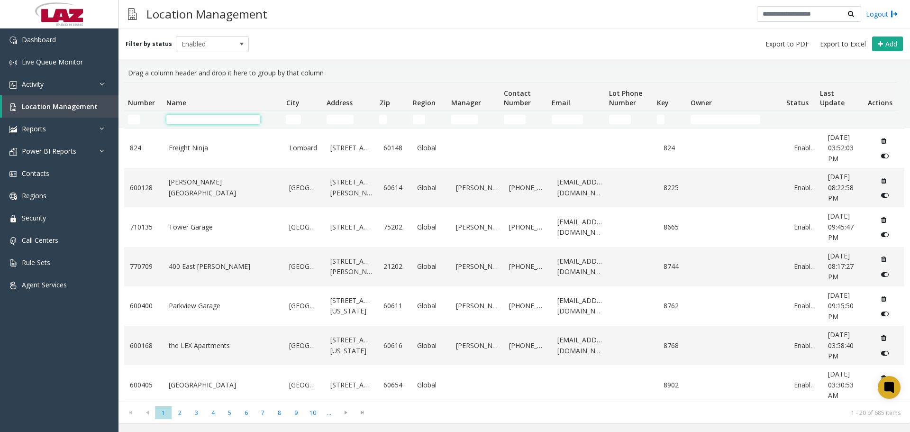
click at [195, 119] on input "Name Filter" at bounding box center [213, 119] width 94 height 9
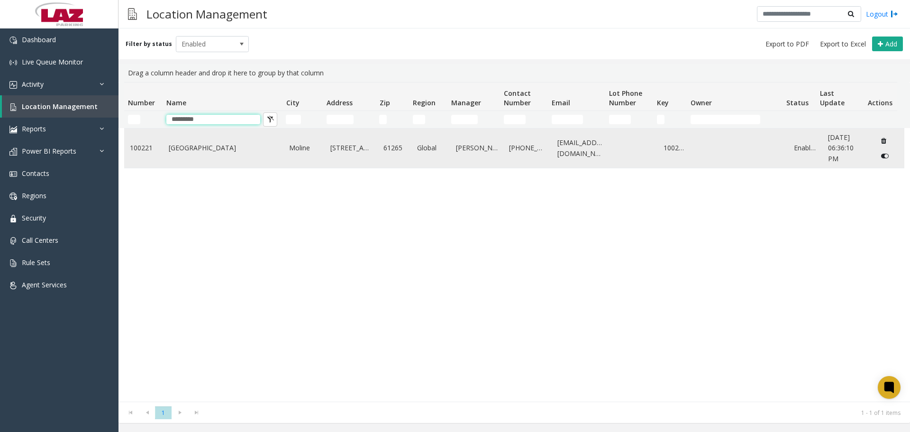
type input "*********"
click at [199, 156] on td "Quad City International Airport" at bounding box center [223, 147] width 121 height 39
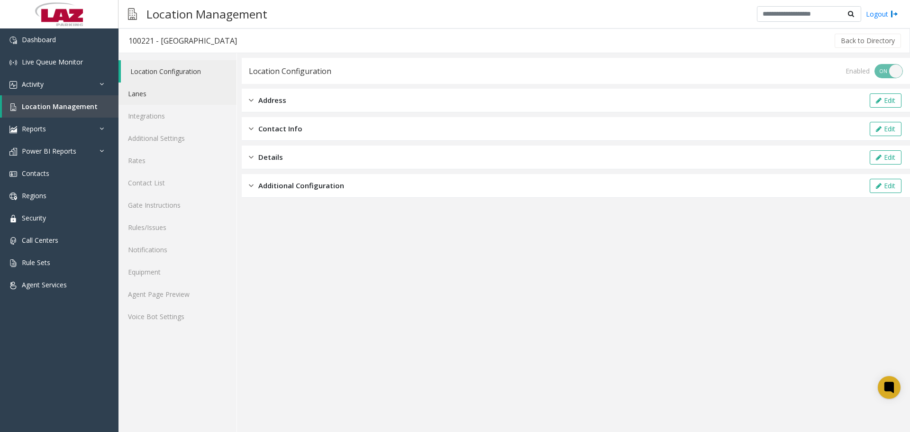
click at [174, 100] on link "Lanes" at bounding box center [177, 93] width 118 height 22
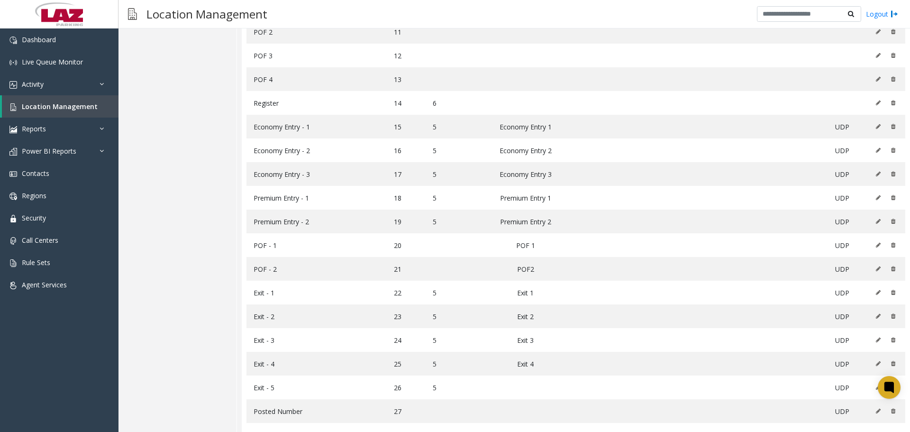
scroll to position [348, 0]
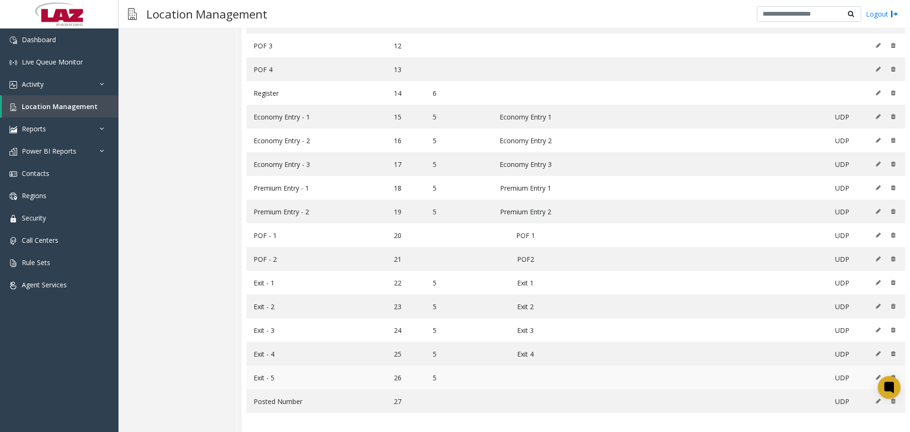
click at [876, 376] on icon at bounding box center [878, 377] width 5 height 6
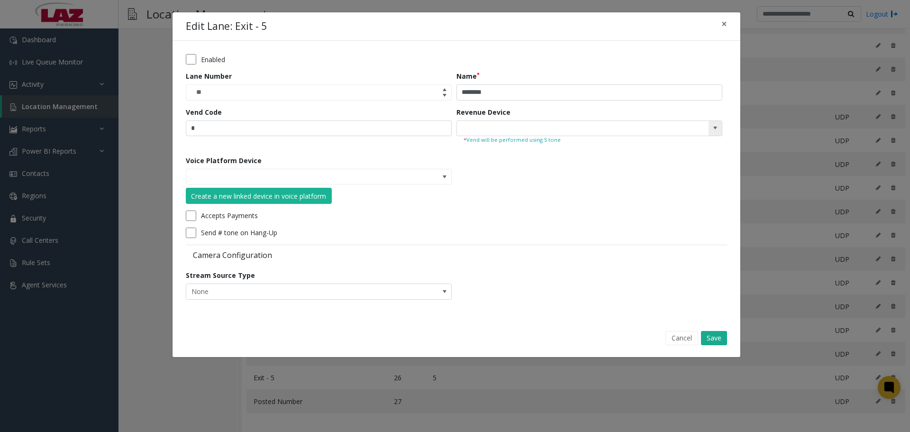
click at [544, 129] on input at bounding box center [563, 128] width 212 height 15
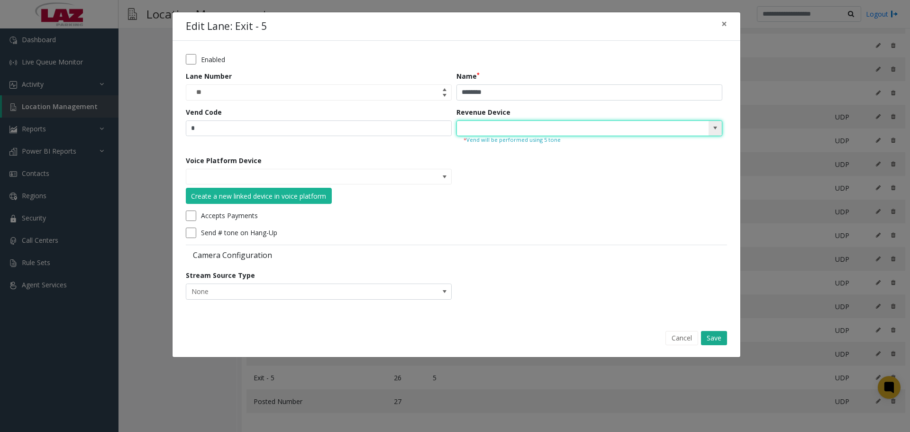
click at [718, 127] on span at bounding box center [715, 128] width 8 height 8
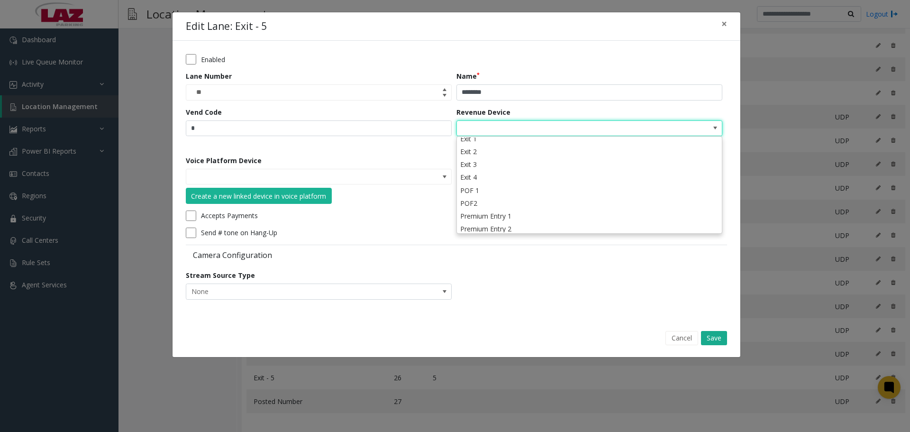
scroll to position [60, 0]
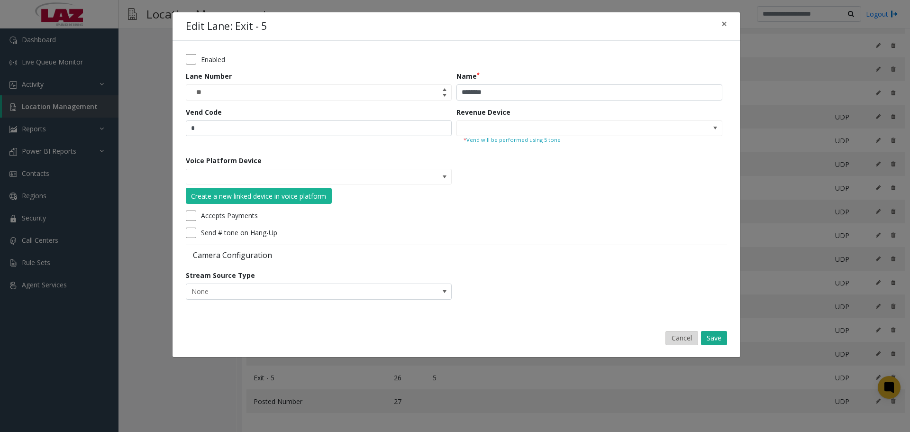
click at [678, 339] on button "Cancel" at bounding box center [681, 338] width 33 height 14
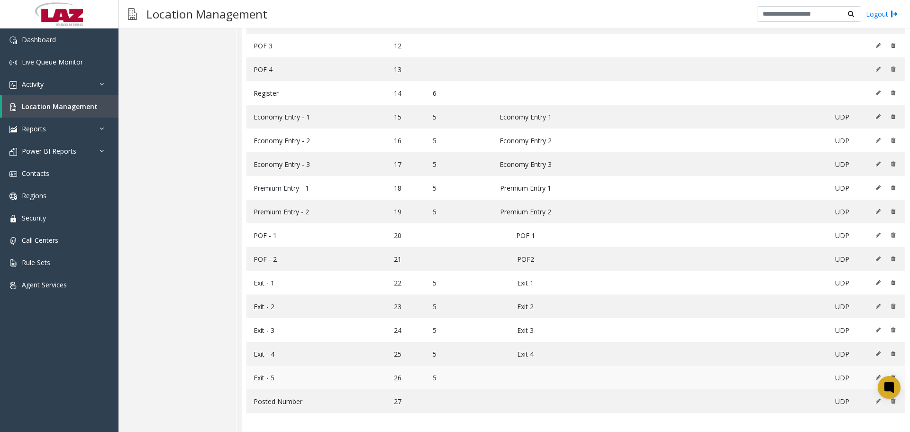
click at [876, 379] on icon at bounding box center [878, 377] width 5 height 6
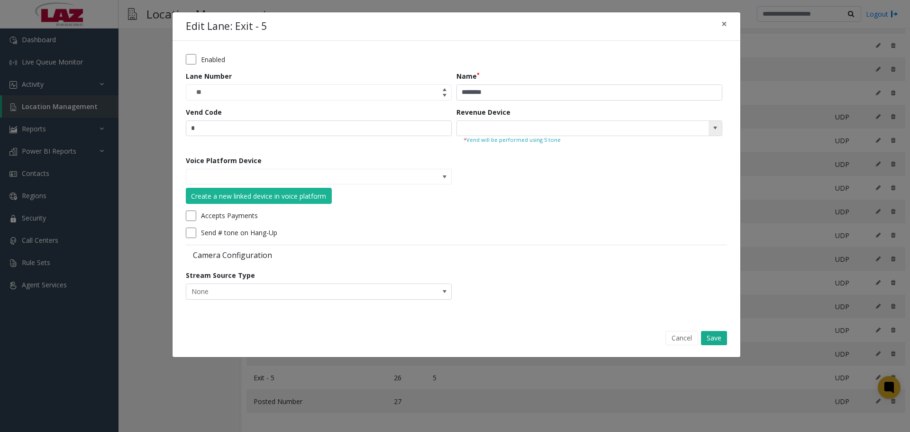
click at [700, 134] on kendo-searchbar at bounding box center [589, 128] width 265 height 15
click at [710, 136] on small "* Vend will be performed using 5 tone" at bounding box center [590, 140] width 252 height 8
click at [714, 131] on span at bounding box center [715, 128] width 8 height 8
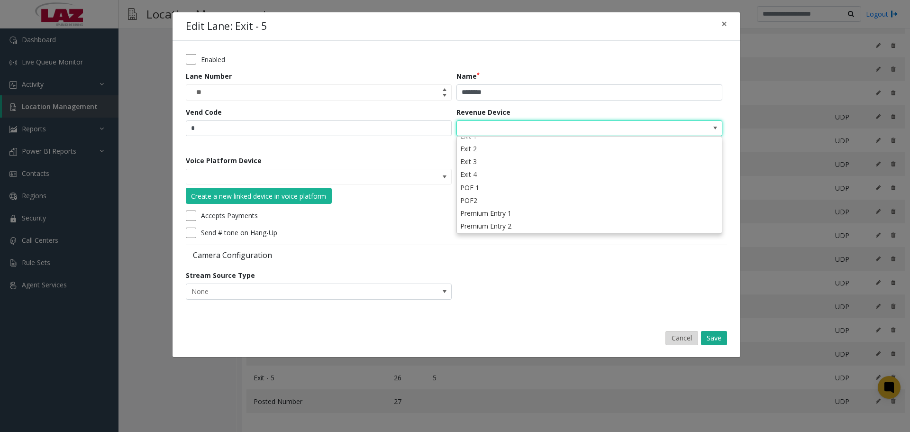
click at [691, 340] on button "Cancel" at bounding box center [681, 338] width 33 height 14
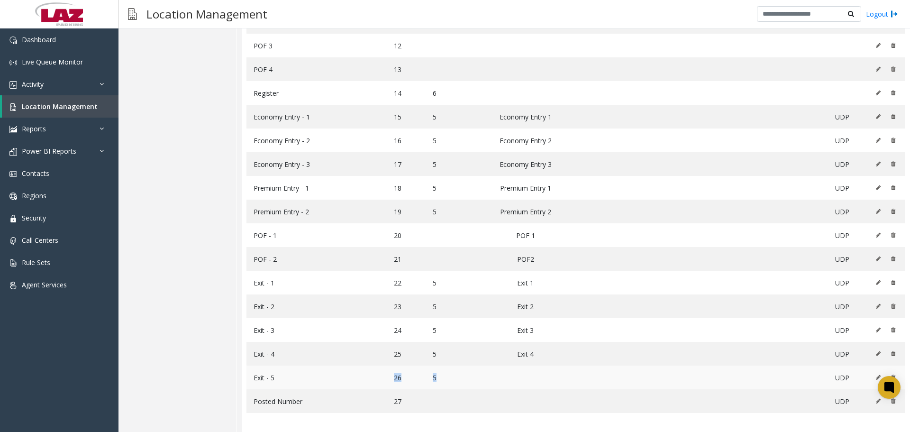
drag, startPoint x: 444, startPoint y: 376, endPoint x: 383, endPoint y: 379, distance: 61.2
click at [383, 379] on tr "Exit - 5 26 5 UDP" at bounding box center [575, 377] width 659 height 24
click at [96, 365] on div "Dashboard Live Queue Monitor Activity Daily Activity Lane Activity Agent Activi…" at bounding box center [59, 226] width 118 height 397
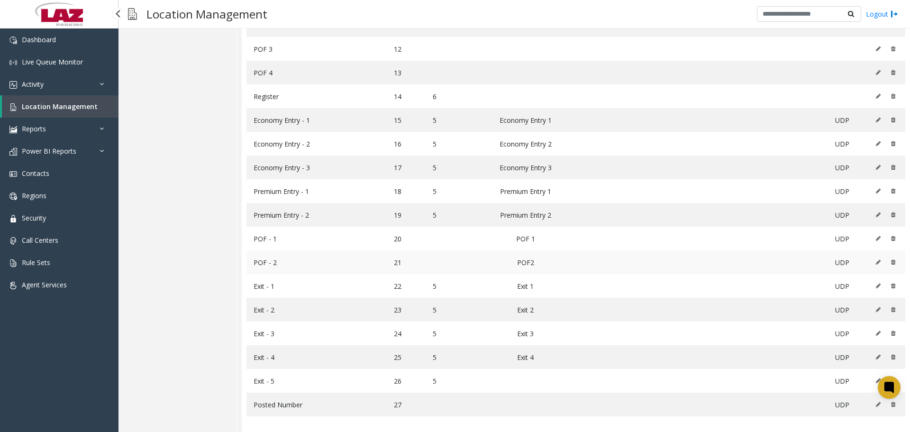
scroll to position [348, 0]
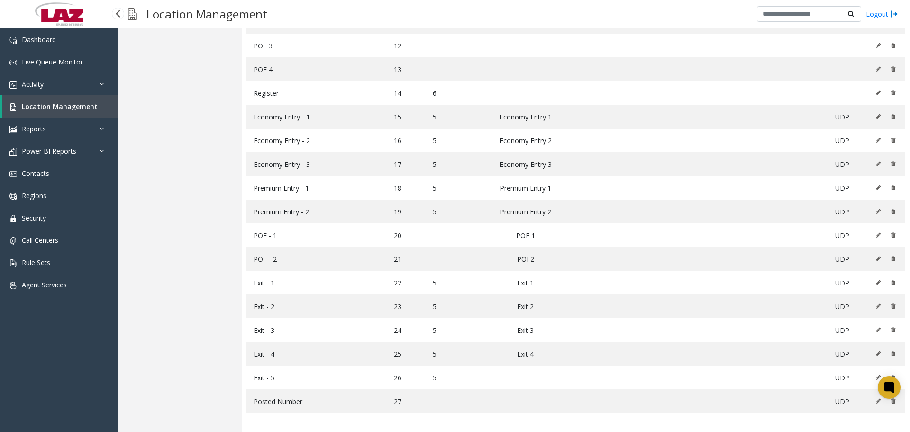
click at [60, 103] on span "Location Management" at bounding box center [60, 106] width 76 height 9
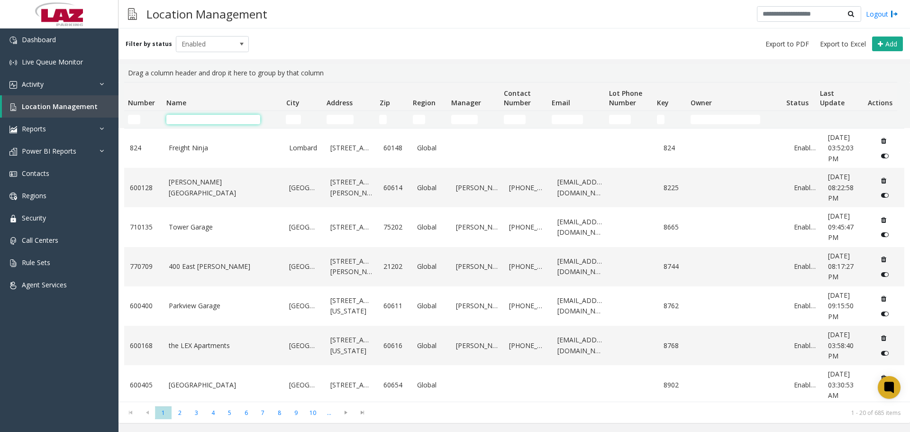
click at [172, 118] on input "Name Filter" at bounding box center [213, 119] width 94 height 9
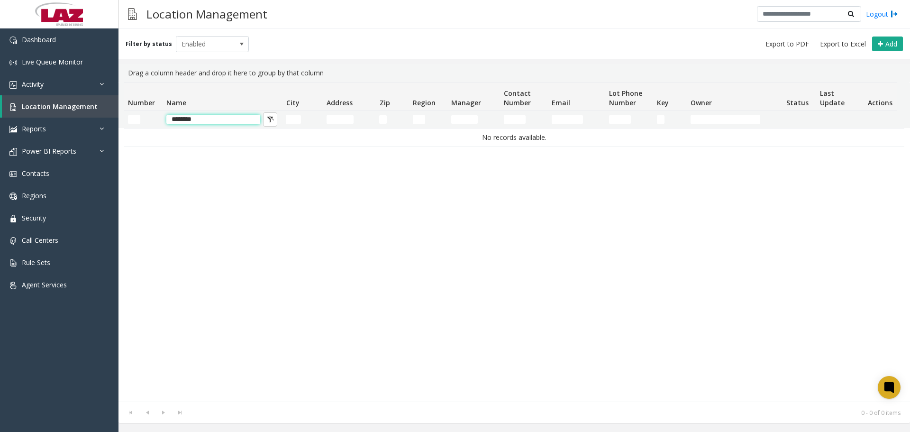
click at [200, 120] on input "********" at bounding box center [213, 119] width 94 height 9
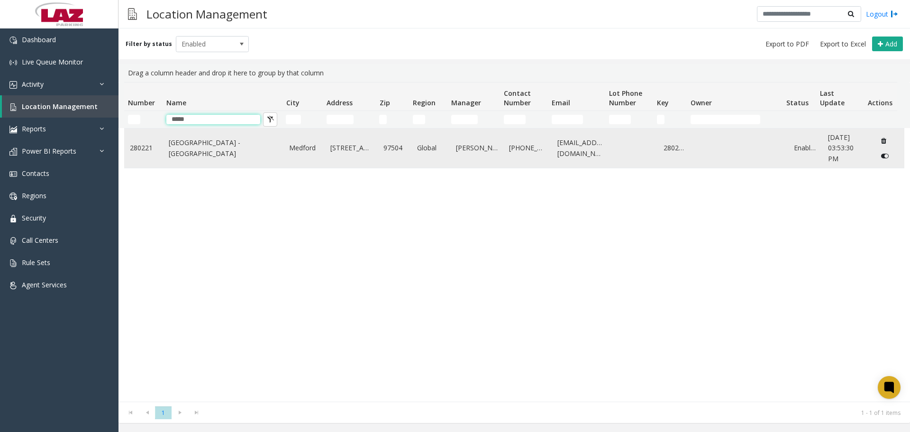
type input "*****"
click at [217, 155] on link "Rogue Valley International - Medford Airport" at bounding box center [223, 147] width 109 height 21
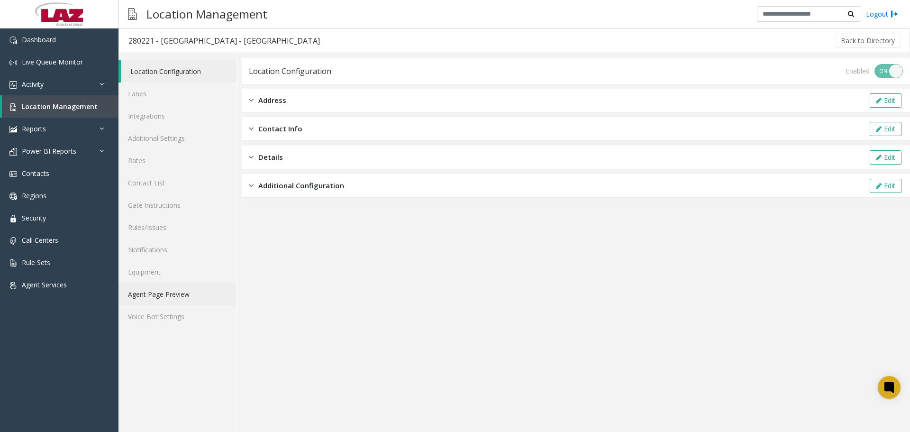
click at [176, 290] on link "Agent Page Preview" at bounding box center [177, 294] width 118 height 22
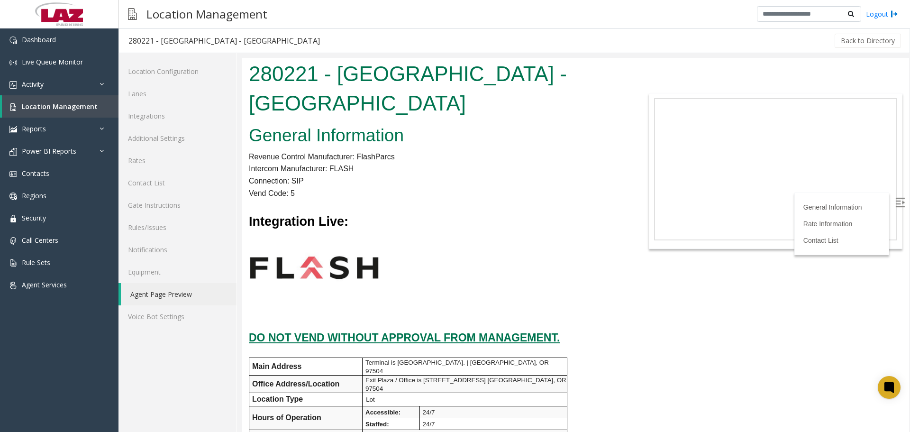
scroll to position [47, 0]
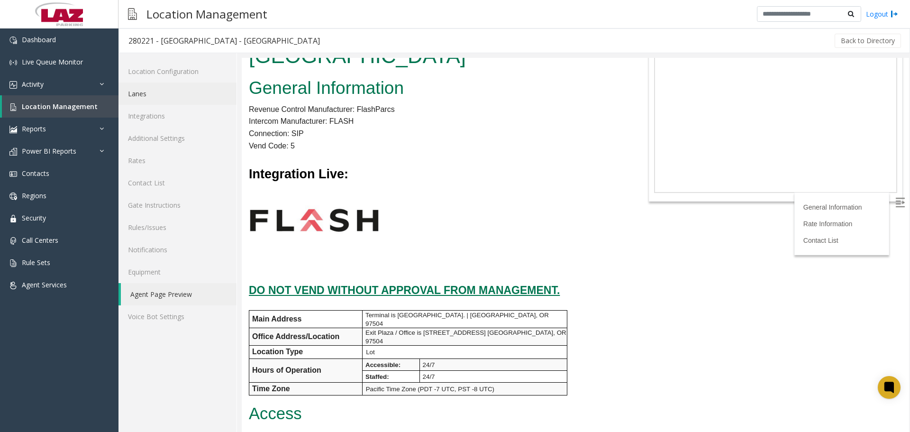
click at [151, 97] on link "Lanes" at bounding box center [177, 93] width 118 height 22
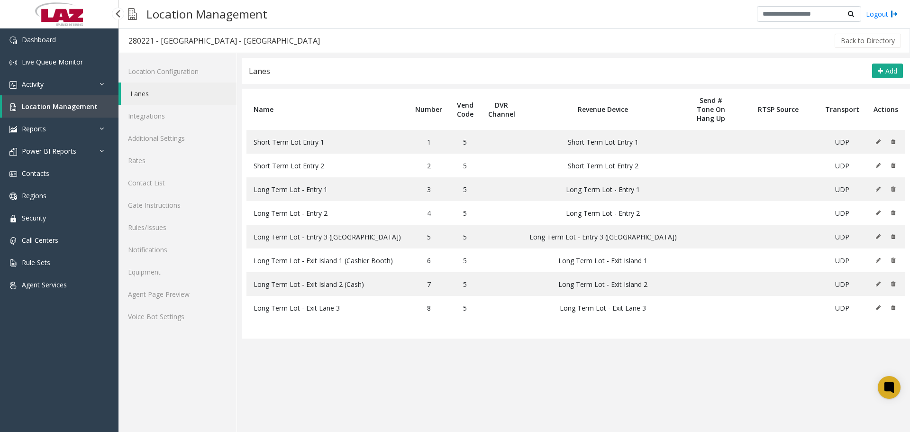
click at [78, 106] on span "Location Management" at bounding box center [60, 106] width 76 height 9
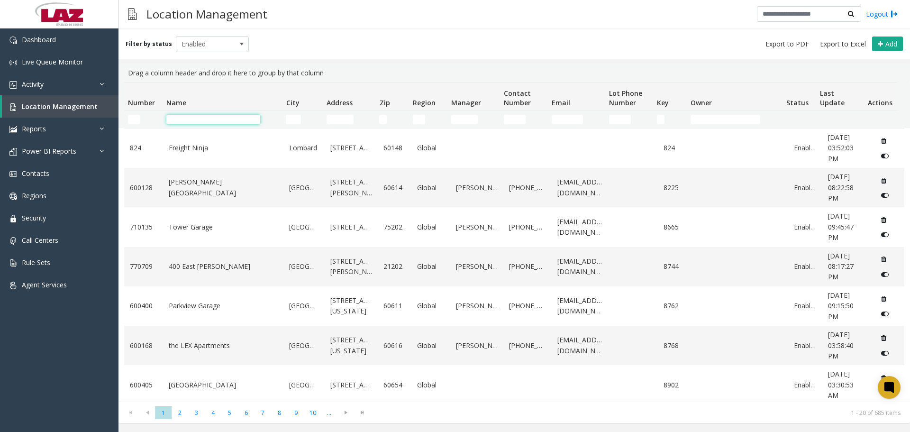
drag, startPoint x: 172, startPoint y: 120, endPoint x: 168, endPoint y: 115, distance: 6.2
click at [172, 119] on input "Name Filter" at bounding box center [213, 119] width 94 height 9
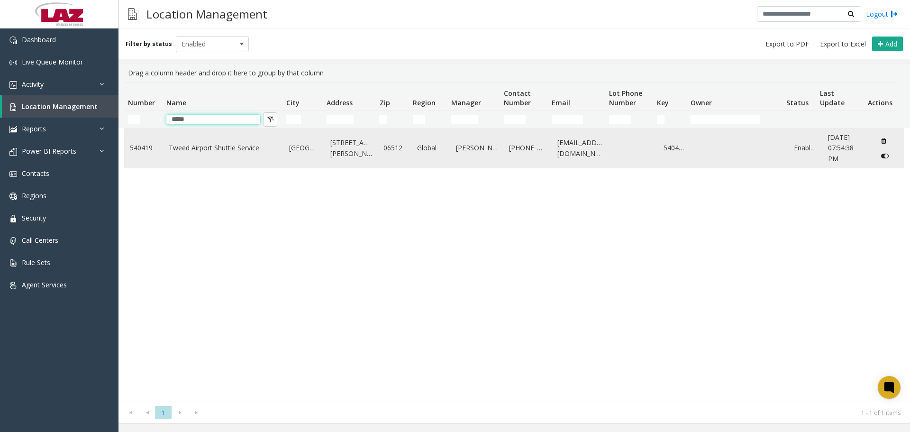
type input "*****"
click at [223, 156] on td "Tweed Airport Shuttle Service" at bounding box center [223, 147] width 121 height 39
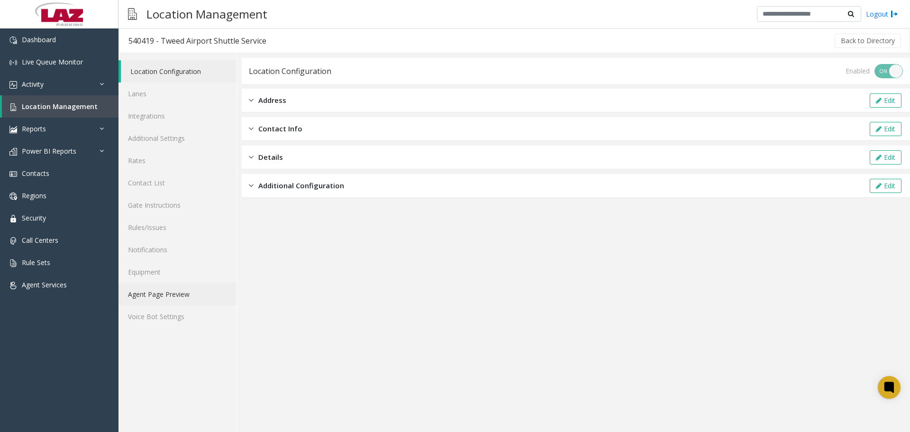
click at [170, 290] on link "Agent Page Preview" at bounding box center [177, 294] width 118 height 22
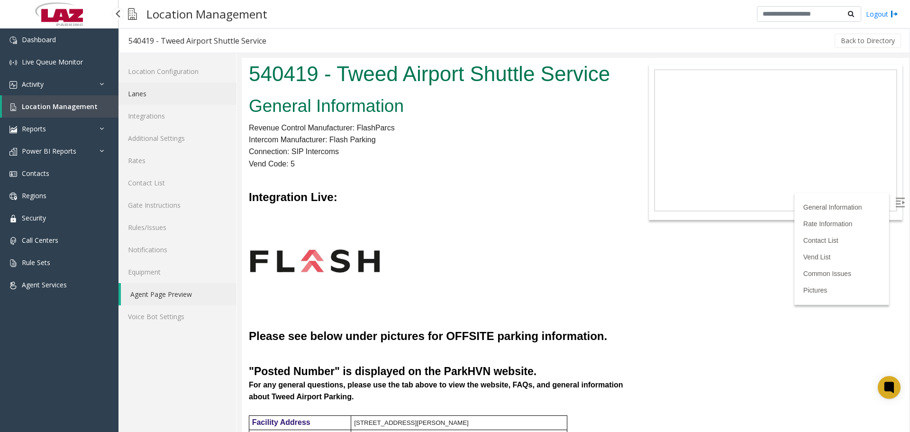
click at [144, 98] on link "Lanes" at bounding box center [177, 93] width 118 height 22
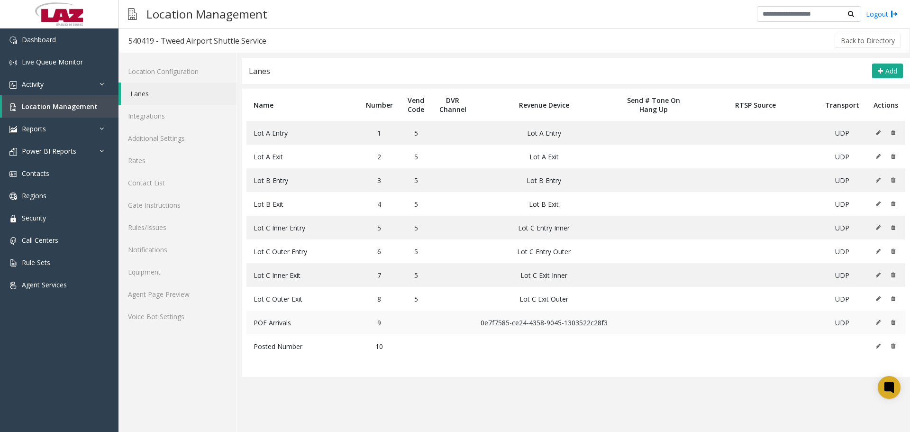
click at [880, 323] on icon at bounding box center [878, 322] width 5 height 6
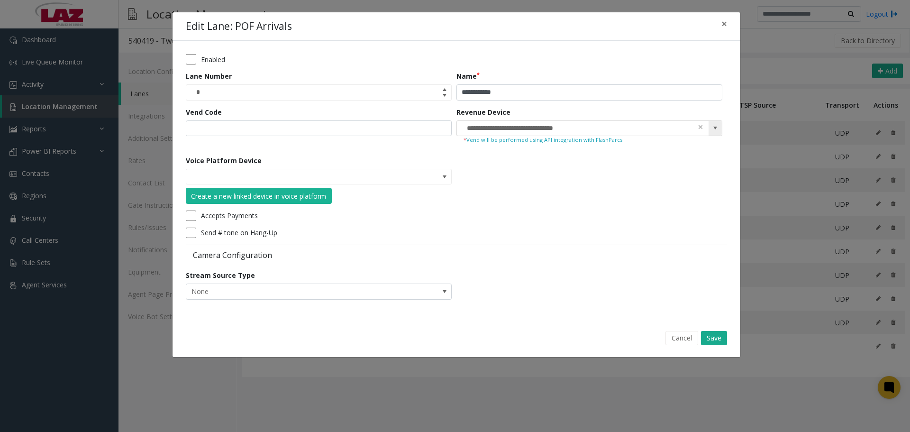
click at [688, 127] on kendo-searchbar "**********" at bounding box center [589, 128] width 265 height 15
click at [700, 134] on kendo-searchbar "**********" at bounding box center [589, 128] width 265 height 15
click at [710, 133] on span at bounding box center [715, 128] width 13 height 15
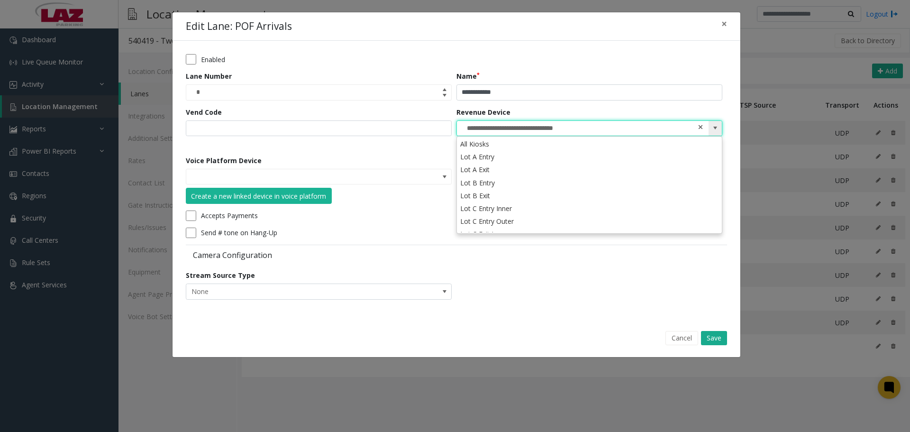
click at [699, 128] on span at bounding box center [700, 127] width 7 height 10
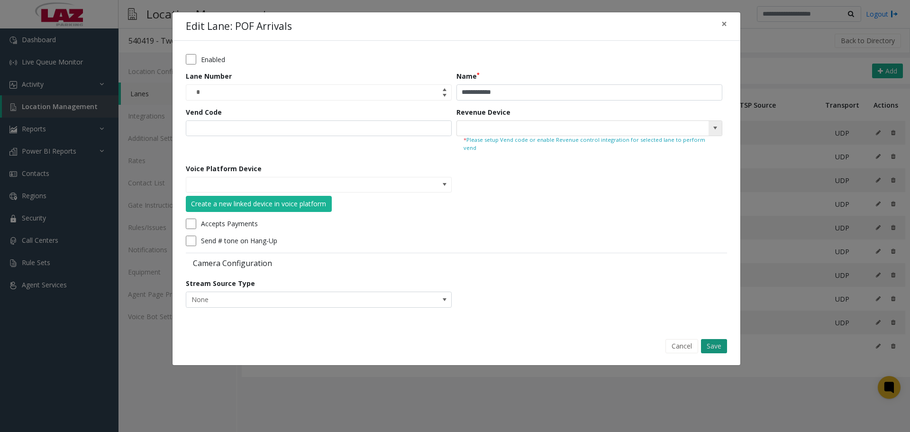
click at [711, 339] on button "Save" at bounding box center [714, 346] width 26 height 14
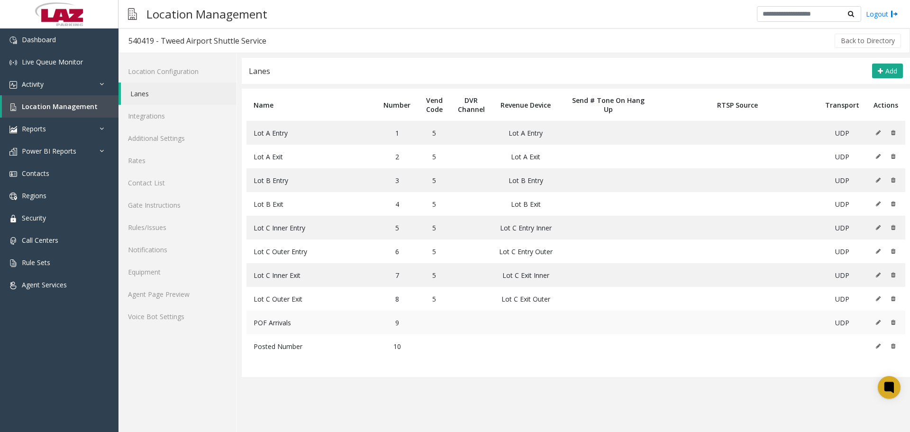
click at [880, 323] on icon at bounding box center [878, 322] width 5 height 6
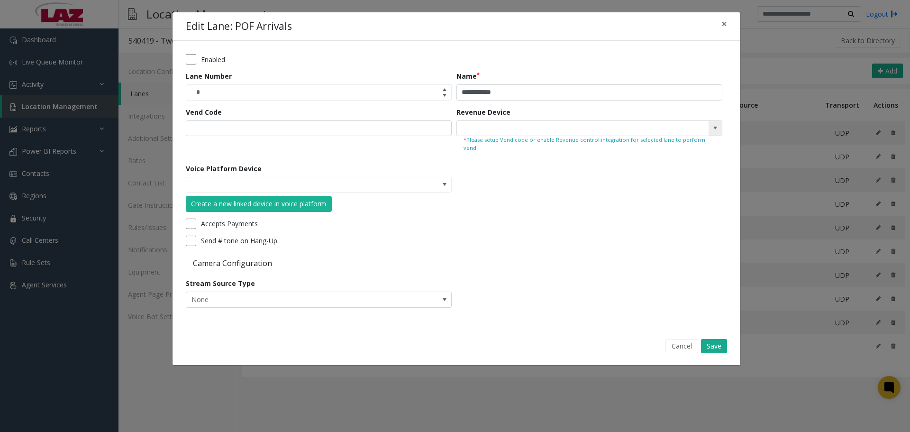
click at [718, 127] on span at bounding box center [715, 128] width 8 height 8
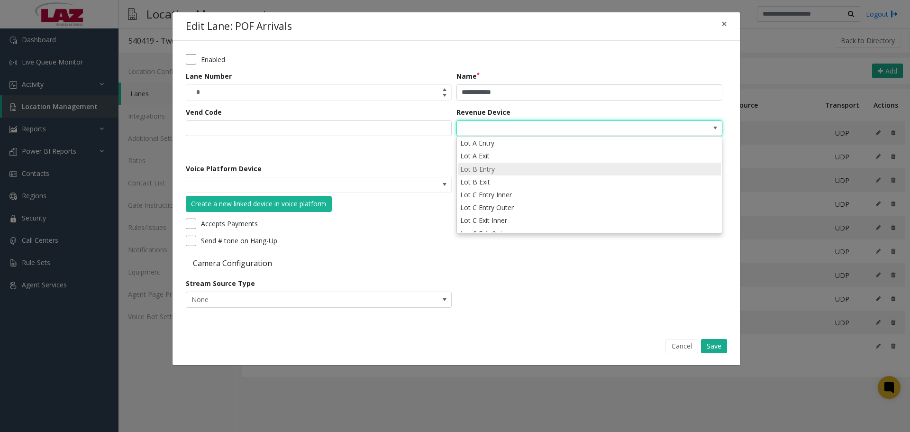
scroll to position [21, 0]
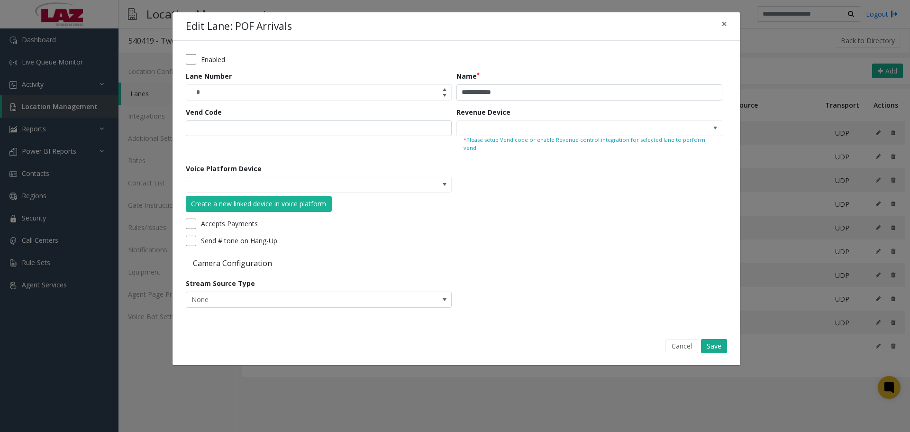
drag, startPoint x: 680, startPoint y: 280, endPoint x: 685, endPoint y: 291, distance: 12.5
click at [683, 288] on form "**********" at bounding box center [456, 184] width 541 height 260
click at [691, 339] on button "Cancel" at bounding box center [681, 346] width 33 height 14
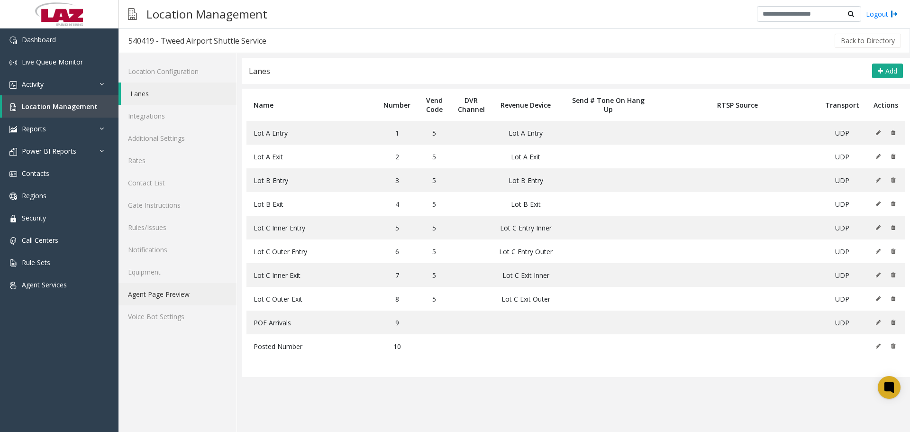
click at [165, 295] on link "Agent Page Preview" at bounding box center [177, 294] width 118 height 22
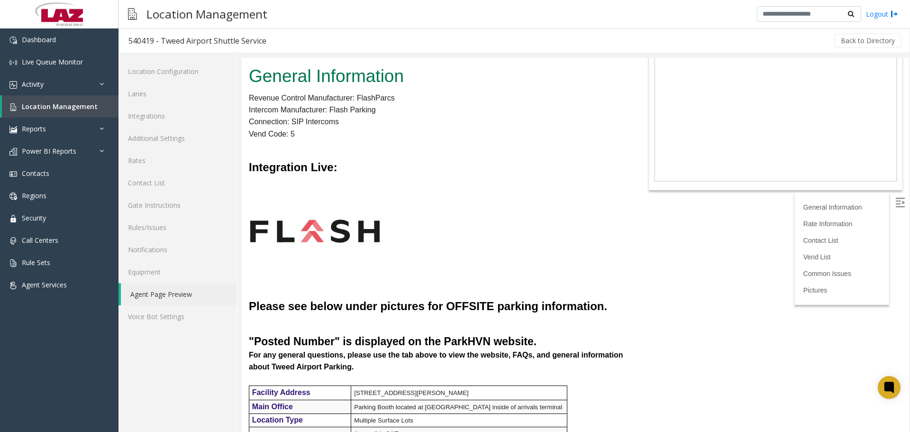
scroll to position [142, 0]
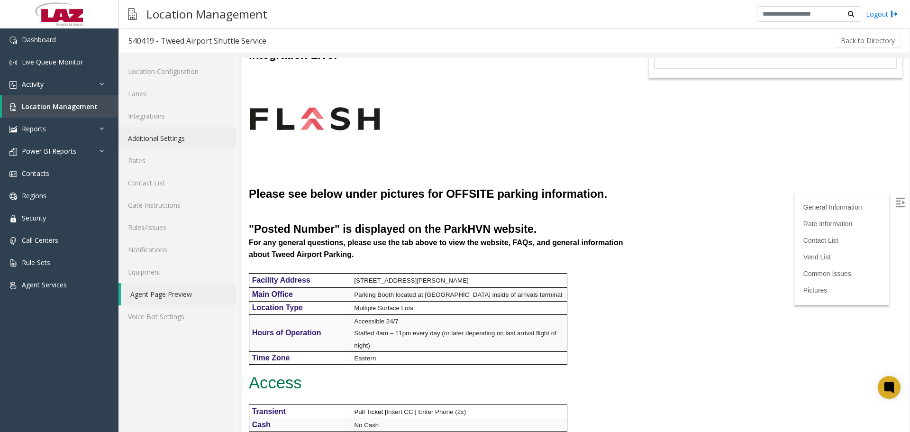
click at [147, 131] on link "Additional Settings" at bounding box center [177, 138] width 118 height 22
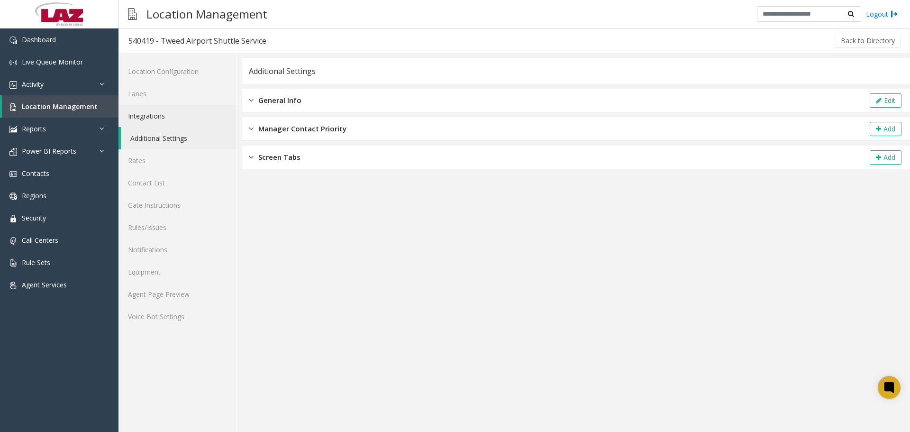
click at [193, 118] on link "Integrations" at bounding box center [177, 116] width 118 height 22
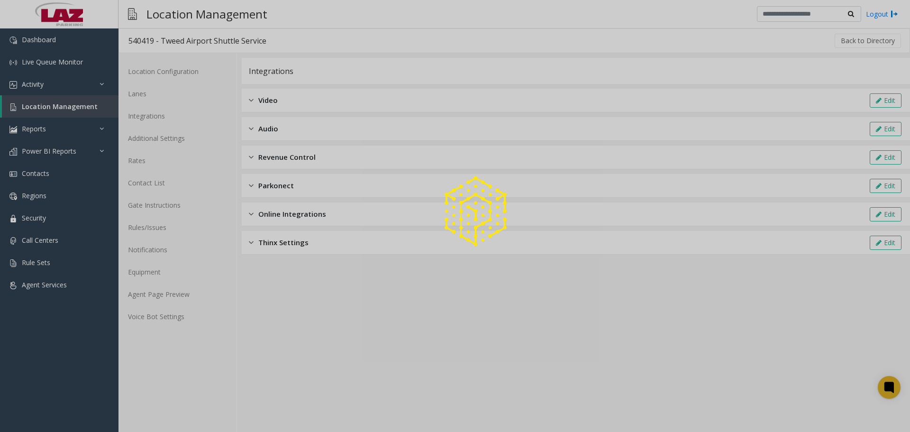
click at [196, 138] on div at bounding box center [455, 216] width 910 height 432
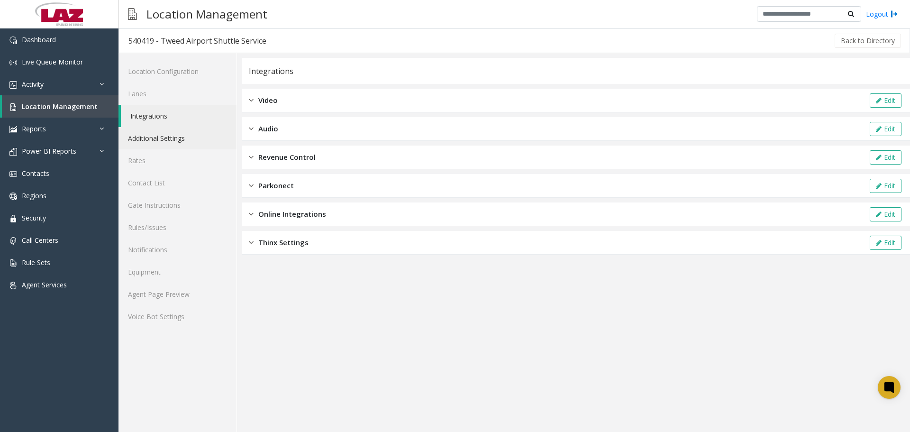
click at [187, 139] on link "Additional Settings" at bounding box center [177, 138] width 118 height 22
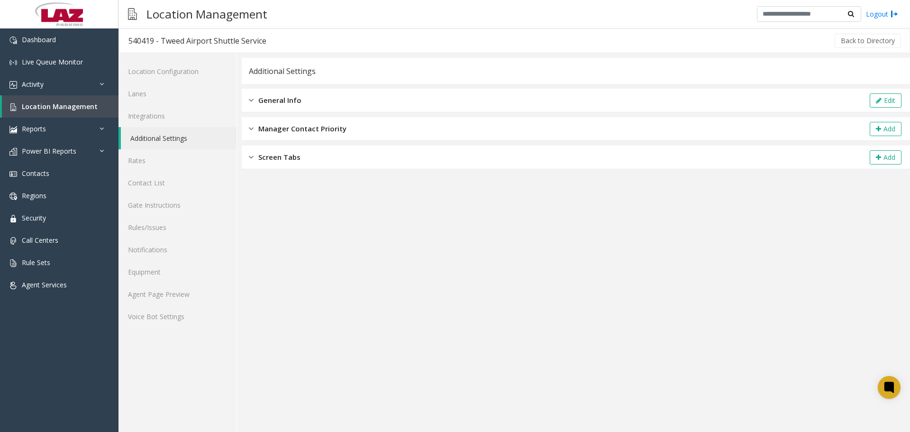
click at [652, 171] on app-general-info "**********" at bounding box center [576, 245] width 668 height 374
click at [262, 155] on span "Screen Tabs" at bounding box center [279, 157] width 42 height 11
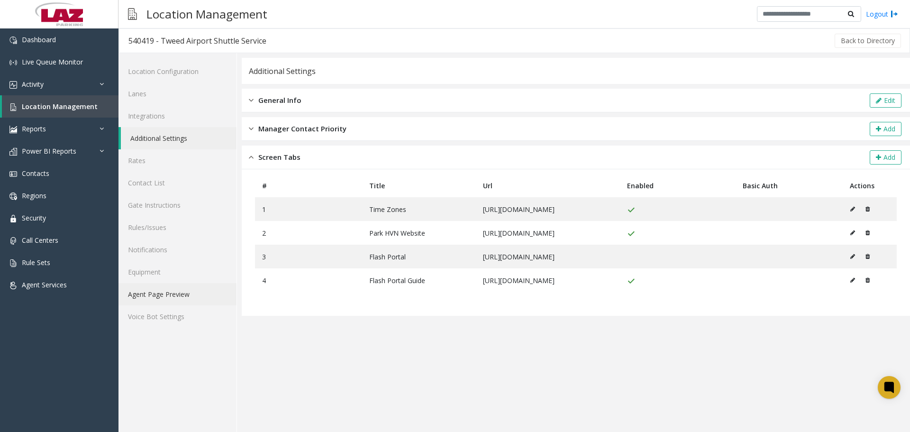
click at [155, 289] on link "Agent Page Preview" at bounding box center [177, 294] width 118 height 22
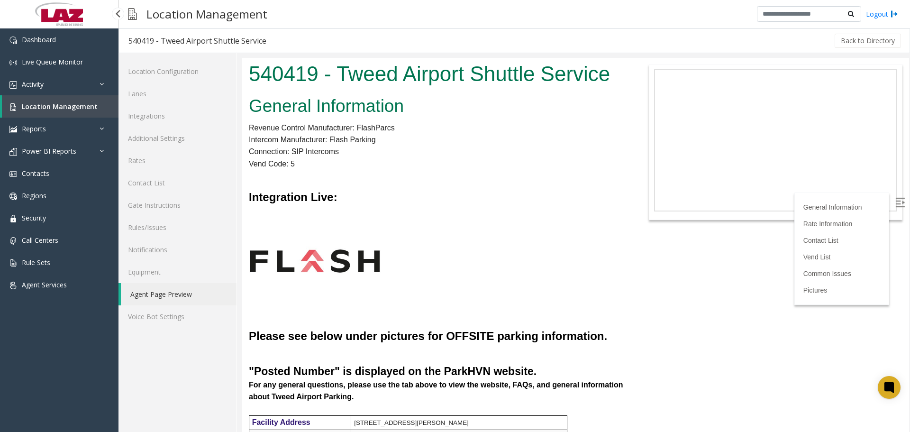
click at [47, 105] on span "Location Management" at bounding box center [60, 106] width 76 height 9
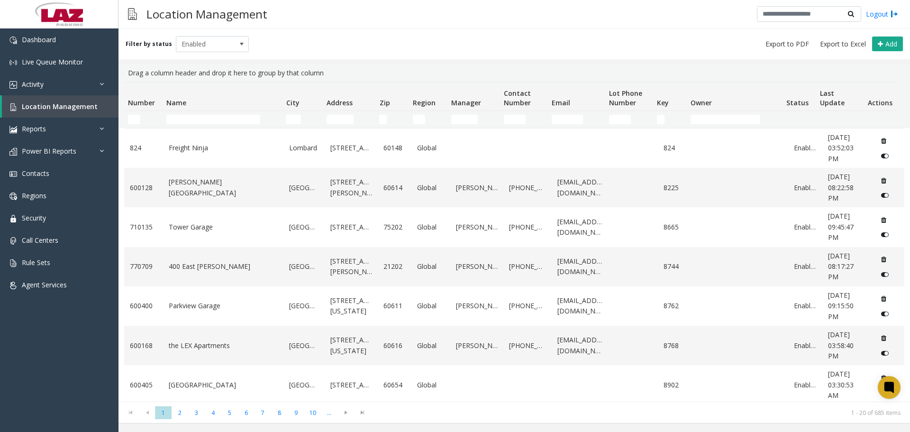
click at [227, 111] on td "Name Filter" at bounding box center [222, 119] width 119 height 17
click at [227, 116] on input "Name Filter" at bounding box center [213, 119] width 94 height 9
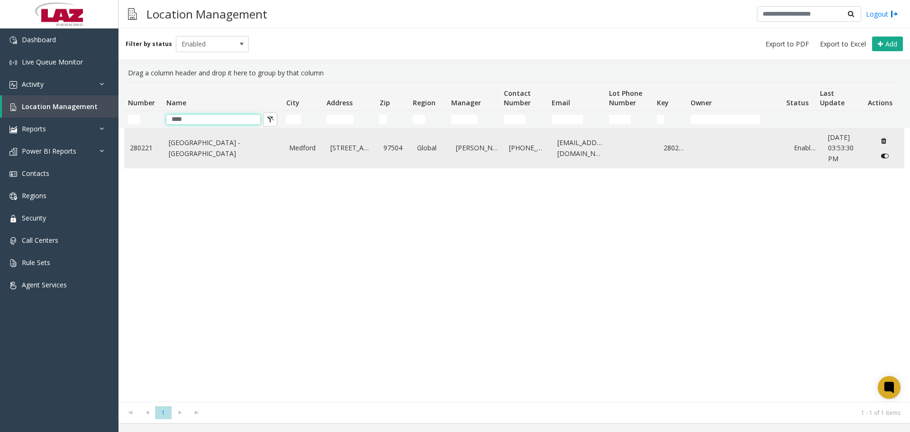
type input "****"
click at [213, 152] on link "Rogue Valley International - Medford Airport" at bounding box center [223, 147] width 109 height 21
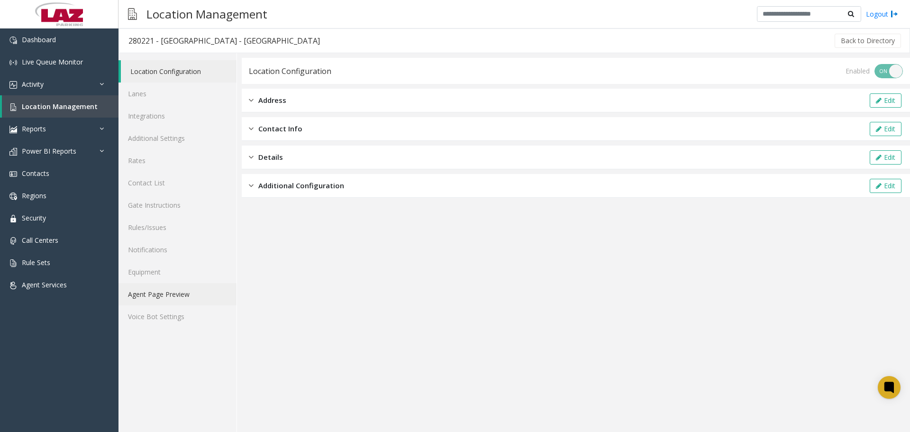
click at [164, 294] on link "Agent Page Preview" at bounding box center [177, 294] width 118 height 22
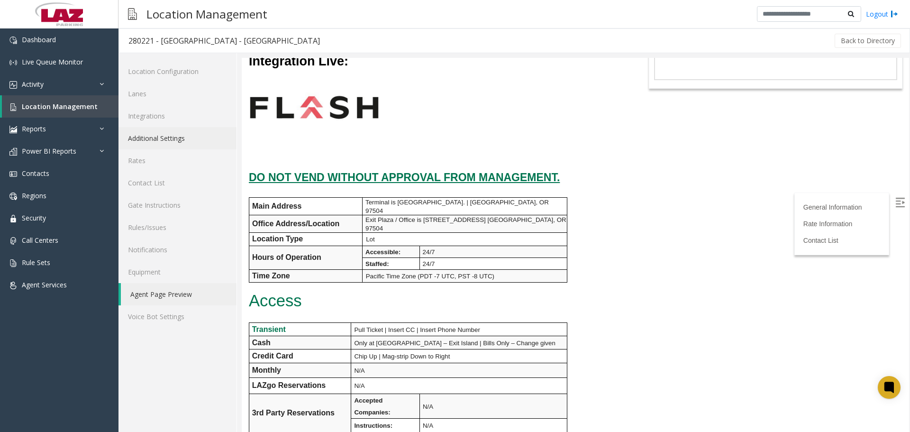
scroll to position [47, 0]
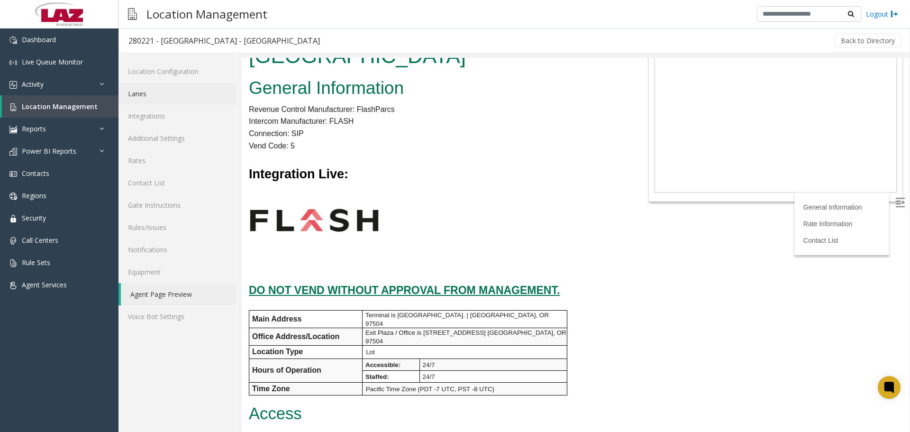
click at [142, 88] on link "Lanes" at bounding box center [177, 93] width 118 height 22
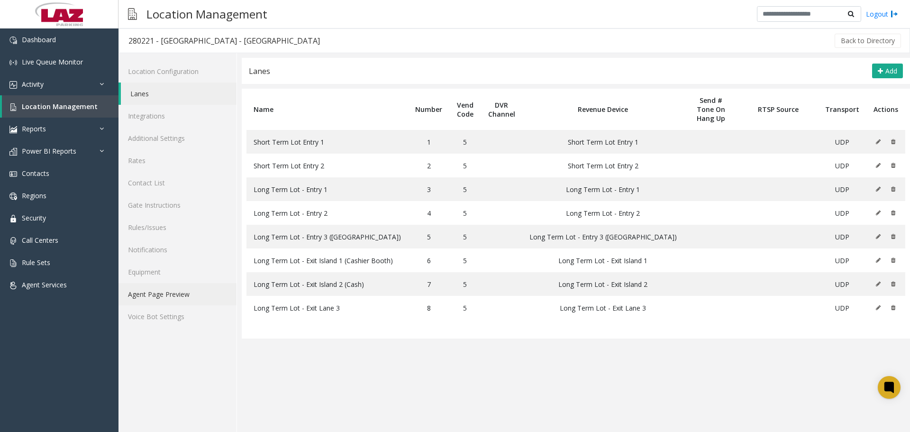
click at [156, 296] on link "Agent Page Preview" at bounding box center [177, 294] width 118 height 22
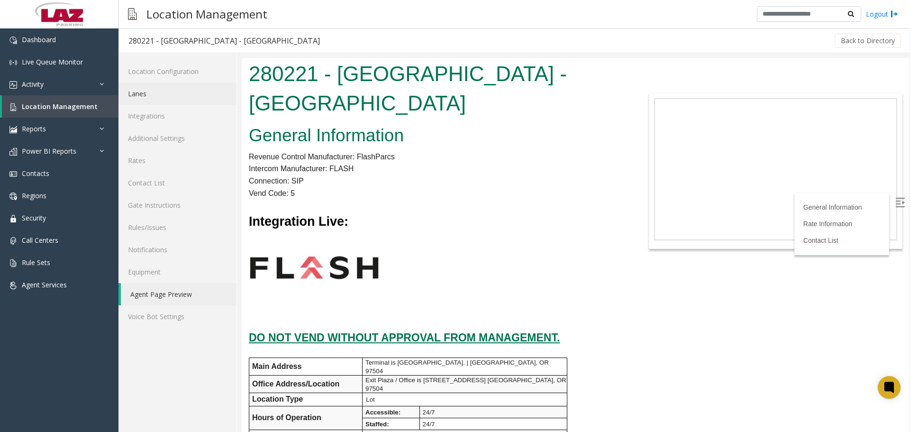
click at [171, 91] on link "Lanes" at bounding box center [177, 93] width 118 height 22
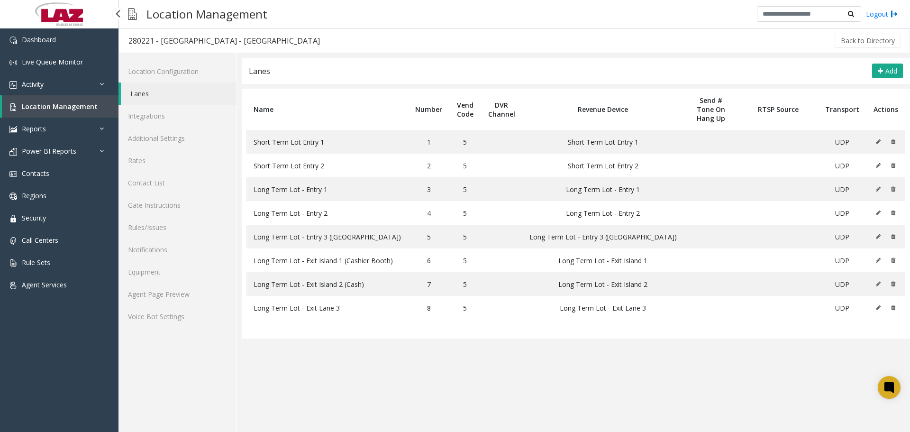
click at [45, 110] on span "Location Management" at bounding box center [60, 106] width 76 height 9
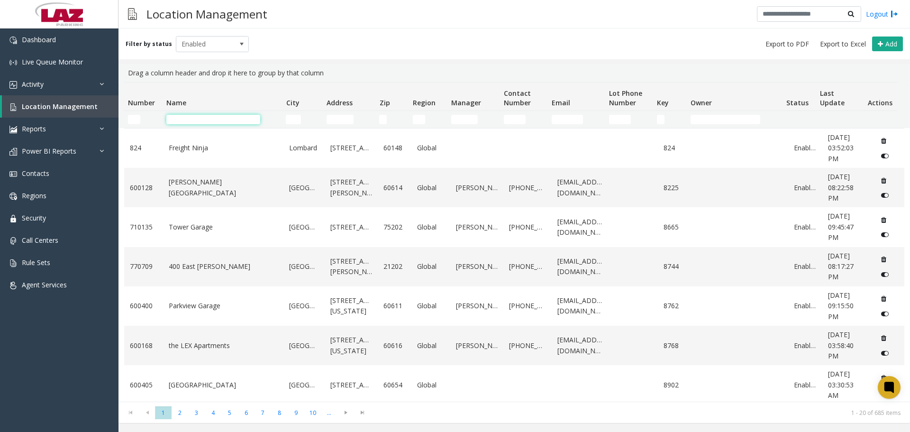
click at [250, 121] on input "Name Filter" at bounding box center [213, 119] width 94 height 9
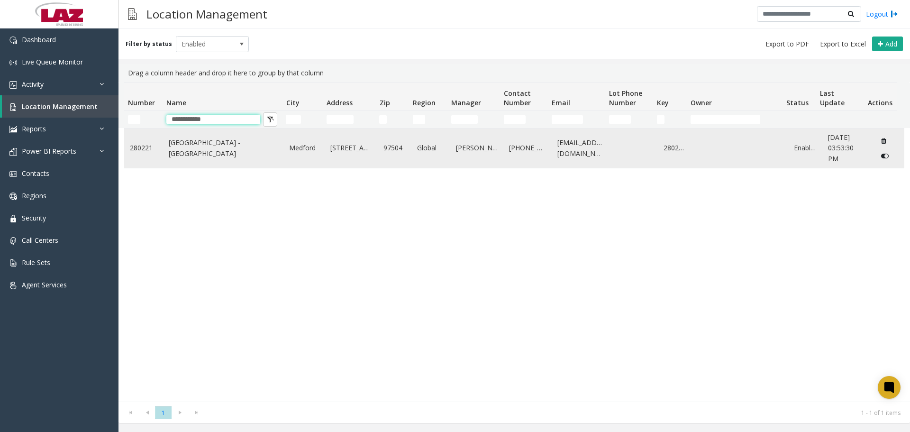
type input "**********"
click at [227, 154] on link "Rogue Valley International - Medford Airport" at bounding box center [223, 147] width 109 height 21
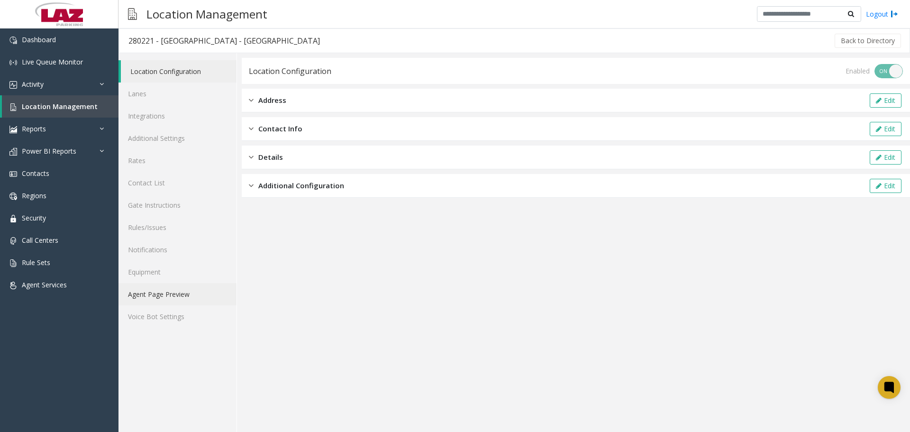
click at [167, 291] on link "Agent Page Preview" at bounding box center [177, 294] width 118 height 22
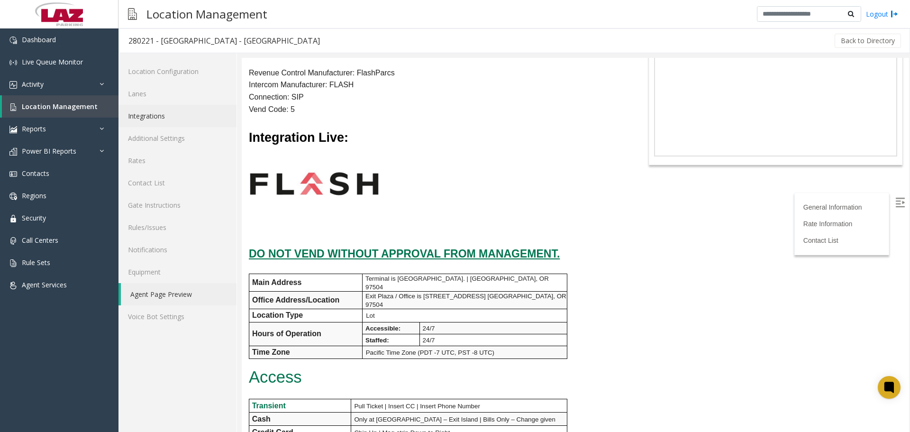
scroll to position [47, 0]
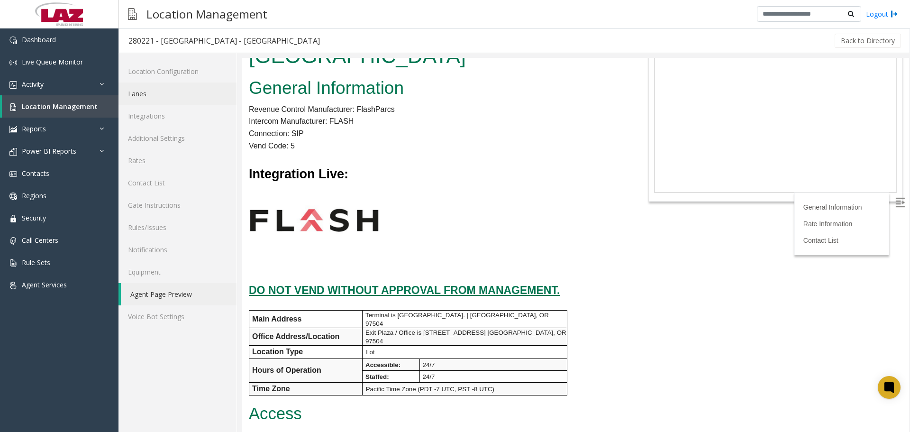
click at [177, 99] on link "Lanes" at bounding box center [177, 93] width 118 height 22
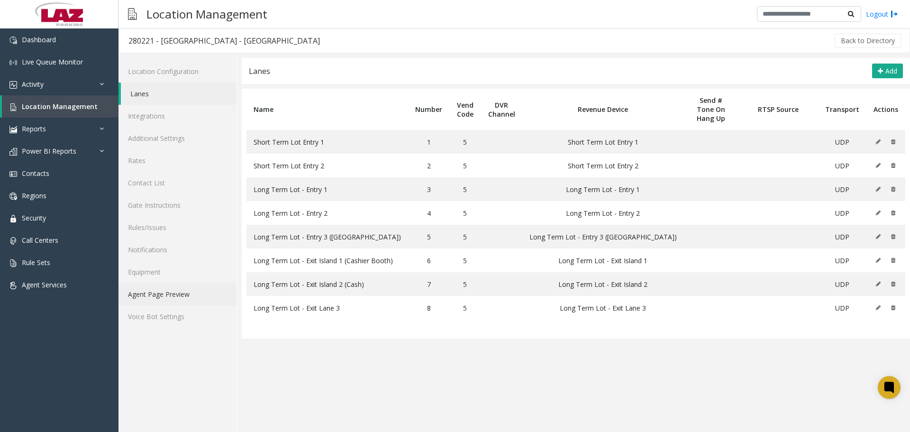
click at [172, 289] on link "Agent Page Preview" at bounding box center [177, 294] width 118 height 22
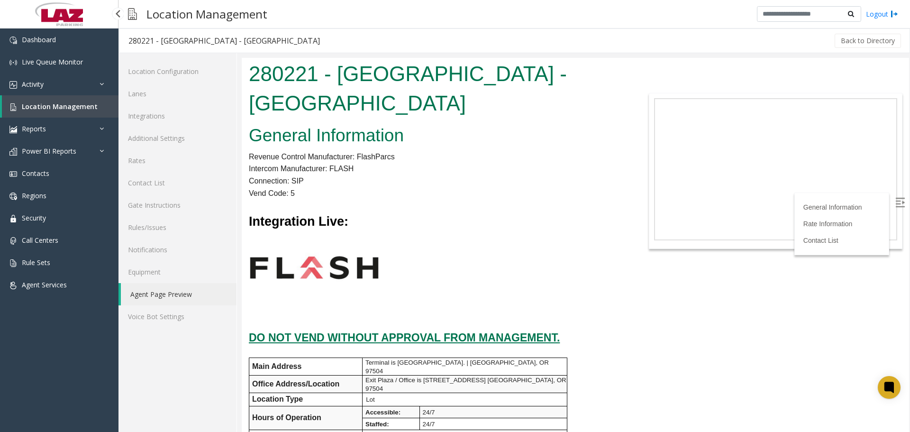
click at [67, 109] on span "Location Management" at bounding box center [60, 106] width 76 height 9
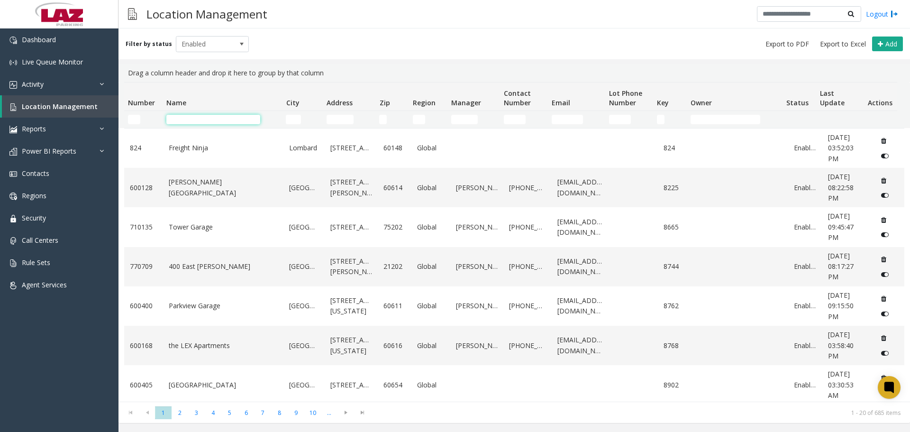
click at [193, 122] on input "Name Filter" at bounding box center [213, 119] width 94 height 9
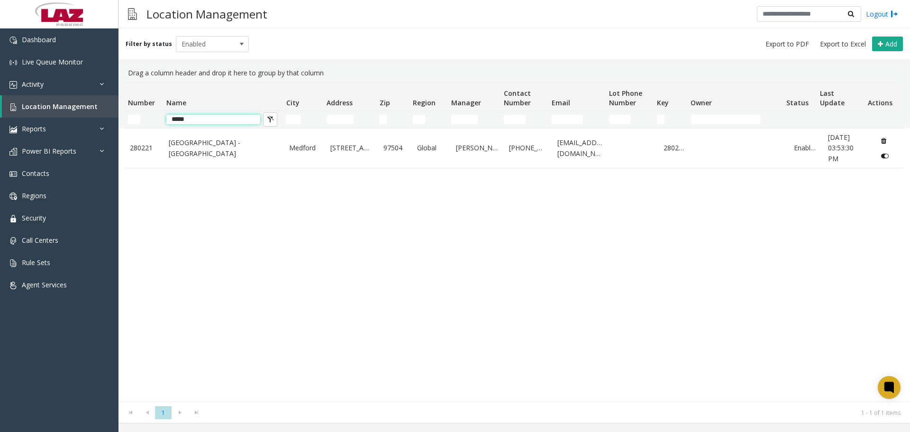
click at [232, 115] on input "*****" at bounding box center [213, 119] width 94 height 9
click at [232, 112] on td "*****" at bounding box center [222, 119] width 119 height 17
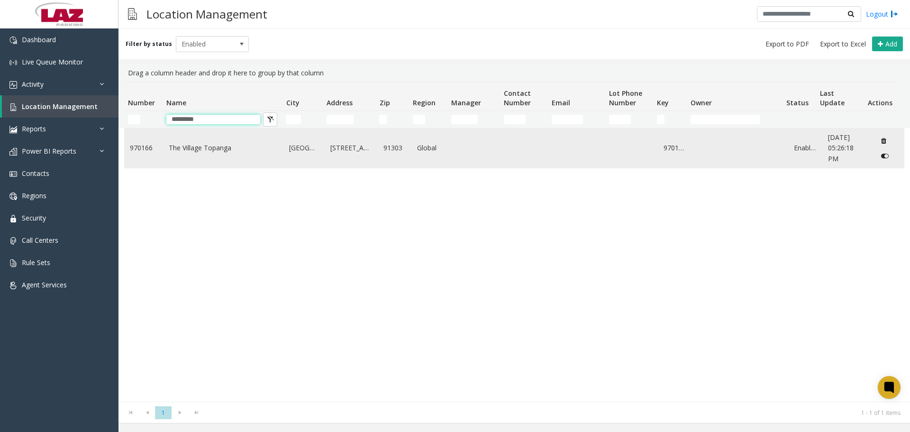
type input "*********"
click at [224, 151] on link "The Village Topanga" at bounding box center [223, 148] width 109 height 10
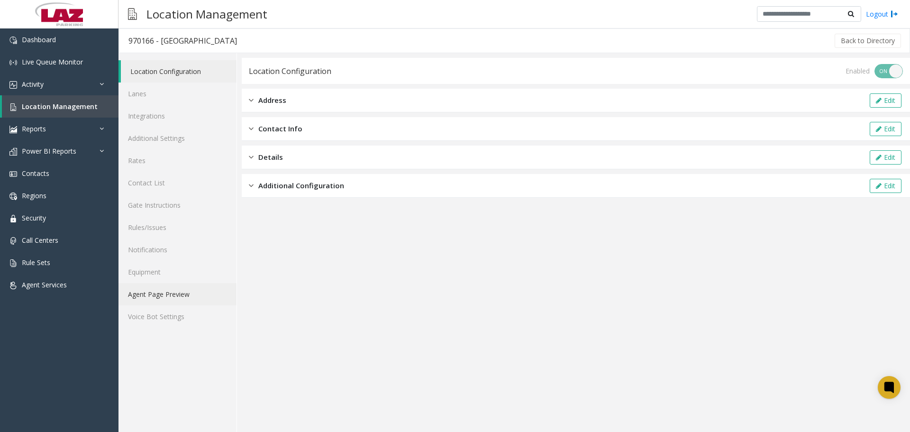
click at [180, 295] on link "Agent Page Preview" at bounding box center [177, 294] width 118 height 22
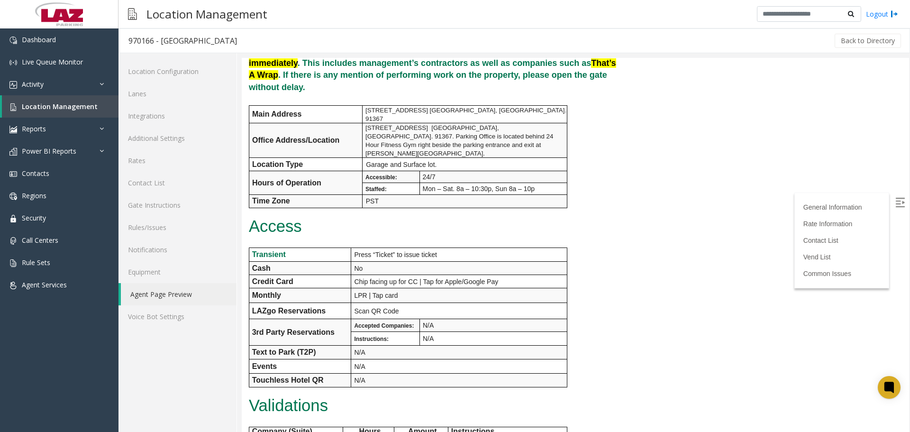
scroll to position [664, 0]
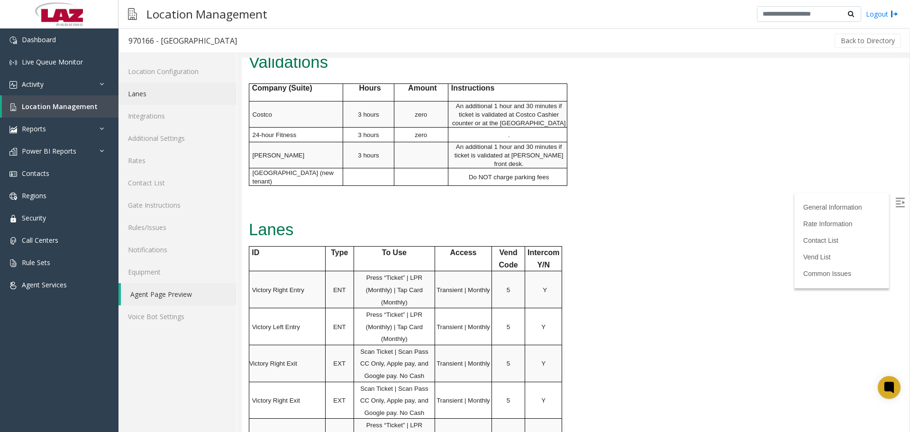
click at [162, 94] on link "Lanes" at bounding box center [177, 93] width 118 height 22
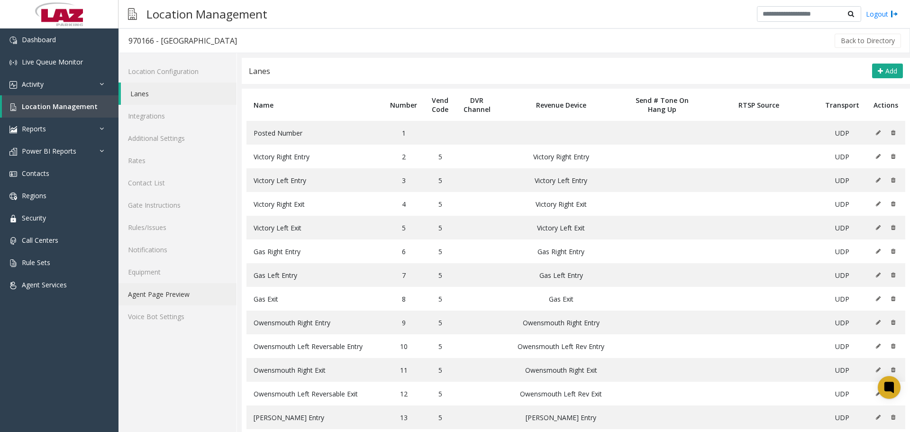
click at [153, 294] on link "Agent Page Preview" at bounding box center [177, 294] width 118 height 22
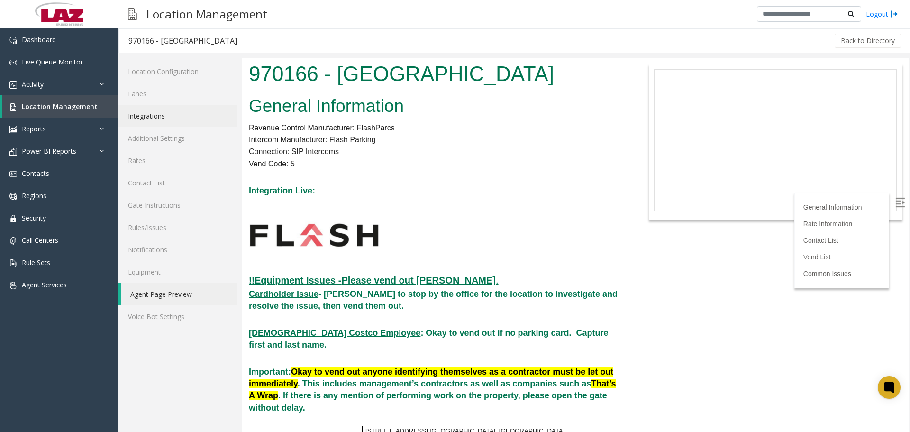
click at [162, 119] on link "Integrations" at bounding box center [177, 116] width 118 height 22
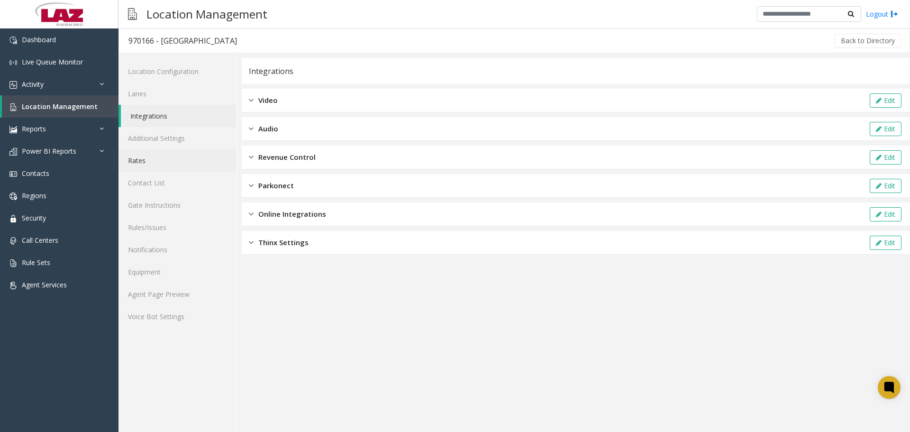
click at [168, 161] on link "Rates" at bounding box center [177, 160] width 118 height 22
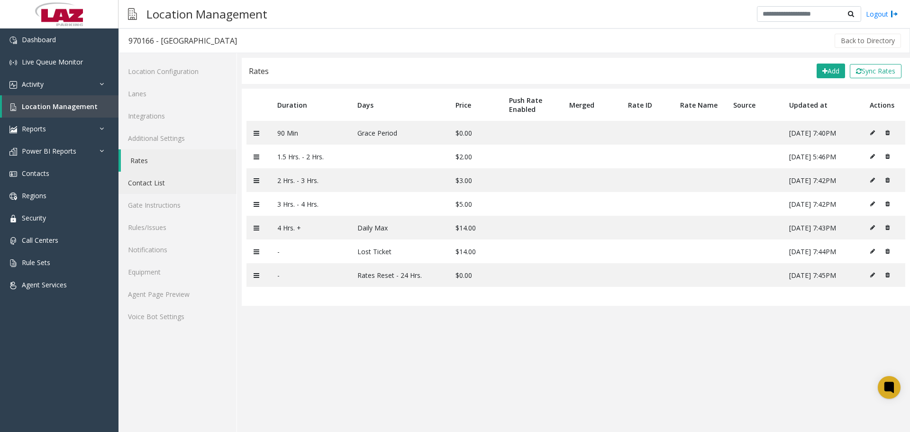
click at [177, 179] on link "Contact List" at bounding box center [177, 183] width 118 height 22
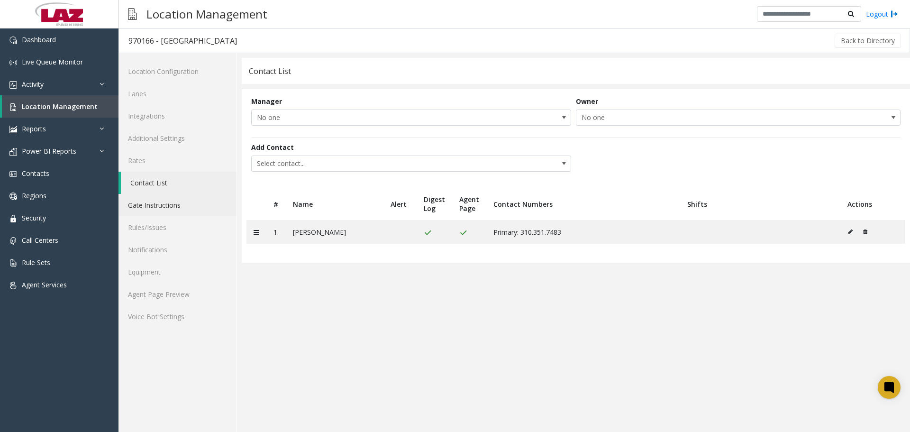
click at [187, 207] on link "Gate Instructions" at bounding box center [177, 205] width 118 height 22
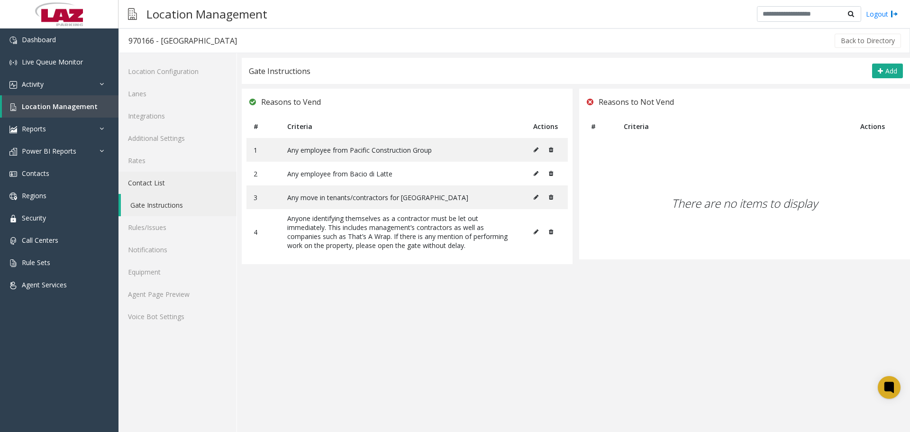
click at [176, 183] on link "Contact List" at bounding box center [177, 183] width 118 height 22
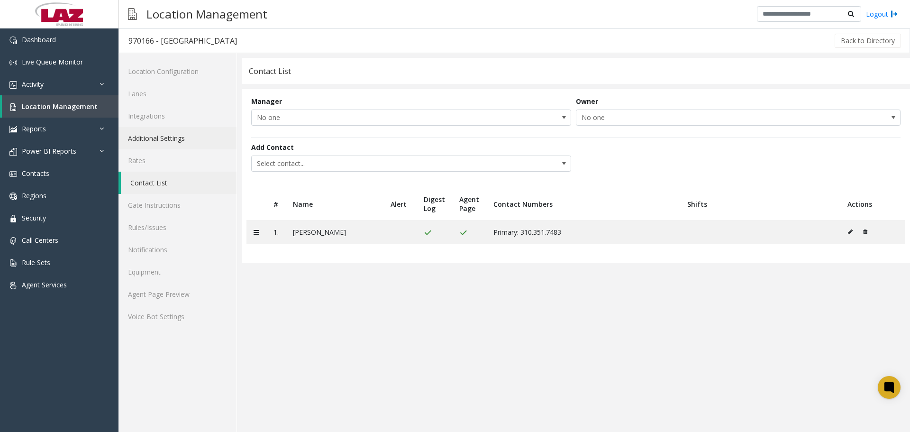
click at [168, 135] on link "Additional Settings" at bounding box center [177, 138] width 118 height 22
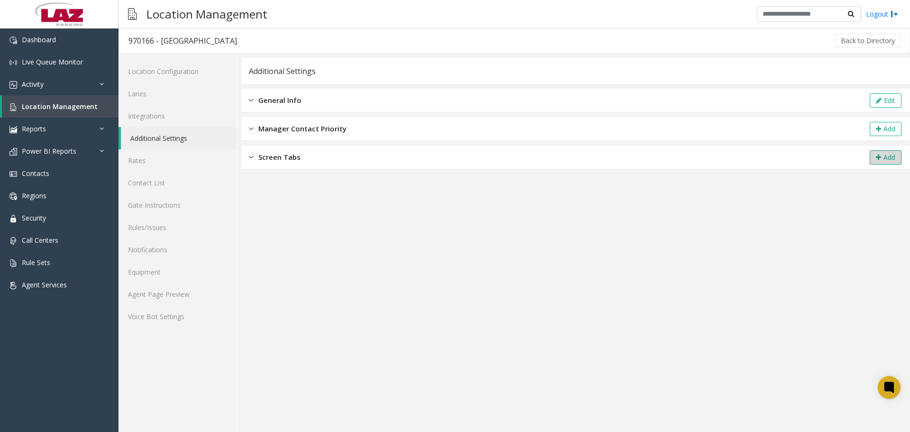
click at [893, 159] on button "Add" at bounding box center [886, 157] width 32 height 14
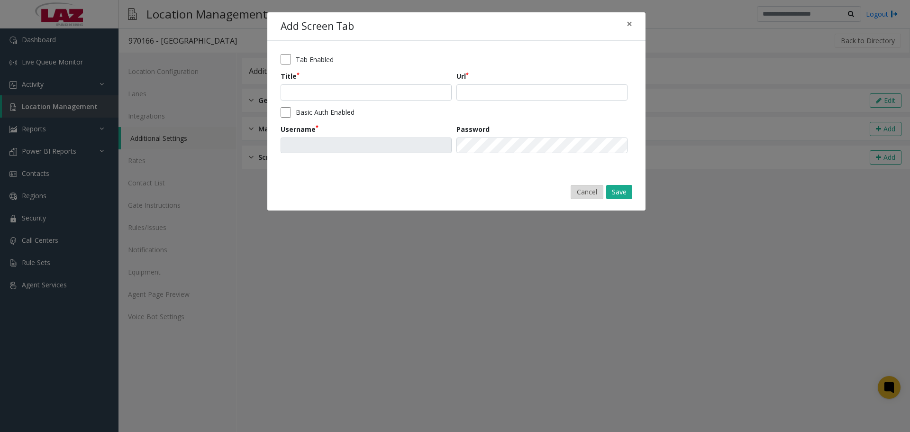
drag, startPoint x: 587, startPoint y: 193, endPoint x: 574, endPoint y: 188, distance: 13.4
click at [585, 191] on button "Cancel" at bounding box center [587, 192] width 33 height 14
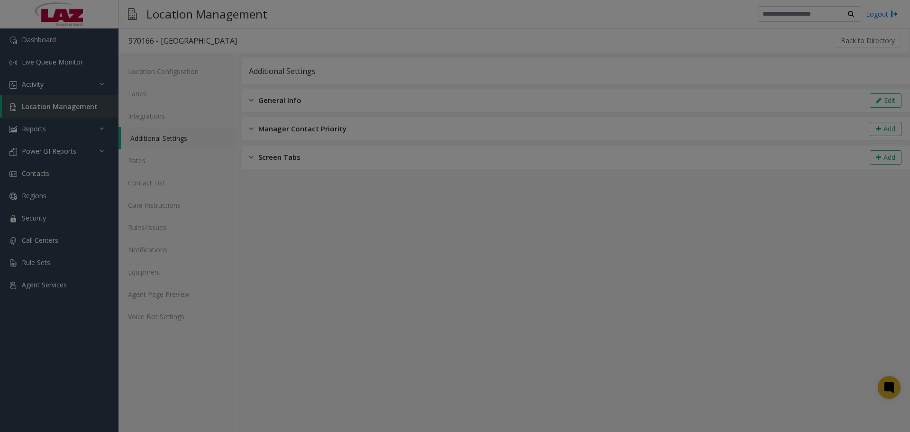
click at [516, 162] on bs-modal-backdrop at bounding box center [455, 216] width 910 height 432
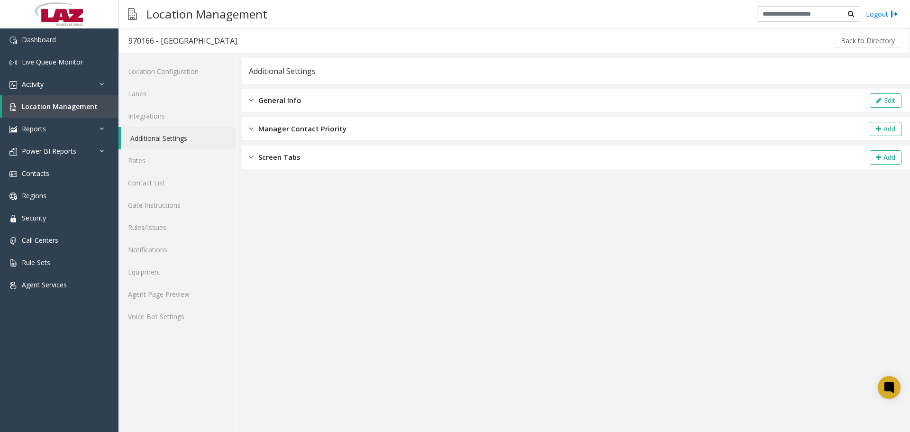
click at [273, 156] on span "Screen Tabs" at bounding box center [279, 157] width 42 height 11
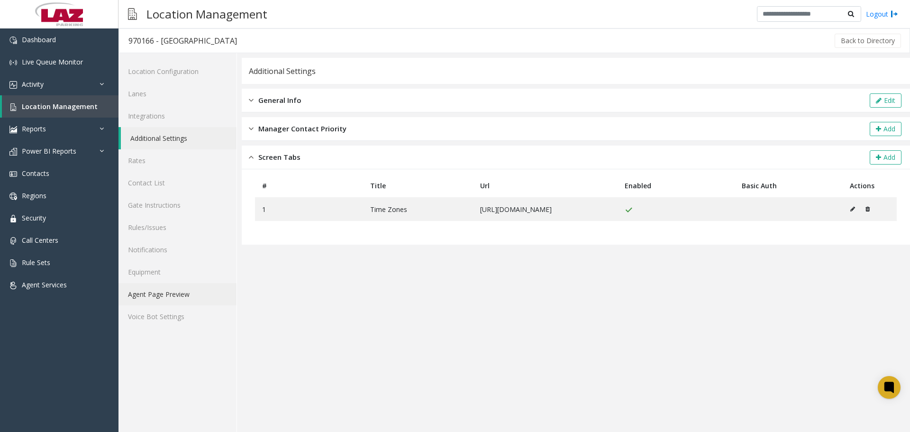
click at [167, 295] on link "Agent Page Preview" at bounding box center [177, 294] width 118 height 22
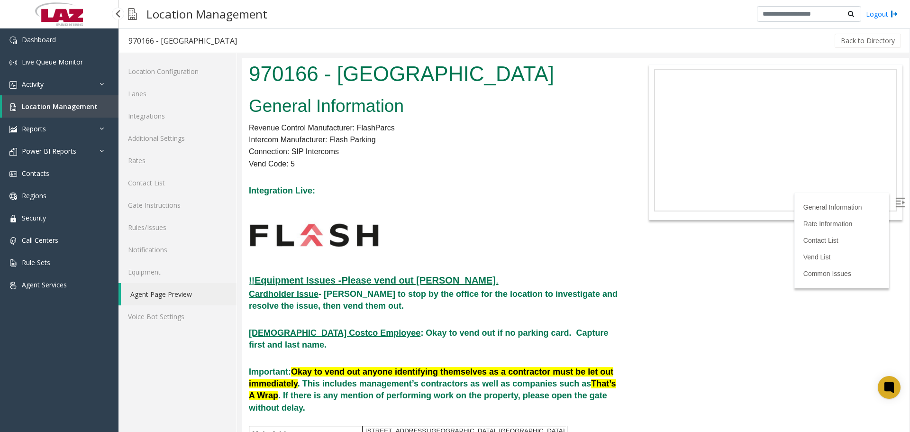
click at [63, 99] on link "Location Management" at bounding box center [60, 106] width 117 height 22
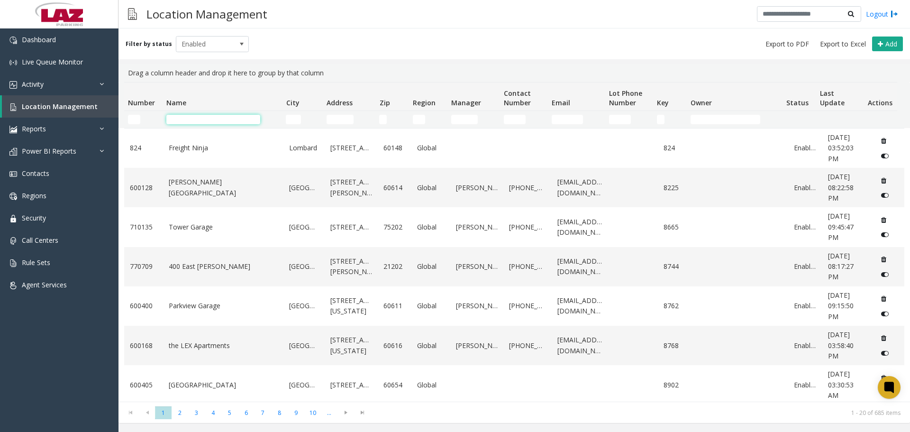
click at [191, 119] on input "Name Filter" at bounding box center [213, 119] width 94 height 9
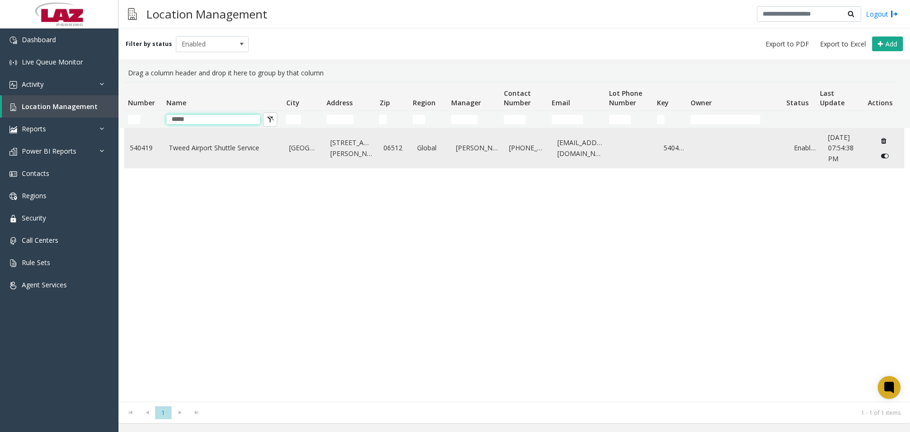
type input "*****"
click at [194, 153] on link "Tweed Airport Shuttle Service" at bounding box center [223, 148] width 109 height 10
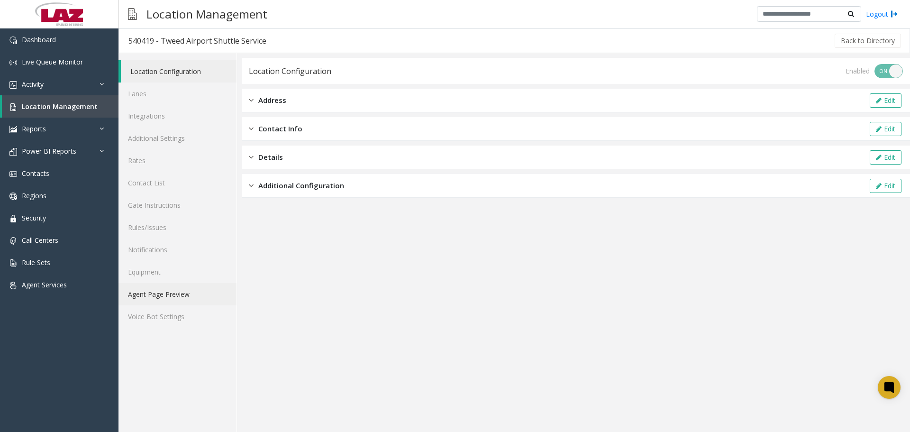
click at [170, 296] on link "Agent Page Preview" at bounding box center [177, 294] width 118 height 22
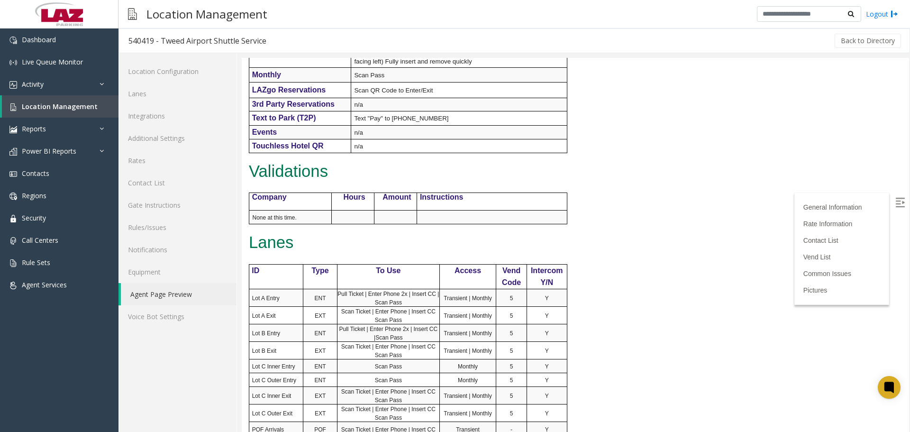
scroll to position [806, 0]
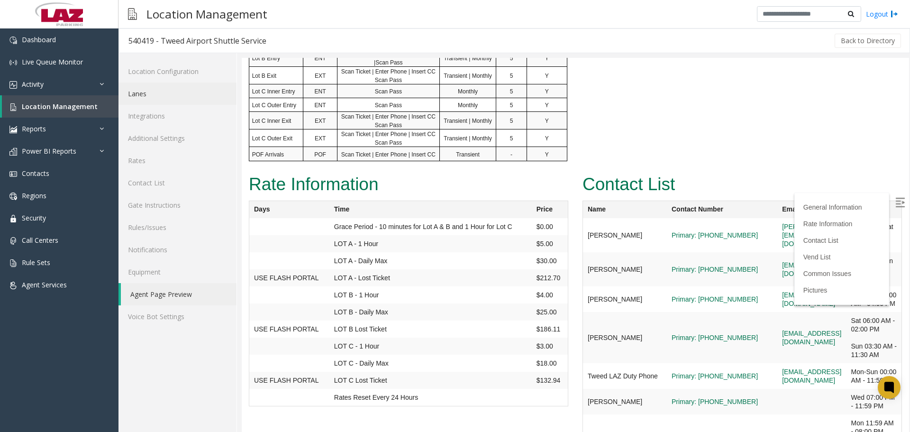
click at [152, 85] on link "Lanes" at bounding box center [177, 93] width 118 height 22
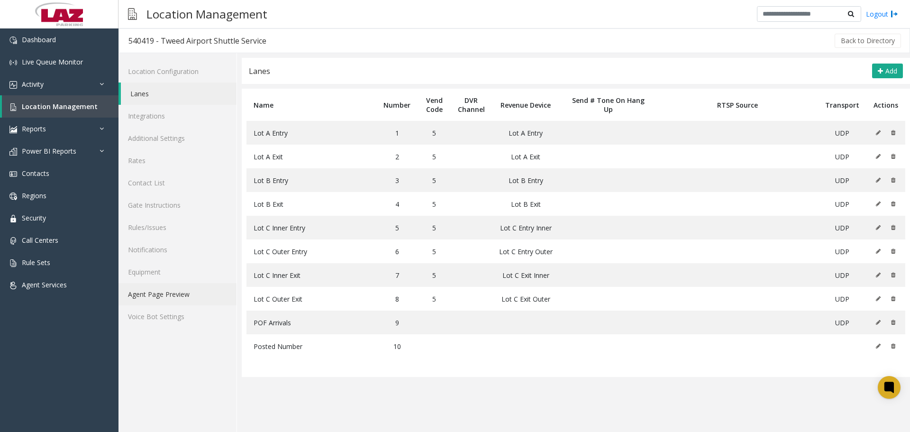
drag, startPoint x: 160, startPoint y: 291, endPoint x: 173, endPoint y: 207, distance: 85.4
click at [160, 292] on link "Agent Page Preview" at bounding box center [177, 294] width 118 height 22
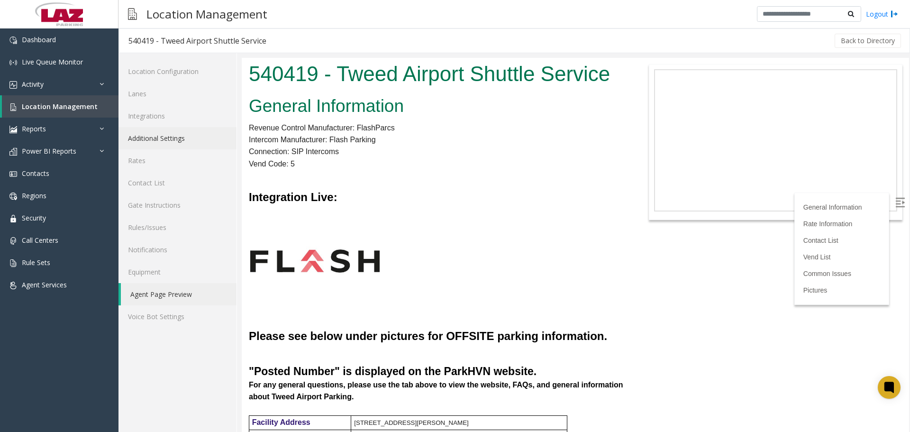
click at [179, 142] on link "Additional Settings" at bounding box center [177, 138] width 118 height 22
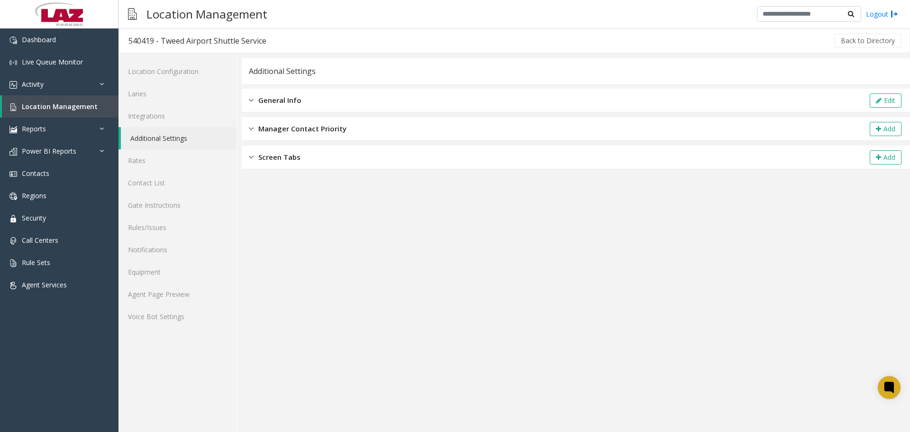
click at [304, 162] on div "Screen Tabs Add" at bounding box center [576, 158] width 668 height 24
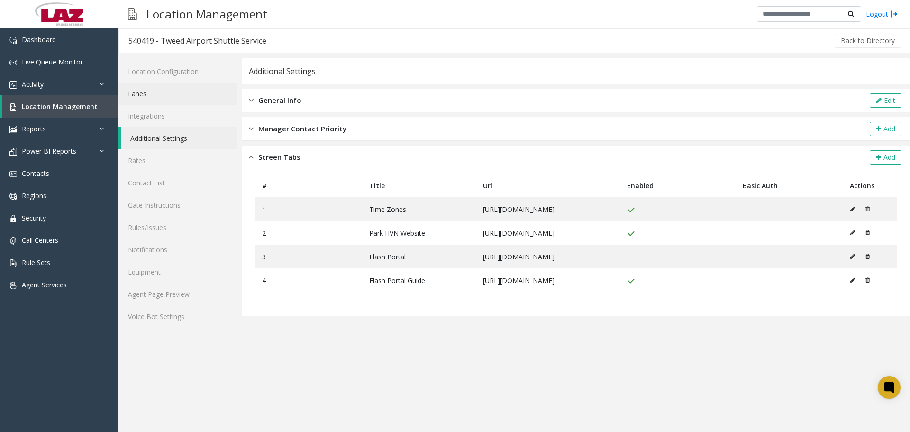
click at [157, 87] on link "Lanes" at bounding box center [177, 93] width 118 height 22
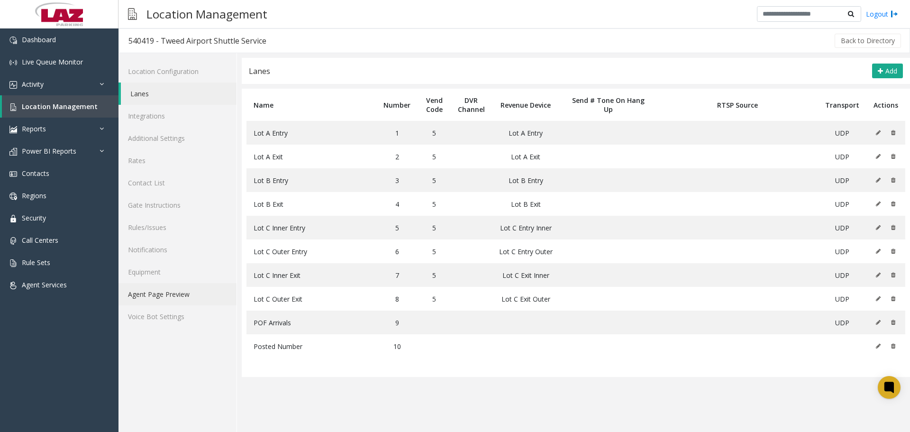
click at [169, 299] on link "Agent Page Preview" at bounding box center [177, 294] width 118 height 22
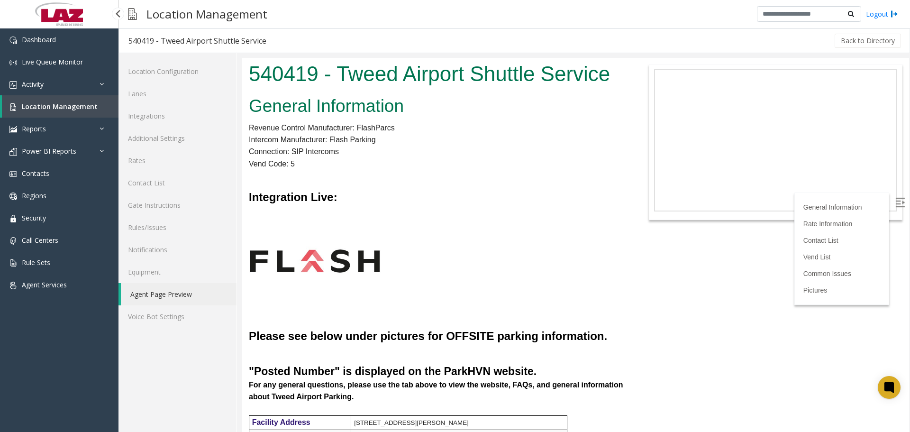
click at [76, 100] on link "Location Management" at bounding box center [60, 106] width 117 height 22
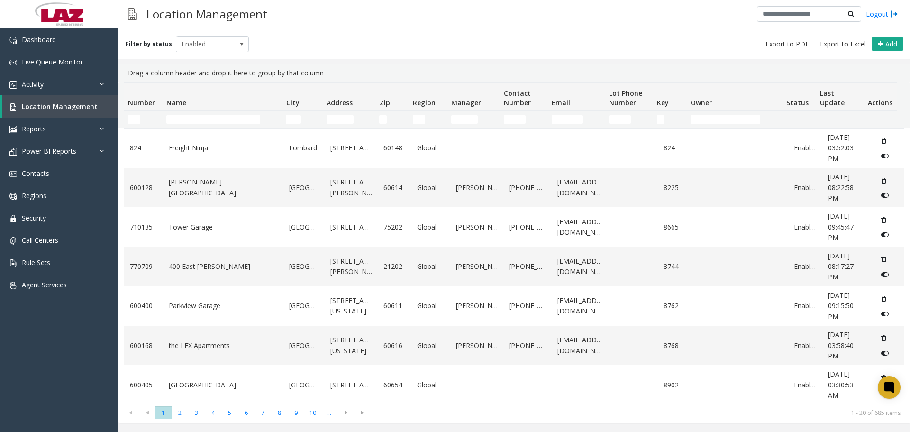
click at [184, 126] on td "Name Filter" at bounding box center [222, 119] width 119 height 17
drag, startPoint x: 185, startPoint y: 126, endPoint x: 189, endPoint y: 118, distance: 8.7
click at [186, 123] on td "Name Filter" at bounding box center [222, 119] width 119 height 17
click at [190, 118] on input "Name Filter" at bounding box center [213, 119] width 94 height 9
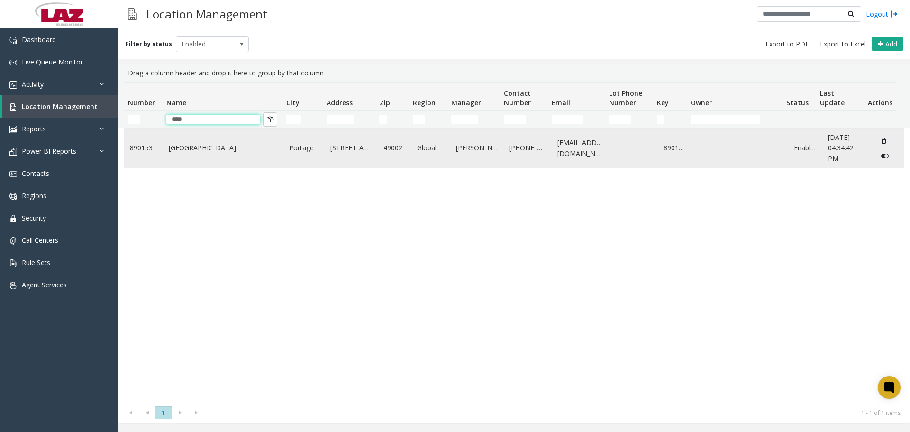
type input "****"
click at [172, 155] on td "[GEOGRAPHIC_DATA]" at bounding box center [223, 147] width 121 height 39
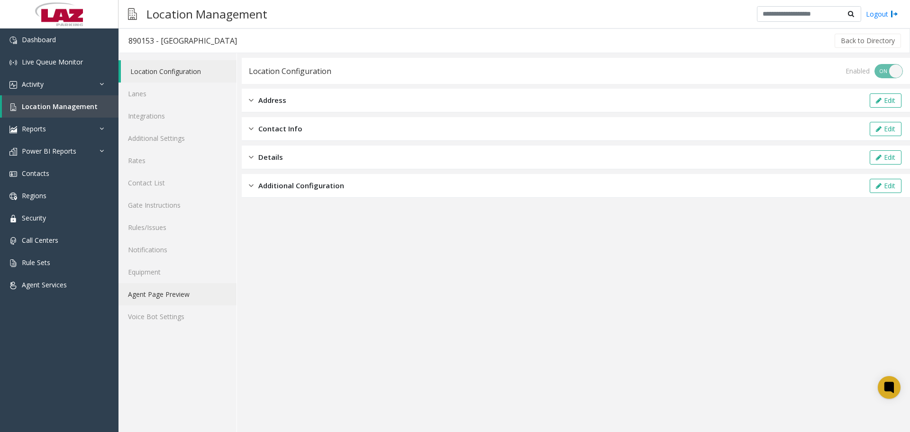
click at [166, 300] on link "Agent Page Preview" at bounding box center [177, 294] width 118 height 22
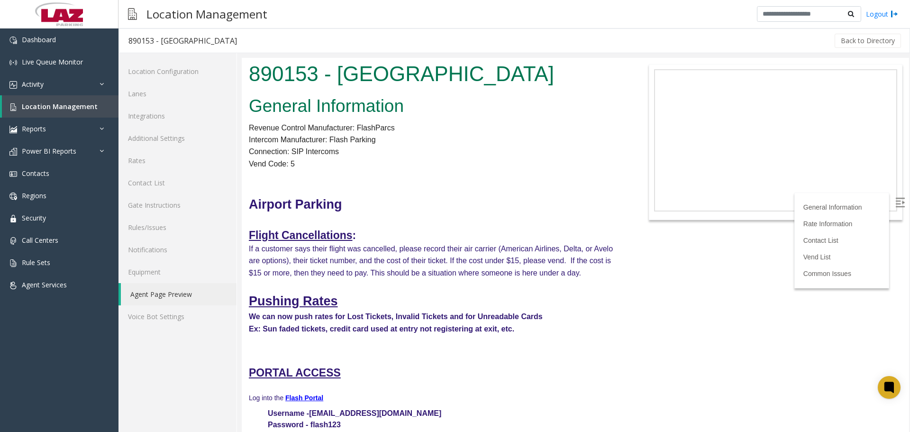
scroll to position [284, 0]
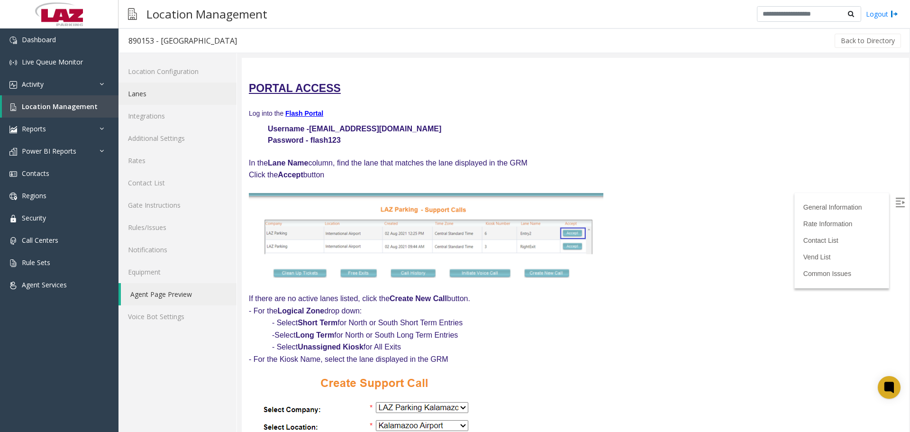
click at [153, 95] on link "Lanes" at bounding box center [177, 93] width 118 height 22
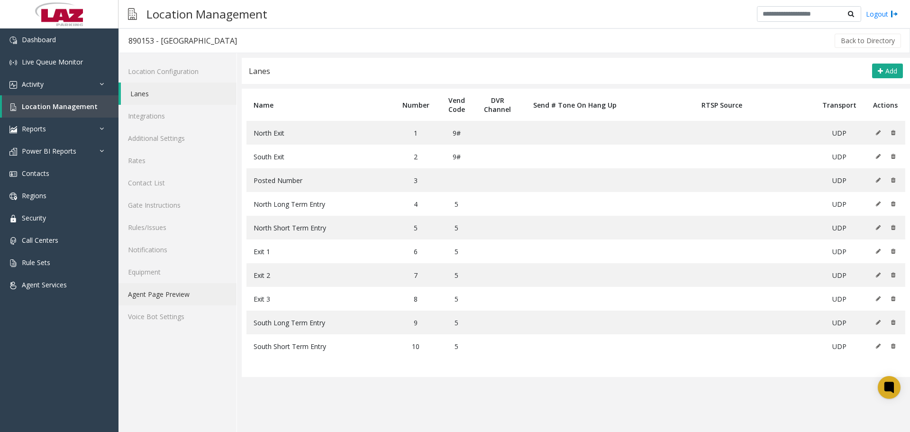
click at [175, 292] on link "Agent Page Preview" at bounding box center [177, 294] width 118 height 22
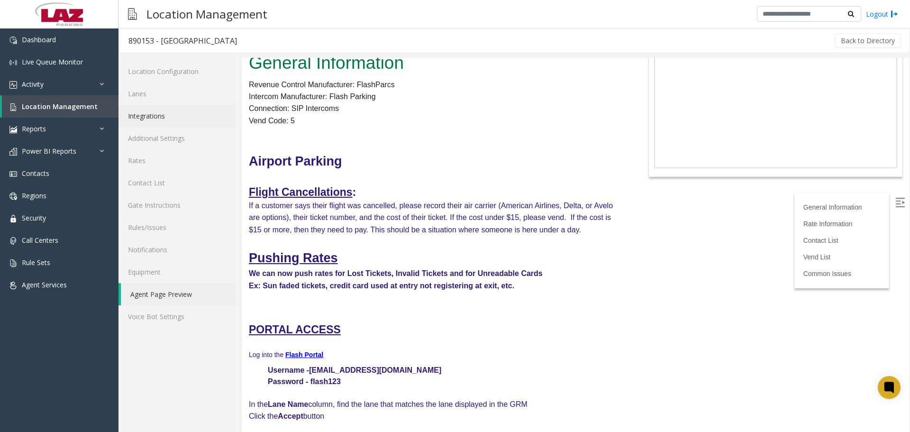
scroll to position [95, 0]
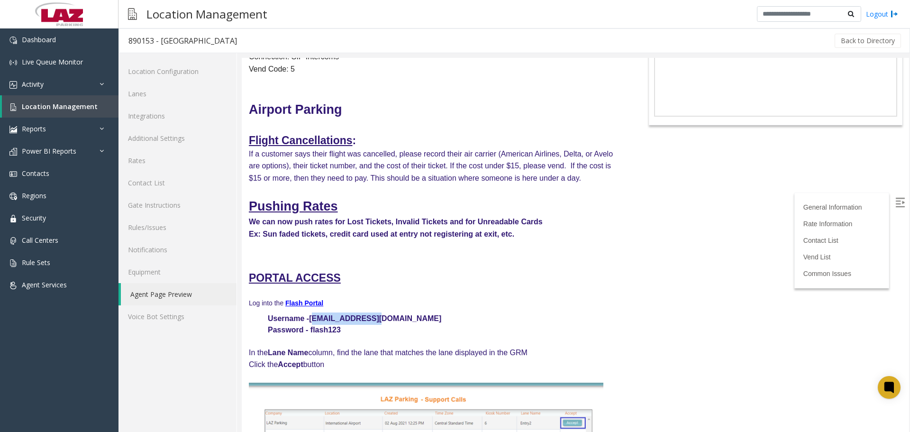
drag, startPoint x: 380, startPoint y: 318, endPoint x: 311, endPoint y: 316, distance: 68.3
click at [311, 316] on p "Username - laz@support.com" at bounding box center [436, 318] width 375 height 12
copy font "[EMAIL_ADDRESS][DOMAIN_NAME]"
click at [100, 153] on icon at bounding box center [104, 150] width 9 height 7
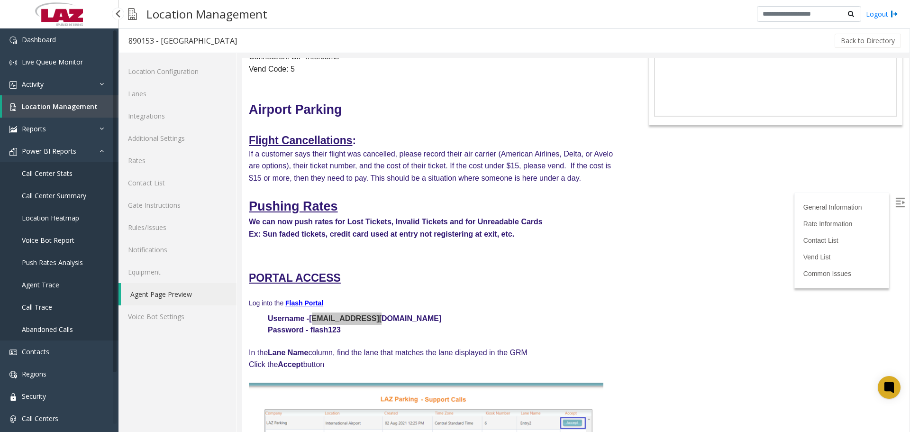
click at [48, 266] on span "Push Rates Analysis" at bounding box center [52, 262] width 61 height 9
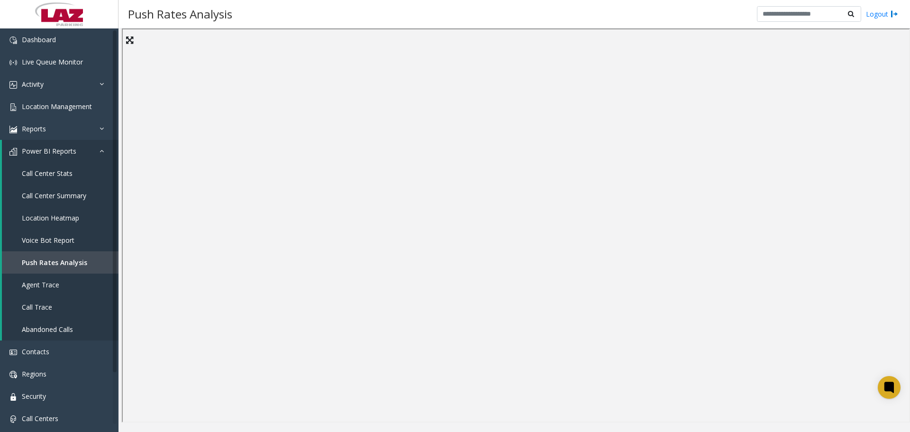
click at [441, 19] on div "Push Rates Analysis Logout" at bounding box center [514, 14] width 792 height 28
click at [561, 13] on div "Push Rates Analysis Logout" at bounding box center [514, 14] width 792 height 28
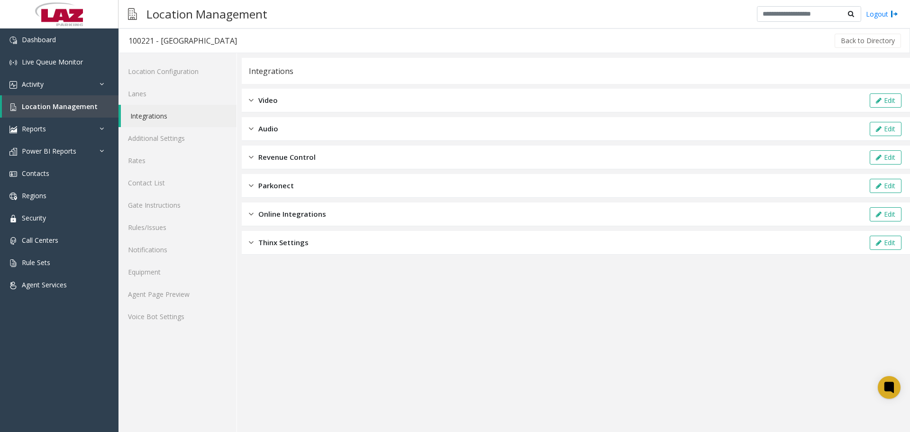
click at [435, 155] on div "Revenue Control Edit" at bounding box center [576, 158] width 668 height 24
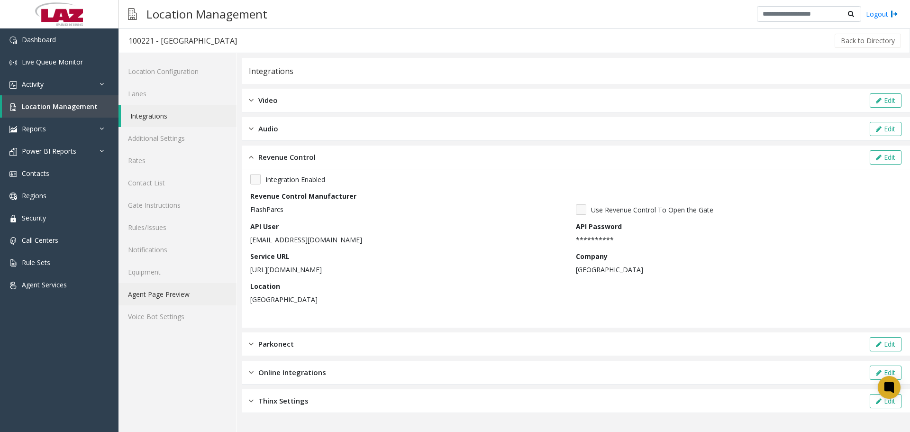
click at [175, 291] on link "Agent Page Preview" at bounding box center [177, 294] width 118 height 22
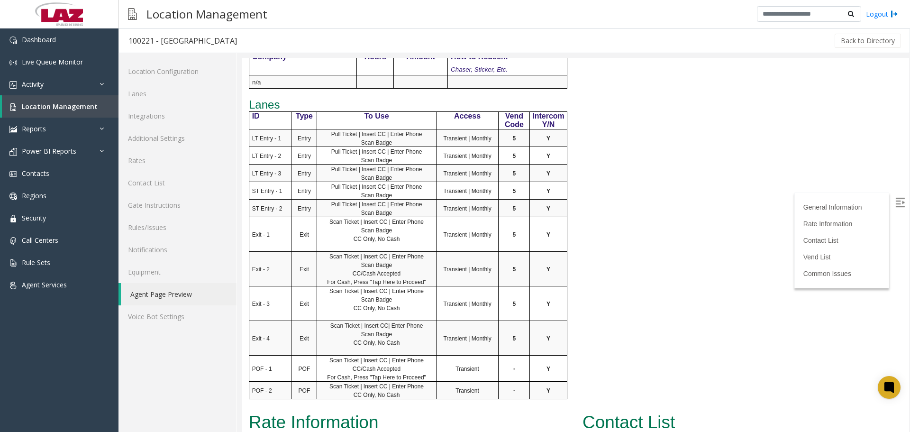
scroll to position [758, 0]
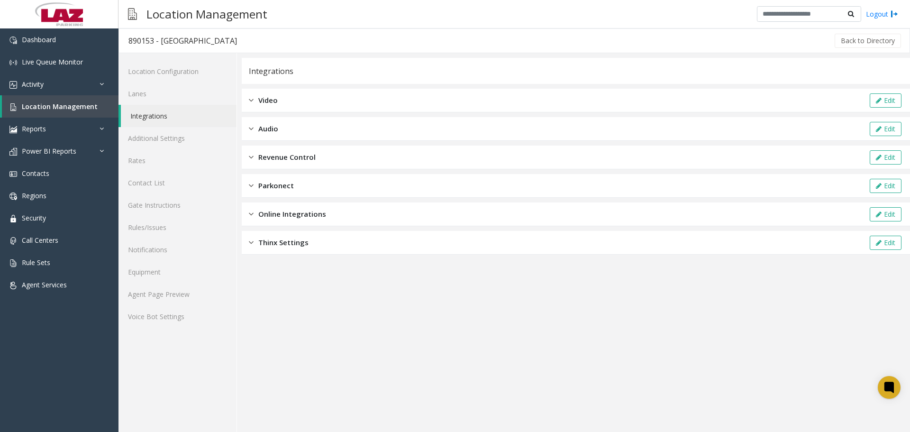
click at [315, 157] on span "Revenue Control" at bounding box center [286, 157] width 57 height 11
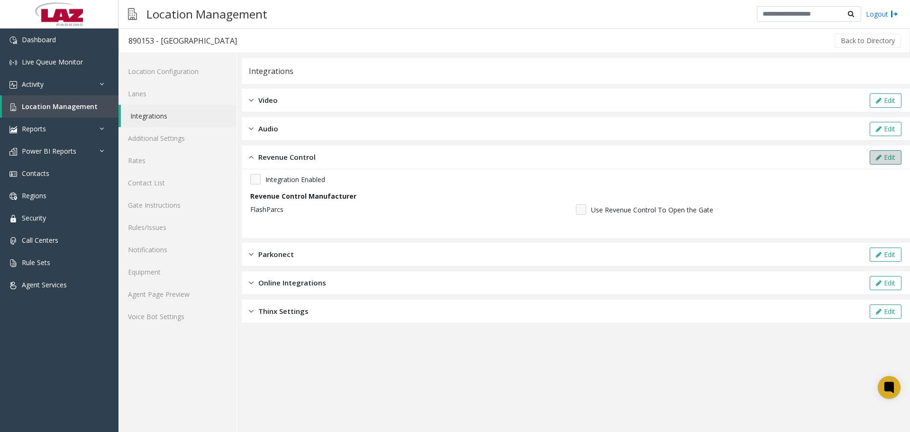
click at [881, 158] on icon at bounding box center [879, 157] width 6 height 7
click at [255, 168] on div "Revenue Control Cancel Save" at bounding box center [576, 158] width 668 height 24
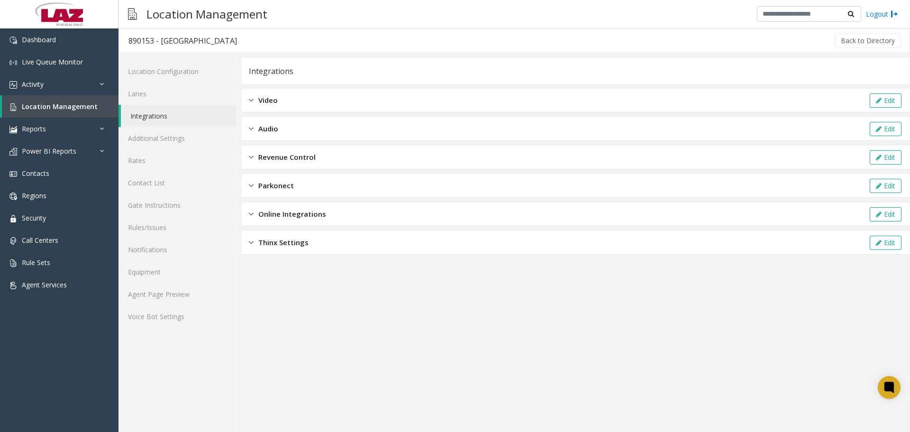
click at [264, 156] on span "Revenue Control" at bounding box center [286, 157] width 57 height 11
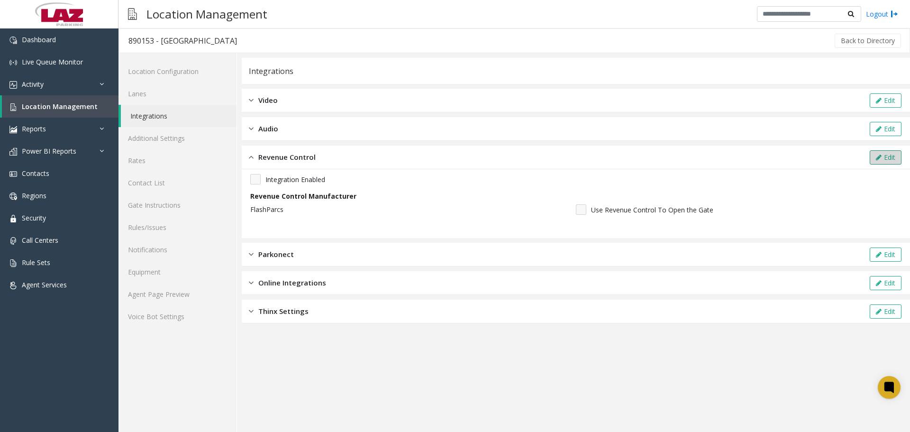
click at [878, 161] on button "Edit" at bounding box center [886, 157] width 32 height 14
click at [261, 176] on div "Integration Enabled" at bounding box center [575, 179] width 651 height 10
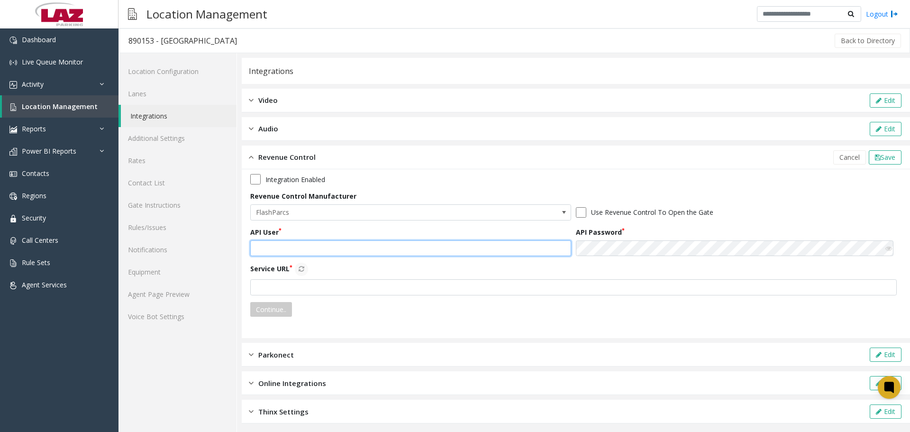
type input "*******"
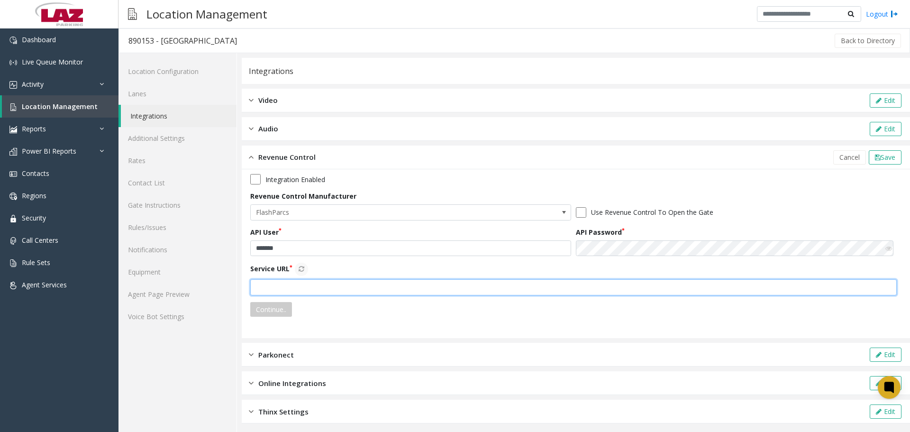
click at [267, 291] on input "text" at bounding box center [573, 287] width 647 height 16
type input "**********"
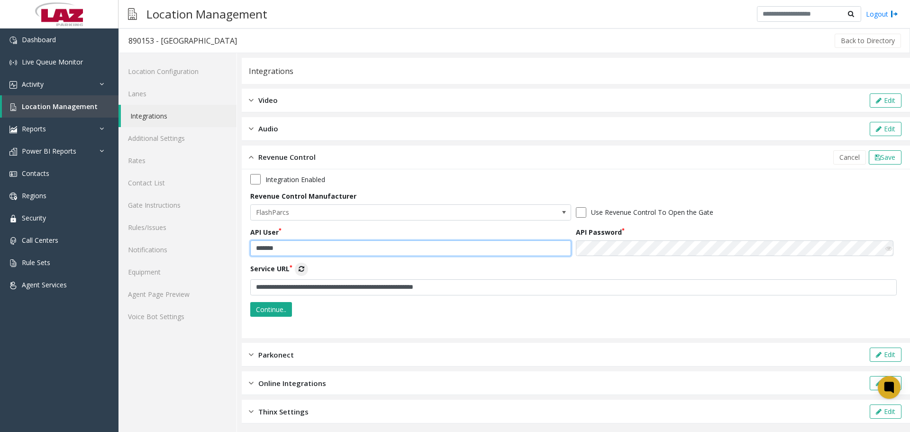
click at [310, 242] on input "*******" at bounding box center [410, 248] width 321 height 16
paste input "********"
type input "**********"
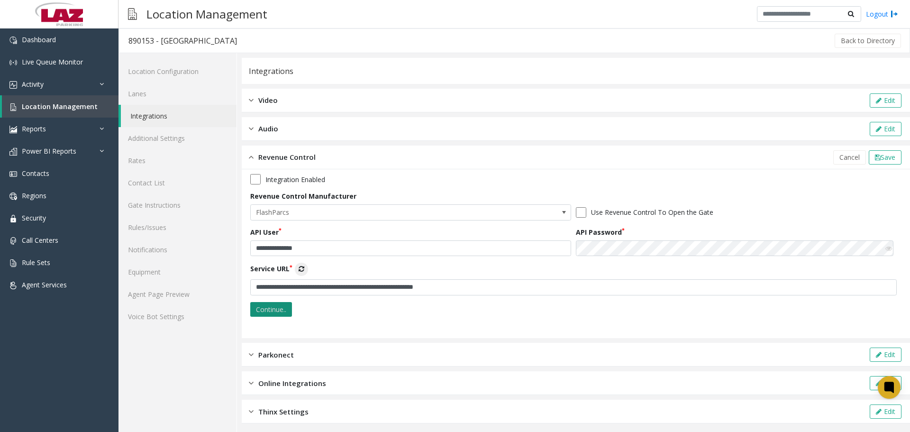
click at [262, 303] on button "Continue.." at bounding box center [271, 309] width 42 height 15
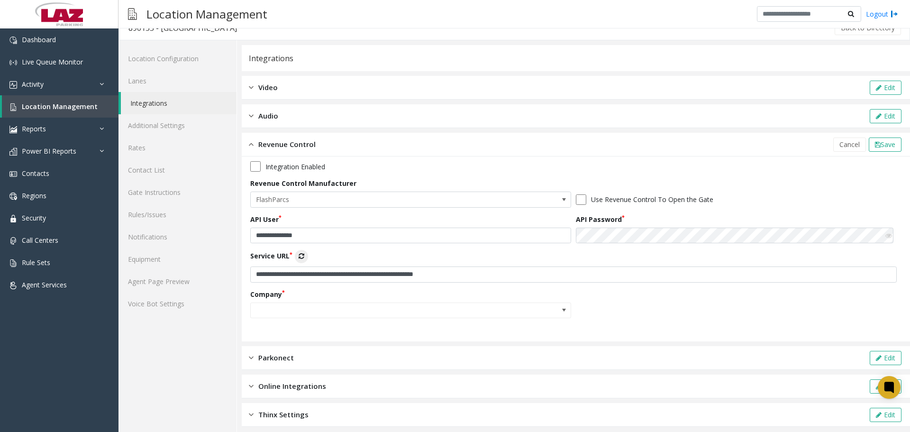
scroll to position [19, 0]
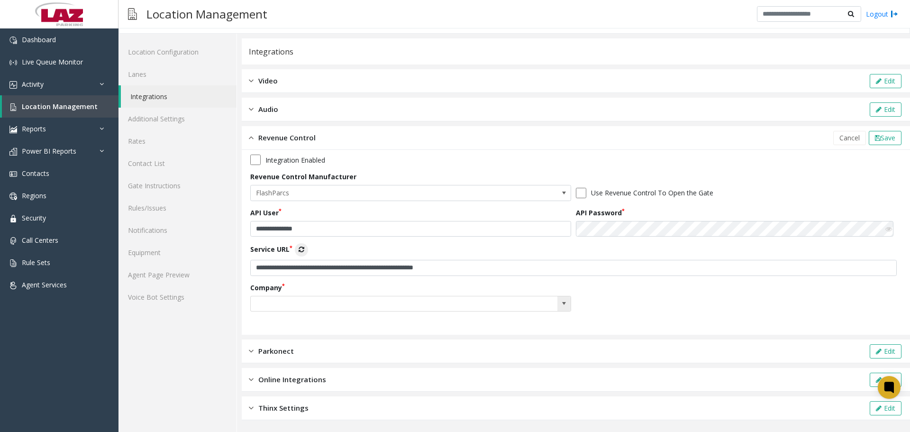
click at [562, 306] on span at bounding box center [564, 304] width 8 height 8
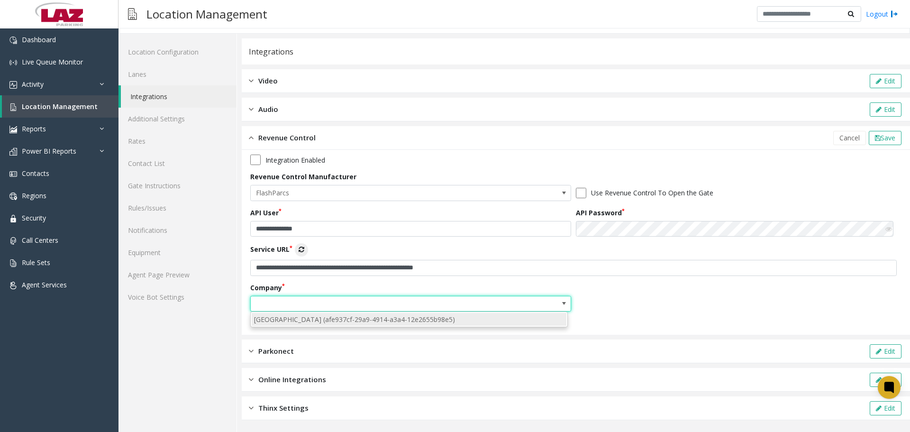
click at [493, 321] on li "[GEOGRAPHIC_DATA] (afe937cf-29a9-4914-a3a4-12e2655b98e5)" at bounding box center [409, 319] width 315 height 13
type input "**********"
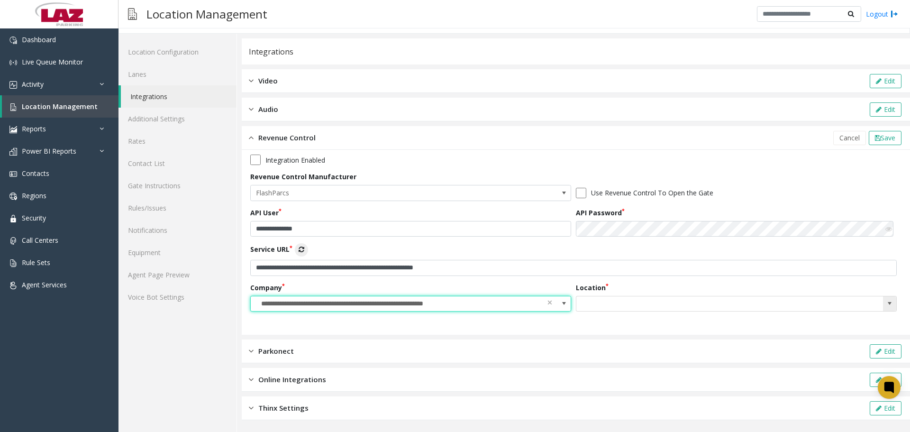
click at [673, 304] on input at bounding box center [704, 303] width 256 height 15
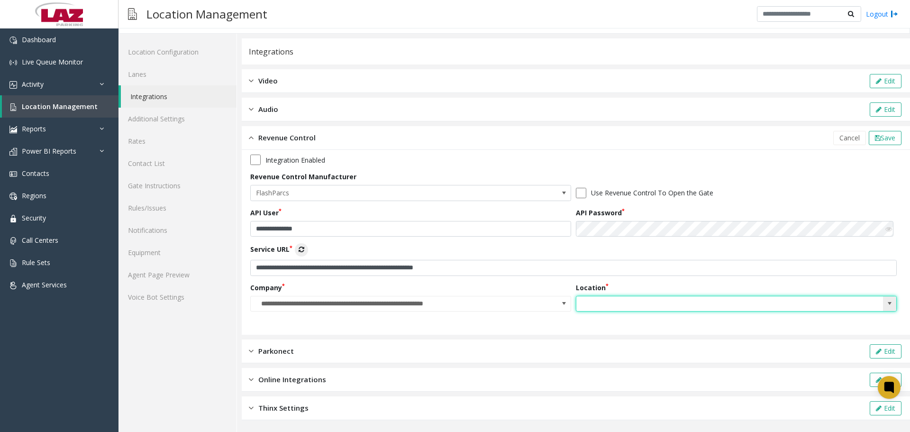
click at [886, 306] on span at bounding box center [890, 304] width 8 height 8
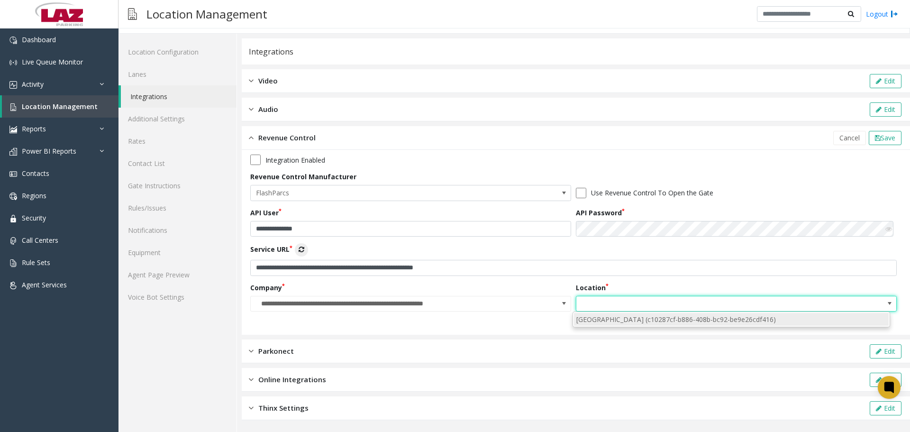
click at [790, 320] on li "[GEOGRAPHIC_DATA] (c10287cf-b886-408b-bc92-be9e26cdf416)" at bounding box center [731, 319] width 315 height 13
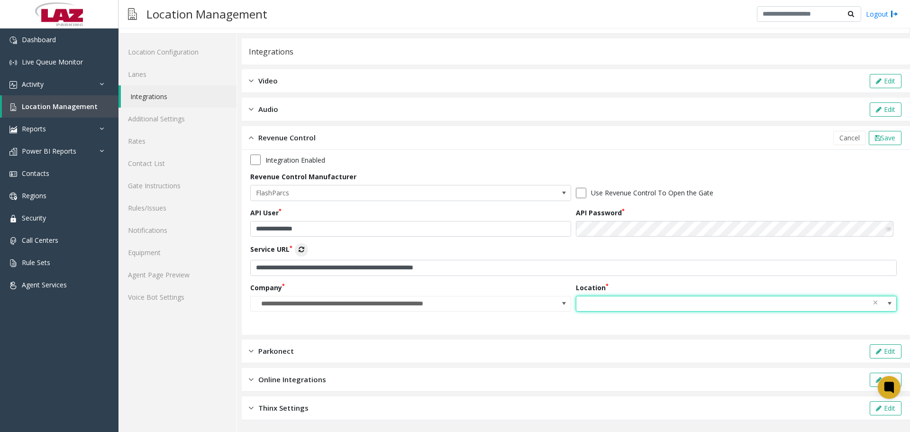
type input "**********"
click at [881, 136] on span "Save" at bounding box center [888, 137] width 15 height 9
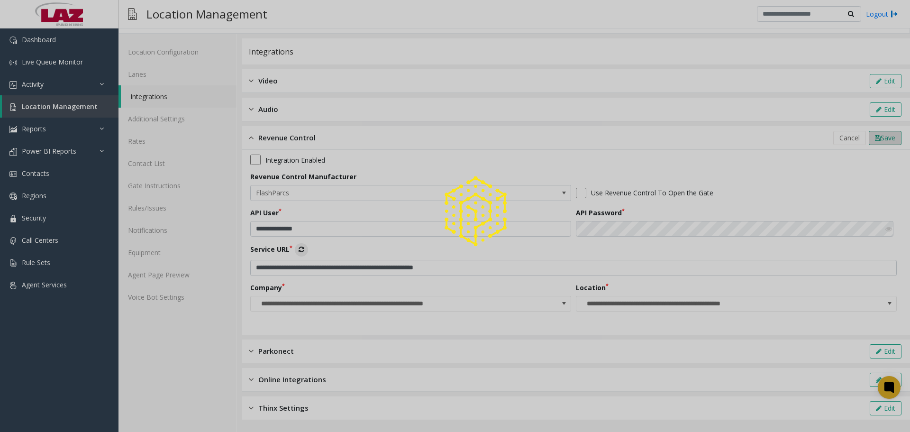
scroll to position [0, 0]
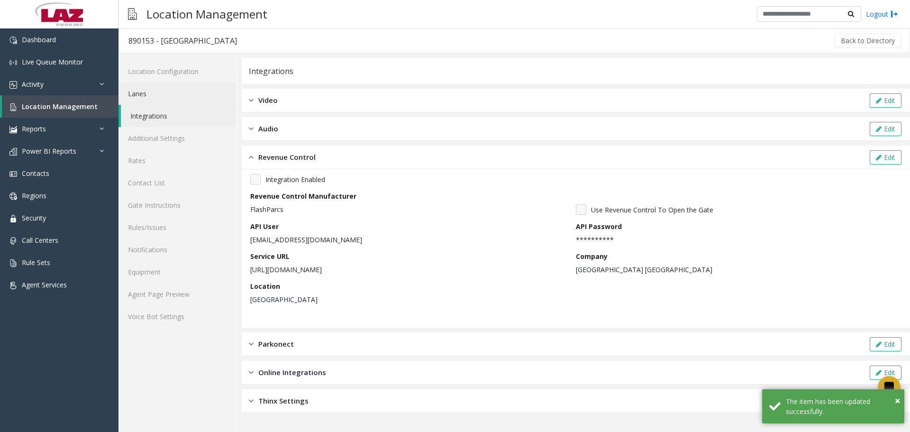
click at [197, 85] on link "Lanes" at bounding box center [177, 93] width 118 height 22
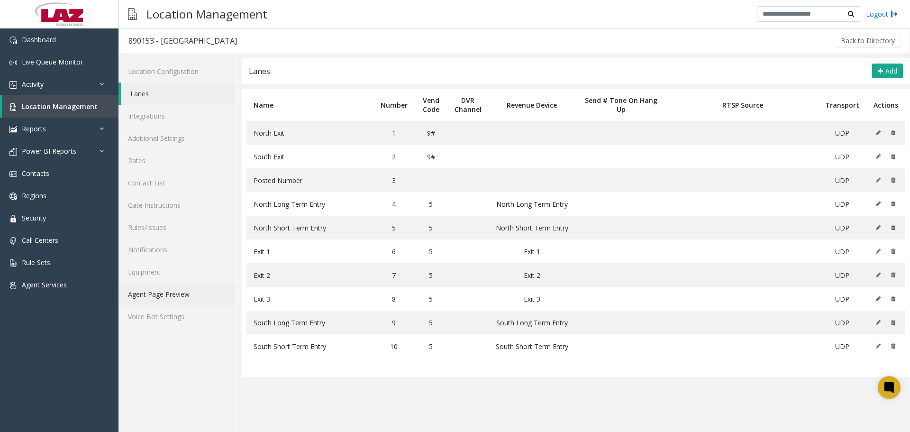
click at [149, 299] on link "Agent Page Preview" at bounding box center [177, 294] width 118 height 22
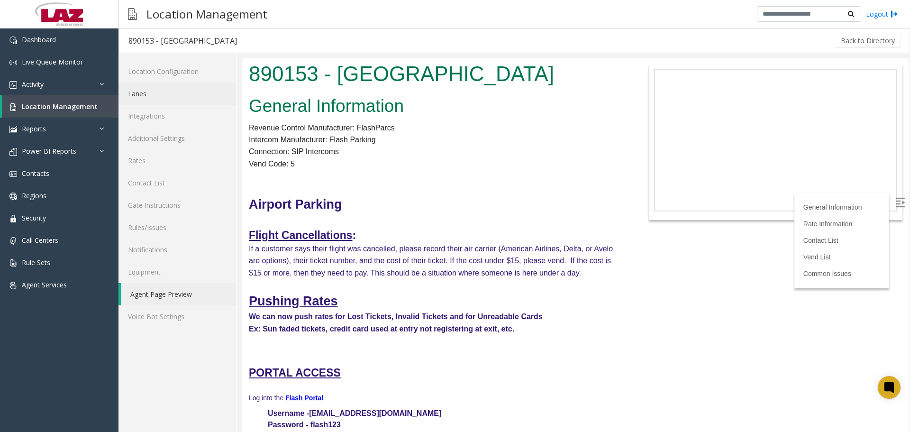
click at [153, 89] on link "Lanes" at bounding box center [177, 93] width 118 height 22
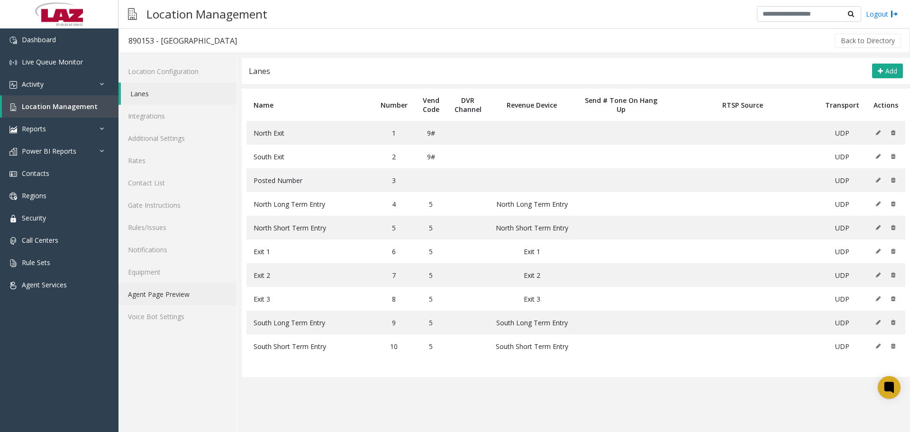
click at [198, 287] on link "Agent Page Preview" at bounding box center [177, 294] width 118 height 22
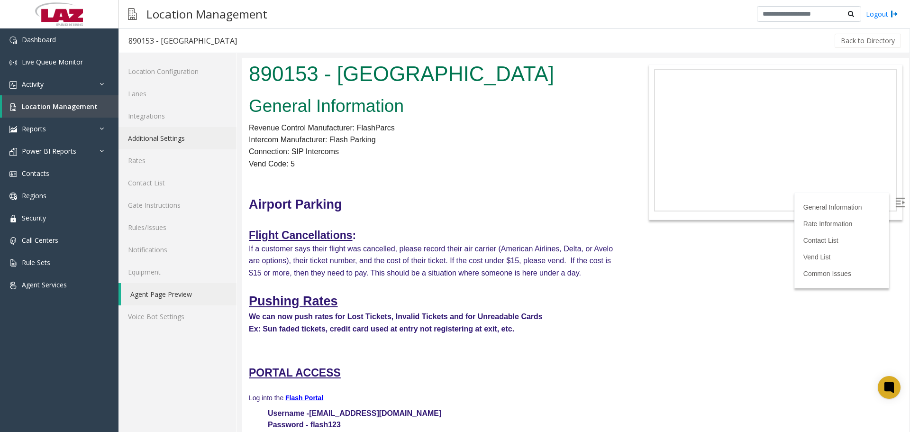
click at [165, 135] on link "Additional Settings" at bounding box center [177, 138] width 118 height 22
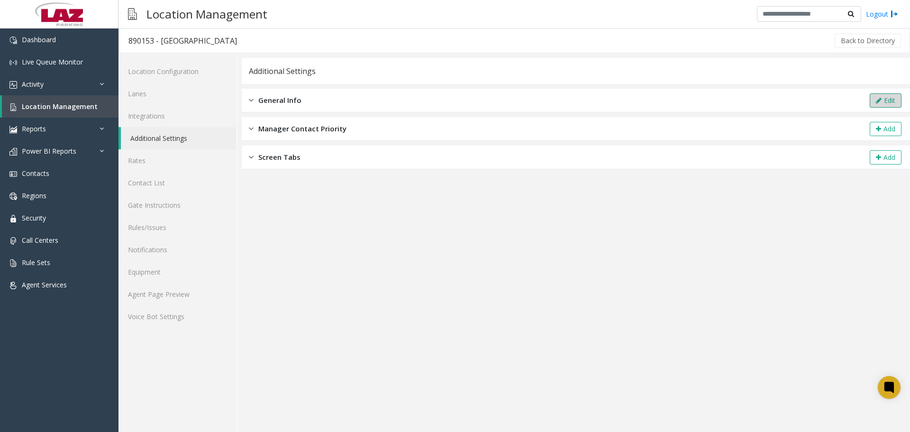
click at [873, 100] on button "Edit" at bounding box center [886, 100] width 32 height 14
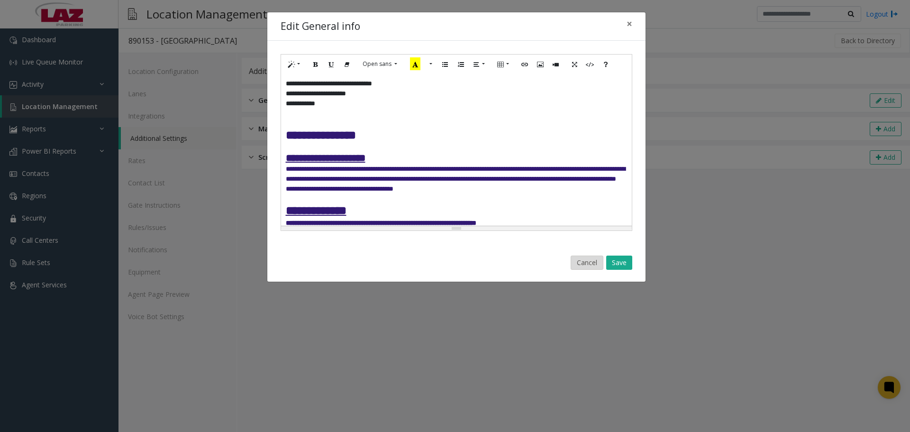
click at [587, 258] on button "Cancel" at bounding box center [587, 262] width 33 height 14
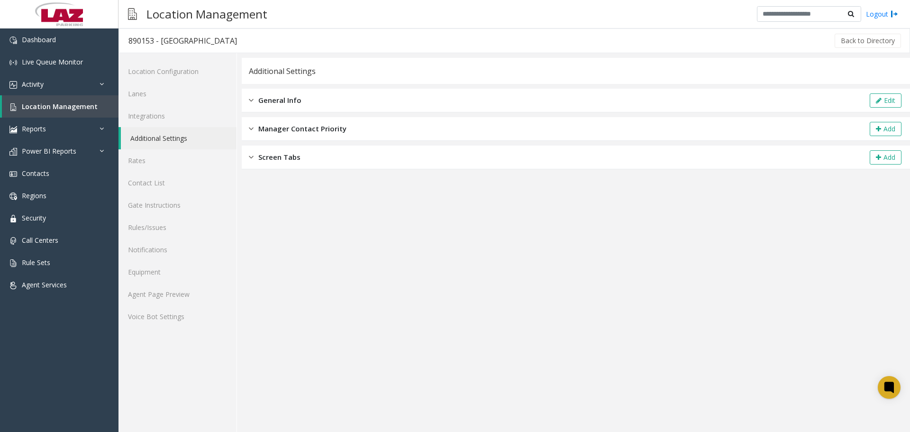
click at [277, 152] on span "Screen Tabs" at bounding box center [279, 157] width 42 height 11
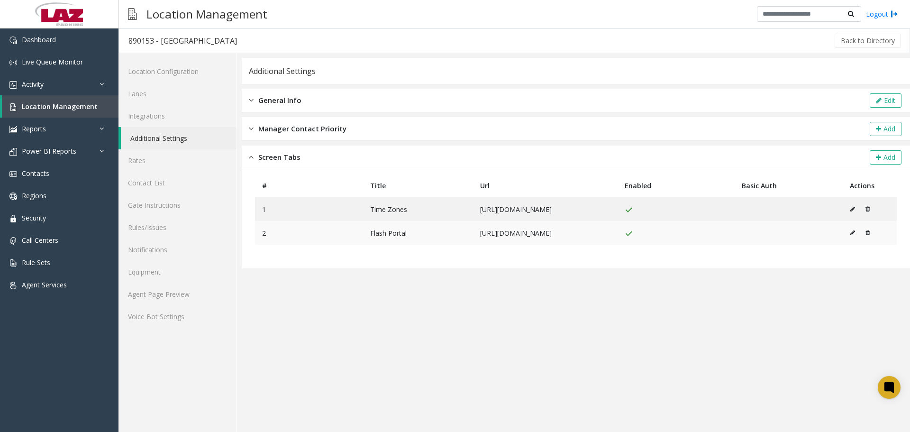
click at [855, 234] on icon at bounding box center [852, 233] width 5 height 6
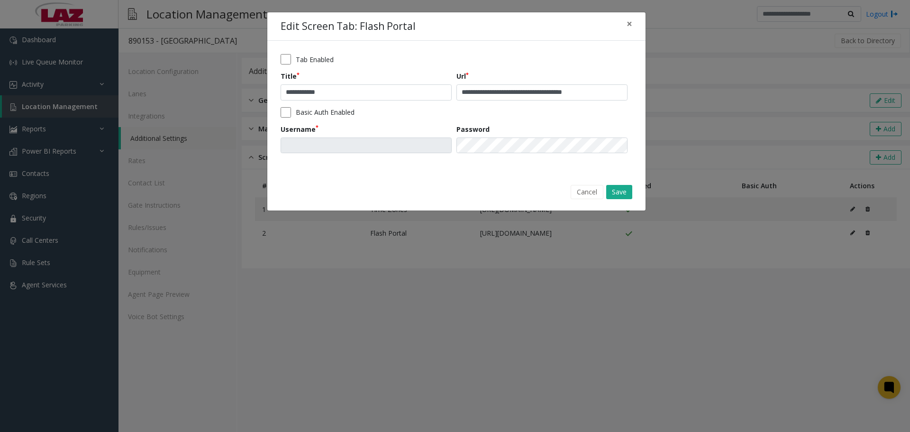
click at [317, 59] on label "Tab Enabled" at bounding box center [315, 60] width 38 height 10
click at [621, 191] on button "Save" at bounding box center [619, 192] width 26 height 14
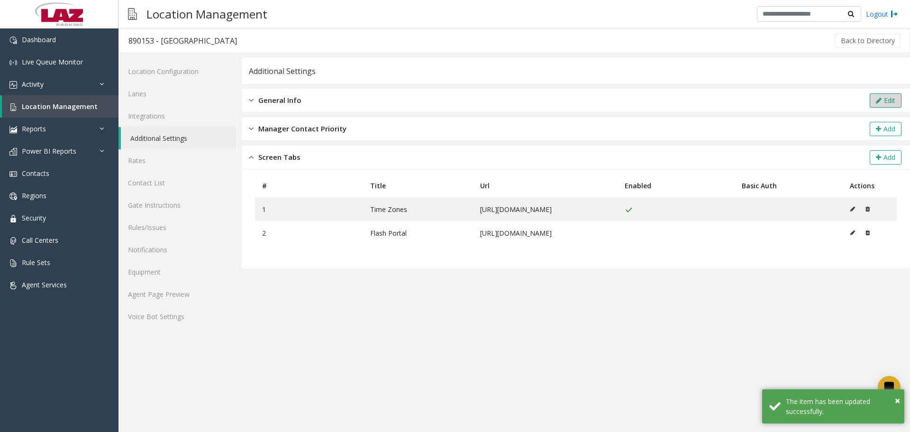
click at [894, 100] on button "Edit" at bounding box center [886, 100] width 32 height 14
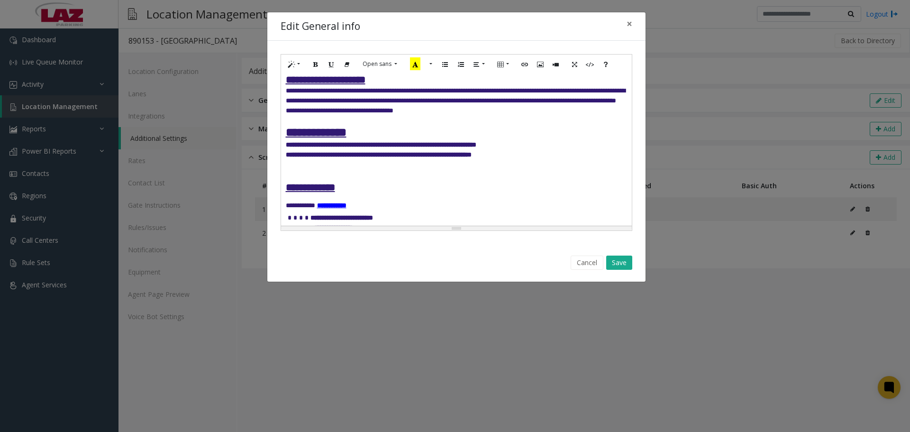
scroll to position [95, 0]
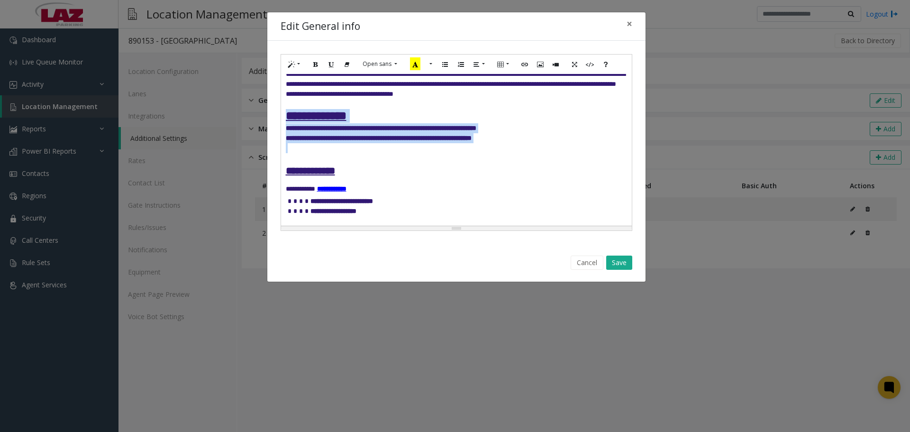
drag, startPoint x: 529, startPoint y: 145, endPoint x: 279, endPoint y: 111, distance: 252.5
click at [279, 111] on div "**********" at bounding box center [456, 142] width 378 height 203
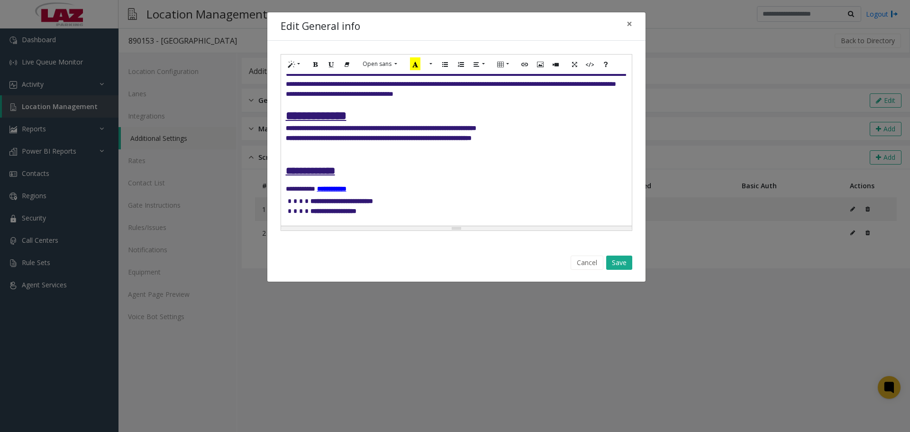
click at [437, 168] on h4 "**********" at bounding box center [456, 171] width 341 height 12
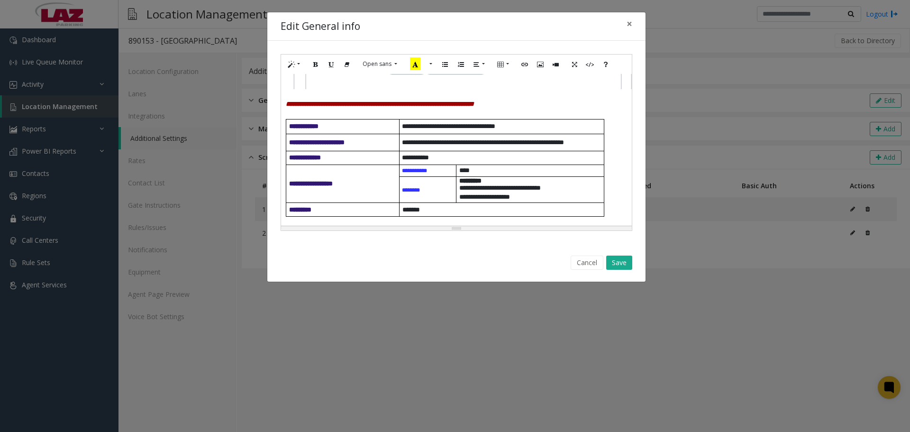
scroll to position [1090, 0]
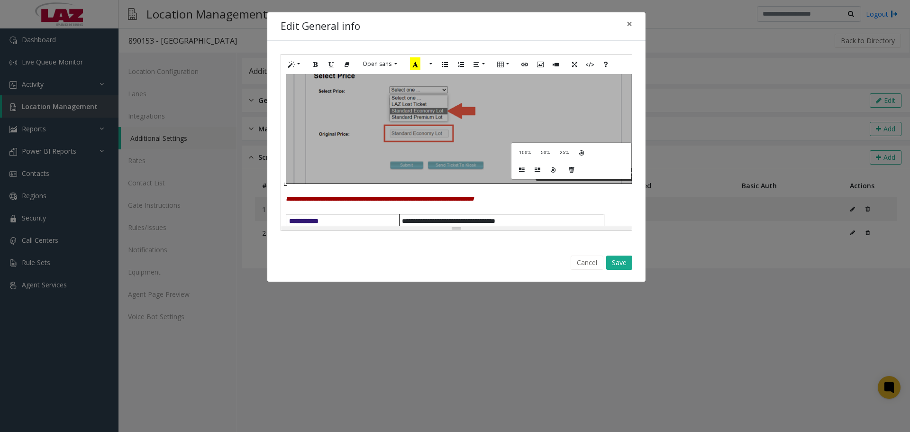
click at [520, 142] on div "**********" at bounding box center [456, 150] width 351 height 152
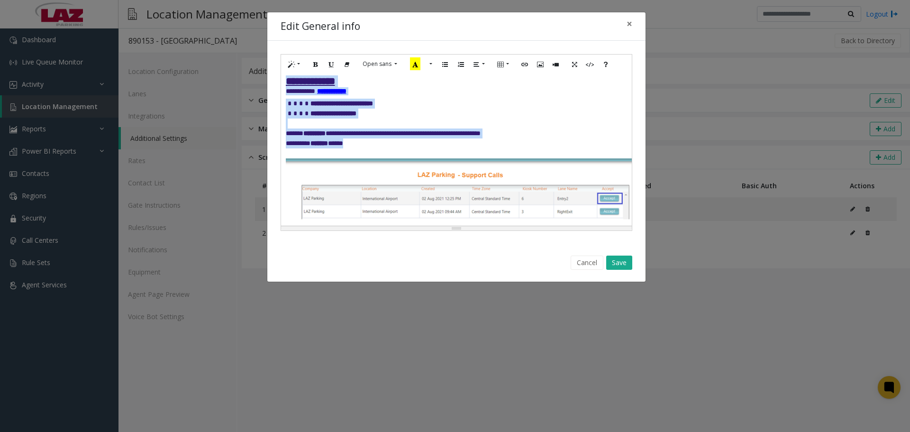
drag, startPoint x: 397, startPoint y: 145, endPoint x: 283, endPoint y: 84, distance: 129.1
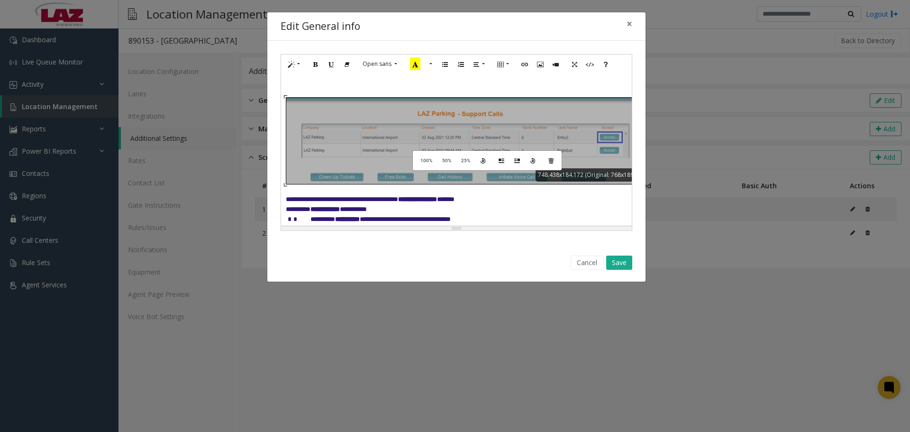
click at [421, 150] on div "**********" at bounding box center [457, 142] width 352 height 177
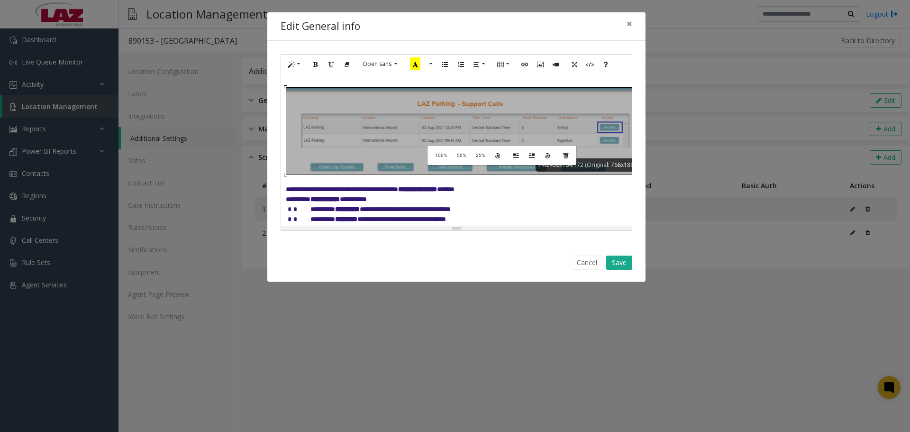
click at [436, 145] on div "**********" at bounding box center [456, 150] width 351 height 152
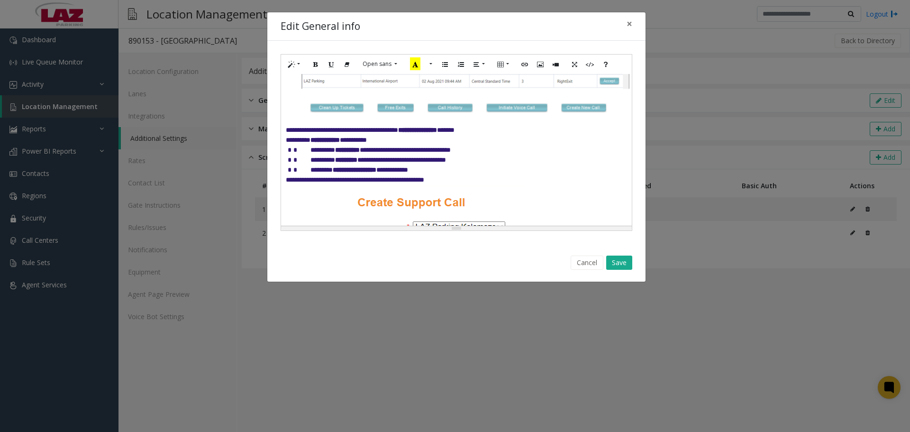
click at [466, 202] on div "**********" at bounding box center [456, 150] width 351 height 152
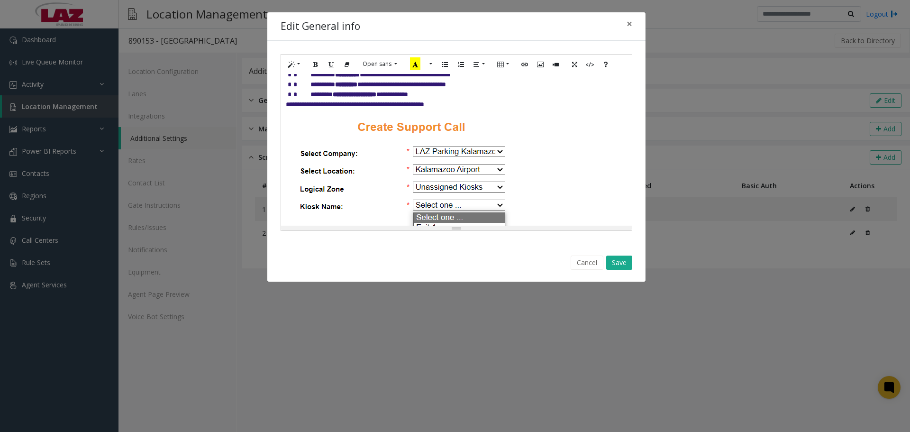
click at [433, 167] on div "**********" at bounding box center [456, 150] width 351 height 152
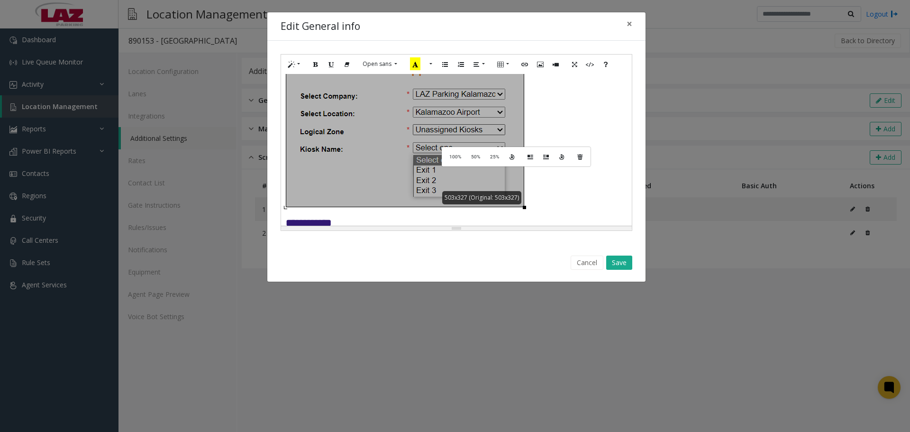
click at [450, 146] on div "**********" at bounding box center [456, 150] width 351 height 152
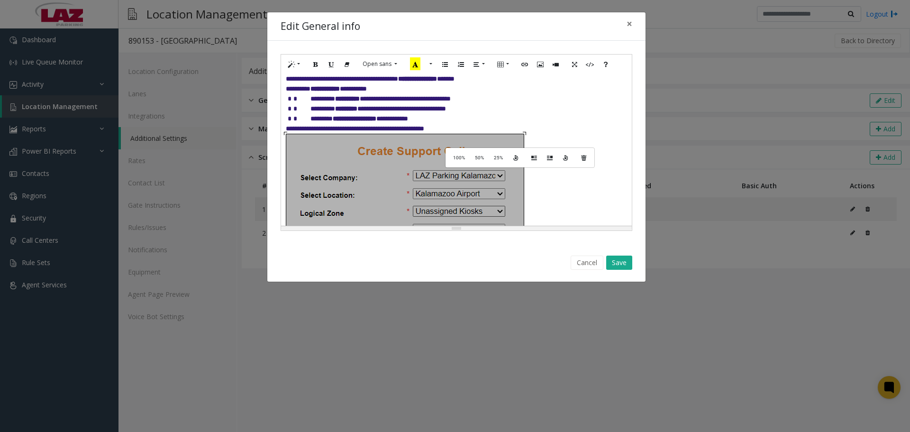
click at [454, 147] on div "**********" at bounding box center [456, 150] width 351 height 152
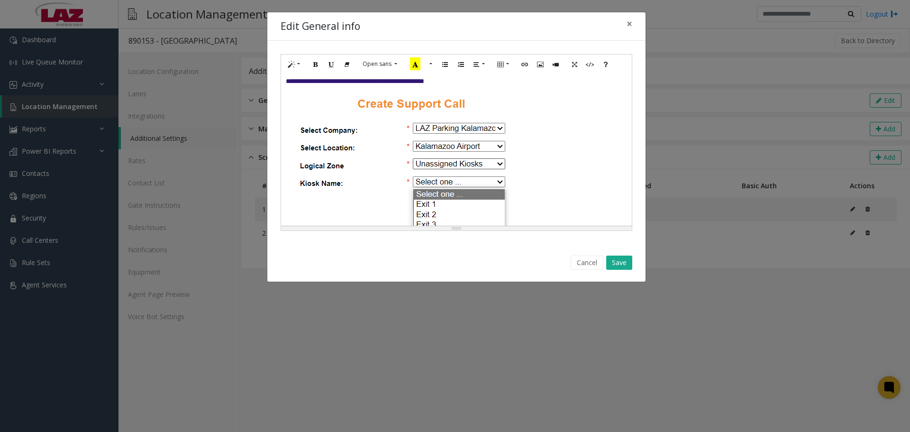
click at [453, 148] on div "**********" at bounding box center [456, 150] width 351 height 152
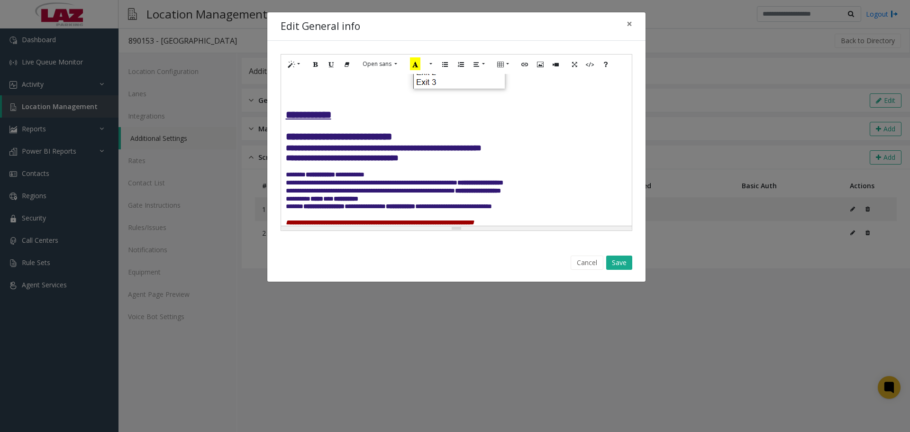
click at [448, 108] on p at bounding box center [456, 104] width 341 height 10
click at [442, 91] on div "**********" at bounding box center [456, 150] width 351 height 152
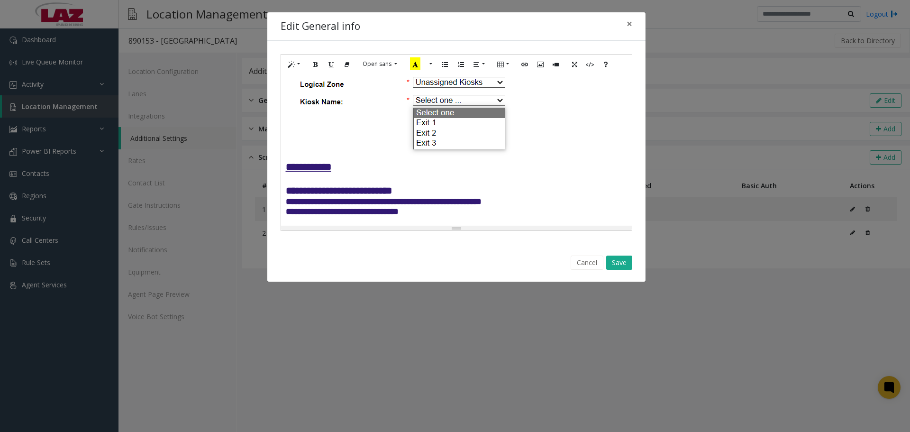
scroll to position [282, 0]
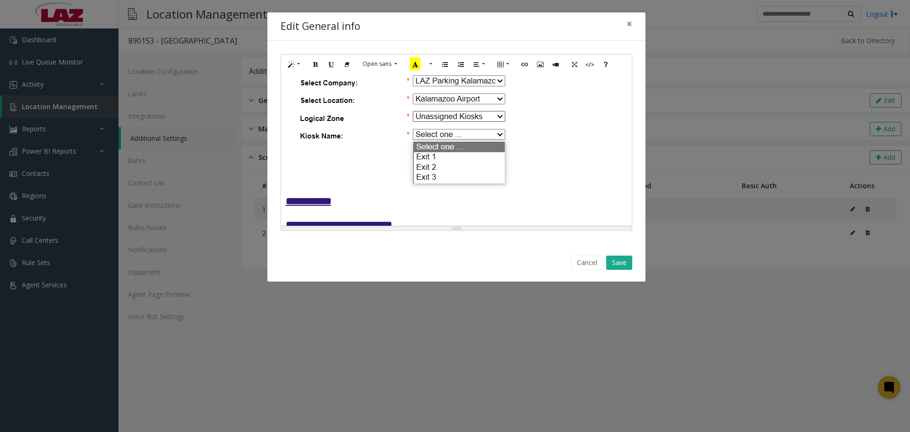
click at [457, 134] on div "**********" at bounding box center [456, 150] width 351 height 152
click at [452, 138] on div "**********" at bounding box center [456, 150] width 351 height 152
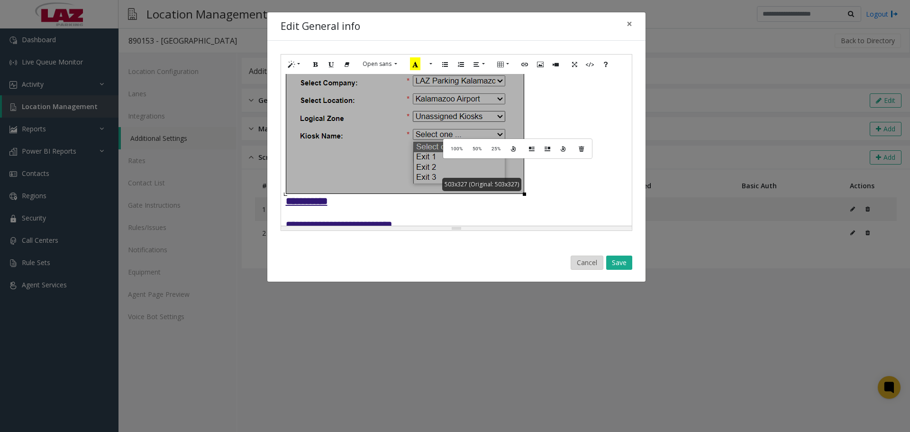
click at [584, 264] on button "Cancel" at bounding box center [587, 262] width 33 height 14
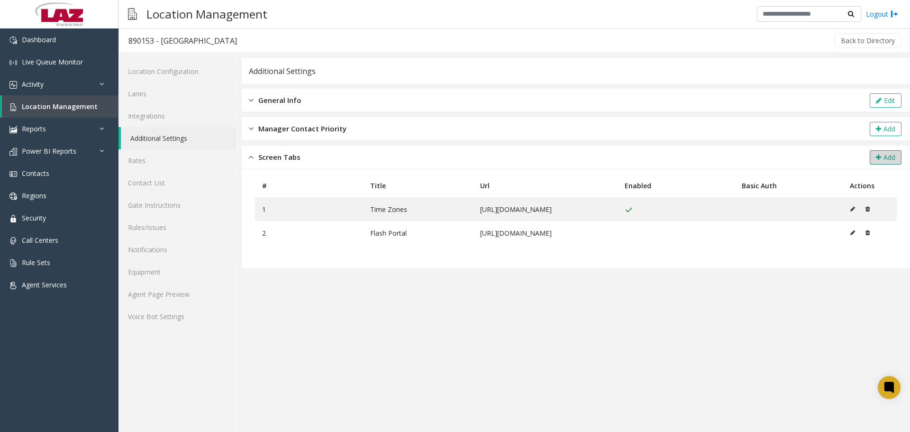
click at [890, 158] on button "Add" at bounding box center [886, 157] width 32 height 14
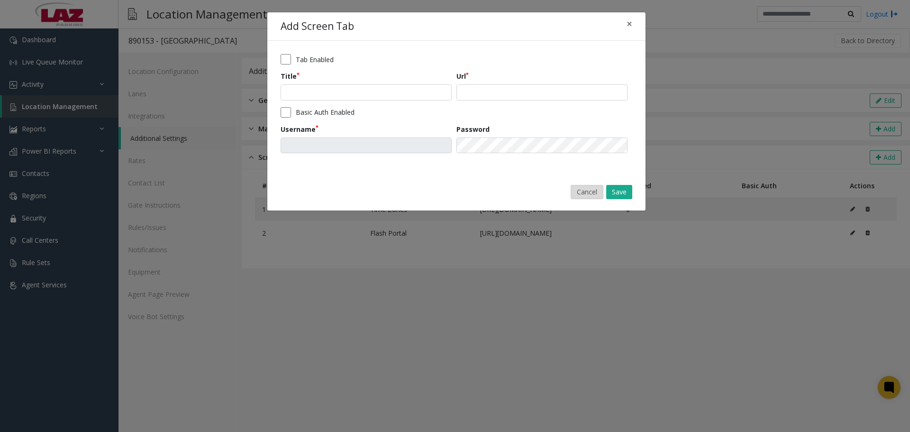
click at [580, 191] on button "Cancel" at bounding box center [587, 192] width 33 height 14
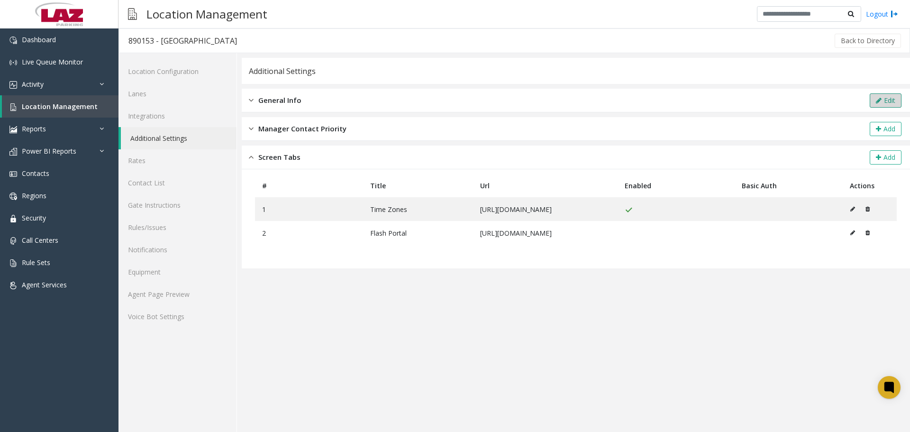
click at [887, 105] on button "Edit" at bounding box center [886, 100] width 32 height 14
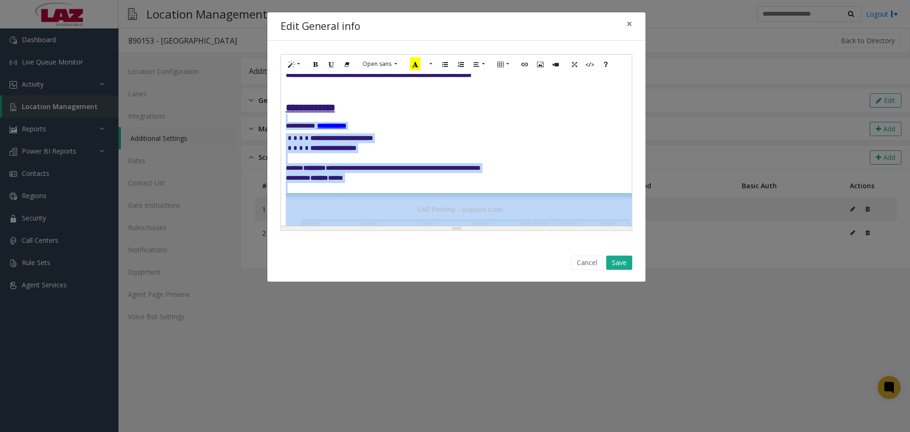
scroll to position [142, 0]
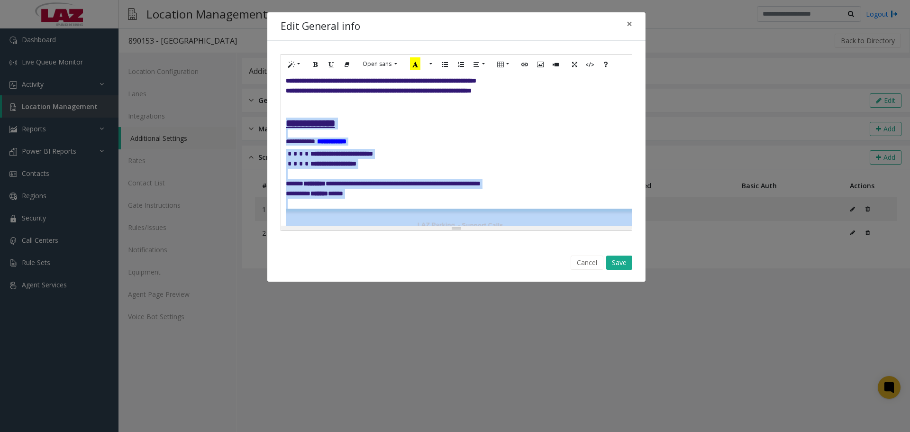
drag, startPoint x: 556, startPoint y: 150, endPoint x: 281, endPoint y: 118, distance: 276.8
click at [281, 118] on div "**********" at bounding box center [456, 150] width 351 height 152
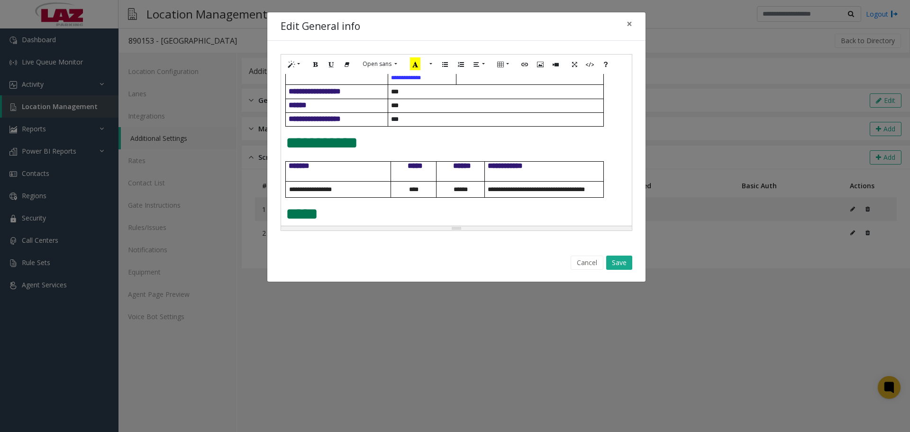
scroll to position [619, 0]
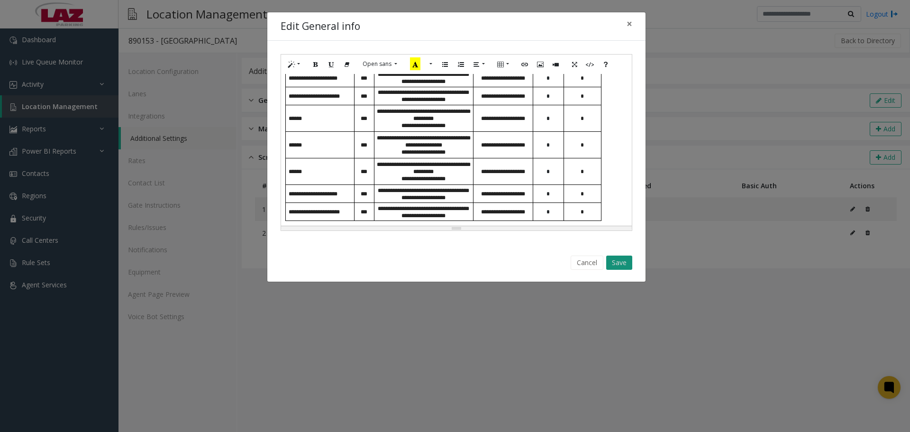
click at [612, 262] on button "Save" at bounding box center [619, 262] width 26 height 14
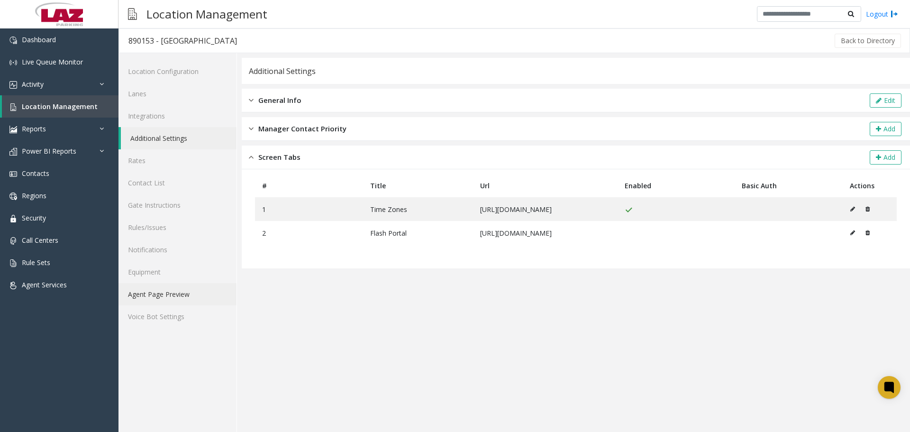
click at [174, 296] on link "Agent Page Preview" at bounding box center [177, 294] width 118 height 22
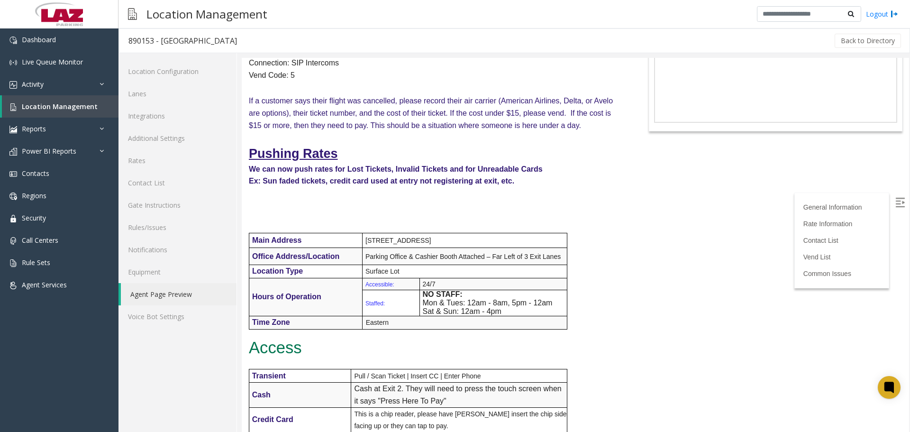
scroll to position [95, 0]
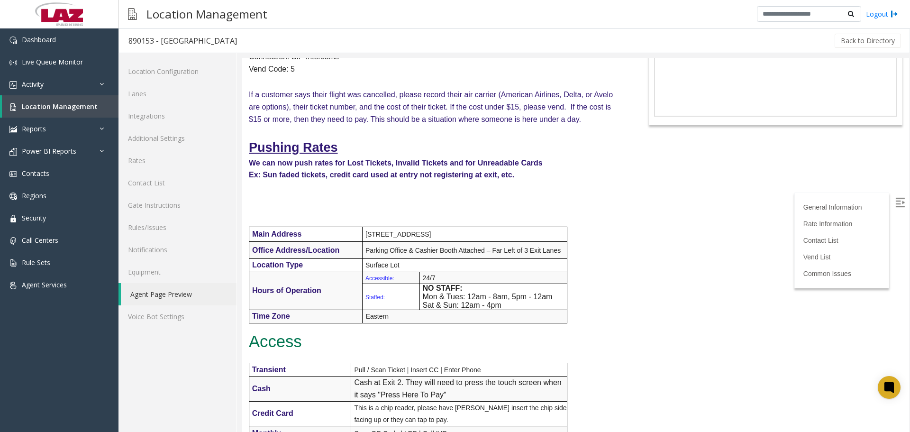
click at [895, 200] on img at bounding box center [899, 202] width 9 height 9
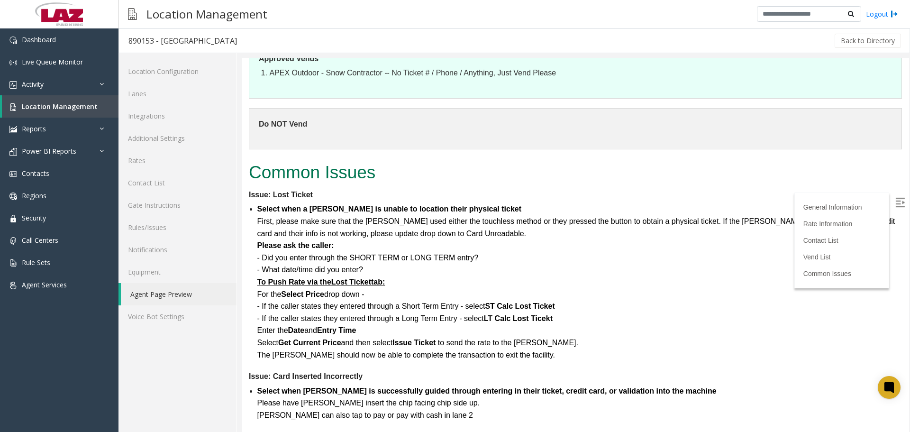
scroll to position [1138, 0]
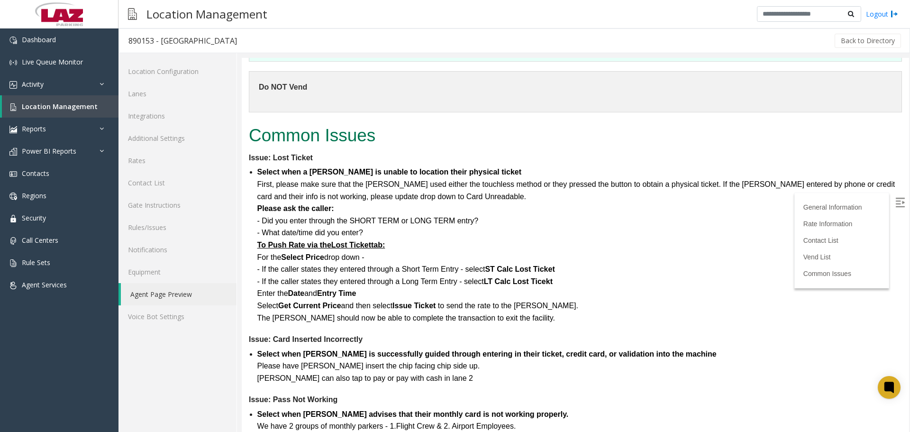
drag, startPoint x: 1151, startPoint y: 355, endPoint x: 897, endPoint y: 263, distance: 269.7
drag, startPoint x: 897, startPoint y: 275, endPoint x: 896, endPoint y: 230, distance: 45.5
click at [622, 306] on p "Select Get Current Price and then select Issue Ticket to send the rate to the […" at bounding box center [579, 306] width 645 height 12
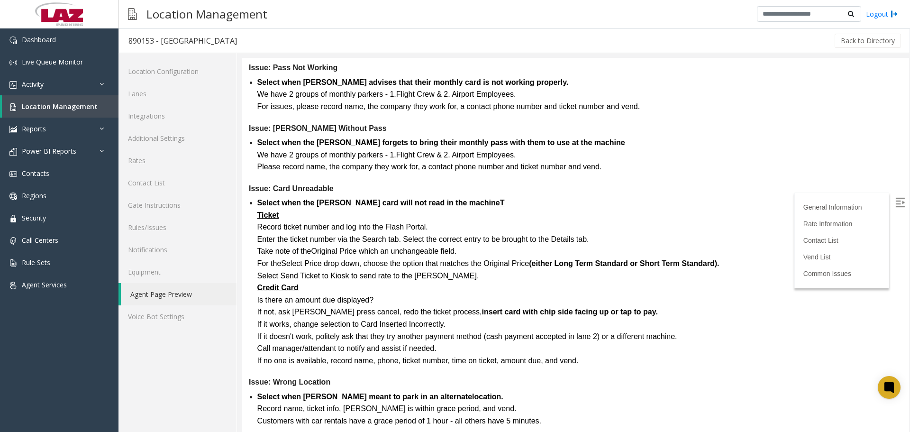
drag, startPoint x: 167, startPoint y: 298, endPoint x: 177, endPoint y: 297, distance: 9.5
click at [167, 298] on link "Agent Page Preview" at bounding box center [179, 294] width 116 height 22
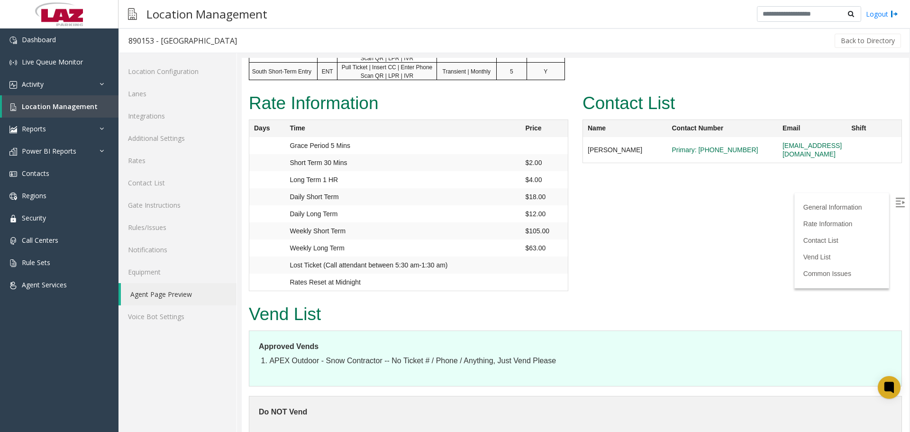
scroll to position [564, 0]
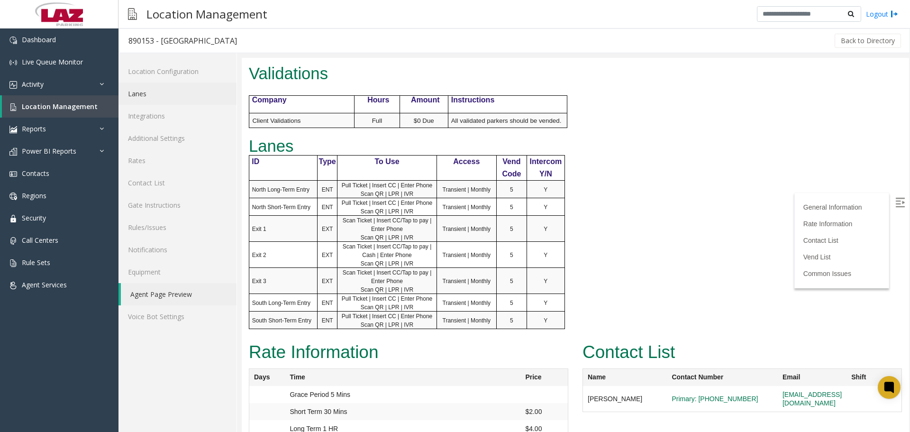
click at [142, 100] on link "Lanes" at bounding box center [177, 93] width 118 height 22
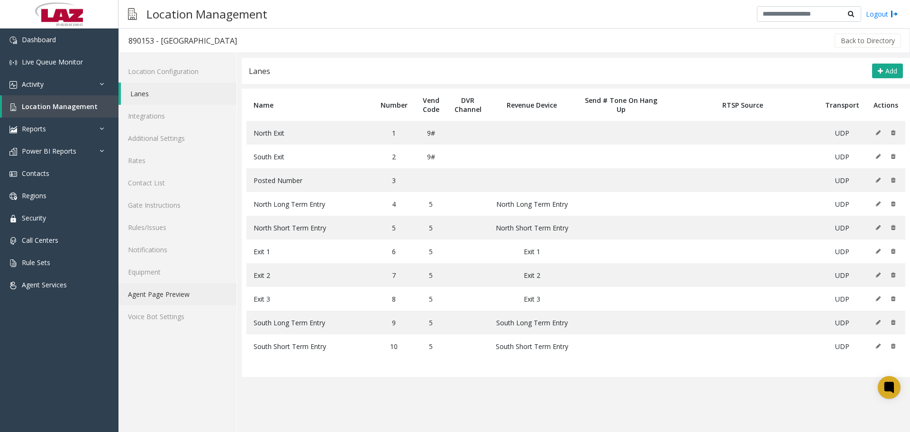
click at [159, 299] on link "Agent Page Preview" at bounding box center [177, 294] width 118 height 22
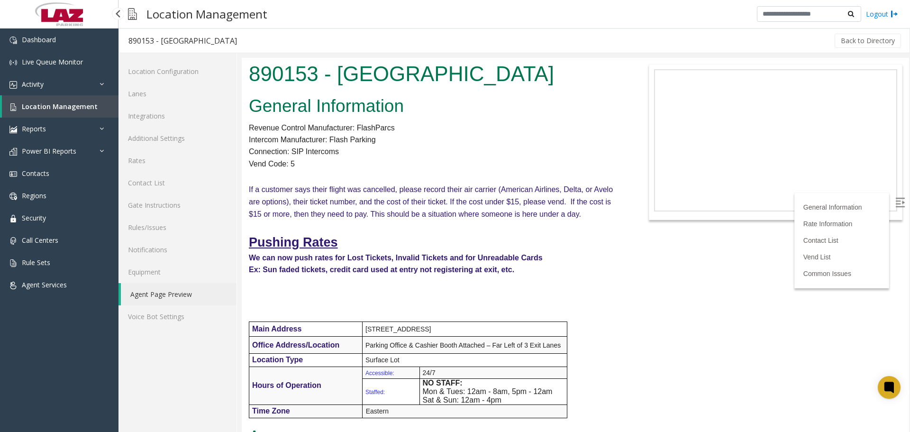
click at [56, 113] on link "Location Management" at bounding box center [60, 106] width 117 height 22
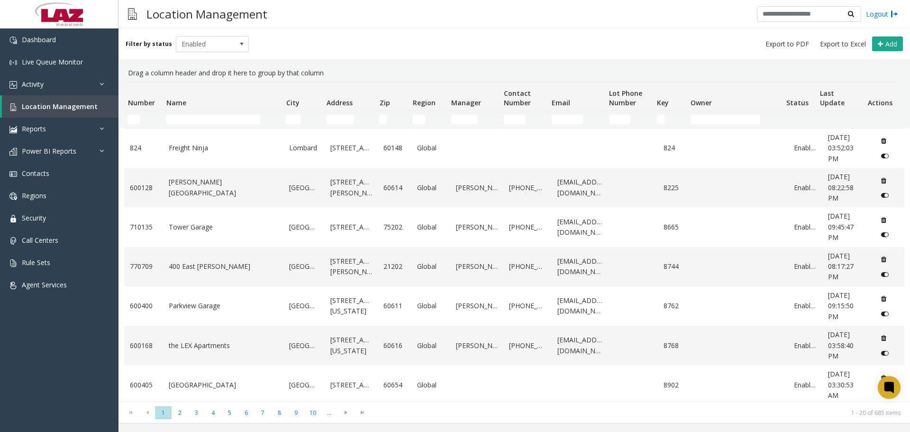
click at [127, 123] on td "Number Filter" at bounding box center [143, 119] width 38 height 17
click at [132, 123] on input "Number Filter" at bounding box center [134, 119] width 12 height 9
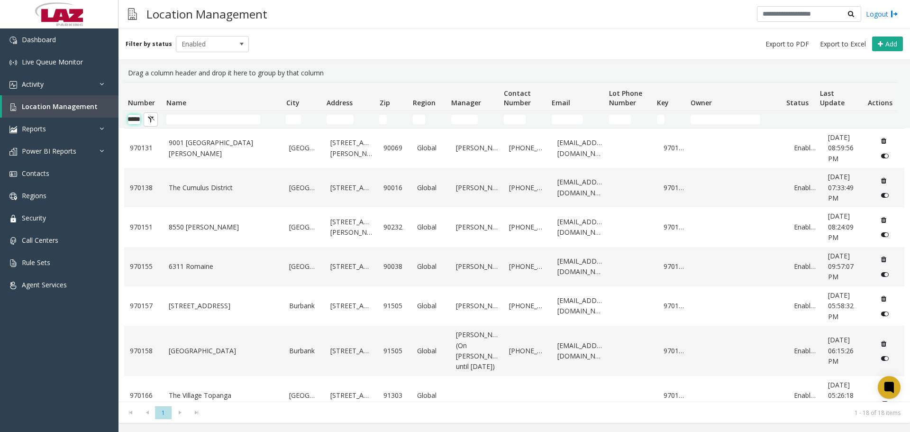
scroll to position [0, 16]
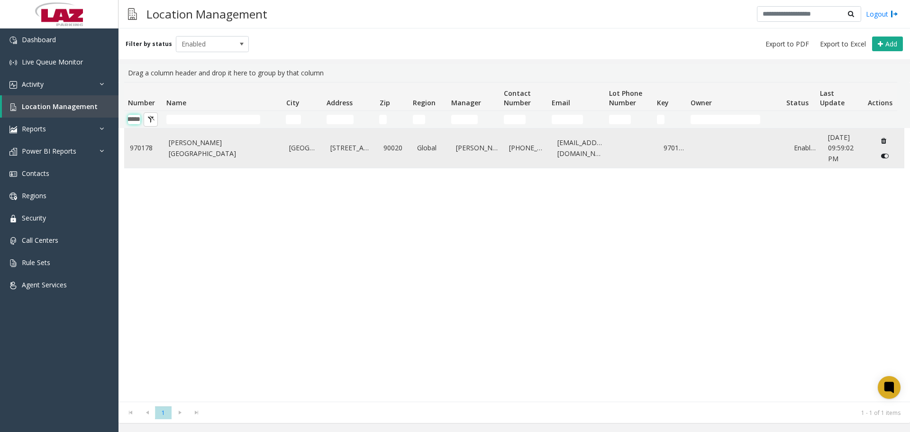
type input "******"
click at [193, 148] on link "[PERSON_NAME][GEOGRAPHIC_DATA]" at bounding box center [223, 147] width 109 height 21
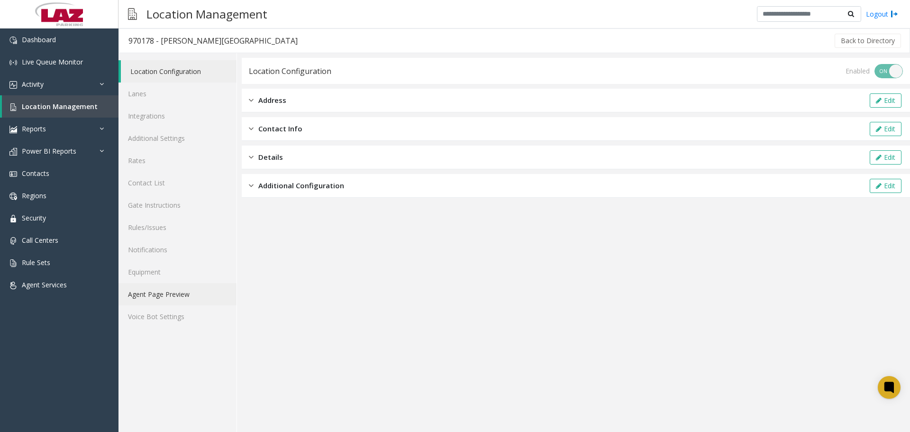
click at [191, 290] on link "Agent Page Preview" at bounding box center [177, 294] width 118 height 22
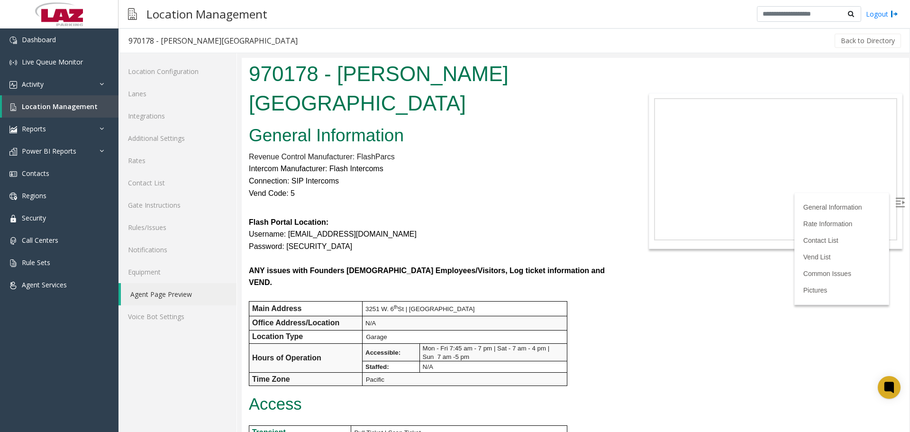
drag, startPoint x: 423, startPoint y: 201, endPoint x: 289, endPoint y: 206, distance: 134.2
click at [289, 228] on p "Username: [EMAIL_ADDRESS][DOMAIN_NAME]" at bounding box center [436, 234] width 375 height 12
copy font "[EMAIL_ADDRESS][DOMAIN_NAME]"
click at [420, 216] on p "Flash Portal Location:" at bounding box center [436, 222] width 375 height 12
click at [178, 116] on link "Integrations" at bounding box center [177, 116] width 118 height 22
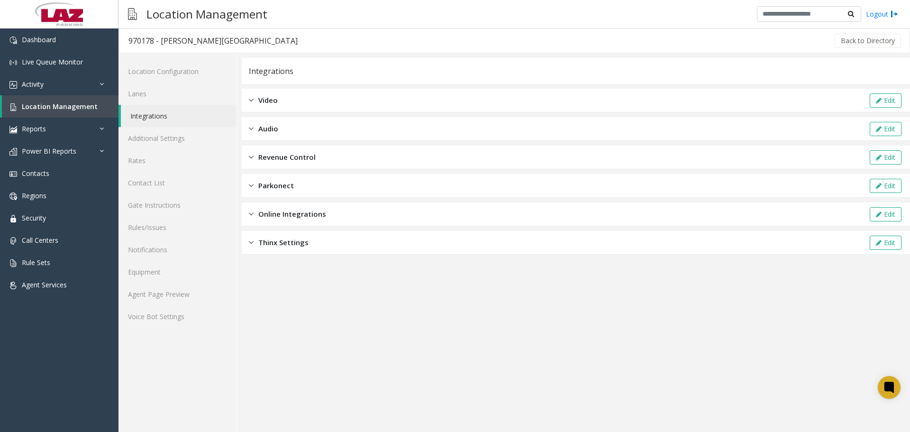
click at [414, 154] on div "Revenue Control Edit" at bounding box center [576, 158] width 668 height 24
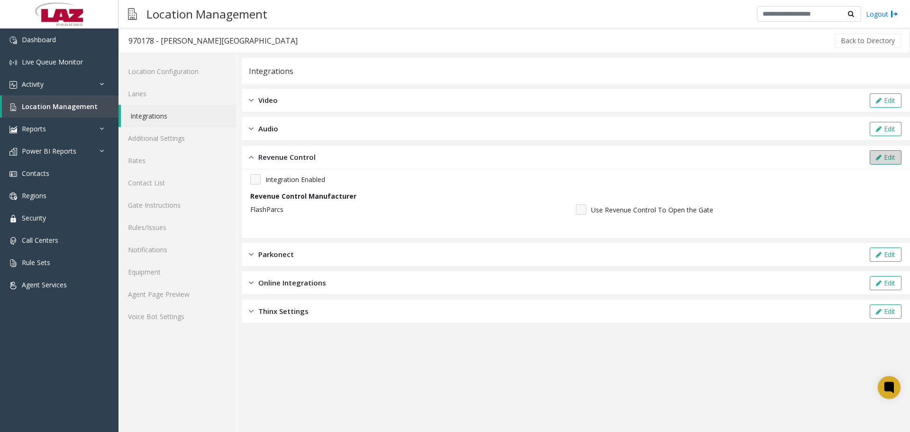
click at [874, 162] on button "Edit" at bounding box center [886, 157] width 32 height 14
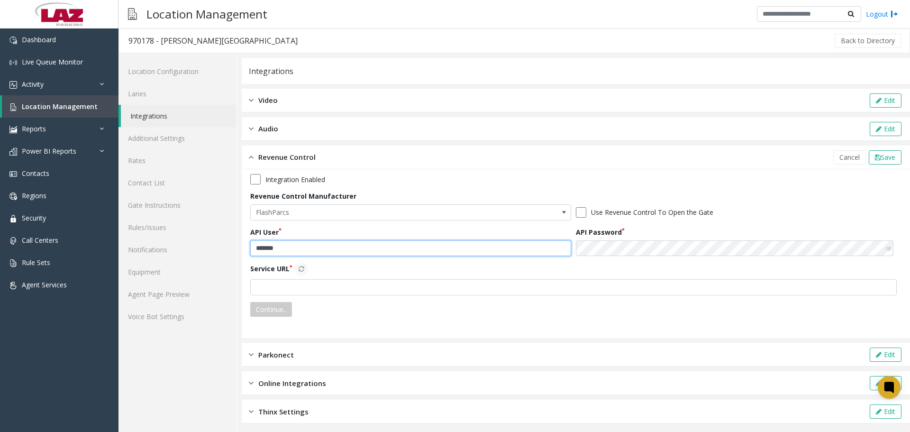
click at [375, 246] on input "*******" at bounding box center [410, 248] width 321 height 16
paste input "**********"
type input "**********"
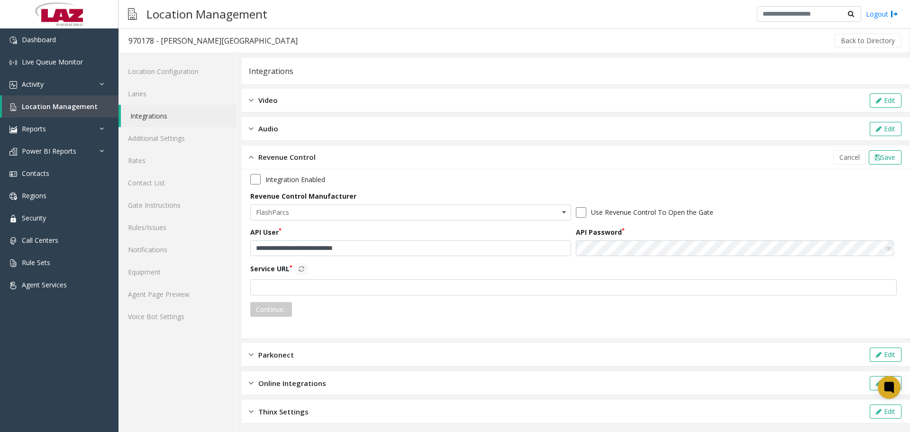
click at [587, 238] on div "API Password" at bounding box center [739, 241] width 326 height 29
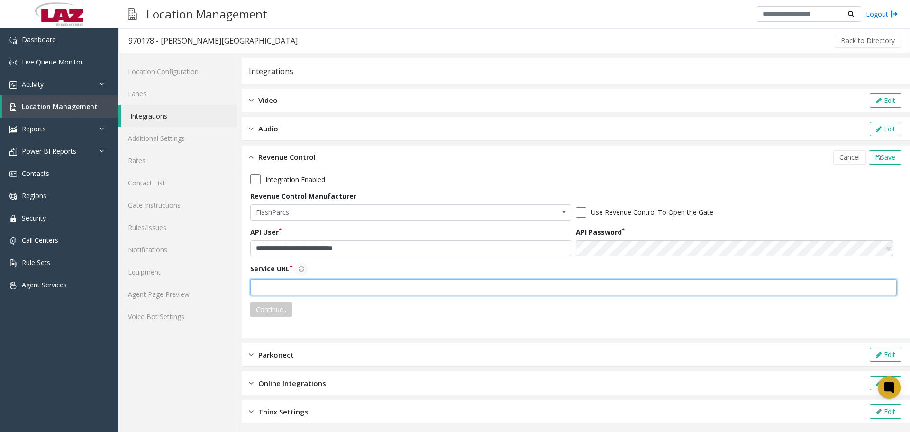
click at [453, 283] on input "text" at bounding box center [573, 287] width 647 height 16
type input "**********"
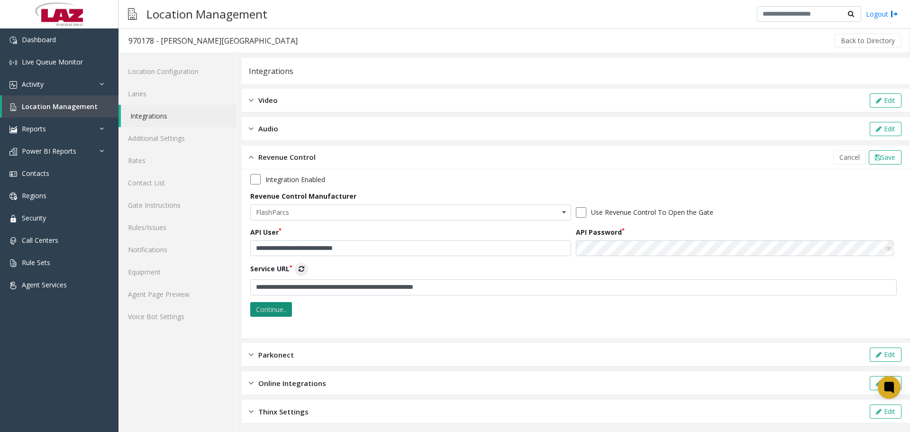
click at [282, 303] on button "Continue.." at bounding box center [271, 309] width 42 height 15
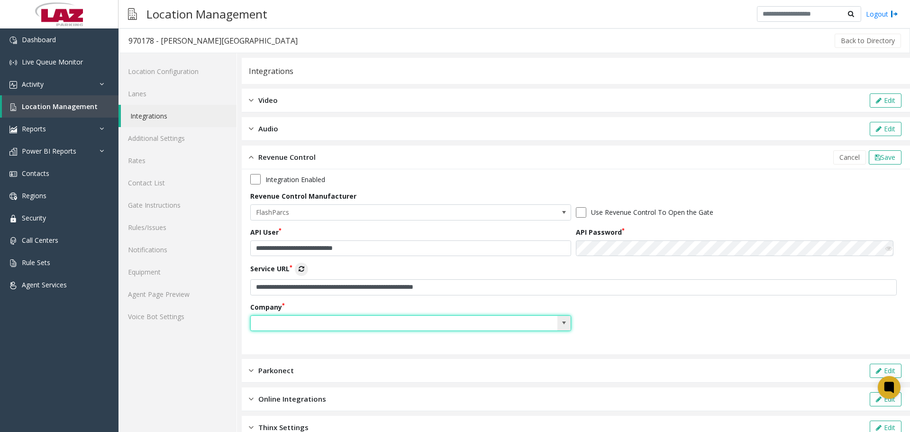
click at [316, 318] on input at bounding box center [379, 323] width 256 height 15
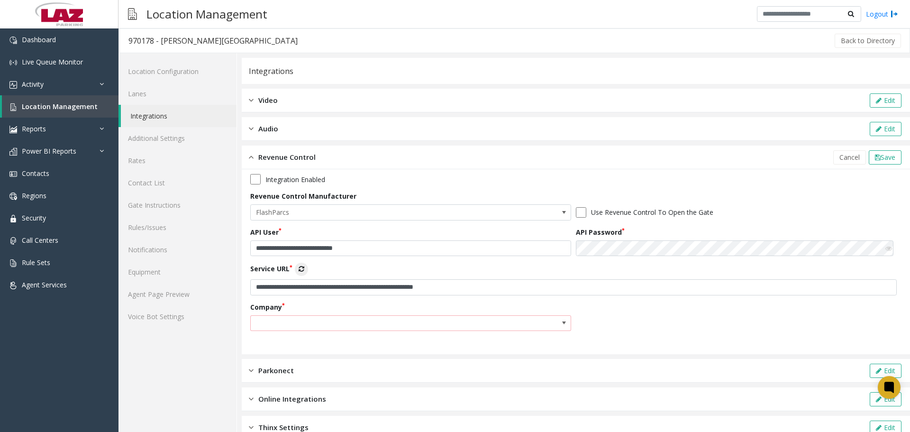
click at [571, 320] on div "Company" at bounding box center [413, 316] width 326 height 29
click at [563, 322] on span at bounding box center [564, 323] width 8 height 8
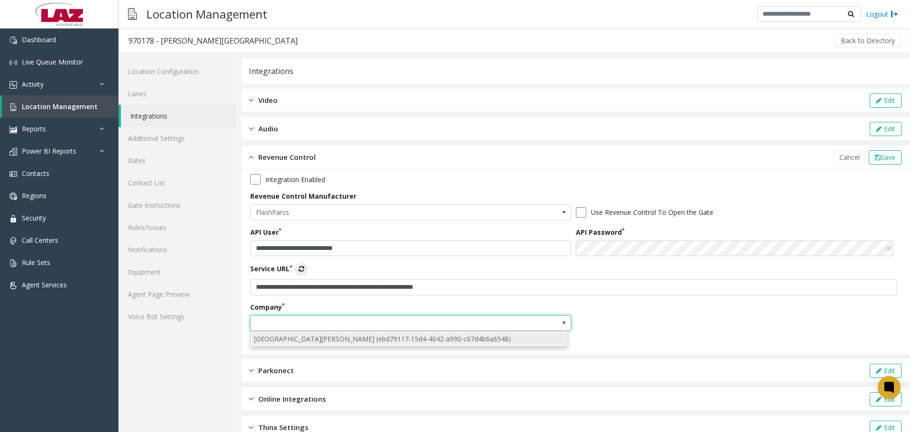
click at [454, 337] on li "[GEOGRAPHIC_DATA][PERSON_NAME] (ebd79117-15d4-4042-a990-c67d4b6a6548)" at bounding box center [409, 338] width 315 height 13
type input "**********"
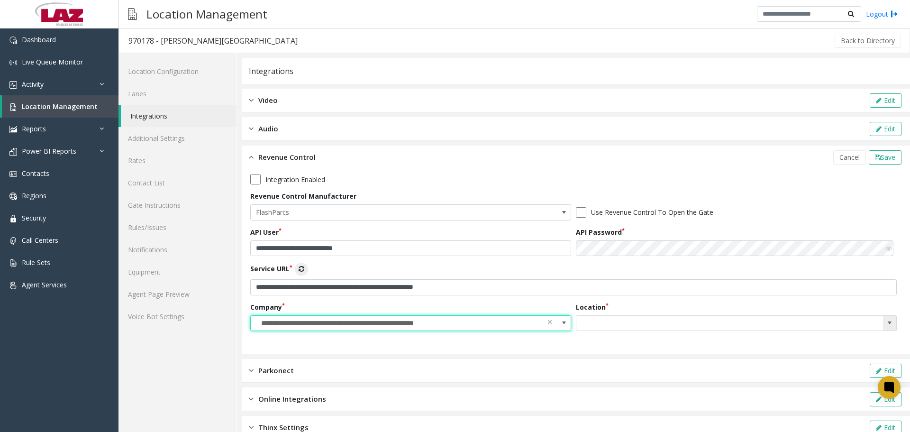
drag, startPoint x: 882, startPoint y: 323, endPoint x: 873, endPoint y: 325, distance: 9.3
click at [886, 322] on span at bounding box center [890, 323] width 8 height 8
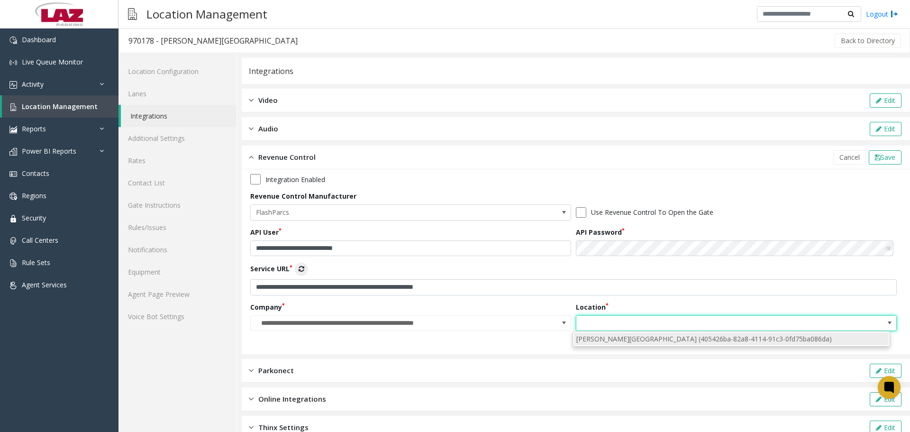
click at [765, 341] on li "[PERSON_NAME][GEOGRAPHIC_DATA] (405426ba-82a8-4114-91c3-0fd75ba086da)" at bounding box center [731, 338] width 315 height 13
type input "**********"
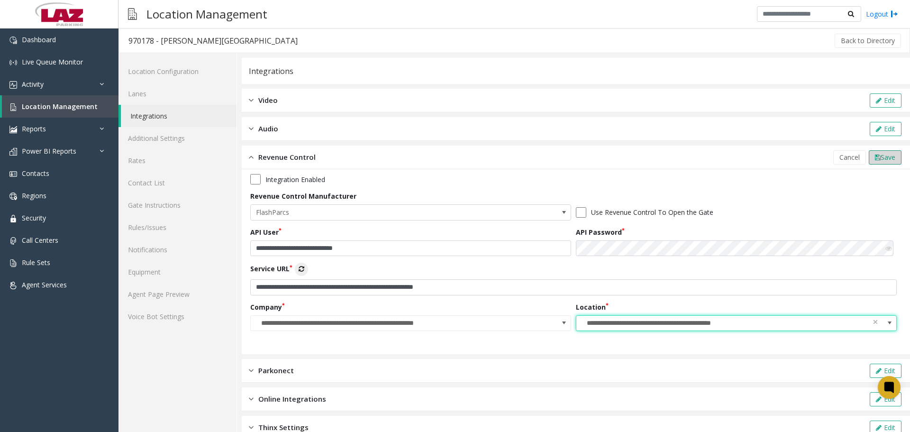
click at [889, 160] on button "Save" at bounding box center [885, 157] width 33 height 14
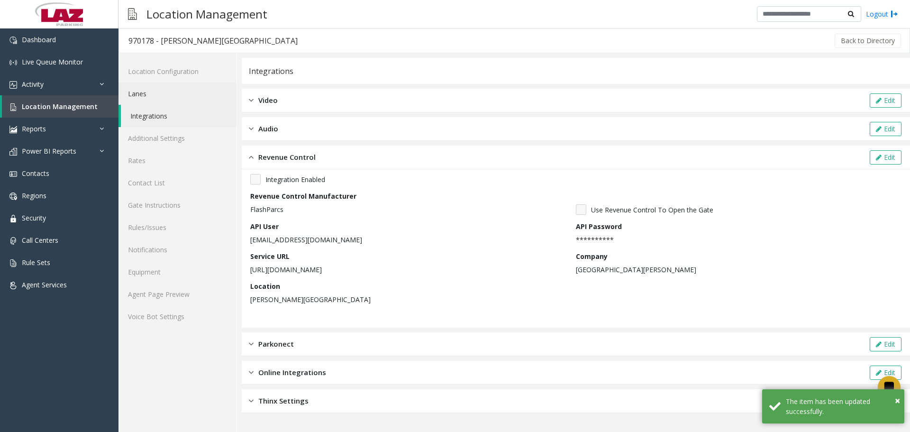
click at [189, 97] on link "Lanes" at bounding box center [177, 93] width 118 height 22
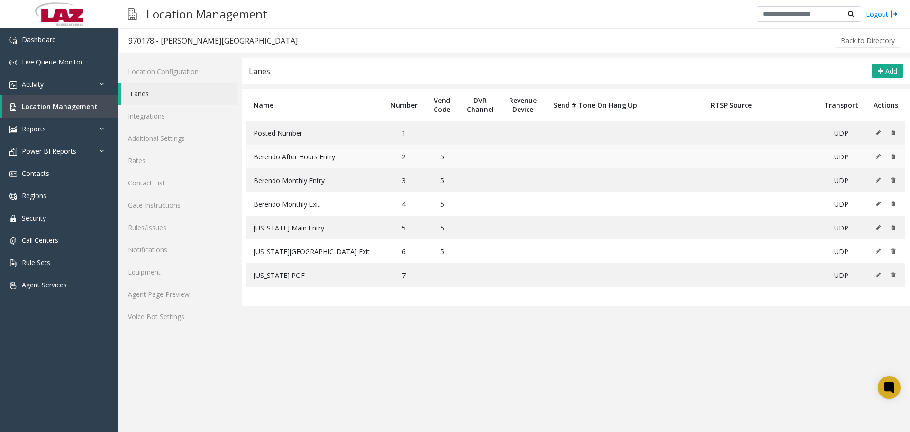
click at [878, 155] on icon at bounding box center [878, 157] width 5 height 6
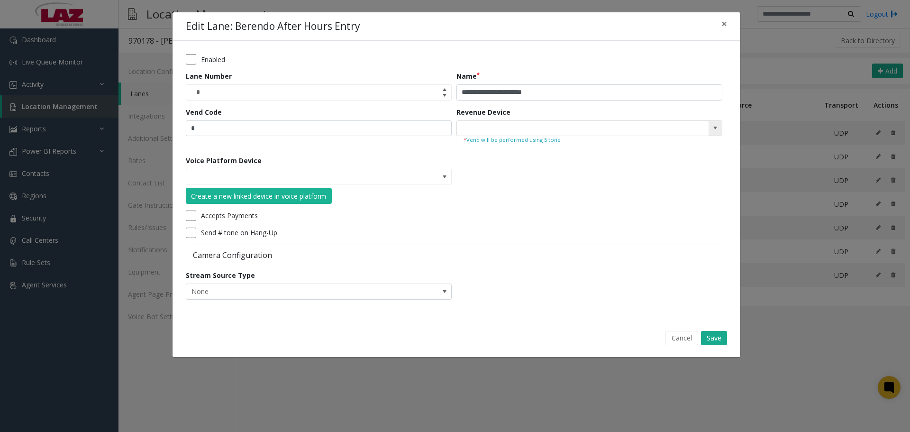
click at [720, 126] on span at bounding box center [715, 128] width 13 height 15
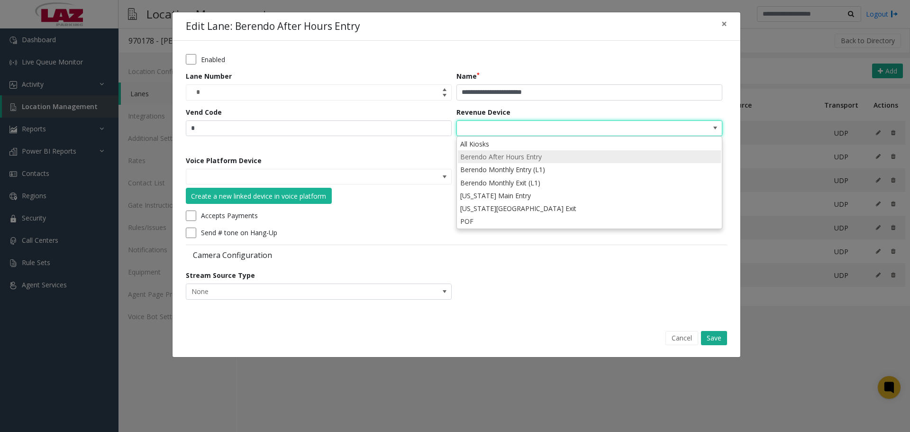
click at [598, 158] on li "Berendo After Hours Entry" at bounding box center [589, 156] width 263 height 13
type input "**********"
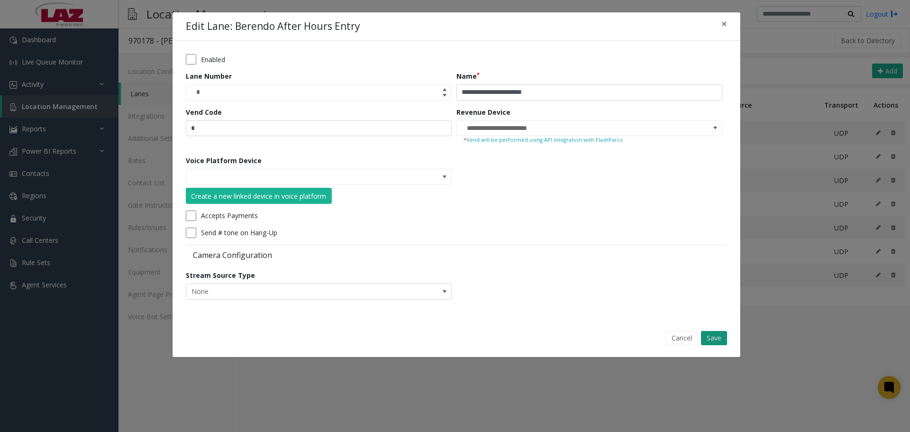
click at [705, 337] on button "Save" at bounding box center [714, 338] width 26 height 14
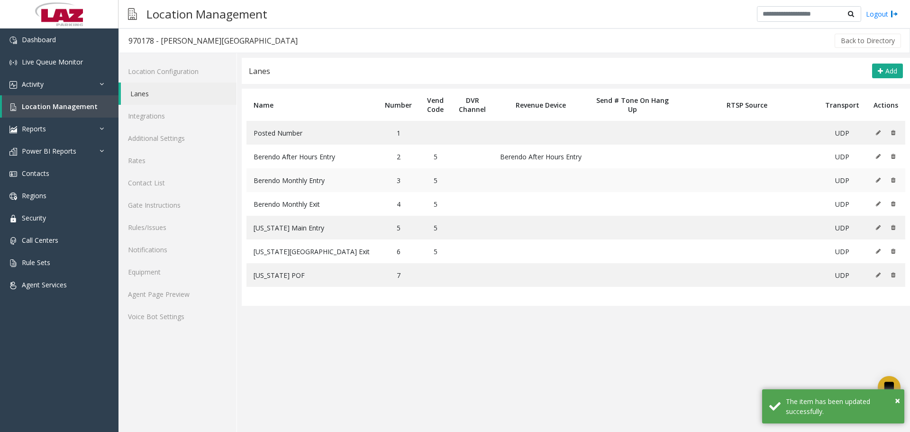
click at [878, 181] on icon at bounding box center [878, 180] width 5 height 6
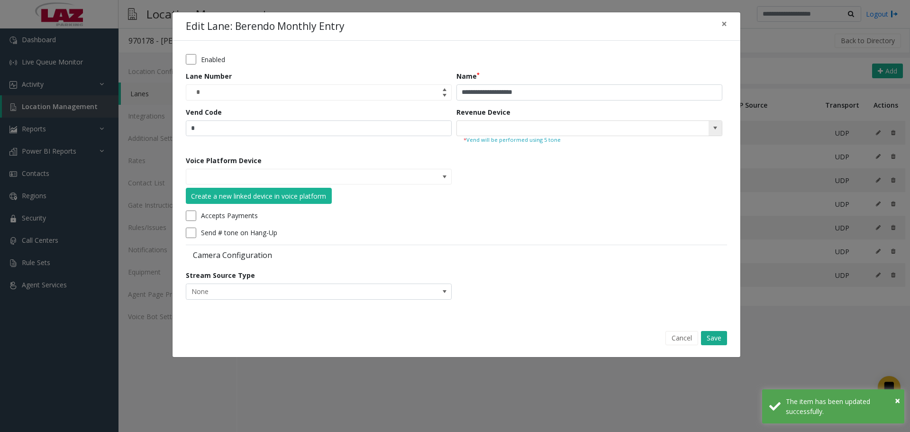
click at [718, 130] on span at bounding box center [715, 128] width 8 height 8
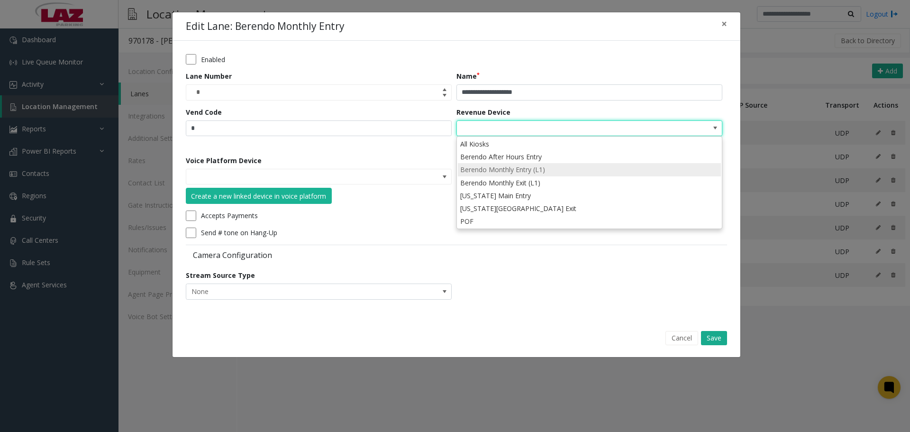
click at [572, 169] on li "Berendo Monthly Entry (L1)" at bounding box center [589, 169] width 263 height 13
type input "**********"
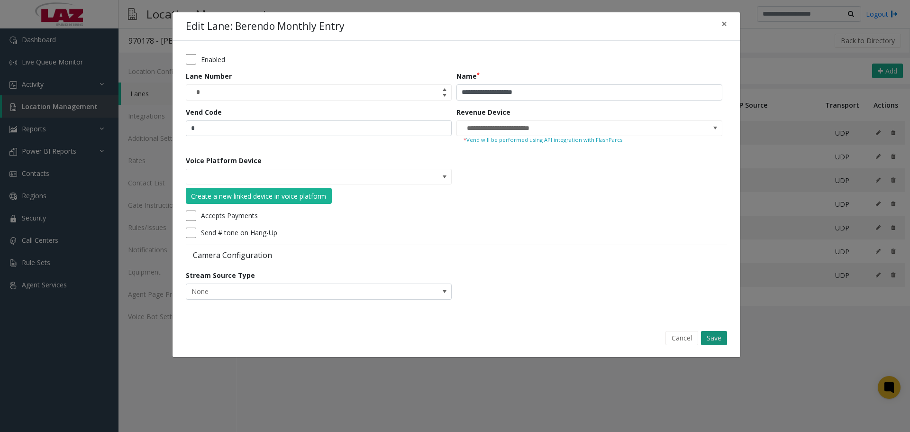
click at [706, 335] on button "Save" at bounding box center [714, 338] width 26 height 14
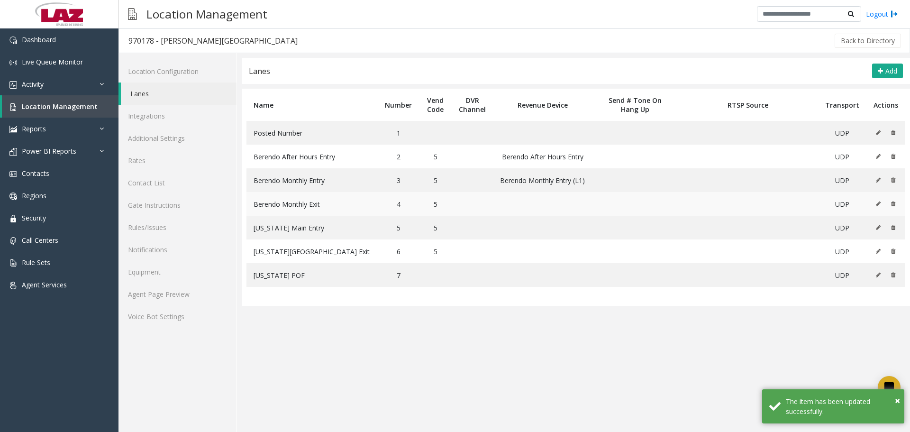
click at [879, 204] on icon at bounding box center [878, 204] width 5 height 6
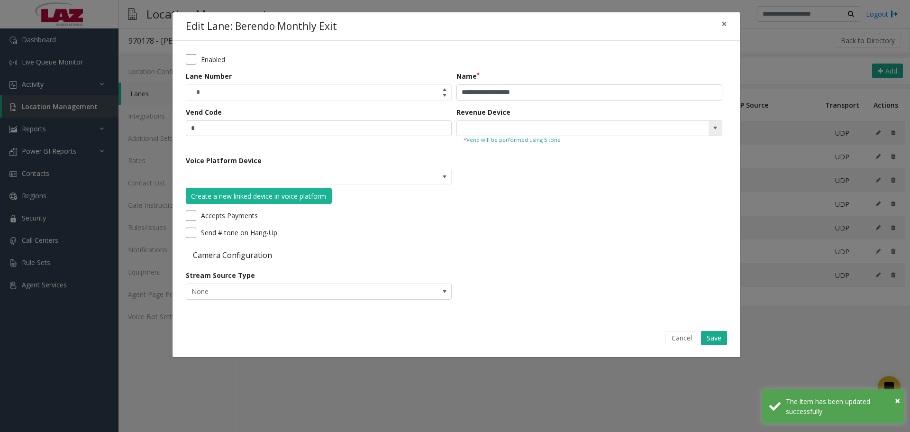
click at [712, 126] on span at bounding box center [715, 128] width 8 height 8
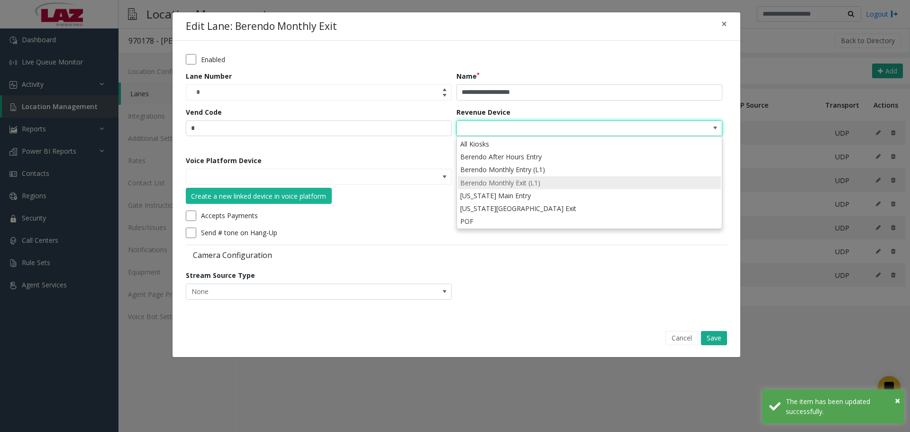
click at [573, 181] on li "Berendo Monthly Exit (L1)" at bounding box center [589, 182] width 263 height 13
type input "**********"
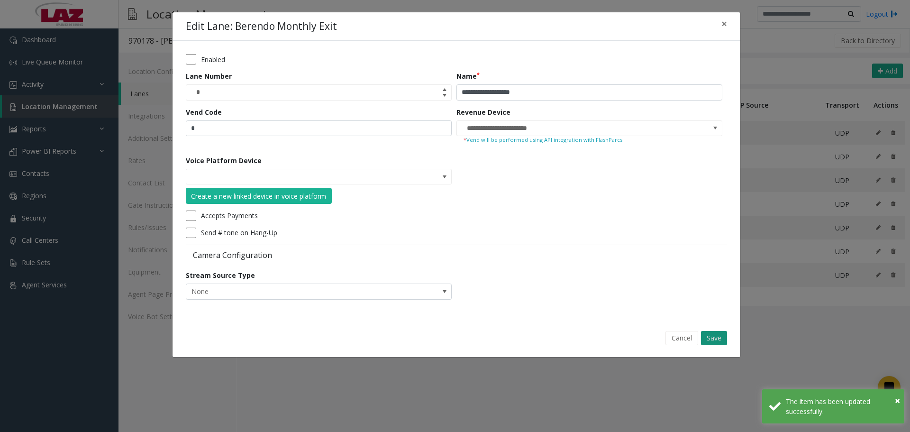
drag, startPoint x: 713, startPoint y: 337, endPoint x: 833, endPoint y: 254, distance: 146.1
click at [713, 337] on button "Save" at bounding box center [714, 338] width 26 height 14
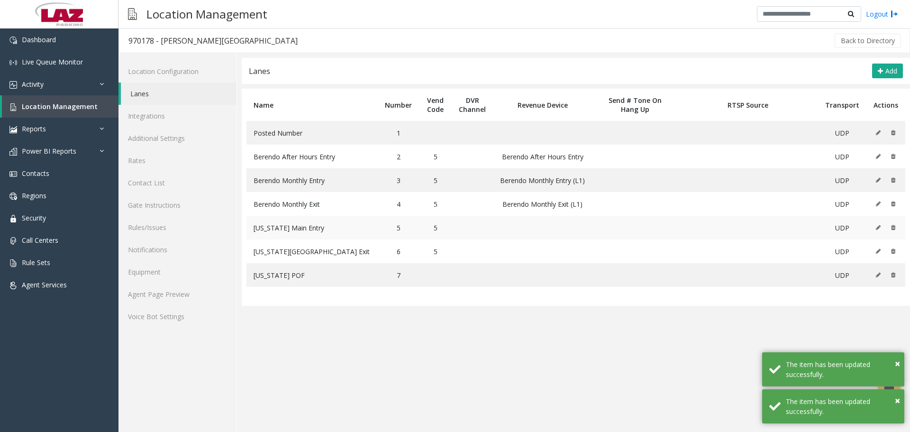
click at [876, 224] on button at bounding box center [880, 227] width 10 height 14
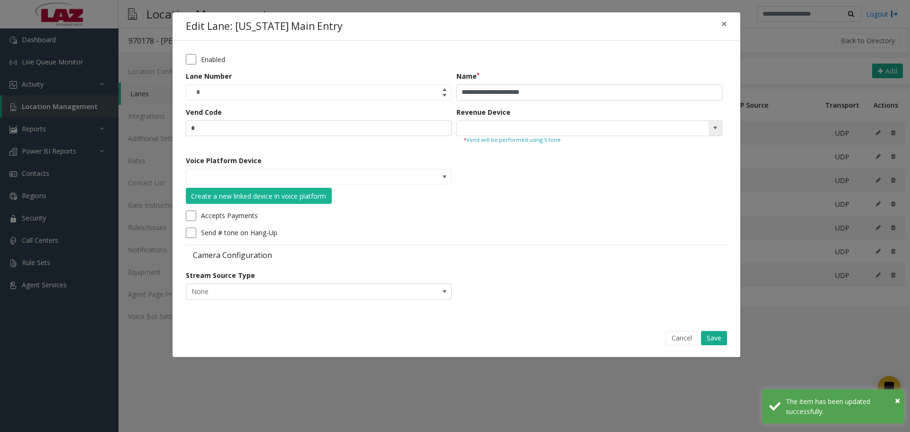
click at [712, 131] on span at bounding box center [715, 128] width 8 height 8
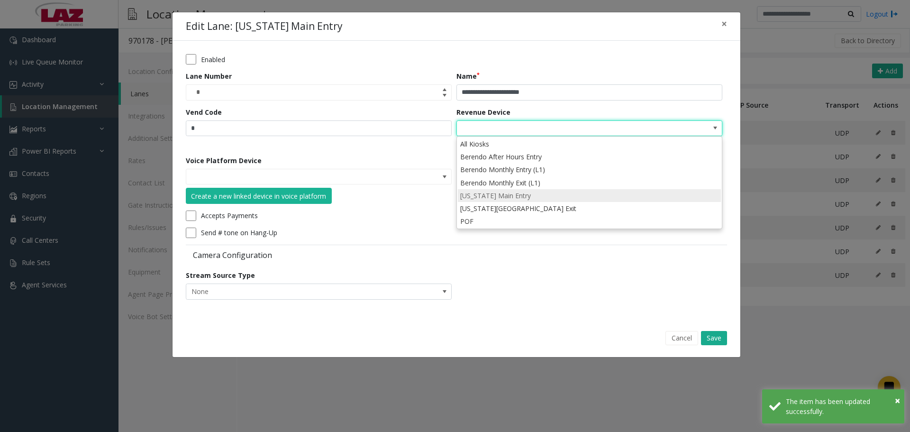
click at [572, 195] on li "[US_STATE] Main Entry" at bounding box center [589, 195] width 263 height 13
type input "**********"
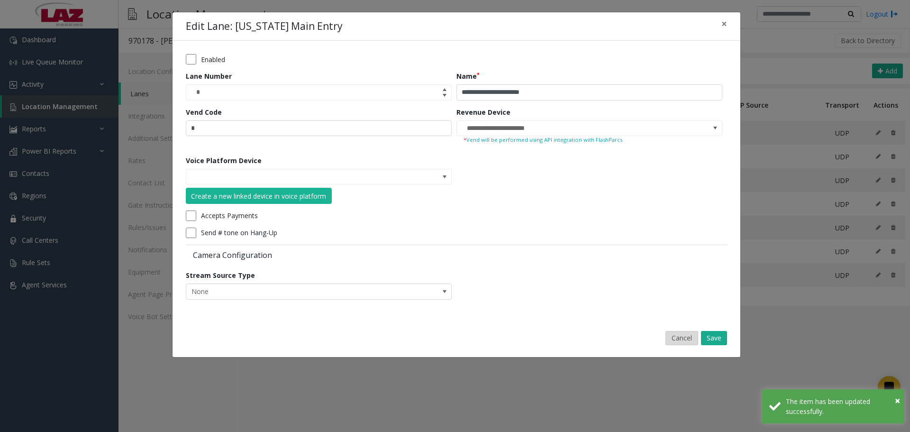
click at [698, 334] on button "Cancel" at bounding box center [681, 338] width 33 height 14
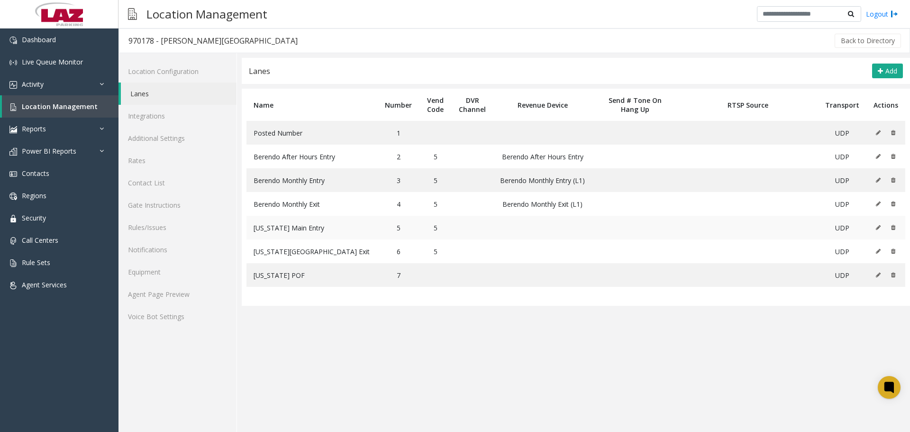
click at [877, 228] on icon at bounding box center [878, 228] width 5 height 6
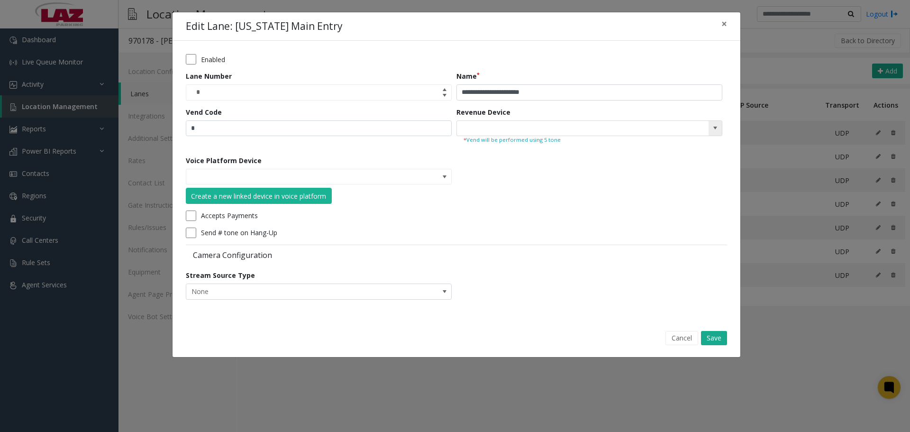
click at [710, 126] on span at bounding box center [715, 128] width 13 height 15
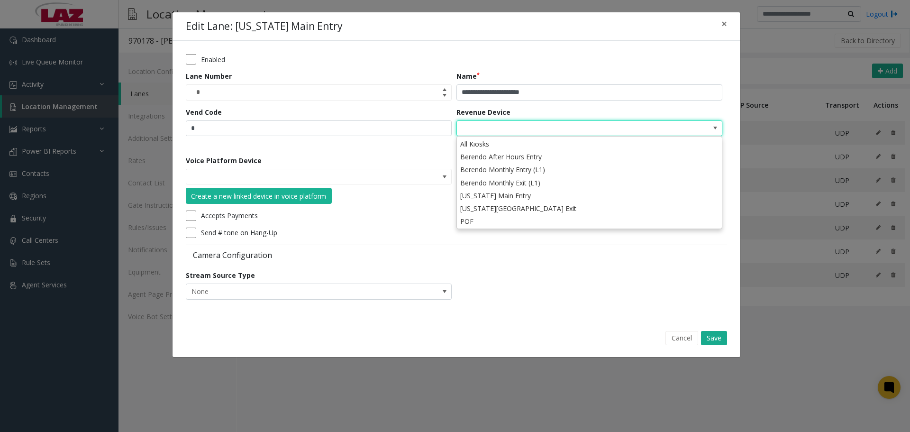
drag, startPoint x: 554, startPoint y: 195, endPoint x: 562, endPoint y: 207, distance: 14.2
click at [554, 196] on li "[US_STATE] Main Entry" at bounding box center [589, 195] width 263 height 13
type input "**********"
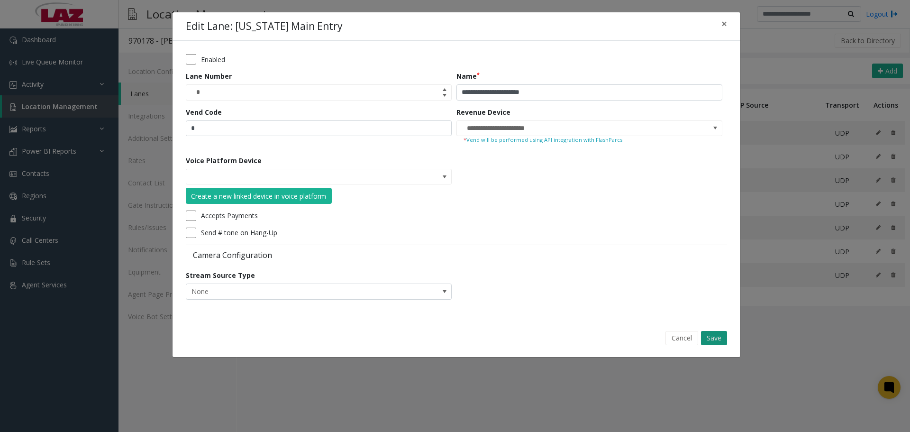
click at [709, 336] on button "Save" at bounding box center [714, 338] width 26 height 14
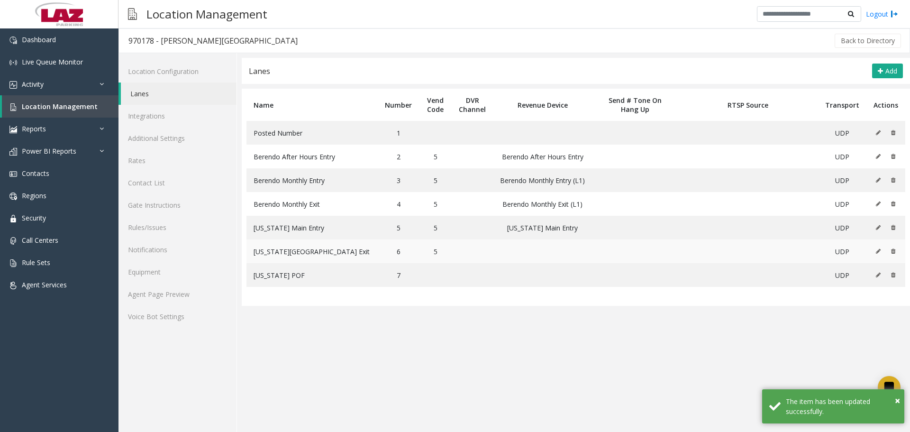
click at [876, 251] on icon at bounding box center [878, 251] width 5 height 6
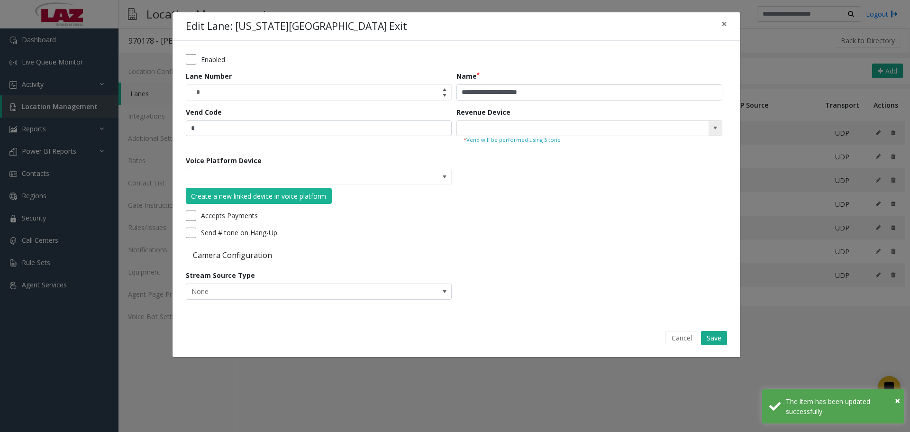
click at [710, 127] on span at bounding box center [715, 128] width 13 height 15
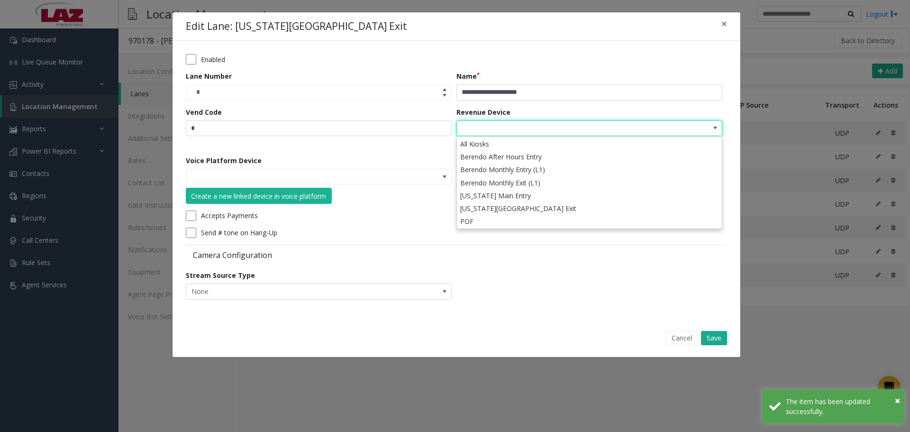
drag, startPoint x: 578, startPoint y: 208, endPoint x: 632, endPoint y: 271, distance: 83.3
click at [577, 208] on li "[US_STATE][GEOGRAPHIC_DATA] Exit" at bounding box center [589, 208] width 263 height 13
type input "**********"
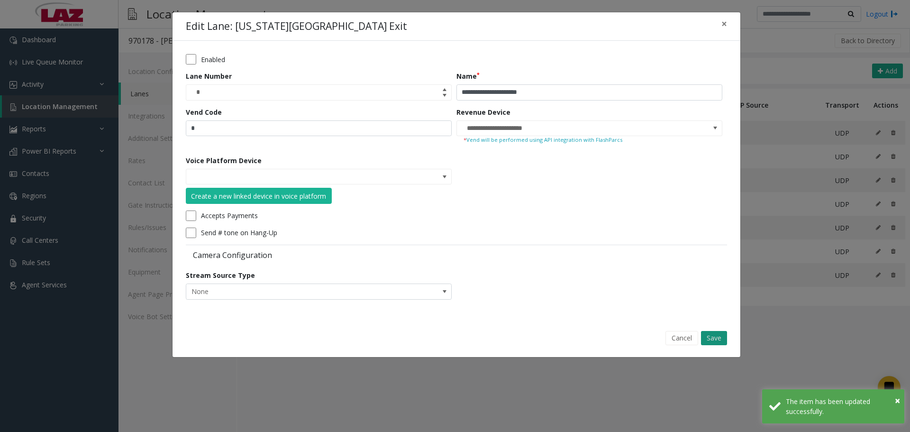
click at [710, 340] on button "Save" at bounding box center [714, 338] width 26 height 14
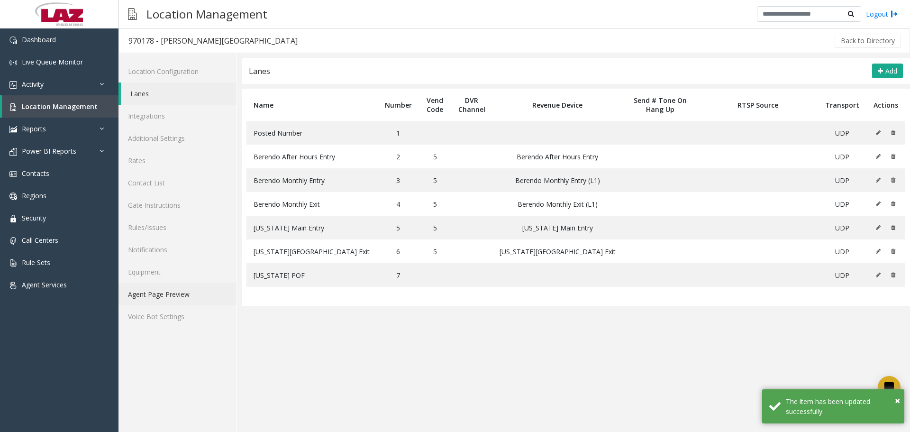
click at [145, 298] on link "Agent Page Preview" at bounding box center [177, 294] width 118 height 22
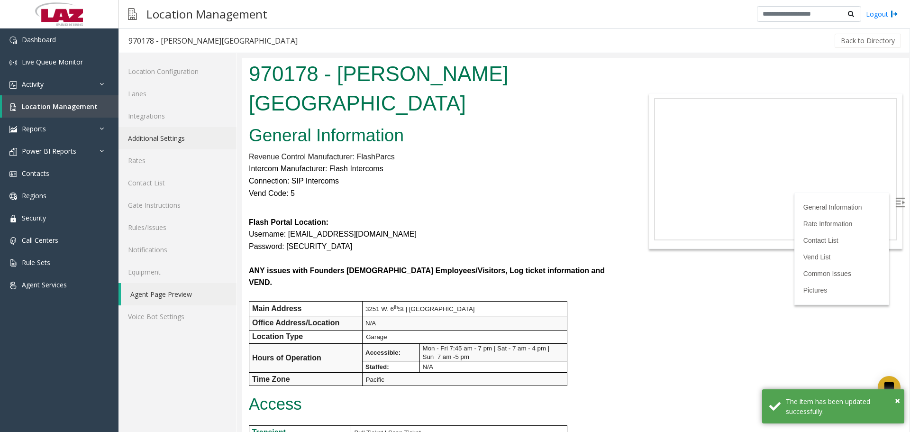
click at [146, 138] on link "Additional Settings" at bounding box center [177, 138] width 118 height 22
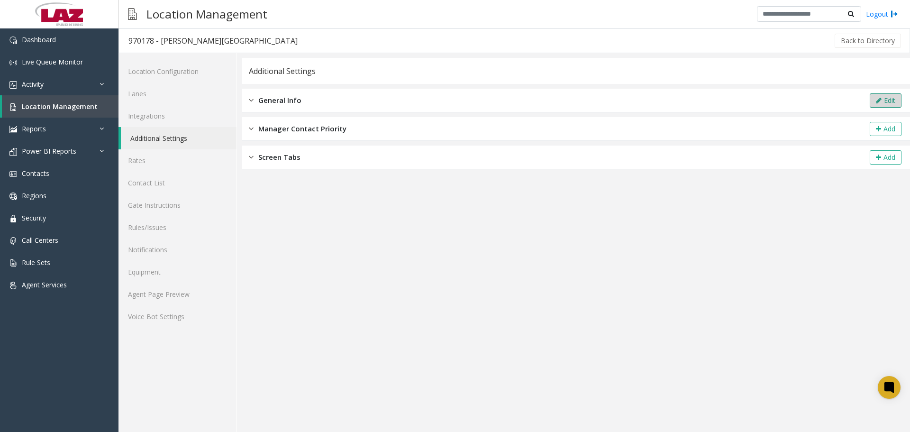
click at [871, 98] on button "Edit" at bounding box center [886, 100] width 32 height 14
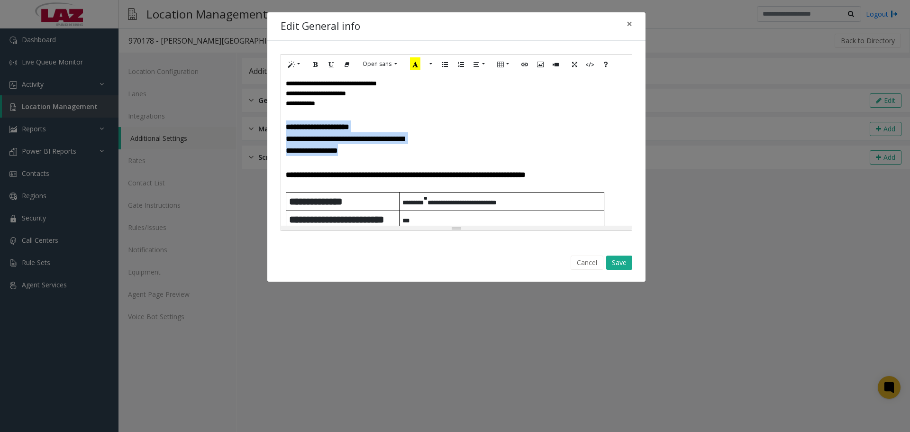
drag, startPoint x: 348, startPoint y: 148, endPoint x: 279, endPoint y: 126, distance: 73.0
click at [279, 126] on div "**********" at bounding box center [456, 142] width 378 height 203
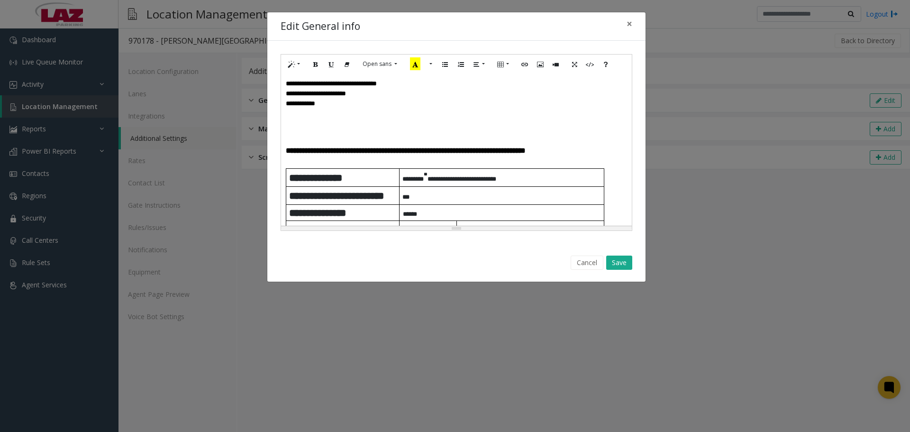
click at [289, 127] on p at bounding box center [453, 126] width 334 height 12
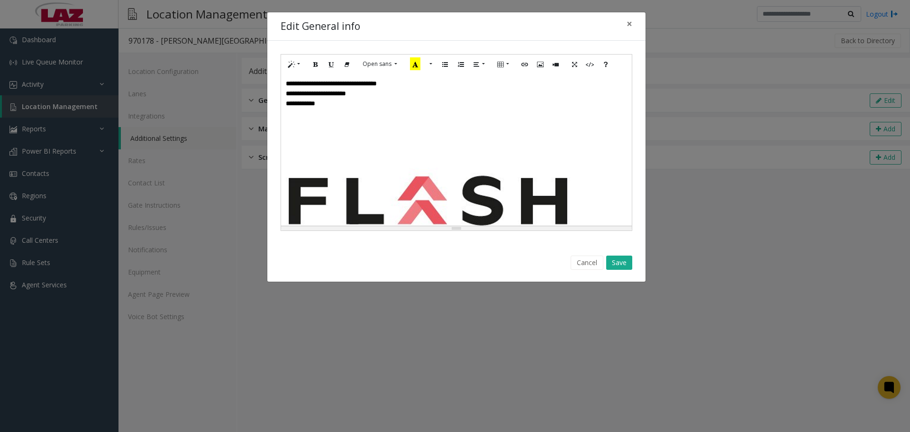
click at [335, 98] on p "**********" at bounding box center [456, 94] width 341 height 10
click at [340, 106] on p "**********" at bounding box center [456, 104] width 341 height 10
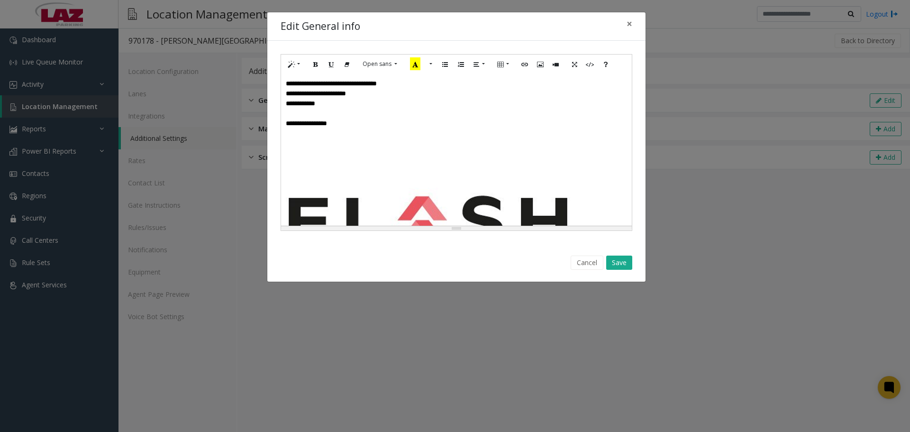
click at [327, 123] on font "**********" at bounding box center [306, 123] width 41 height 7
drag, startPoint x: 340, startPoint y: 122, endPoint x: 282, endPoint y: 123, distance: 57.8
click at [282, 123] on div "**********" at bounding box center [456, 150] width 351 height 152
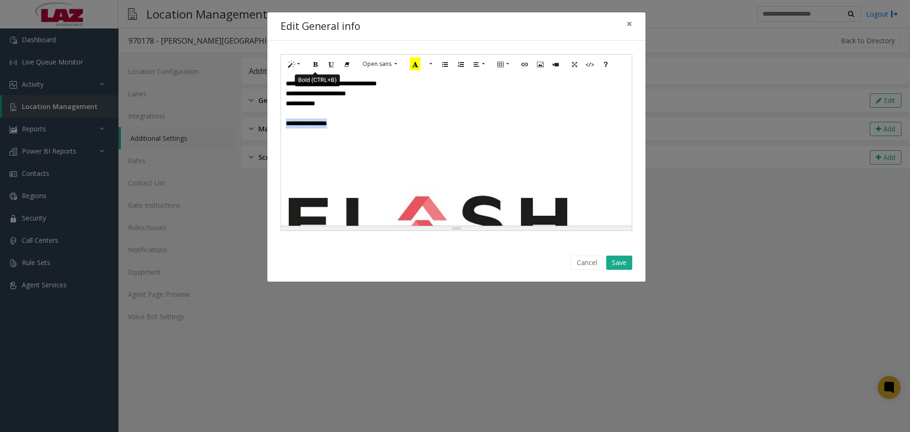
click at [313, 66] on icon "Bold (CTRL+B)" at bounding box center [316, 64] width 6 height 8
click at [301, 67] on button "Style" at bounding box center [294, 64] width 22 height 15
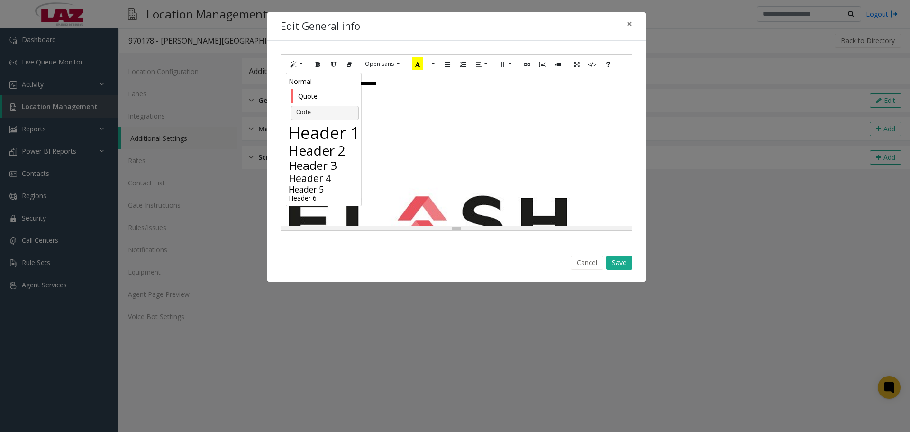
click at [334, 151] on h2 "Header 2" at bounding box center [325, 150] width 73 height 16
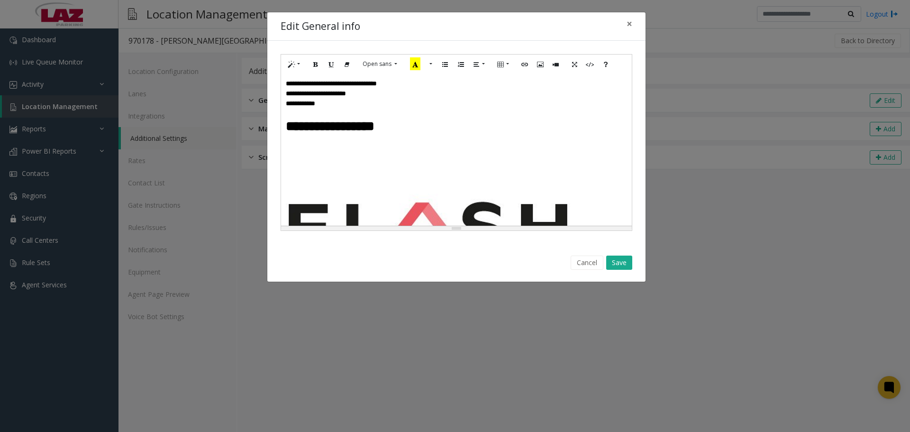
drag, startPoint x: 374, startPoint y: 137, endPoint x: 380, endPoint y: 136, distance: 5.3
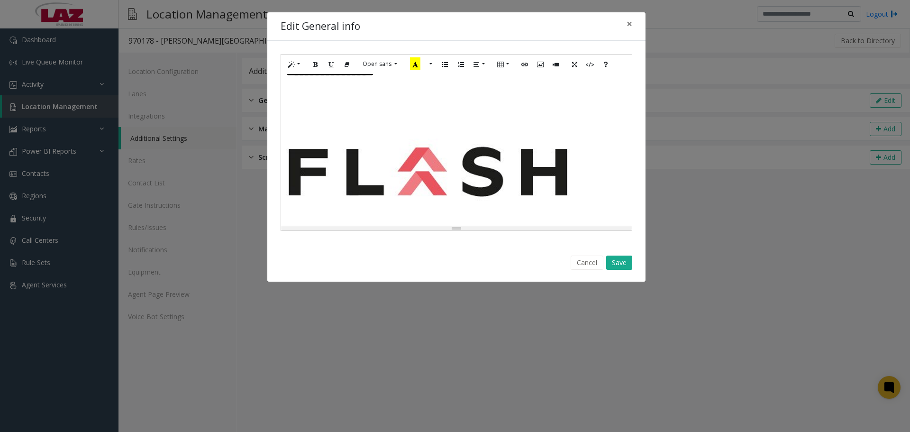
scroll to position [142, 0]
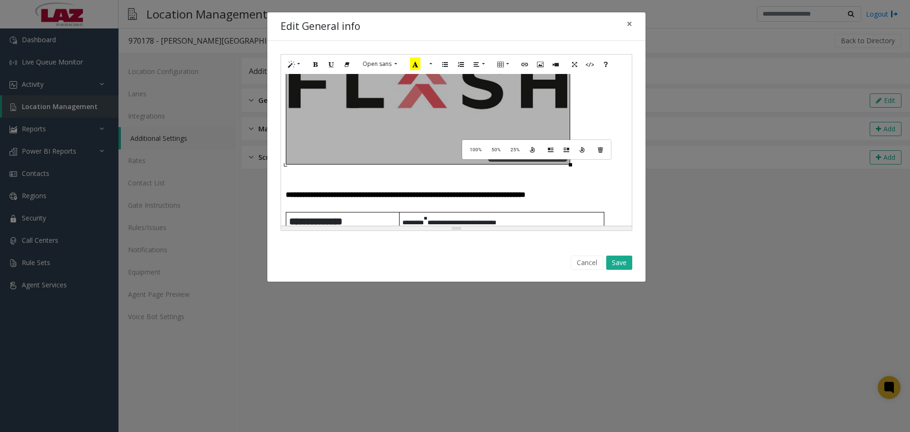
drag, startPoint x: 471, startPoint y: 139, endPoint x: 555, endPoint y: 155, distance: 85.4
click at [473, 138] on div "**********" at bounding box center [456, 150] width 351 height 152
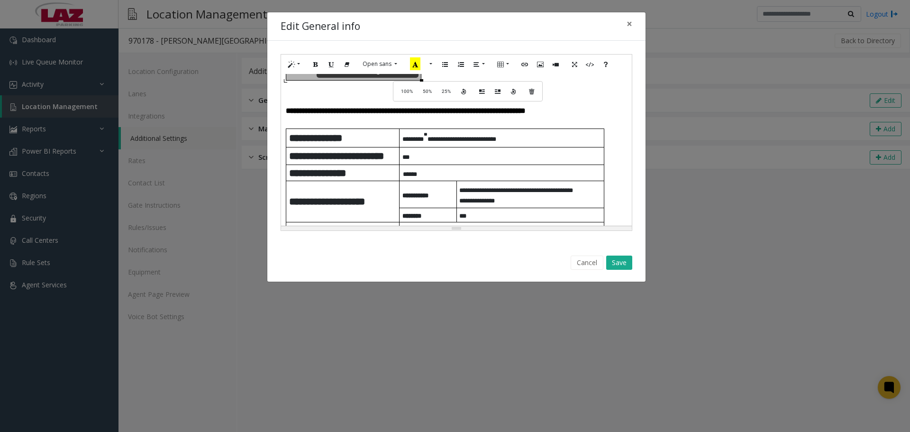
drag, startPoint x: 569, startPoint y: 164, endPoint x: 402, endPoint y: 81, distance: 186.7
click at [402, 81] on div "**********" at bounding box center [456, 150] width 351 height 152
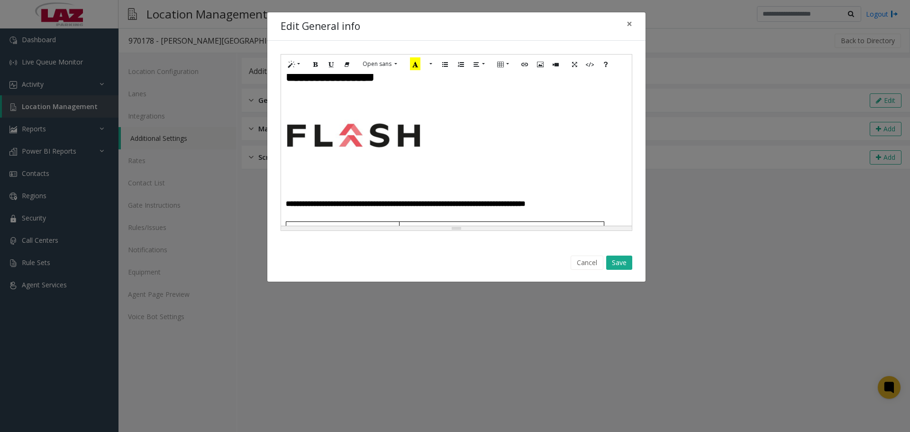
scroll to position [47, 0]
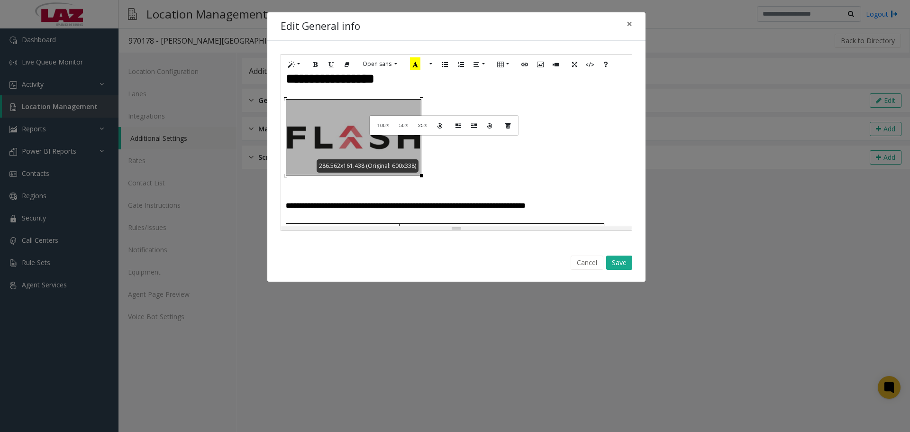
click at [378, 115] on div "**********" at bounding box center [456, 150] width 351 height 152
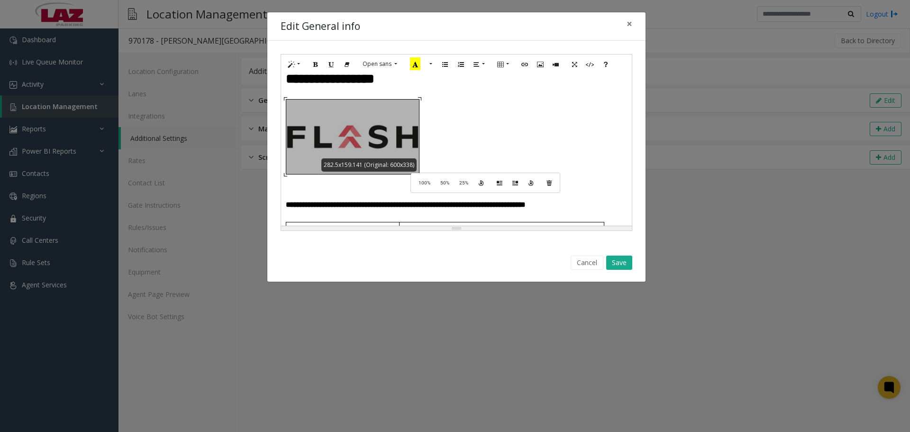
drag, startPoint x: 422, startPoint y: 174, endPoint x: 417, endPoint y: 169, distance: 7.4
click at [417, 169] on div "**********" at bounding box center [456, 150] width 351 height 152
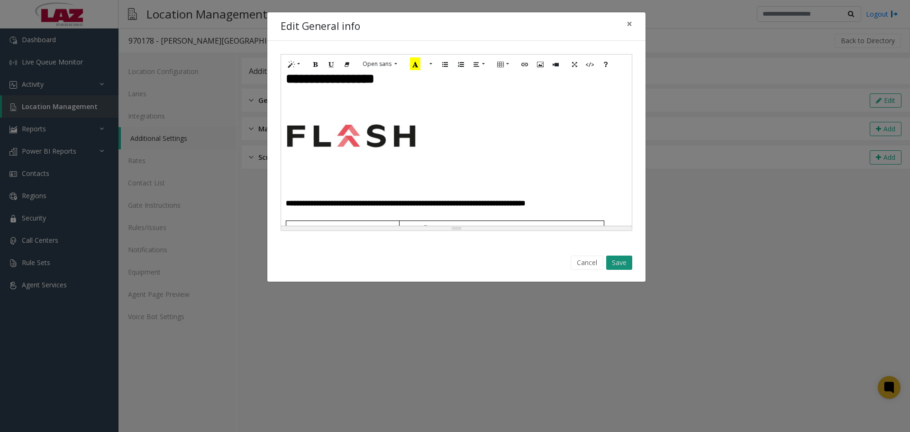
click at [619, 260] on button "Save" at bounding box center [619, 262] width 26 height 14
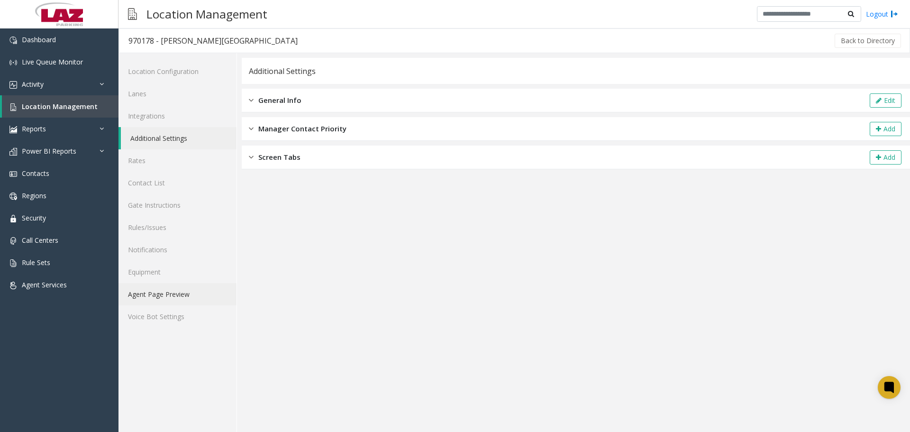
click at [181, 298] on link "Agent Page Preview" at bounding box center [177, 294] width 118 height 22
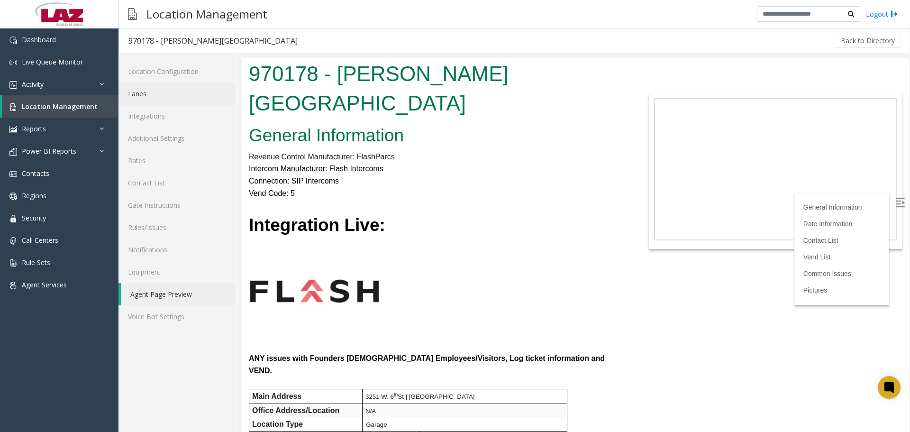
click at [156, 100] on link "Lanes" at bounding box center [177, 93] width 118 height 22
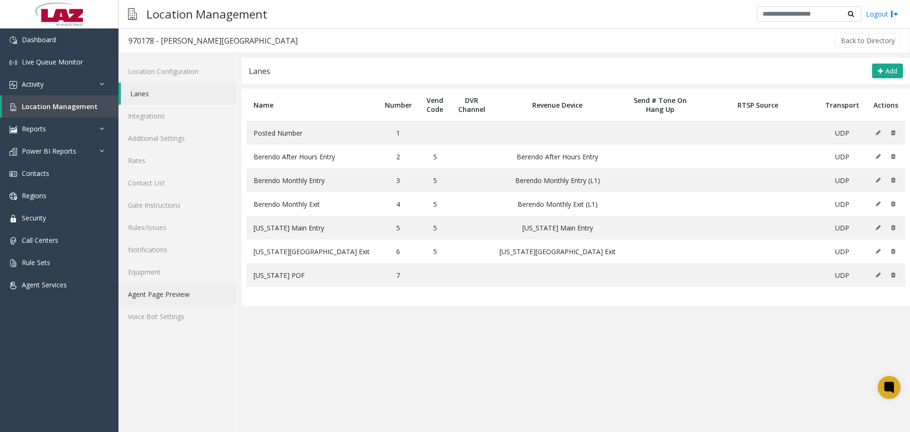
click at [175, 292] on link "Agent Page Preview" at bounding box center [177, 294] width 118 height 22
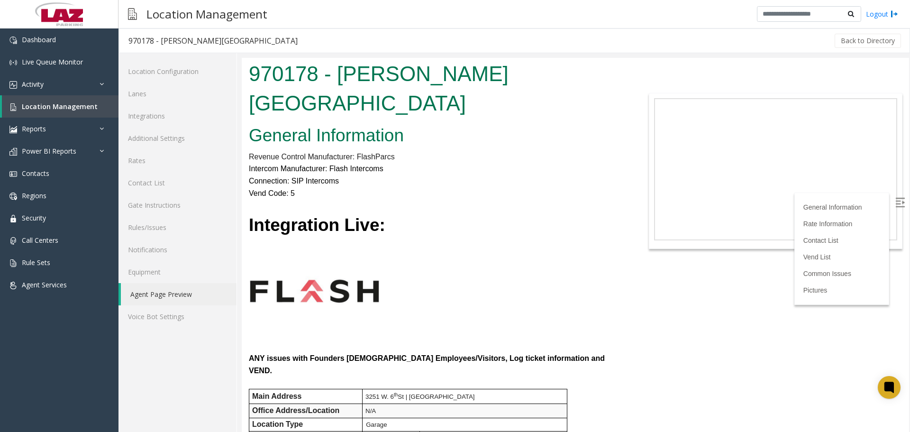
click at [894, 207] on label at bounding box center [901, 203] width 14 height 14
click at [28, 44] on link "Dashboard" at bounding box center [59, 39] width 118 height 22
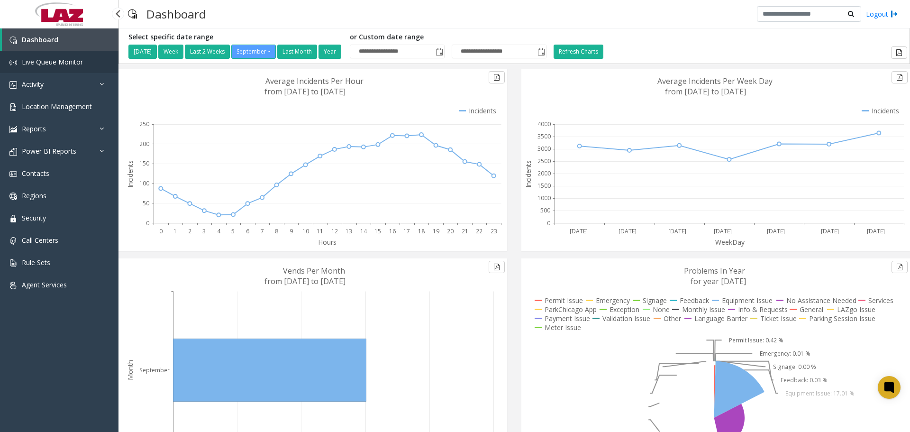
click at [65, 63] on span "Live Queue Monitor" at bounding box center [52, 61] width 61 height 9
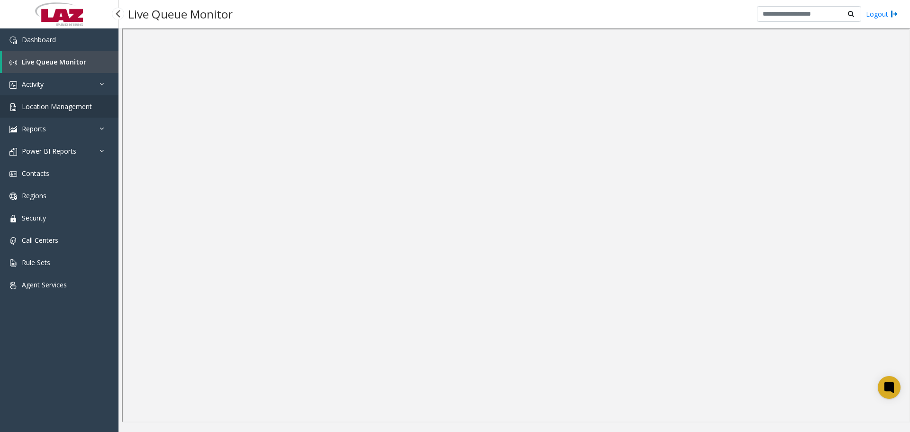
click at [61, 109] on span "Location Management" at bounding box center [57, 106] width 70 height 9
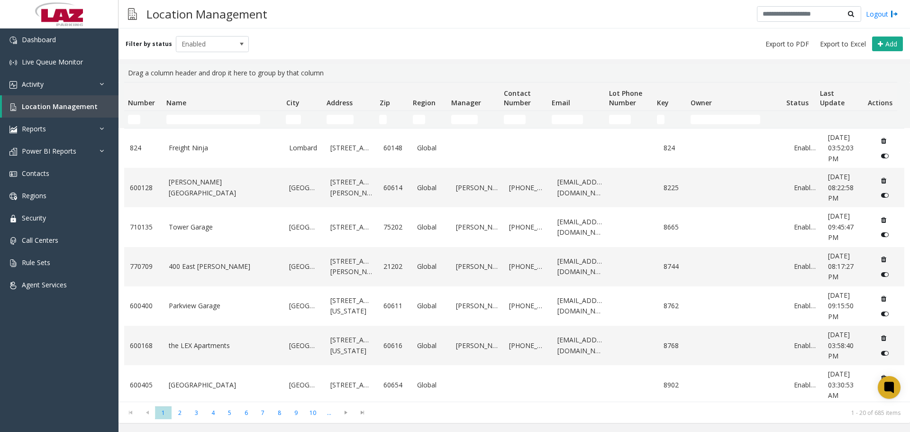
click at [137, 115] on td "Number Filter" at bounding box center [143, 119] width 38 height 17
click at [138, 119] on input "Number Filter" at bounding box center [134, 119] width 12 height 9
click at [126, 120] on td "Number Filter" at bounding box center [143, 119] width 38 height 17
click at [129, 120] on input "Number Filter" at bounding box center [134, 119] width 12 height 9
click at [133, 120] on input "Number Filter" at bounding box center [134, 119] width 12 height 9
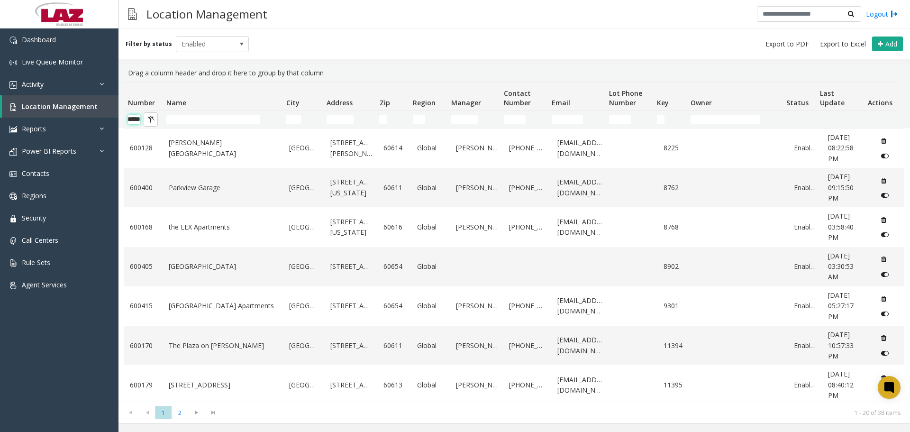
scroll to position [0, 16]
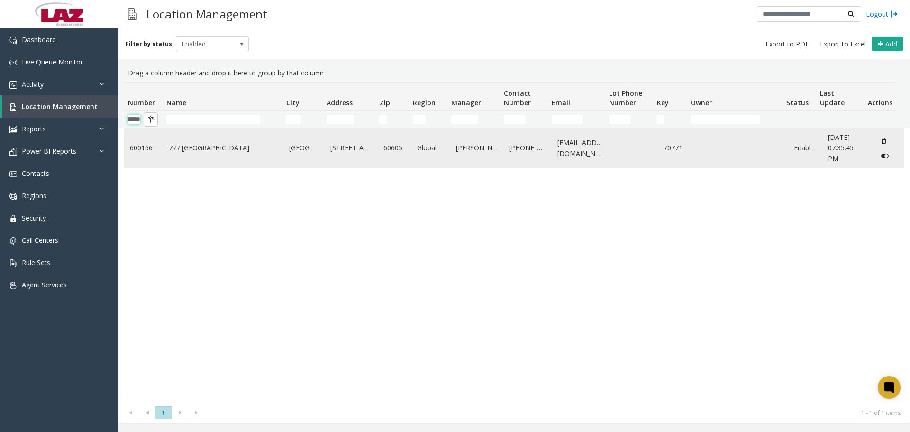
type input "******"
click at [200, 149] on link "777 [GEOGRAPHIC_DATA]" at bounding box center [223, 148] width 109 height 10
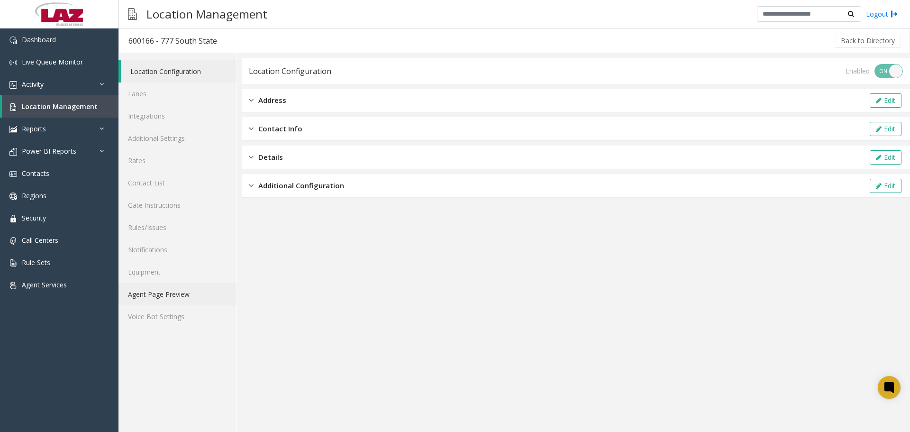
click at [178, 294] on link "Agent Page Preview" at bounding box center [177, 294] width 118 height 22
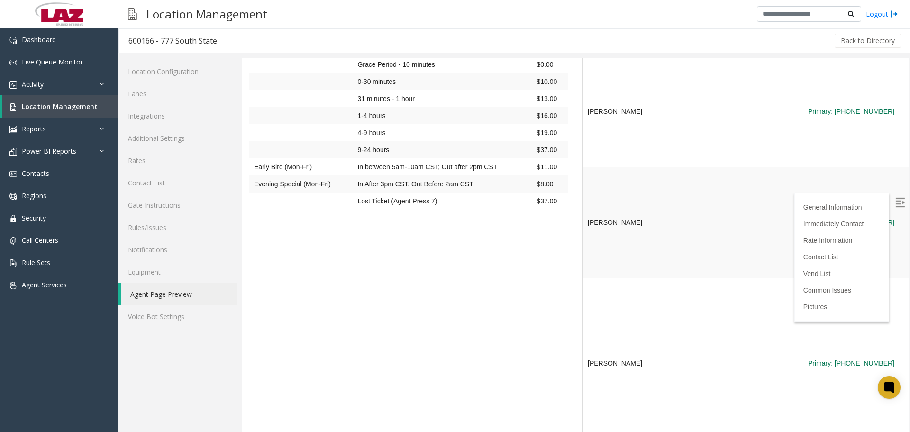
scroll to position [1043, 0]
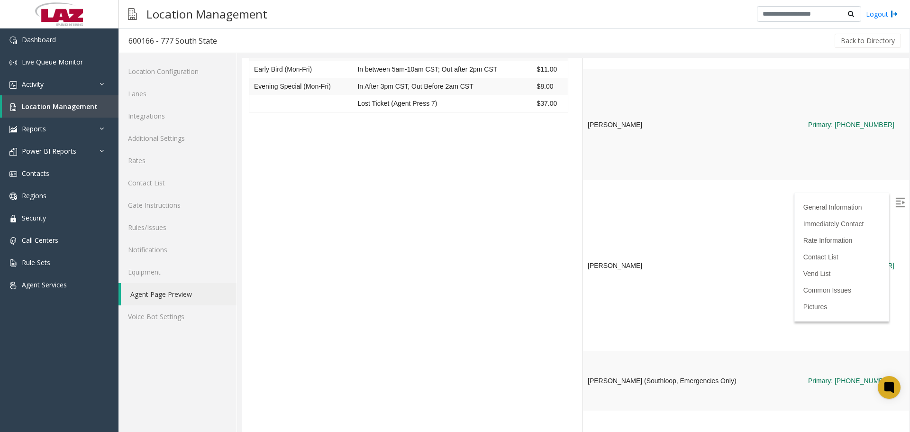
click at [894, 203] on label at bounding box center [901, 203] width 14 height 14
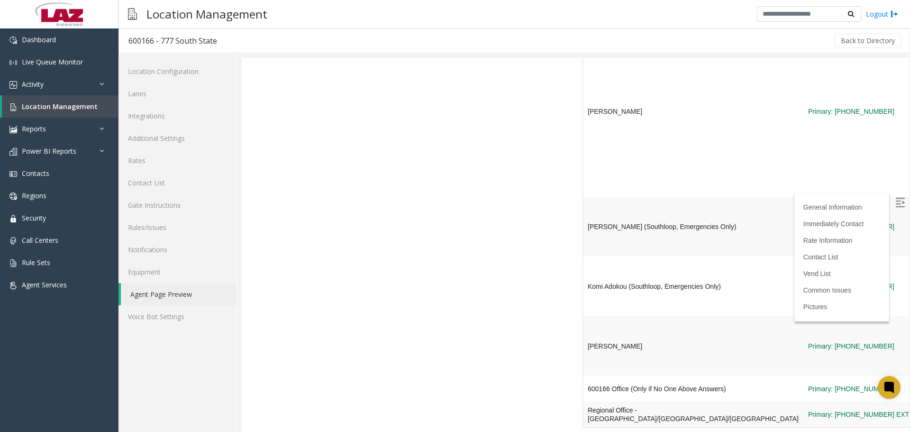
scroll to position [1375, 0]
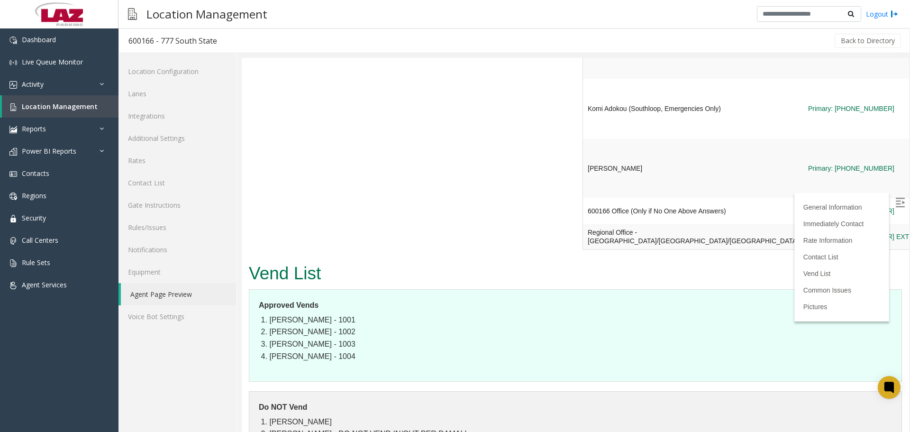
drag, startPoint x: 910, startPoint y: 235, endPoint x: 910, endPoint y: 169, distance: 65.9
click at [910, 169] on div at bounding box center [576, 245] width 668 height 374
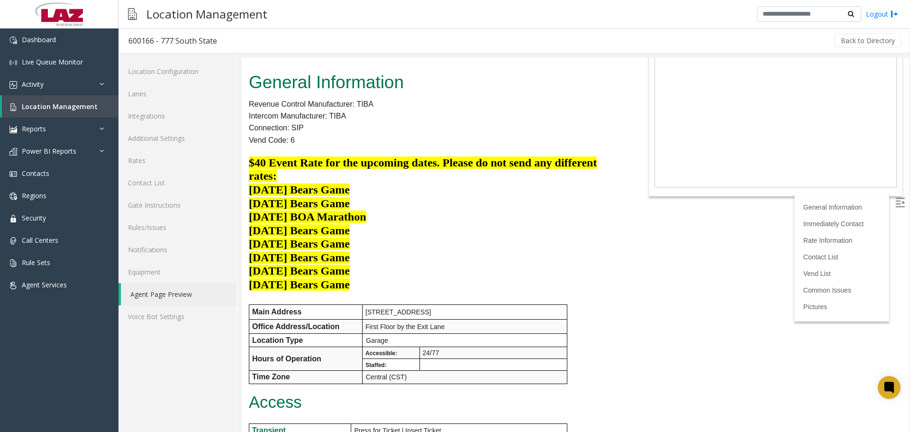
scroll to position [0, 0]
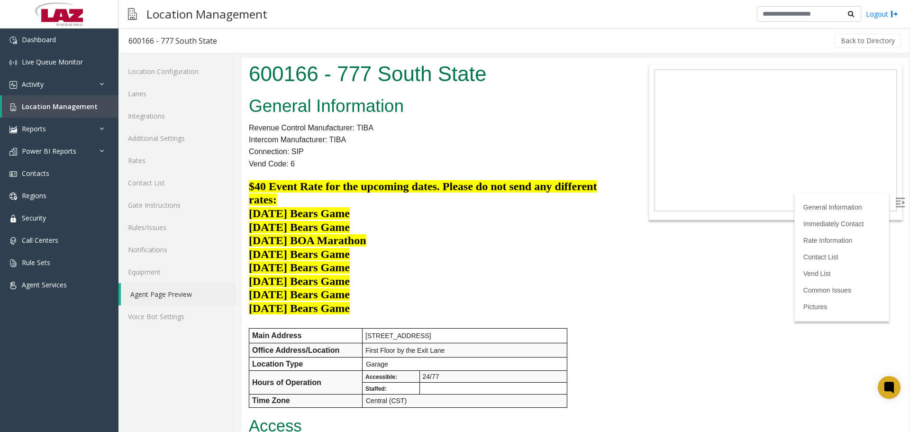
click at [895, 202] on img at bounding box center [899, 202] width 9 height 9
click at [725, 255] on body "600166 - 777 South State General Information Revenue Control Manufacturer: TIBA…" at bounding box center [575, 245] width 667 height 374
click at [895, 200] on img at bounding box center [899, 202] width 9 height 9
click at [40, 42] on span "Dashboard" at bounding box center [39, 39] width 34 height 9
click at [894, 208] on label at bounding box center [901, 203] width 14 height 14
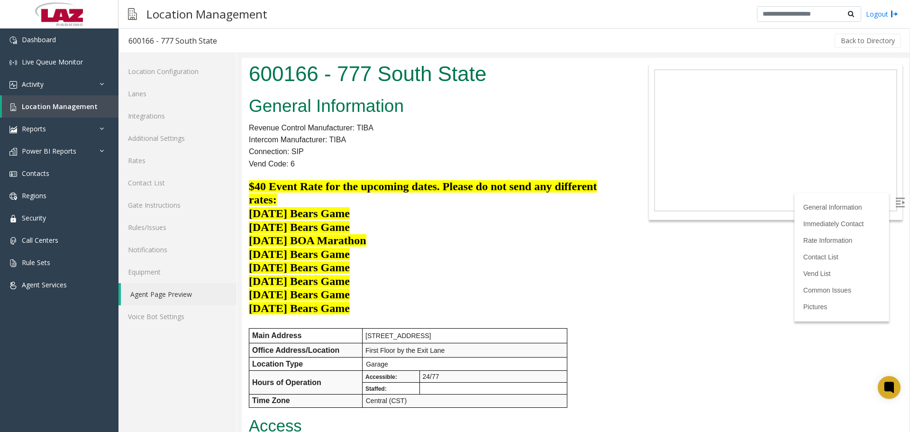
click at [827, 261] on body "600166 - 777 South State General Information Revenue Control Manufacturer: TIBA…" at bounding box center [575, 245] width 667 height 374
